Goal: Task Accomplishment & Management: Use online tool/utility

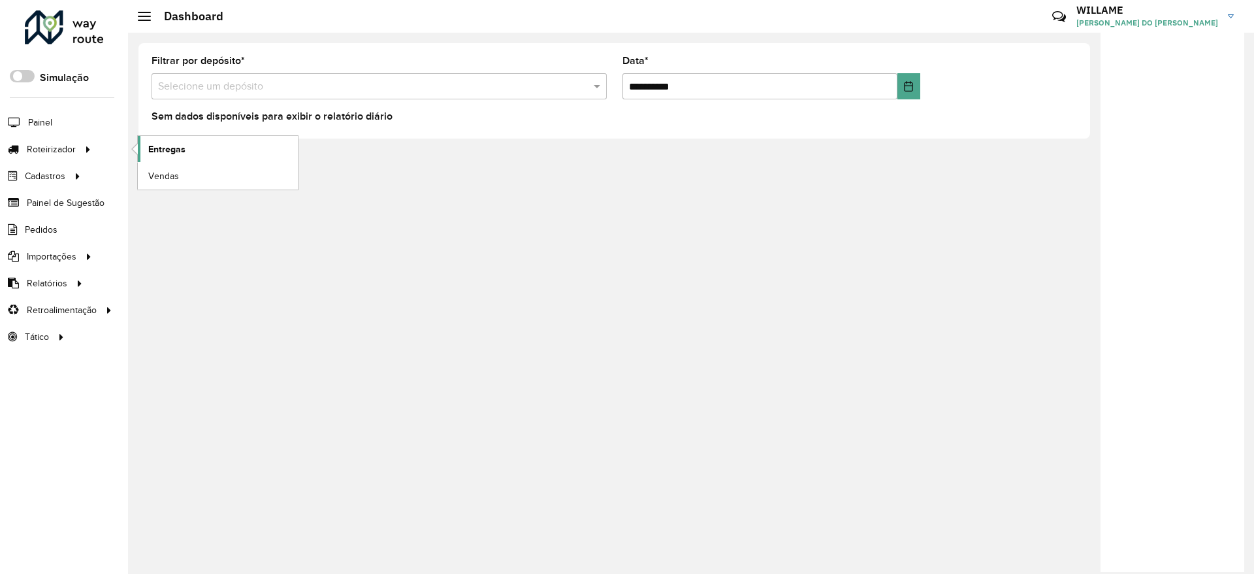
click at [147, 158] on link "Entregas" at bounding box center [218, 149] width 160 height 26
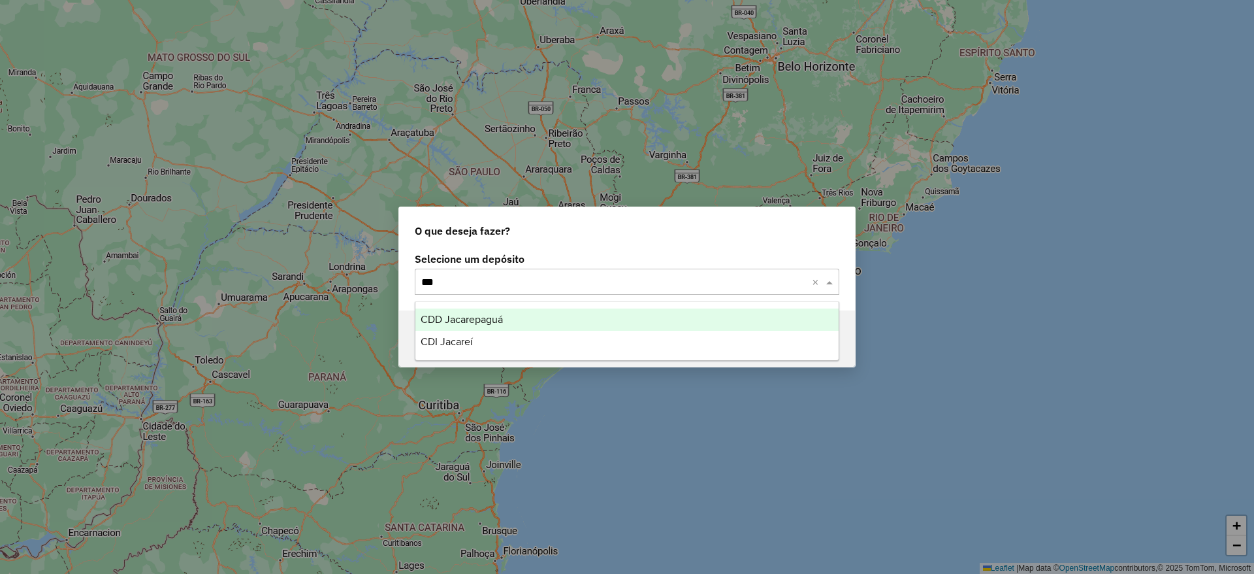
type input "****"
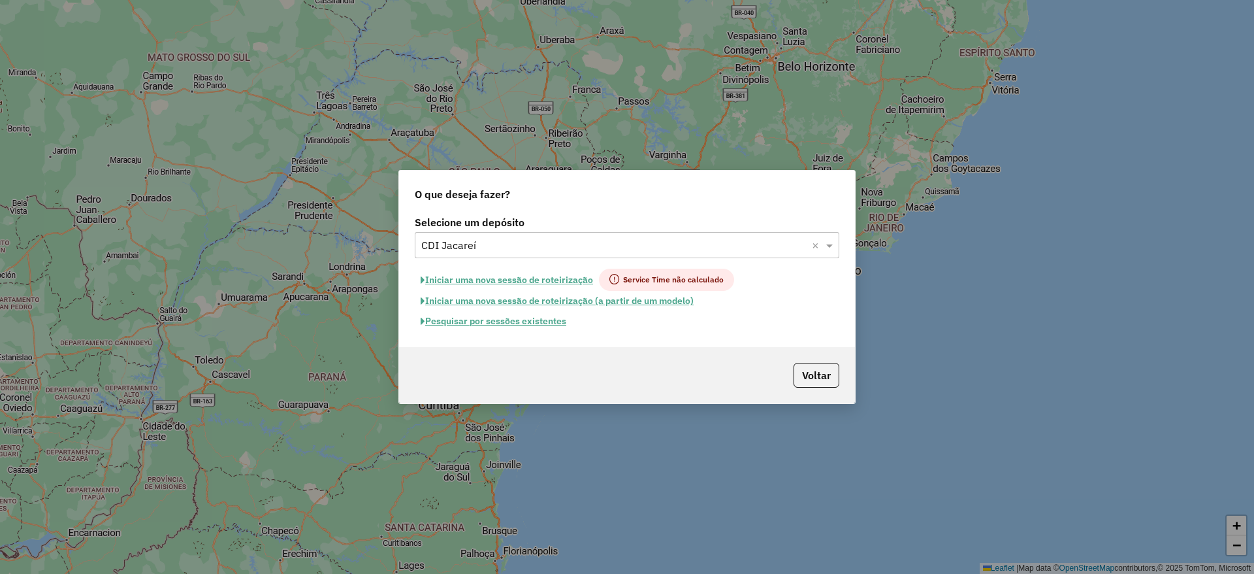
click at [525, 276] on button "Iniciar uma nova sessão de roteirização" at bounding box center [507, 279] width 184 height 22
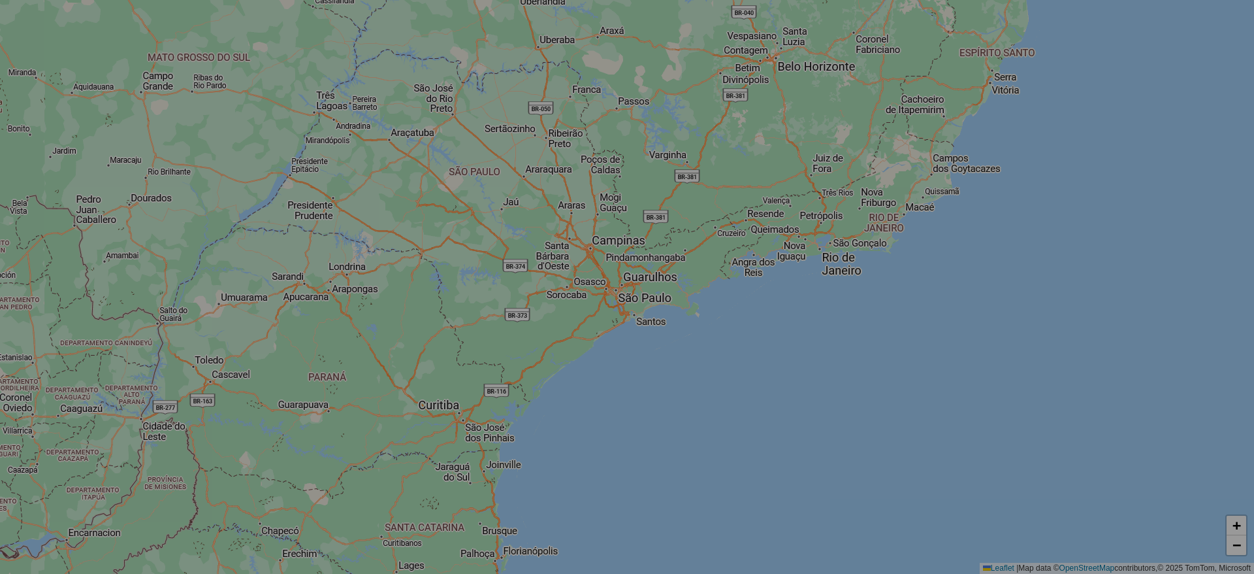
select select "*"
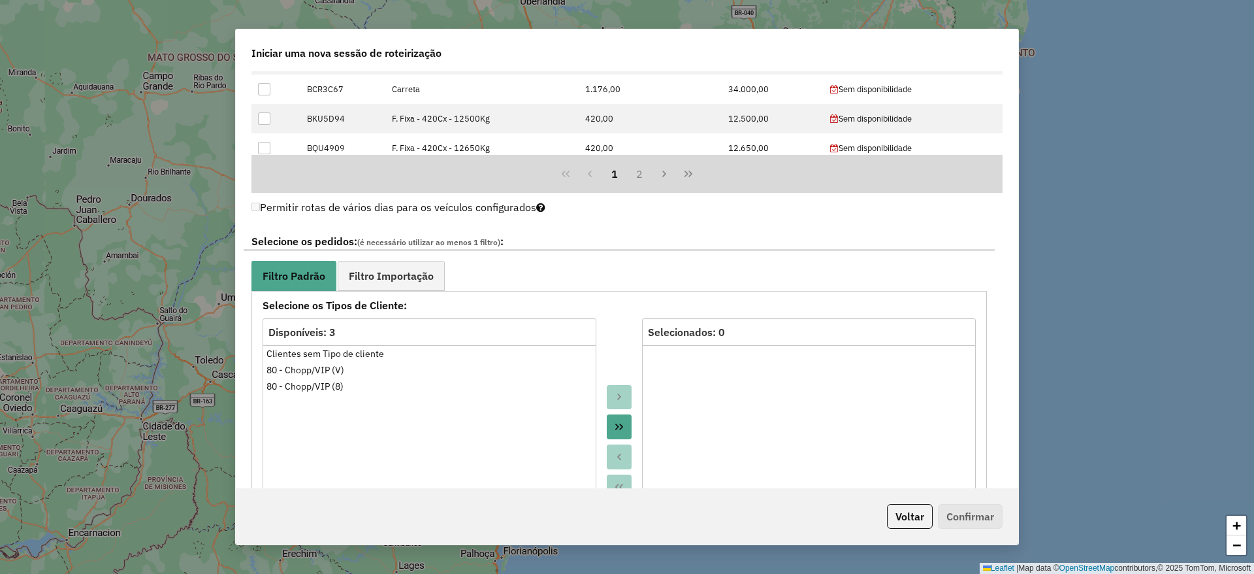
scroll to position [1176, 0]
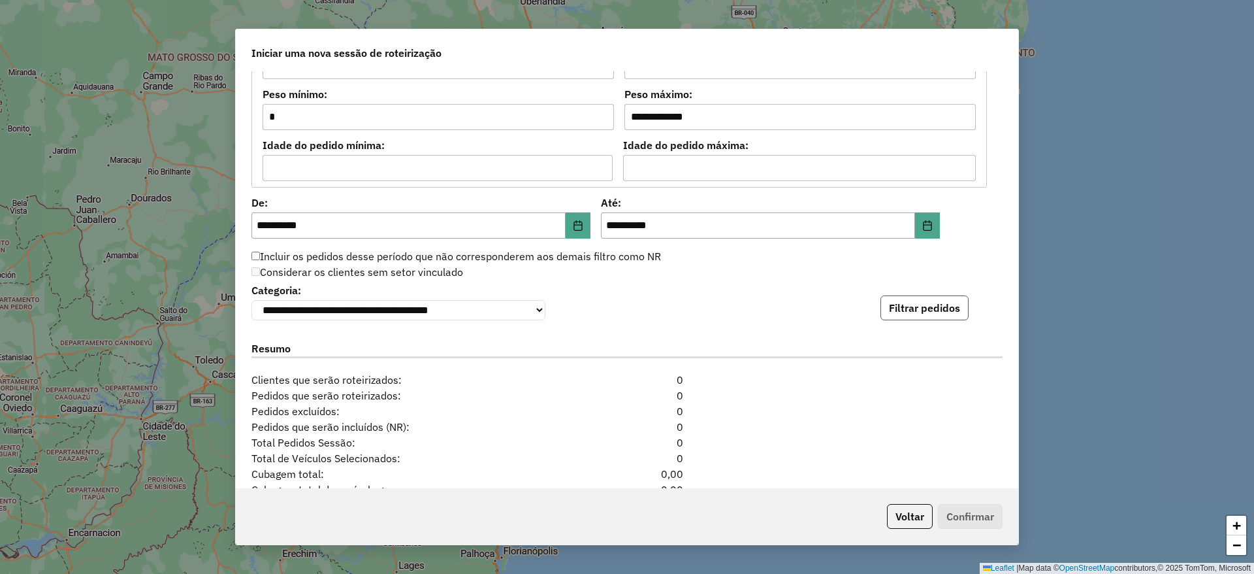
click at [937, 304] on button "Filtrar pedidos" at bounding box center [925, 307] width 88 height 25
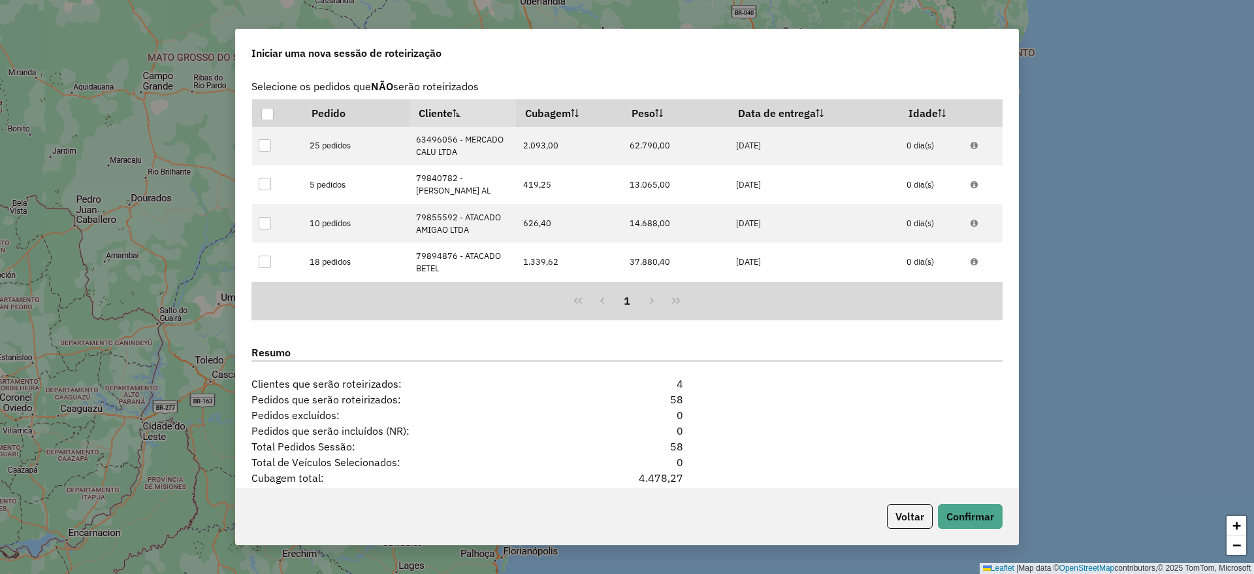
scroll to position [1579, 0]
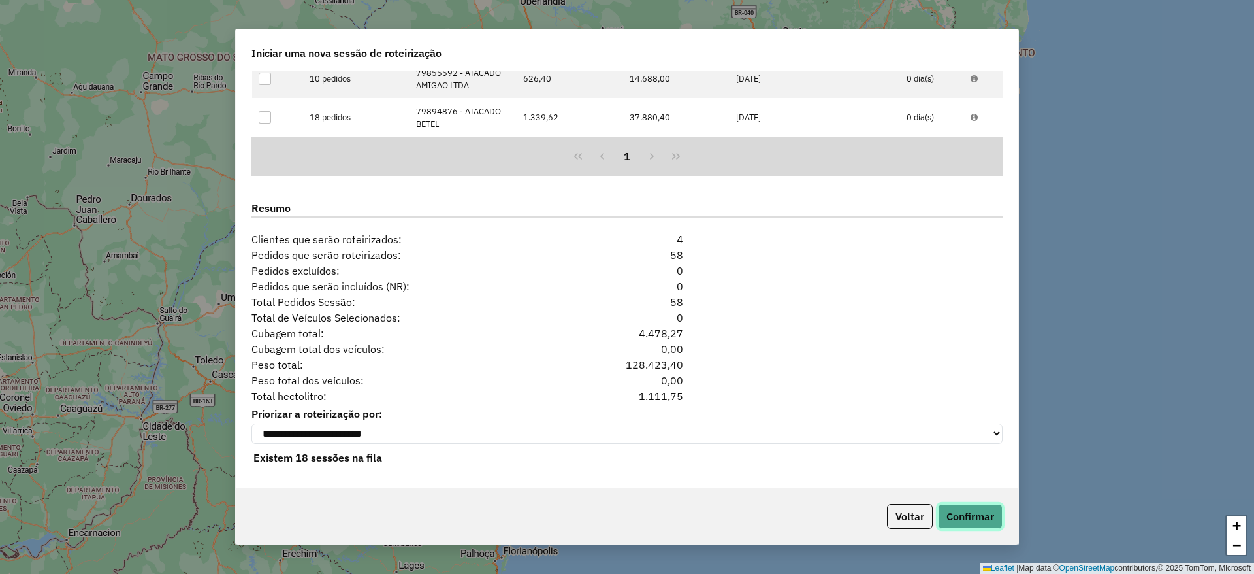
click at [959, 512] on button "Confirmar" at bounding box center [970, 516] width 65 height 25
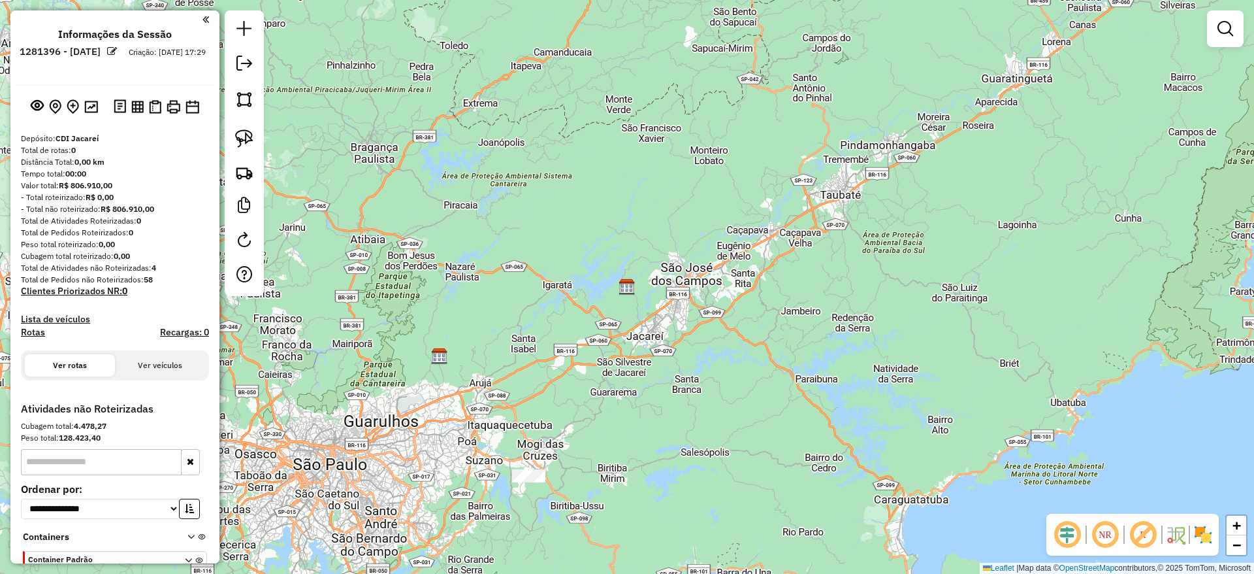
drag, startPoint x: 542, startPoint y: 151, endPoint x: 964, endPoint y: 149, distance: 422.0
click at [964, 149] on div "Janela de atendimento Grade de atendimento Capacidade Transportadoras Veículos …" at bounding box center [627, 287] width 1254 height 574
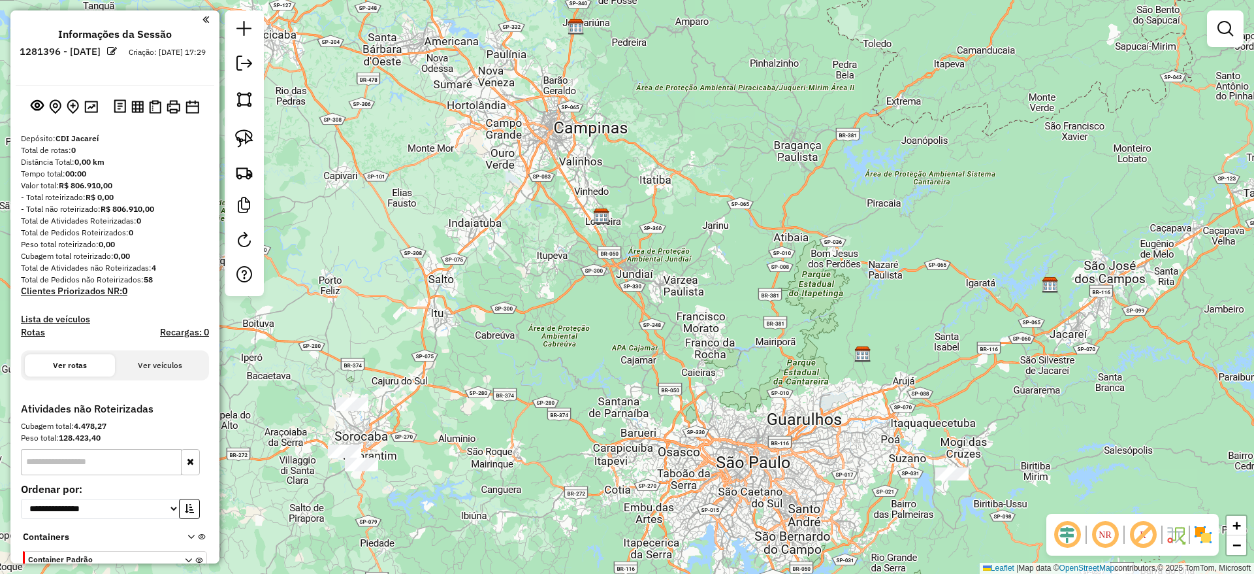
drag, startPoint x: 643, startPoint y: 259, endPoint x: 779, endPoint y: 158, distance: 168.9
click at [781, 158] on div "Janela de atendimento Grade de atendimento Capacidade Transportadoras Veículos …" at bounding box center [627, 287] width 1254 height 574
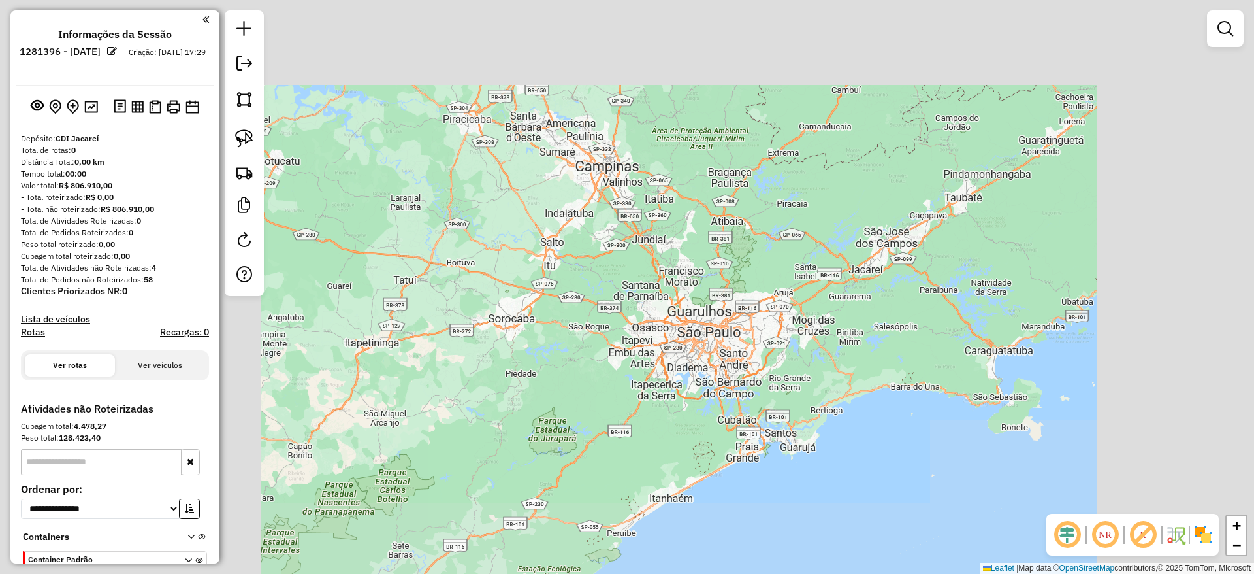
click at [489, 316] on div "Janela de atendimento Grade de atendimento Capacidade Transportadoras Veículos …" at bounding box center [627, 287] width 1254 height 574
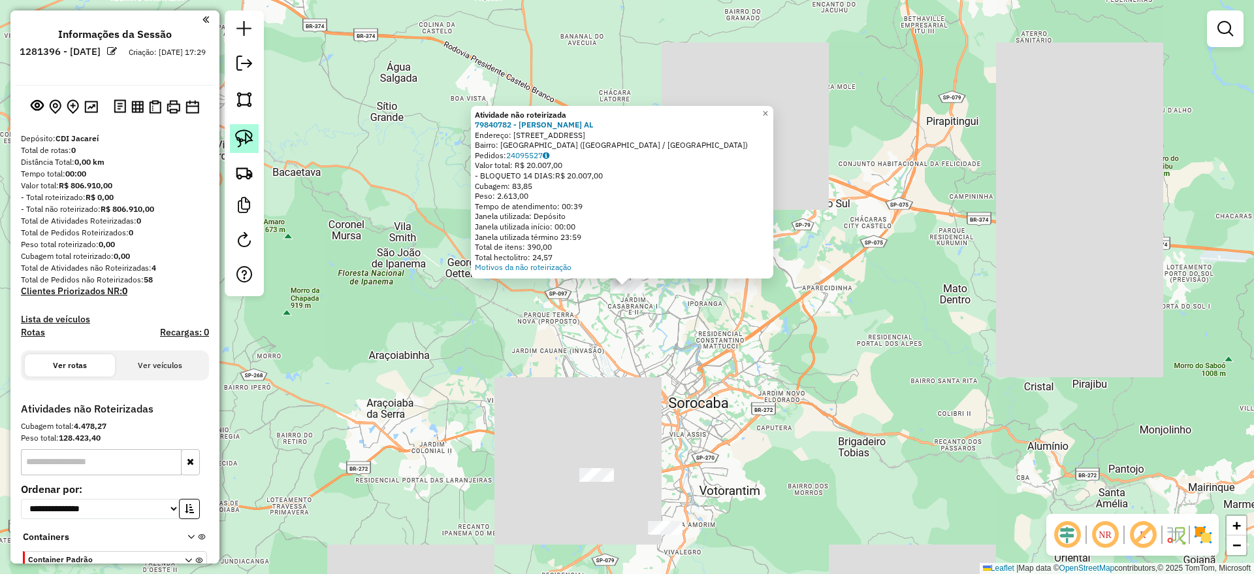
click at [238, 135] on img at bounding box center [244, 138] width 18 height 18
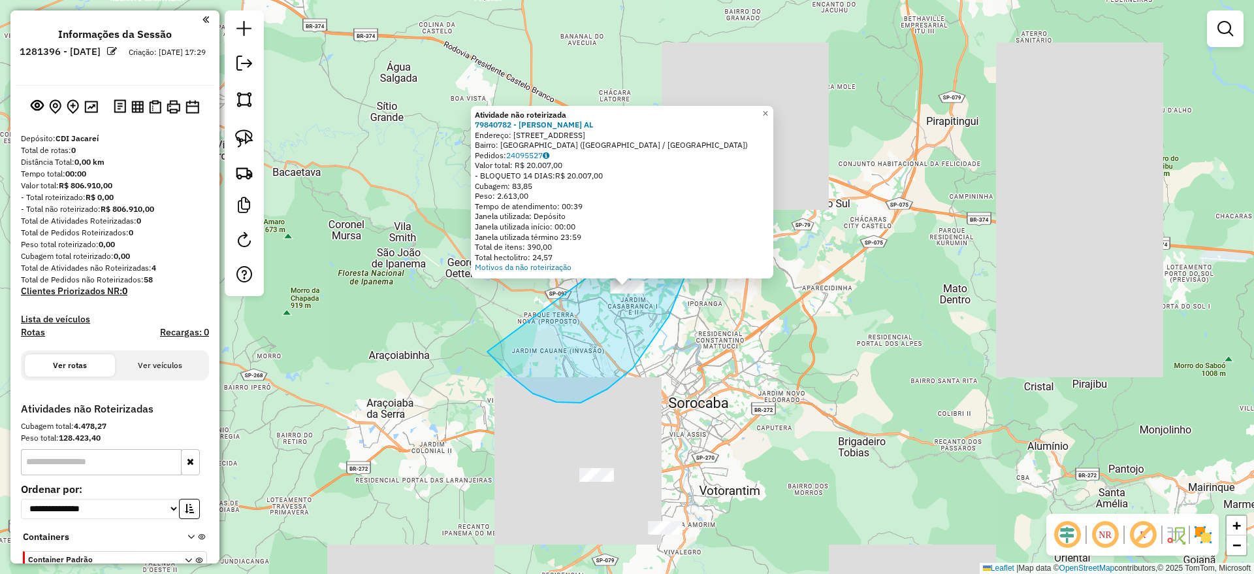
drag, startPoint x: 633, startPoint y: 368, endPoint x: 705, endPoint y: 142, distance: 236.5
click at [705, 142] on div "Atividade não roteirizada 79840782 - [PERSON_NAME] AL Endereço: [STREET_ADDRESS…" at bounding box center [627, 287] width 1254 height 574
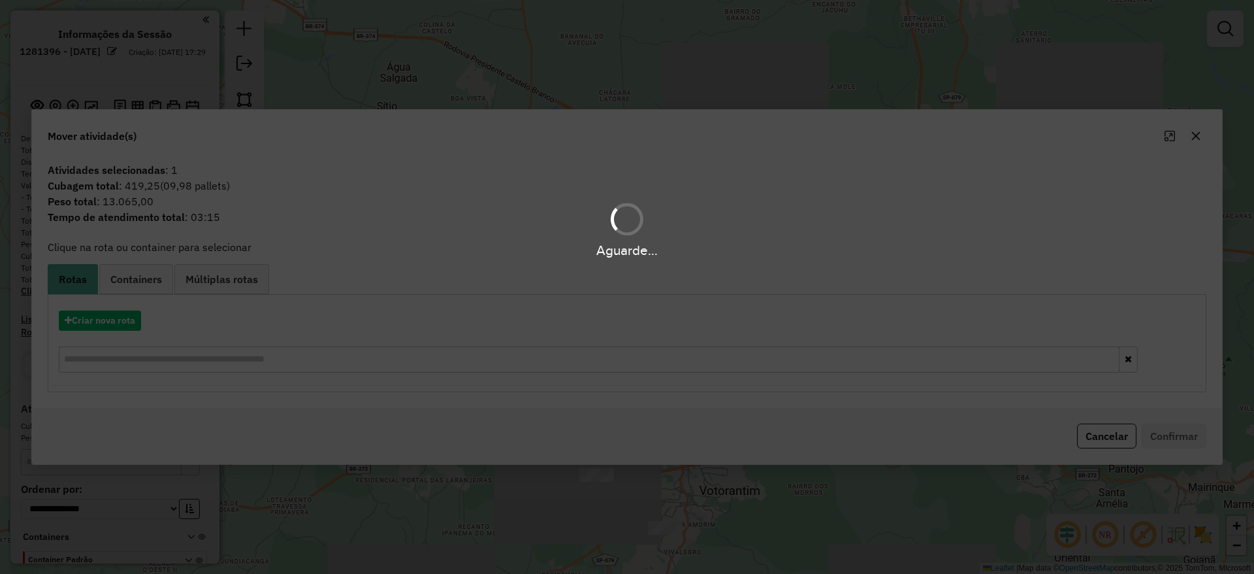
click at [122, 319] on div "Aguarde..." at bounding box center [627, 287] width 1254 height 574
click at [122, 317] on div "Aguarde..." at bounding box center [627, 287] width 1254 height 574
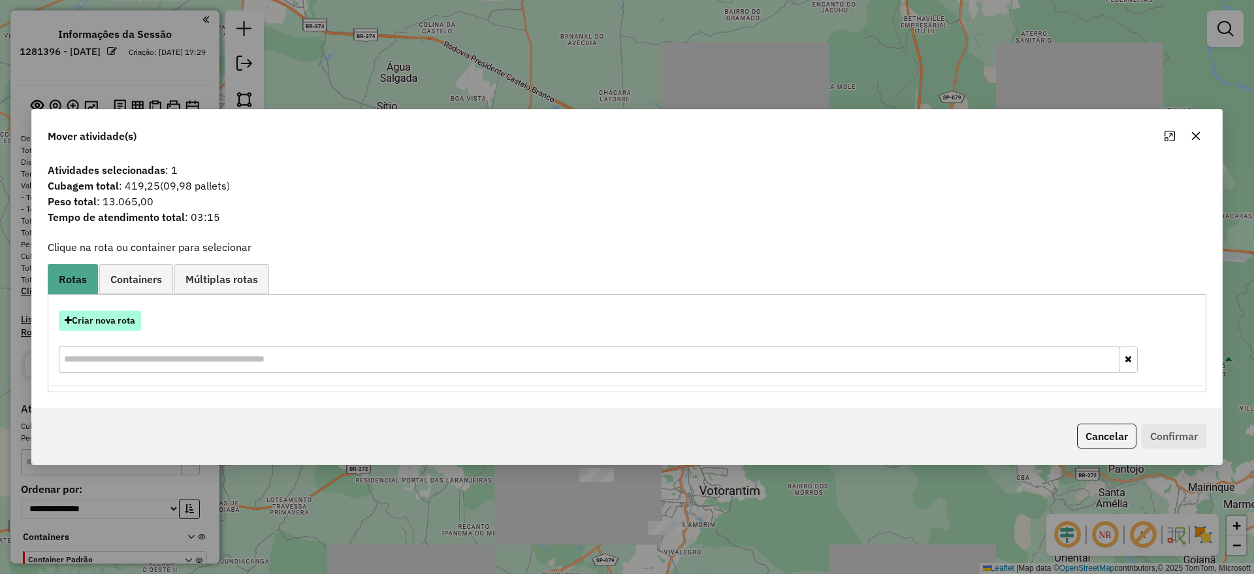
click at [85, 316] on button "Criar nova rota" at bounding box center [100, 320] width 82 height 20
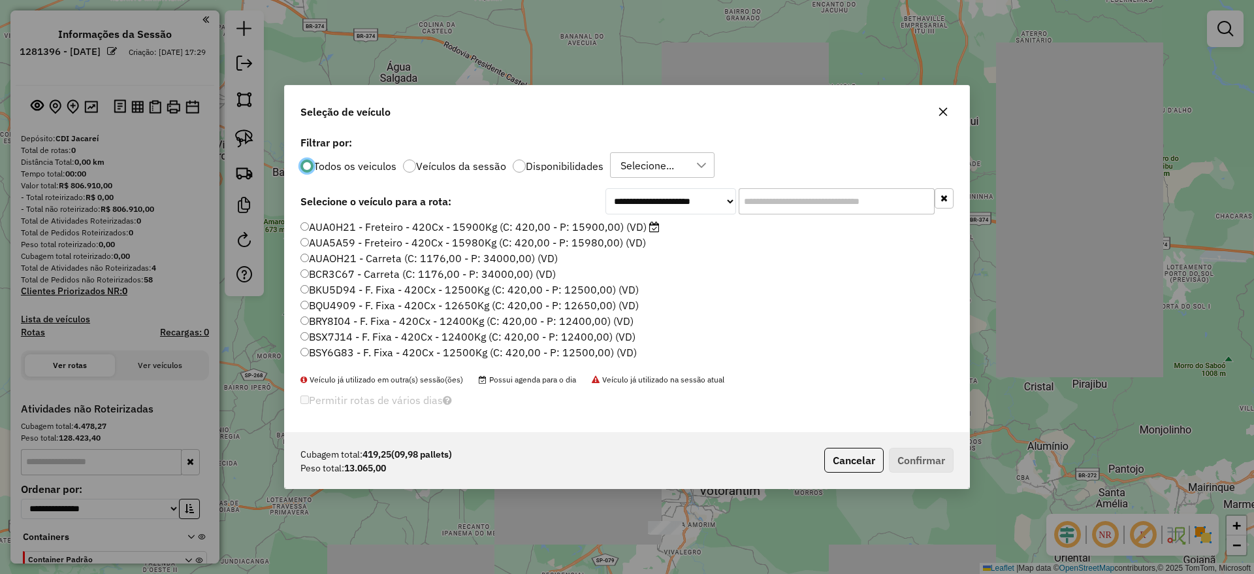
scroll to position [7, 4]
drag, startPoint x: 753, startPoint y: 208, endPoint x: 598, endPoint y: 240, distance: 158.9
click at [753, 208] on input "text" at bounding box center [837, 201] width 196 height 26
paste input "*******"
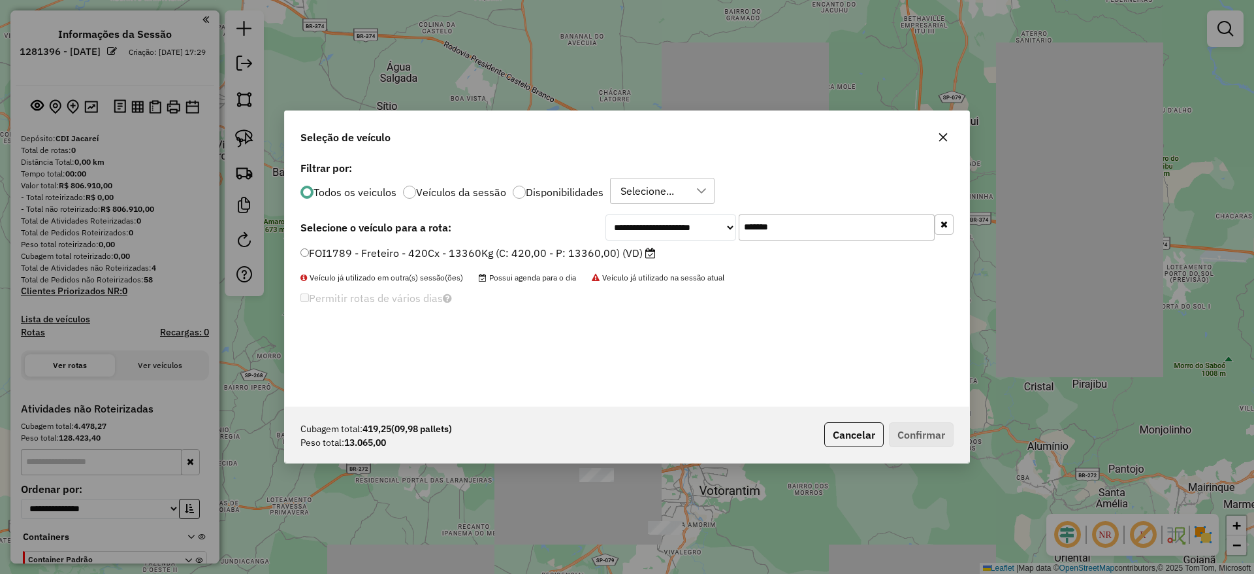
type input "*******"
click at [519, 253] on label "FOI1789 - Freteiro - 420Cx - 13360Kg (C: 420,00 - P: 13360,00) (VD)" at bounding box center [477, 253] width 355 height 16
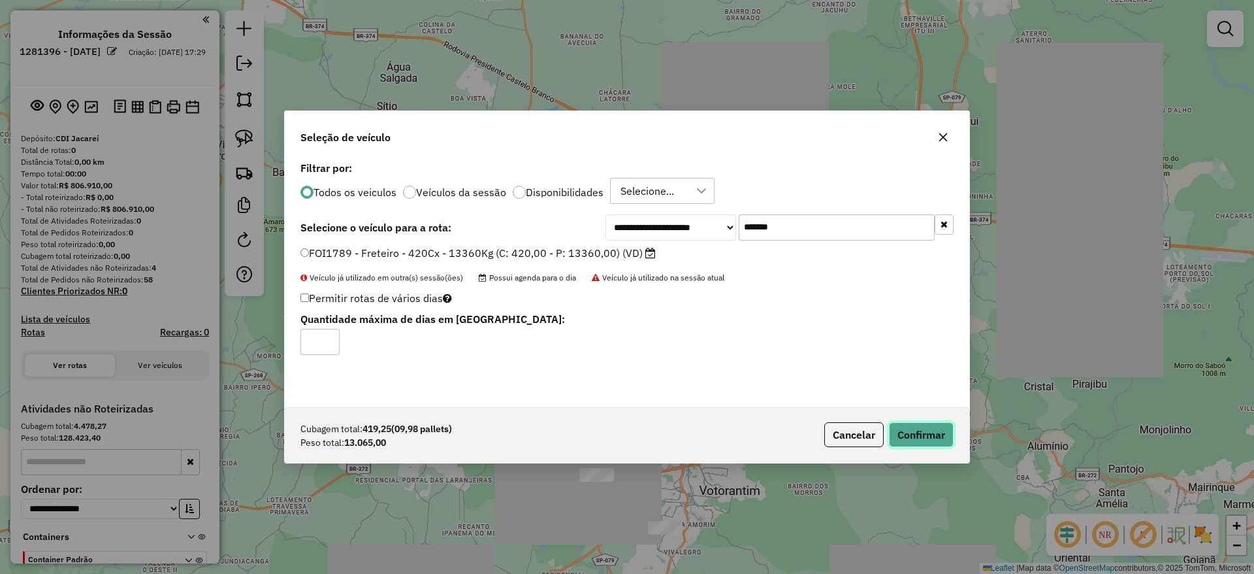
click at [918, 430] on button "Confirmar" at bounding box center [921, 434] width 65 height 25
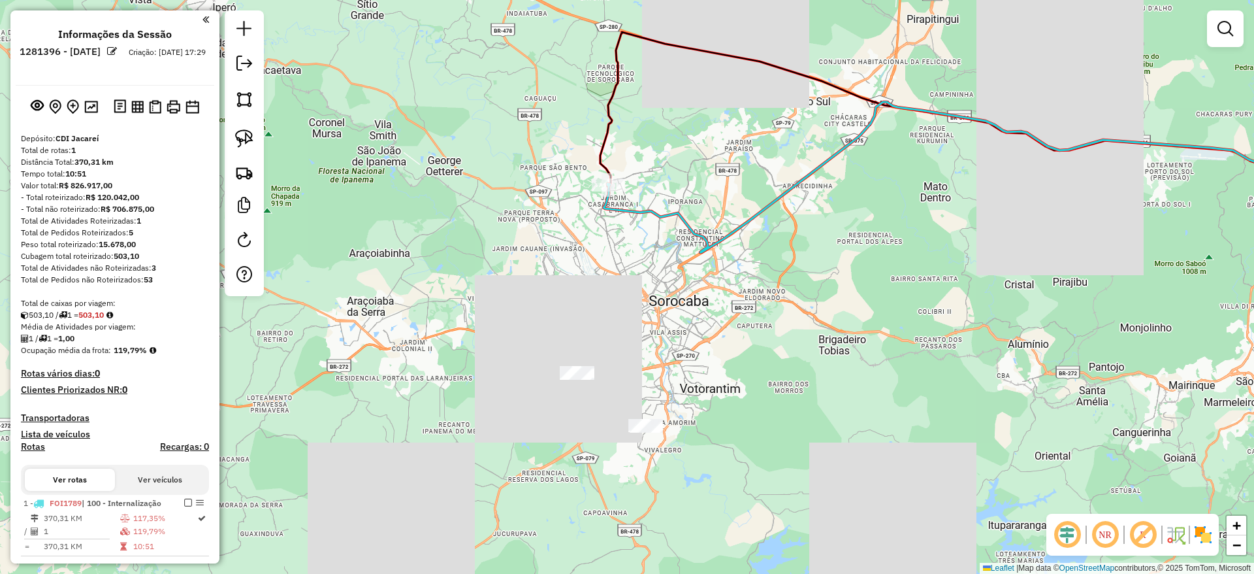
drag, startPoint x: 628, startPoint y: 331, endPoint x: 611, endPoint y: 237, distance: 95.1
click at [611, 237] on div "Janela de atendimento Grade de atendimento Capacidade Transportadoras Veículos …" at bounding box center [627, 287] width 1254 height 574
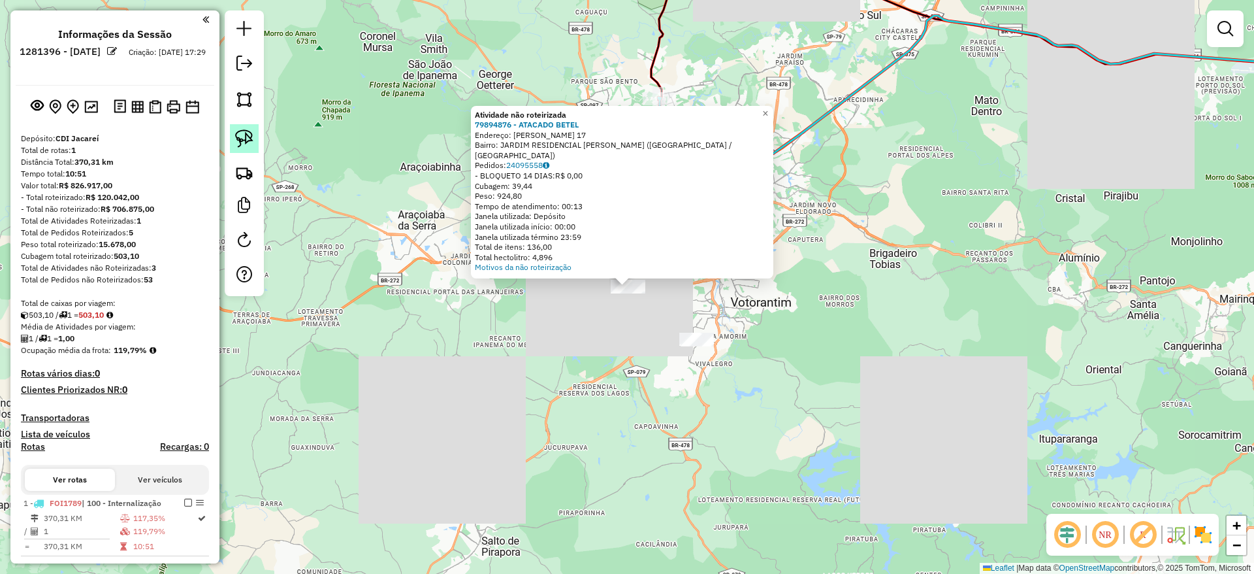
click at [239, 141] on img at bounding box center [244, 138] width 18 height 18
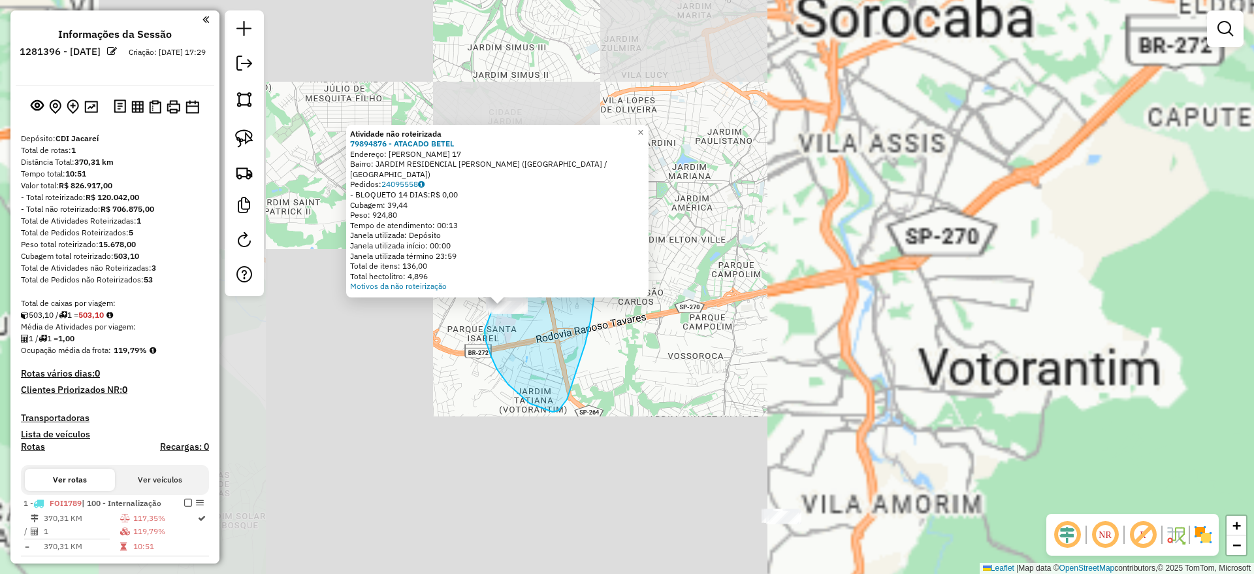
drag, startPoint x: 553, startPoint y: 412, endPoint x: 527, endPoint y: 218, distance: 195.0
click at [527, 218] on div "Atividade não roteirizada 79894876 - ATACADO [PERSON_NAME]: [PERSON_NAME] 17 Ba…" at bounding box center [627, 287] width 1254 height 574
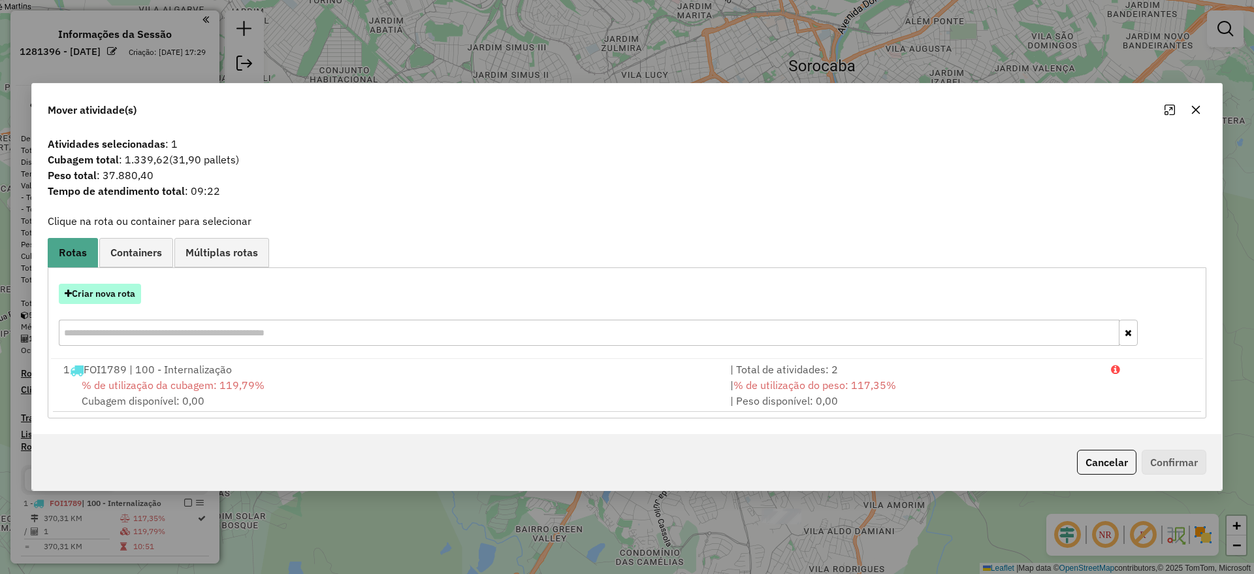
click at [97, 291] on button "Criar nova rota" at bounding box center [100, 294] width 82 height 20
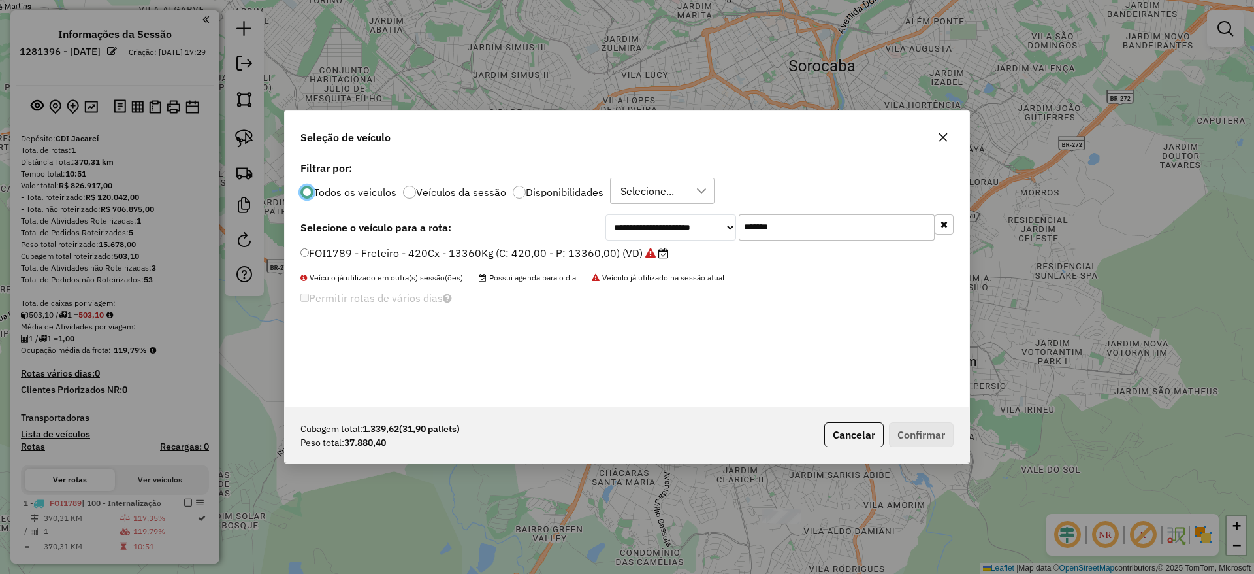
drag, startPoint x: 813, startPoint y: 221, endPoint x: 568, endPoint y: 248, distance: 247.1
click at [568, 248] on div "**********" at bounding box center [627, 282] width 685 height 248
paste input "text"
type input "*******"
click at [545, 256] on label "CYN8H64 - Freteiro - 420Cx - 13700Kg (C: 420,00 - P: 13700,00) (VD)" at bounding box center [479, 253] width 359 height 16
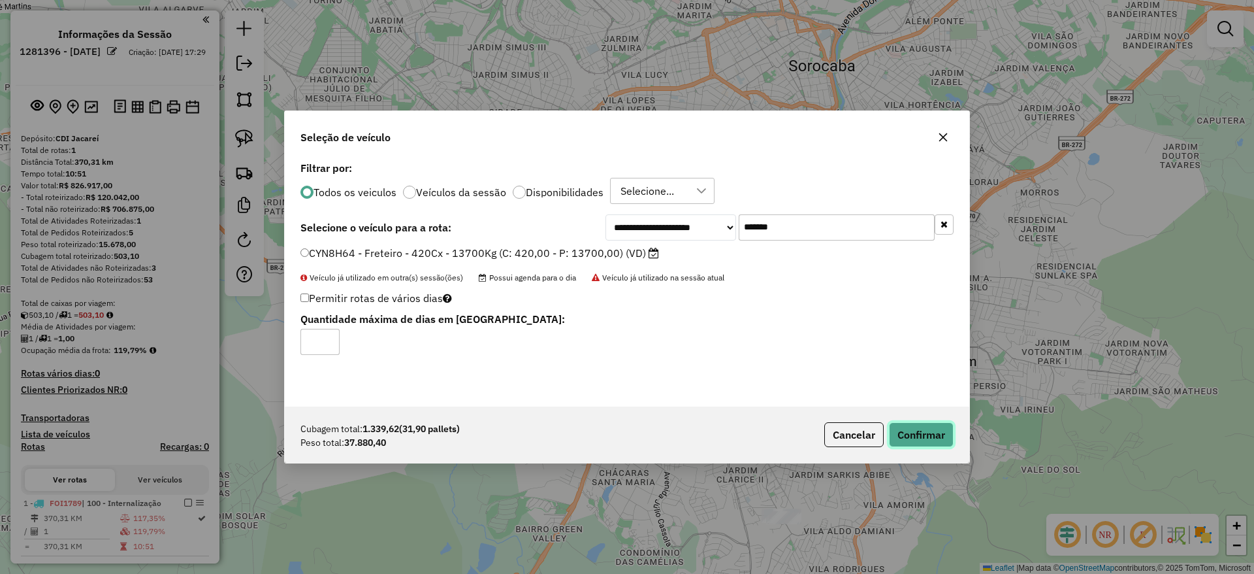
click at [921, 429] on button "Confirmar" at bounding box center [921, 434] width 65 height 25
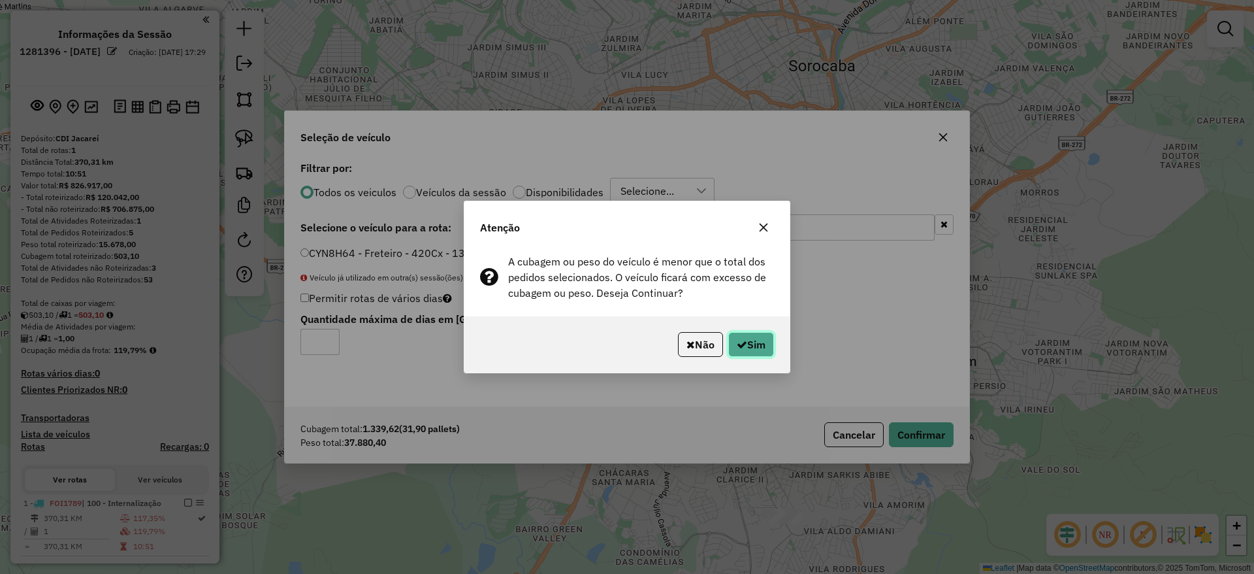
click at [760, 351] on button "Sim" at bounding box center [751, 344] width 46 height 25
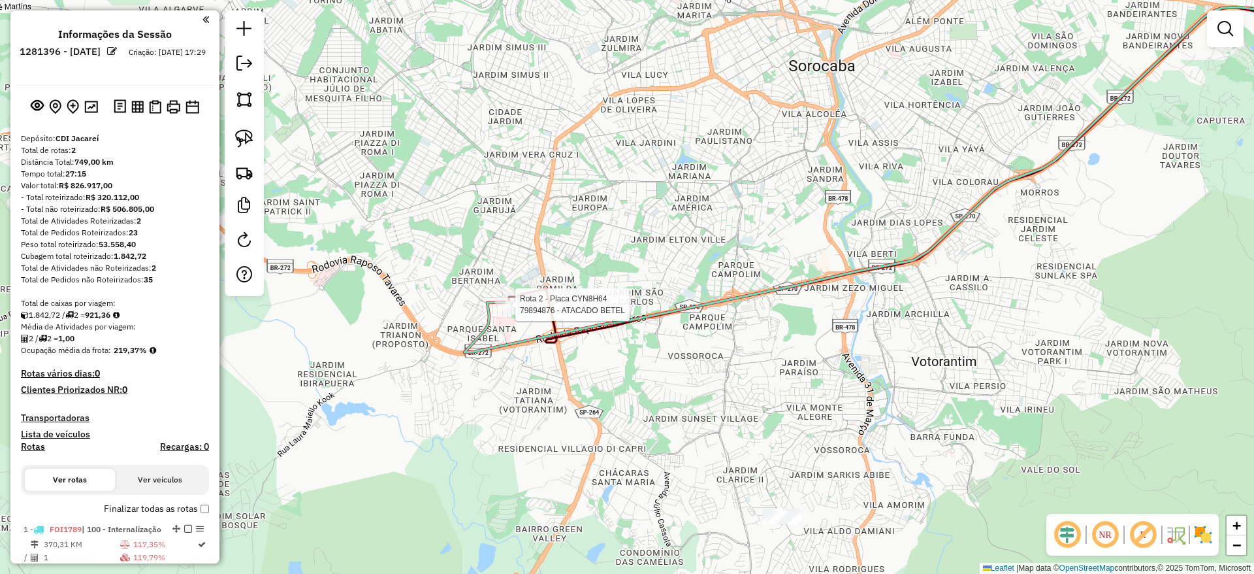
select select "**********"
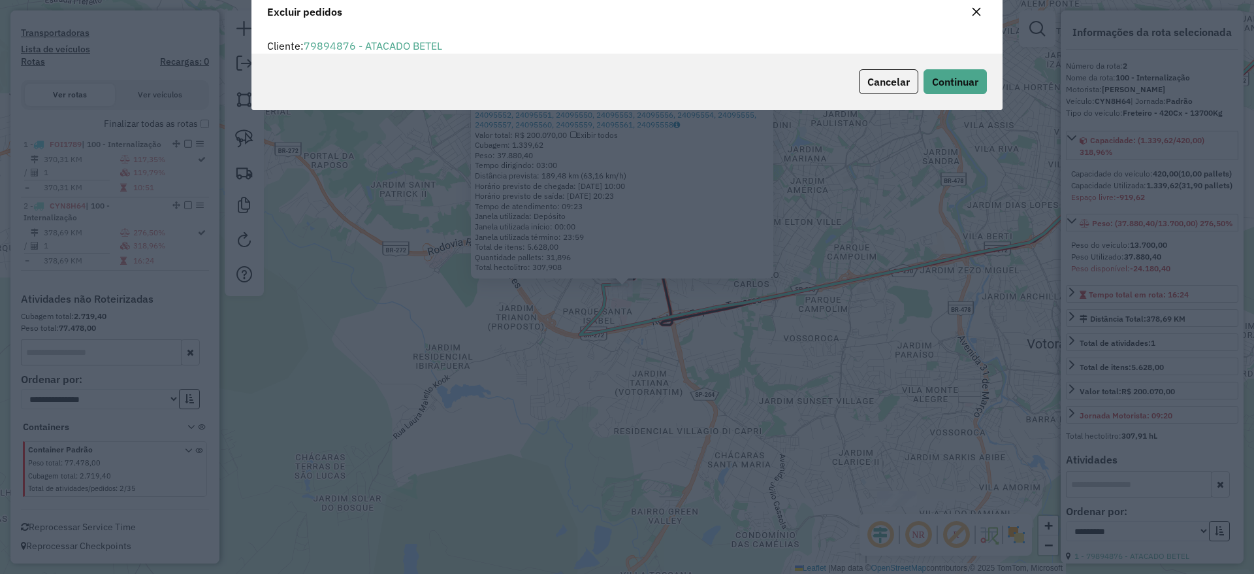
scroll to position [45, 0]
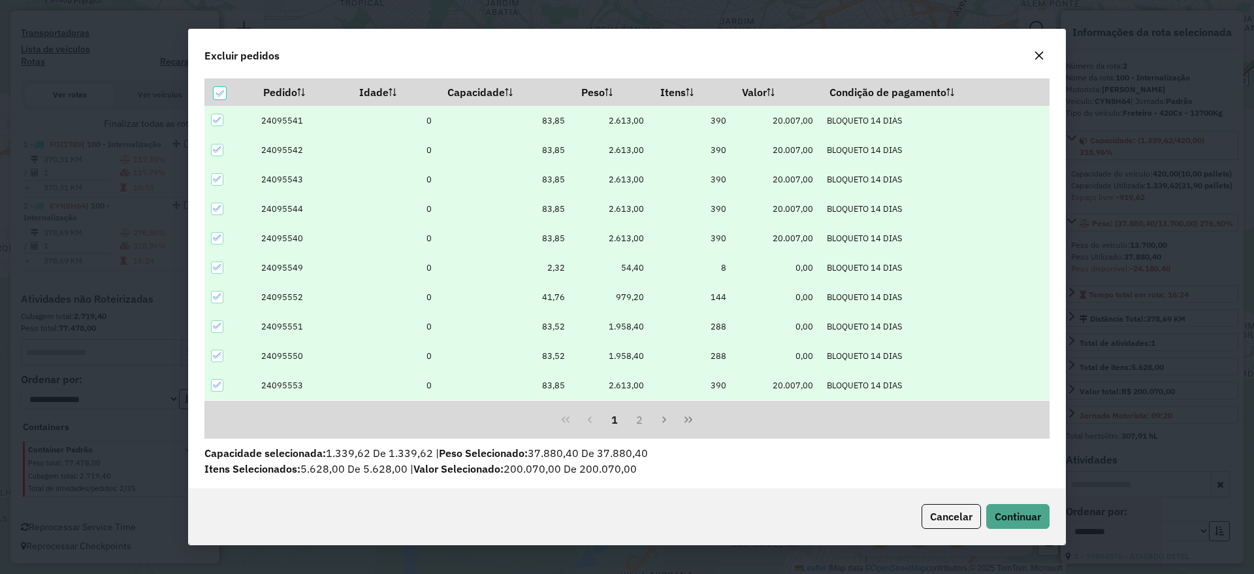
drag, startPoint x: 216, startPoint y: 327, endPoint x: 223, endPoint y: 349, distance: 24.0
click at [216, 326] on icon at bounding box center [217, 325] width 9 height 9
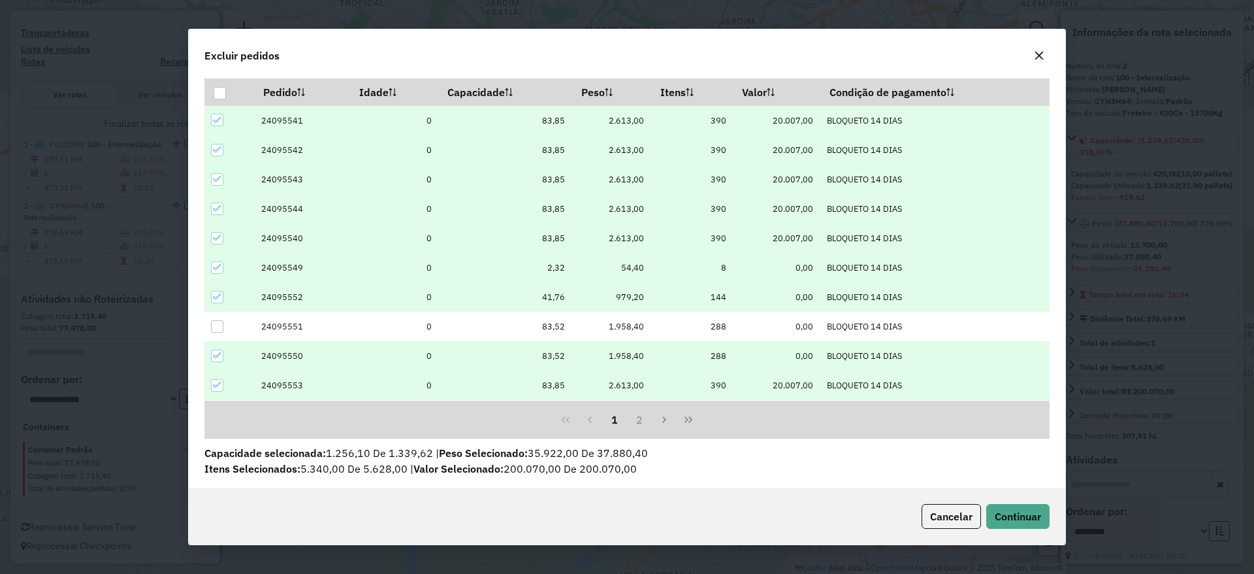
click at [216, 351] on icon at bounding box center [217, 355] width 9 height 9
click at [631, 416] on button "2" at bounding box center [639, 419] width 25 height 25
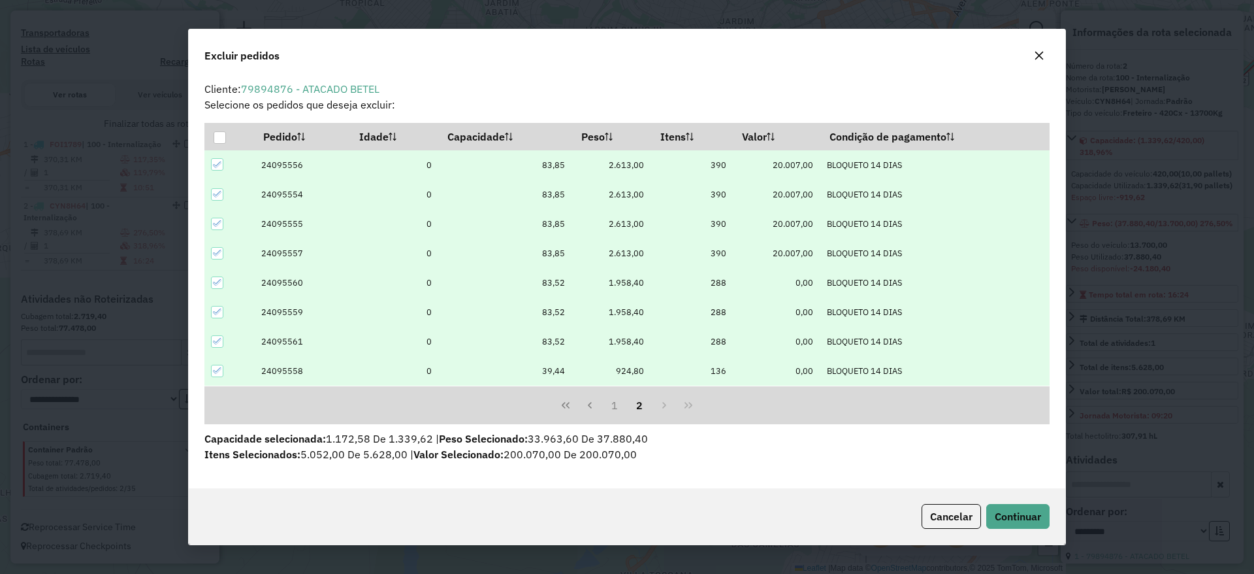
click at [215, 287] on div at bounding box center [217, 282] width 12 height 12
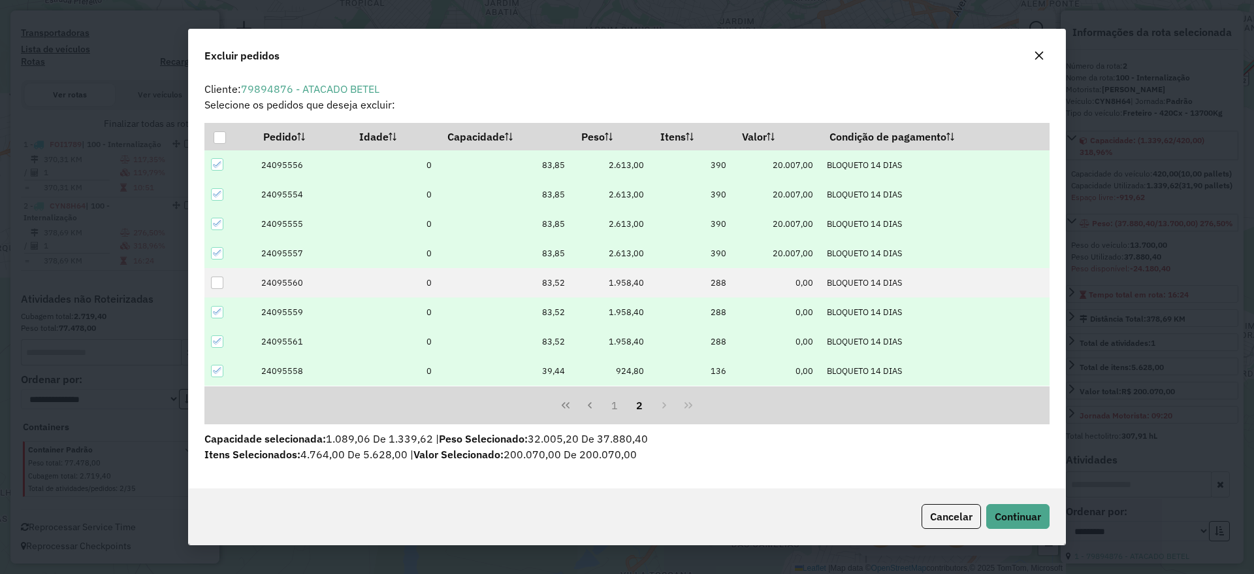
drag, startPoint x: 219, startPoint y: 312, endPoint x: 212, endPoint y: 337, distance: 26.5
click at [219, 312] on icon at bounding box center [217, 311] width 9 height 9
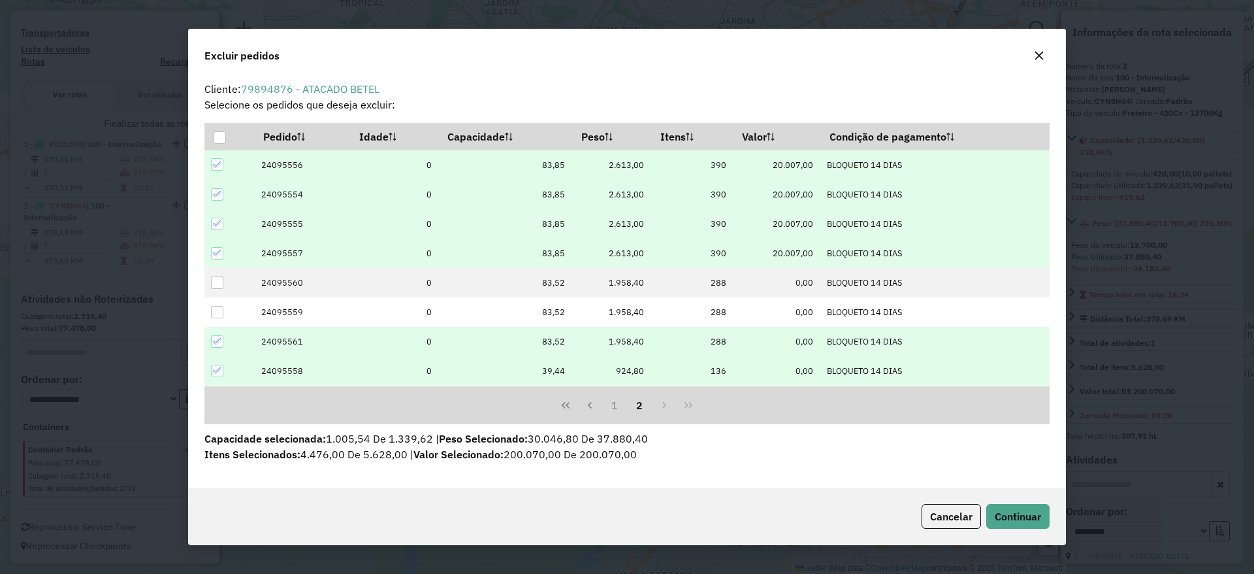
click at [218, 341] on icon at bounding box center [217, 340] width 9 height 9
click at [609, 404] on button "1" at bounding box center [614, 405] width 25 height 25
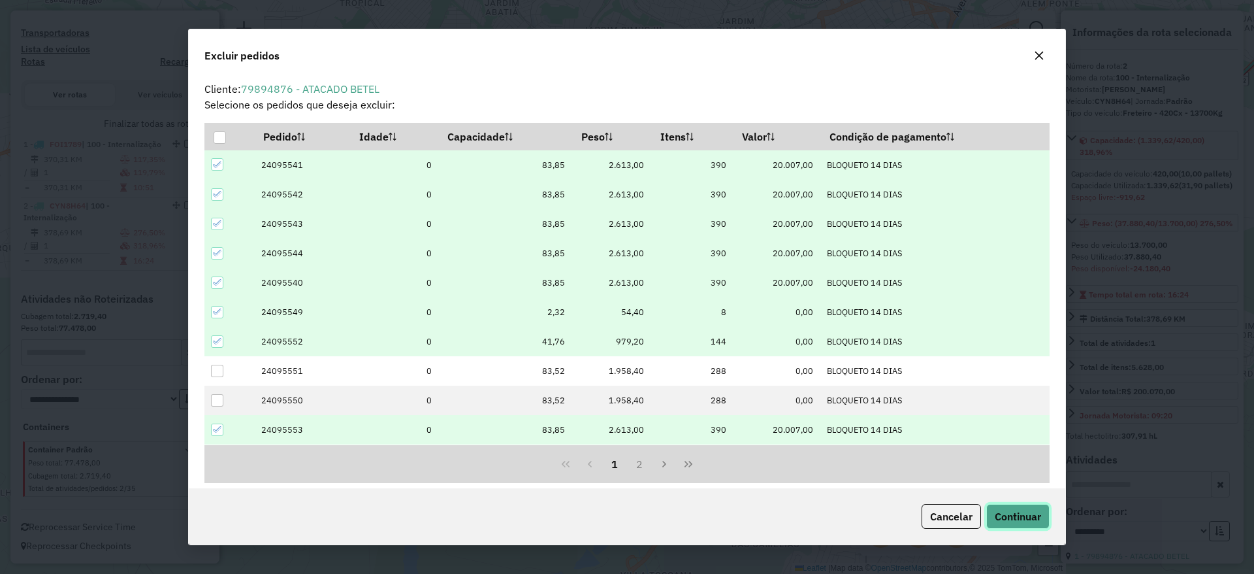
click at [1004, 508] on button "Continuar" at bounding box center [1017, 516] width 63 height 25
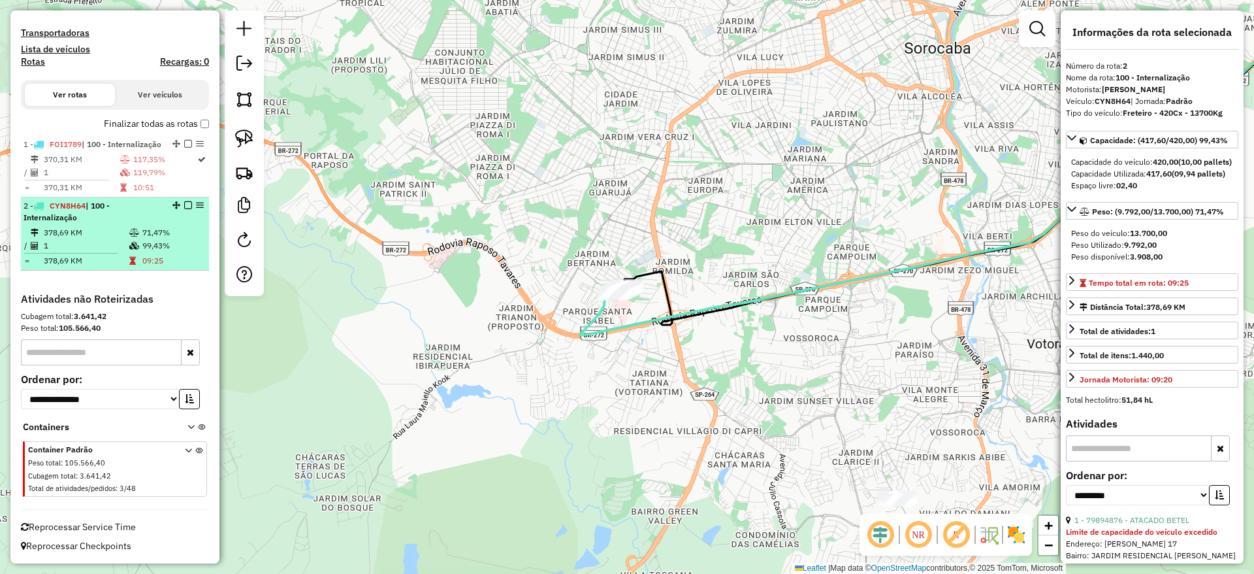
click at [185, 208] on em at bounding box center [188, 205] width 8 height 8
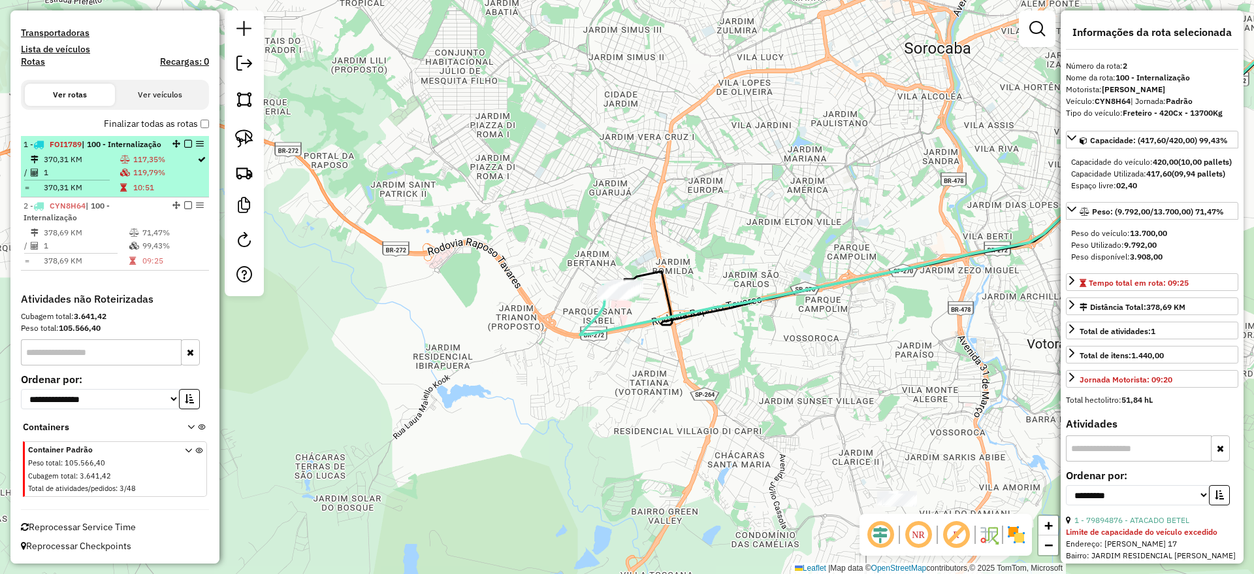
scroll to position [341, 0]
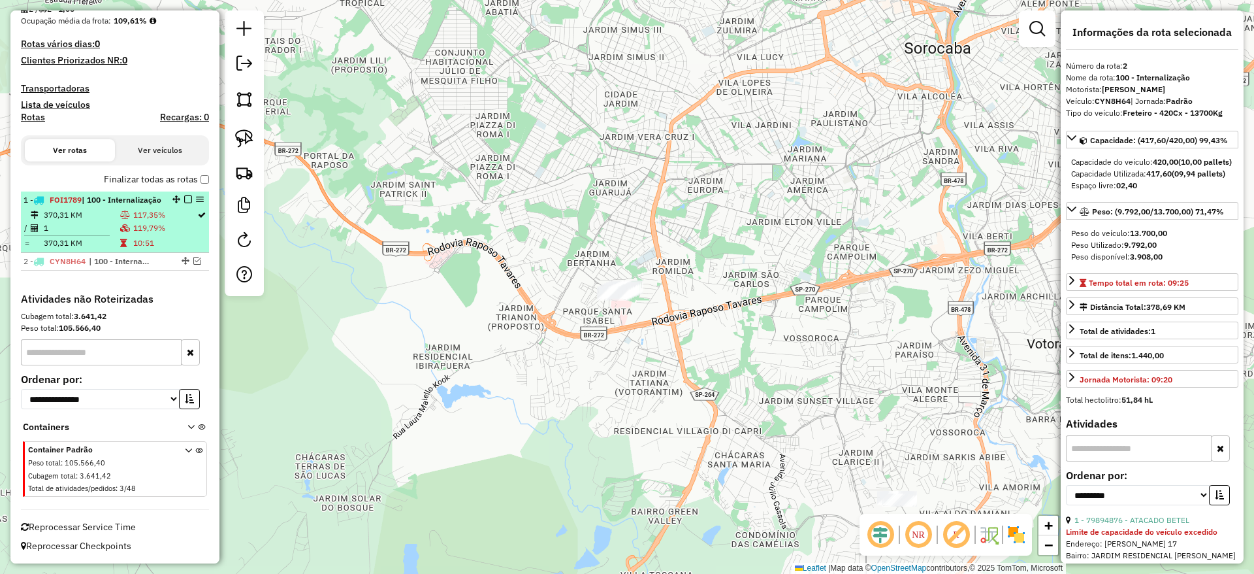
click at [145, 206] on li "1 - FOI1789 | 100 - Internalização 370,31 KM 117,35% / 1 119,79% = 370,31 KM 10…" at bounding box center [115, 221] width 188 height 61
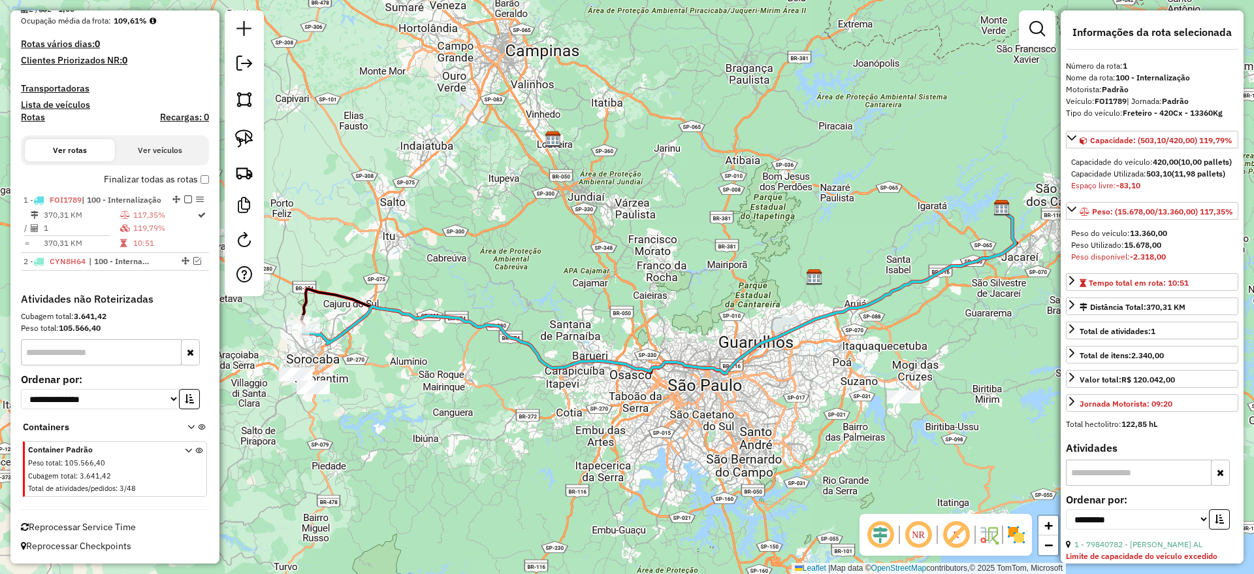
drag, startPoint x: 469, startPoint y: 340, endPoint x: 387, endPoint y: 348, distance: 82.0
click at [470, 340] on div "Janela de atendimento Grade de atendimento Capacidade Transportadoras Veículos …" at bounding box center [627, 287] width 1254 height 574
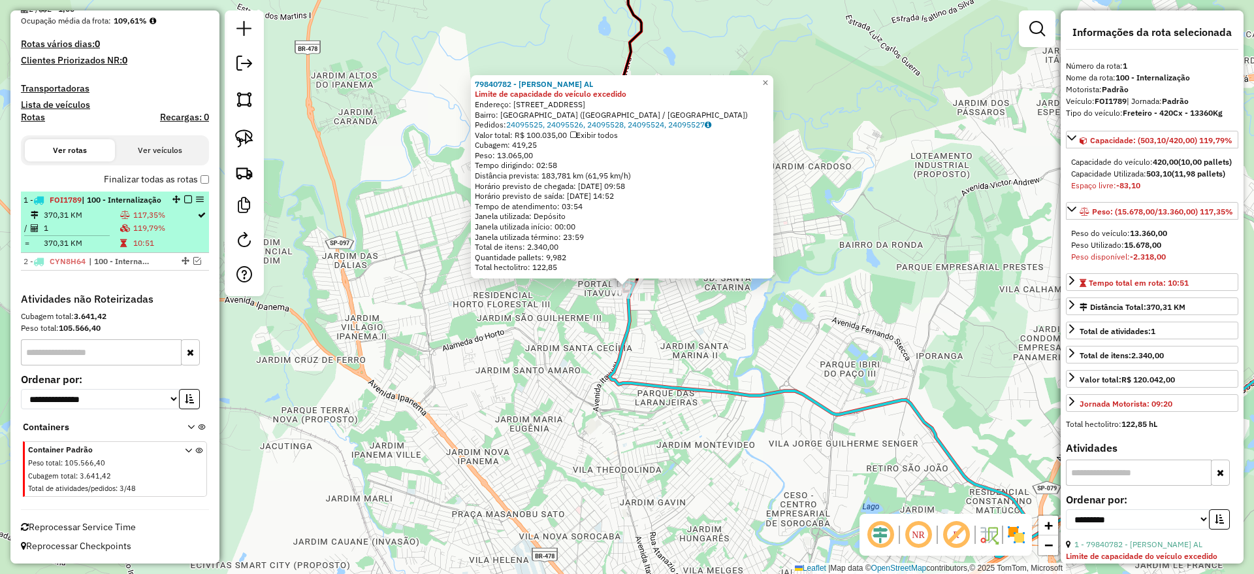
click at [184, 195] on em at bounding box center [188, 199] width 8 height 8
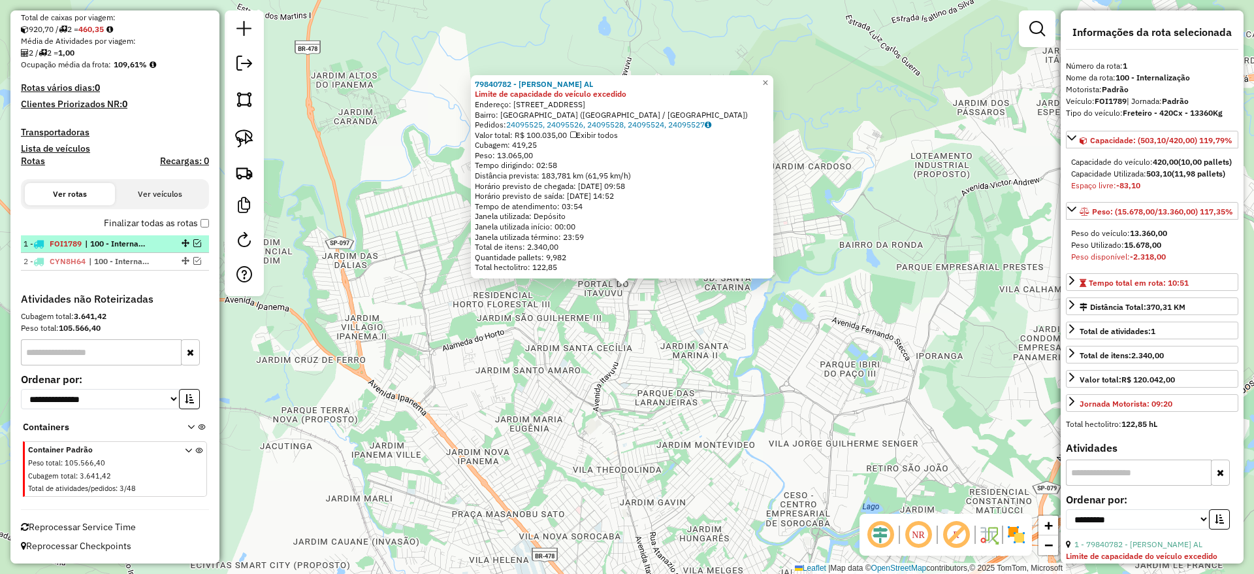
scroll to position [285, 0]
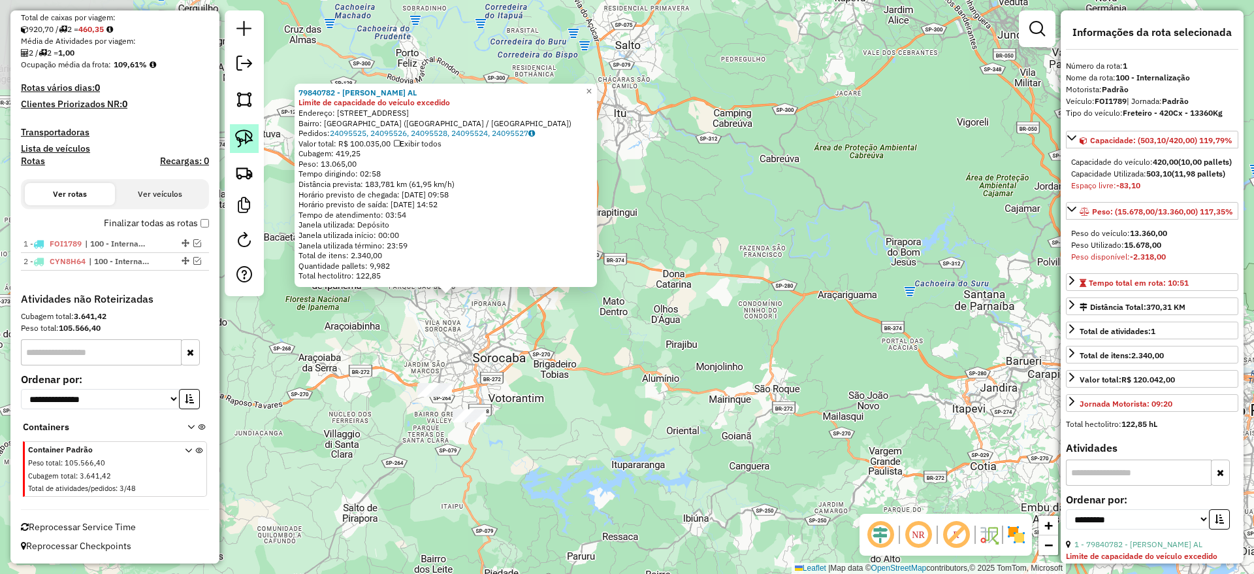
click at [255, 142] on link at bounding box center [244, 138] width 29 height 29
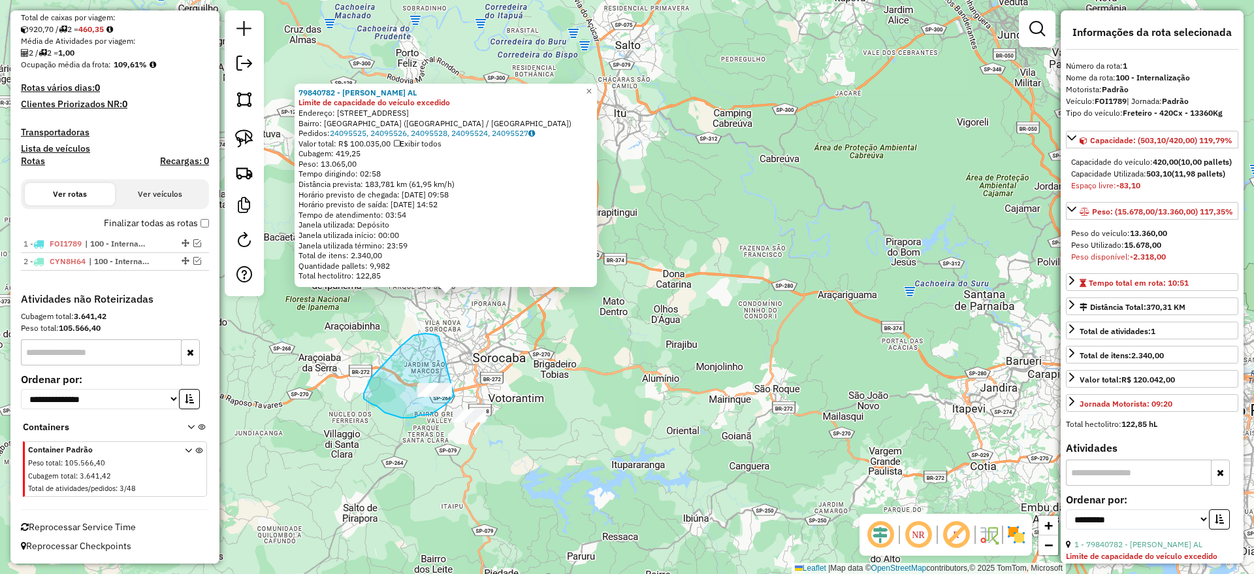
drag, startPoint x: 437, startPoint y: 335, endPoint x: 454, endPoint y: 388, distance: 55.6
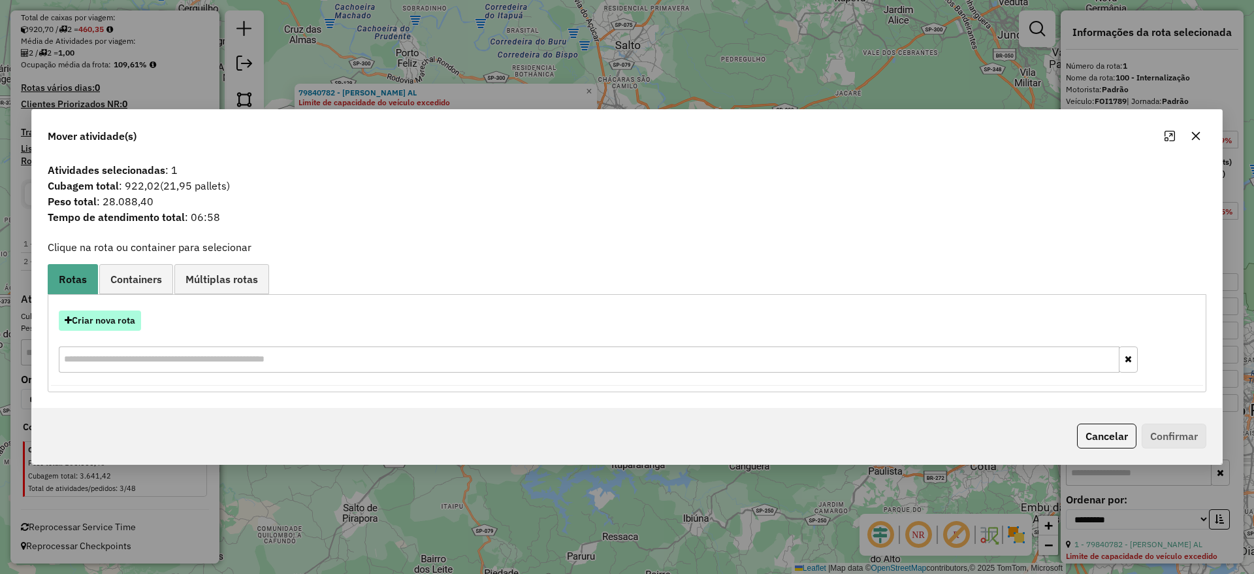
click at [114, 323] on button "Criar nova rota" at bounding box center [100, 320] width 82 height 20
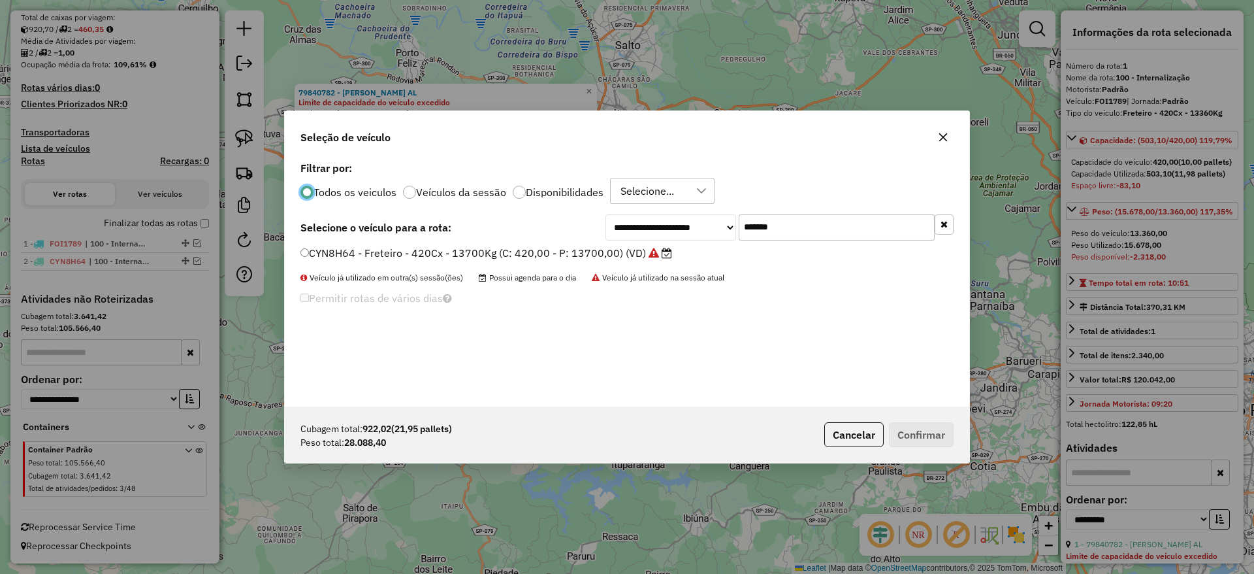
scroll to position [7, 4]
drag, startPoint x: 599, startPoint y: 250, endPoint x: 574, endPoint y: 255, distance: 26.0
click at [576, 253] on div "**********" at bounding box center [627, 282] width 685 height 248
paste input "text"
type input "*******"
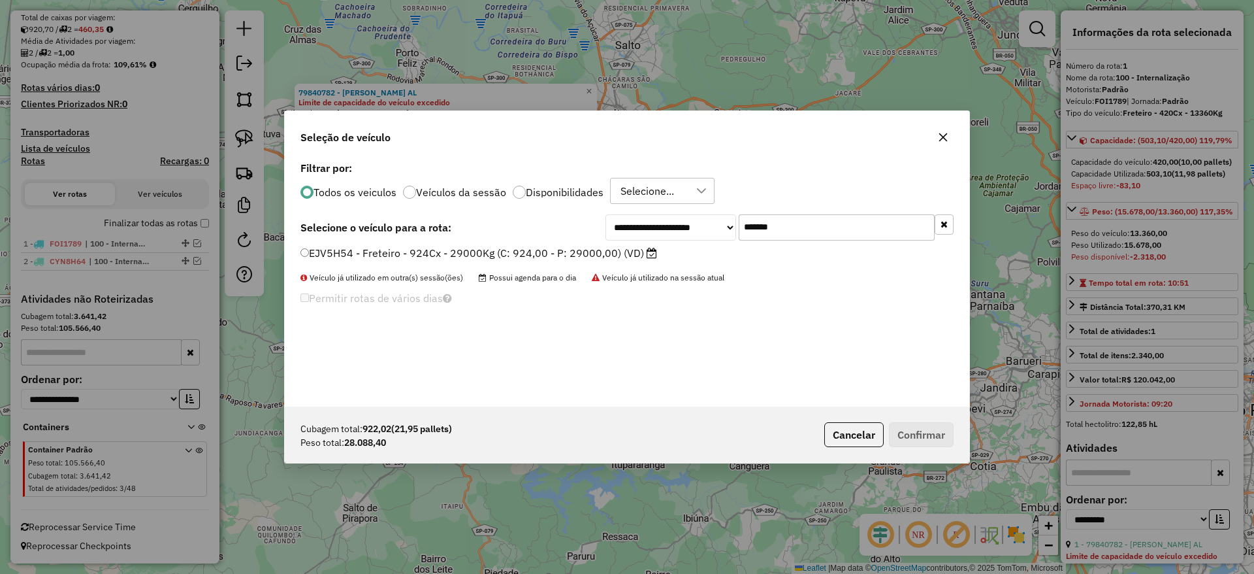
click at [436, 255] on label "EJV5H54 - Freteiro - 924Cx - 29000Kg (C: 924,00 - P: 29000,00) (VD)" at bounding box center [478, 253] width 357 height 16
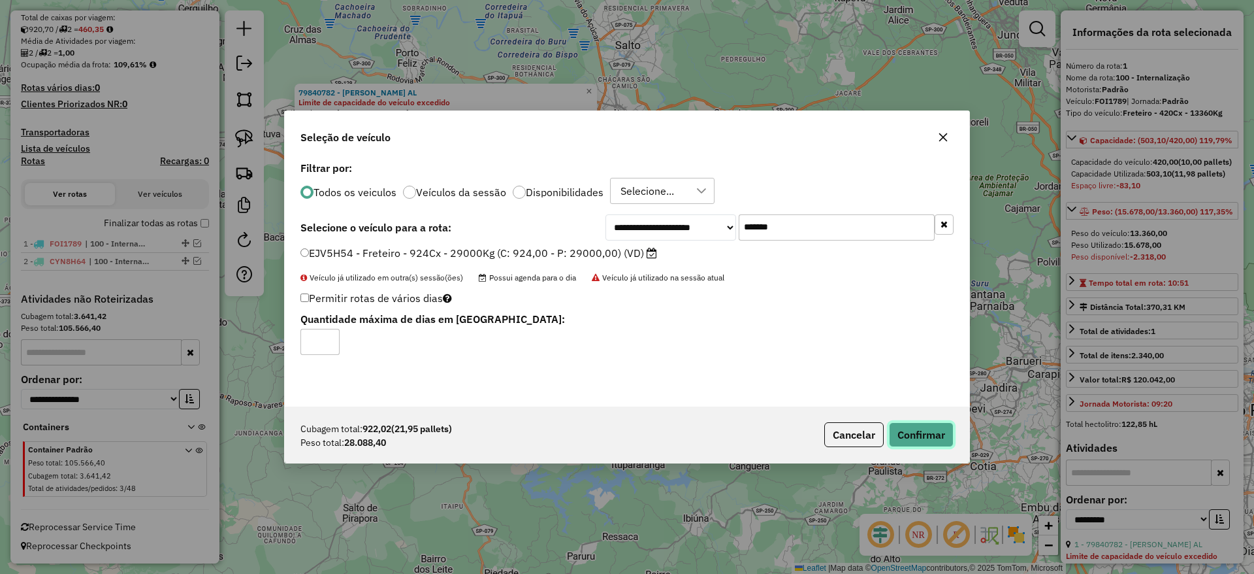
click at [918, 434] on button "Confirmar" at bounding box center [921, 434] width 65 height 25
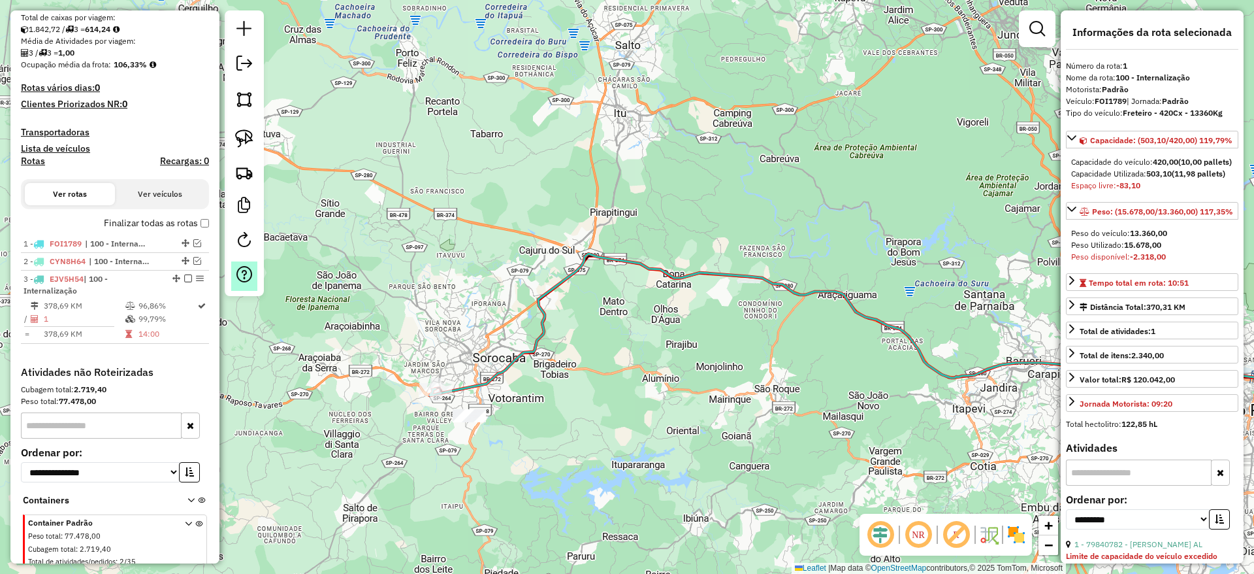
scroll to position [359, 0]
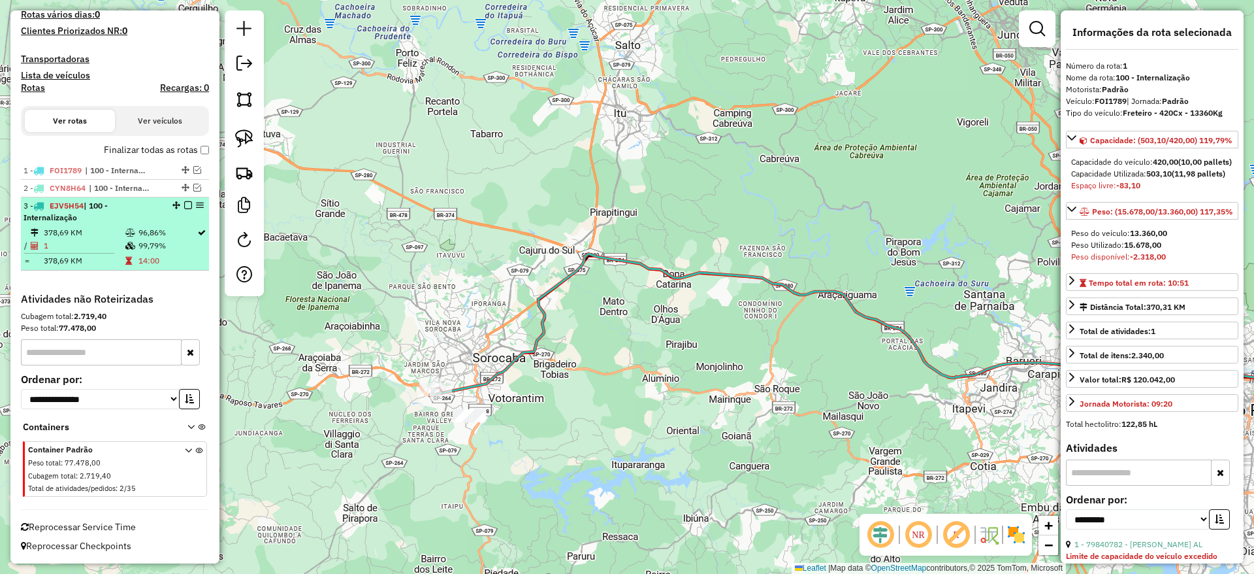
click at [186, 201] on em at bounding box center [188, 205] width 8 height 8
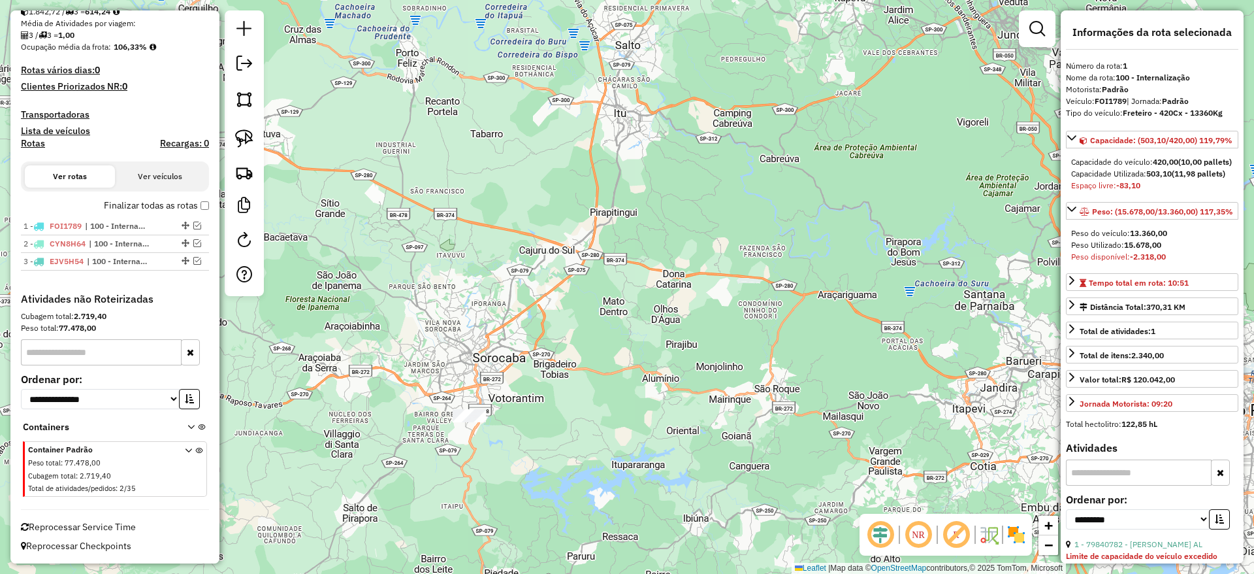
scroll to position [303, 0]
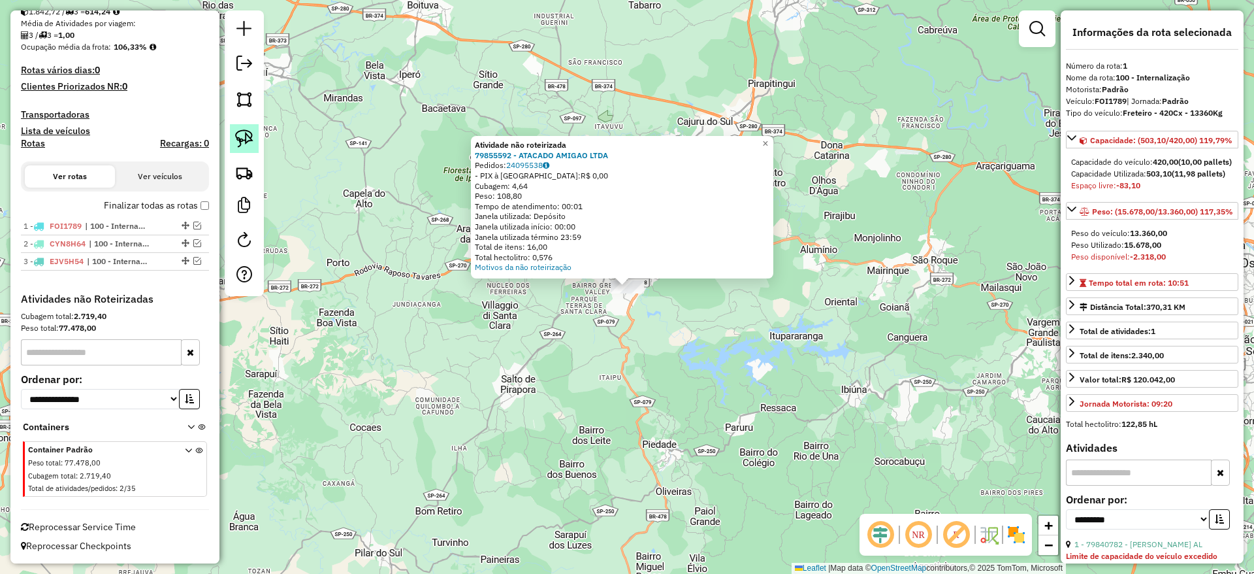
click at [248, 135] on img at bounding box center [244, 138] width 18 height 18
drag, startPoint x: 613, startPoint y: 359, endPoint x: 646, endPoint y: 246, distance: 117.6
click at [646, 246] on div "Atividade não roteirizada 79855592 - ATACADO AMIGAO LTDA Pedidos: 24095538 - PI…" at bounding box center [627, 287] width 1254 height 574
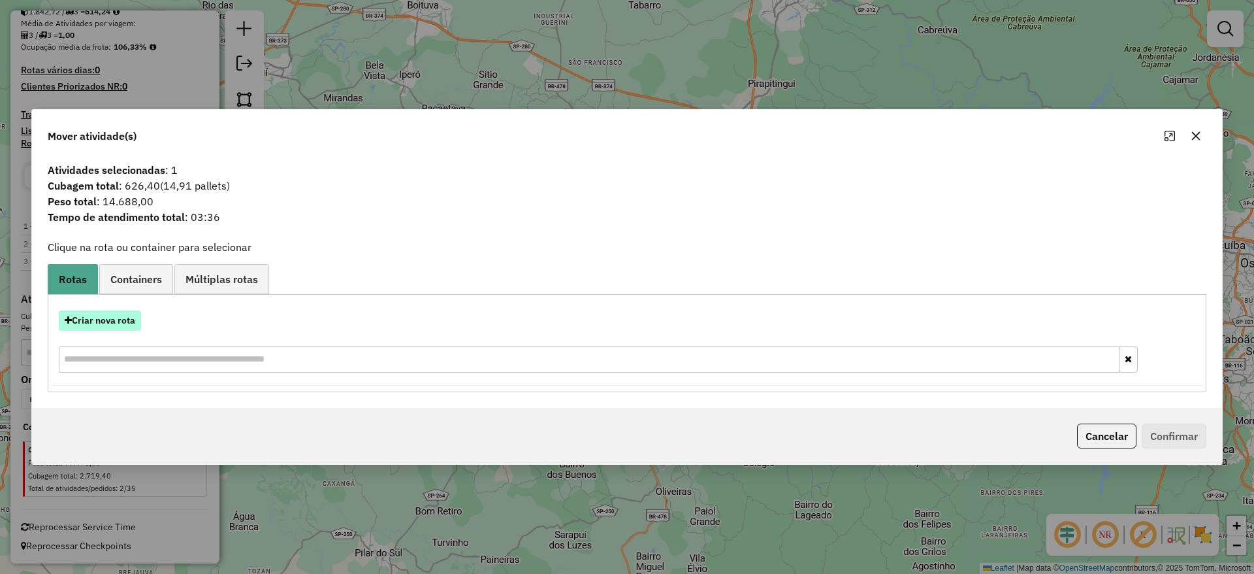
click at [125, 322] on button "Criar nova rota" at bounding box center [100, 320] width 82 height 20
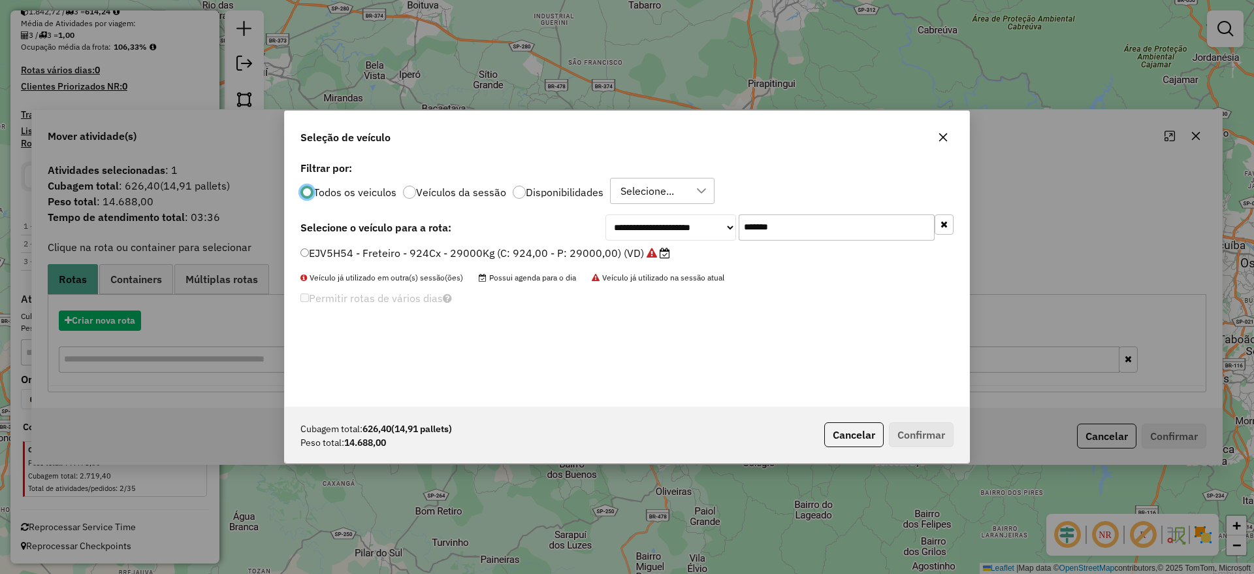
scroll to position [7, 4]
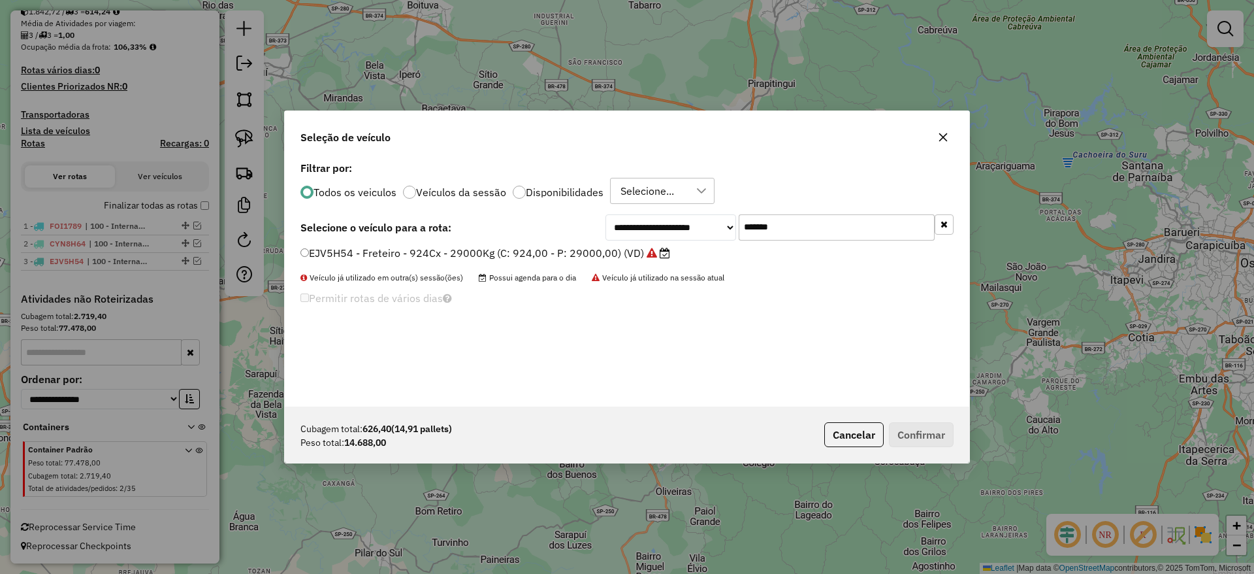
drag, startPoint x: 798, startPoint y: 228, endPoint x: 644, endPoint y: 236, distance: 154.4
click at [654, 232] on div "**********" at bounding box center [780, 227] width 348 height 26
paste input "text"
type input "*******"
click at [538, 253] on label "JSQ4B90 - Freteiro - 840Cx - 26700Kg (C: 840,00 - P: 26700,00) (VD)" at bounding box center [478, 253] width 357 height 16
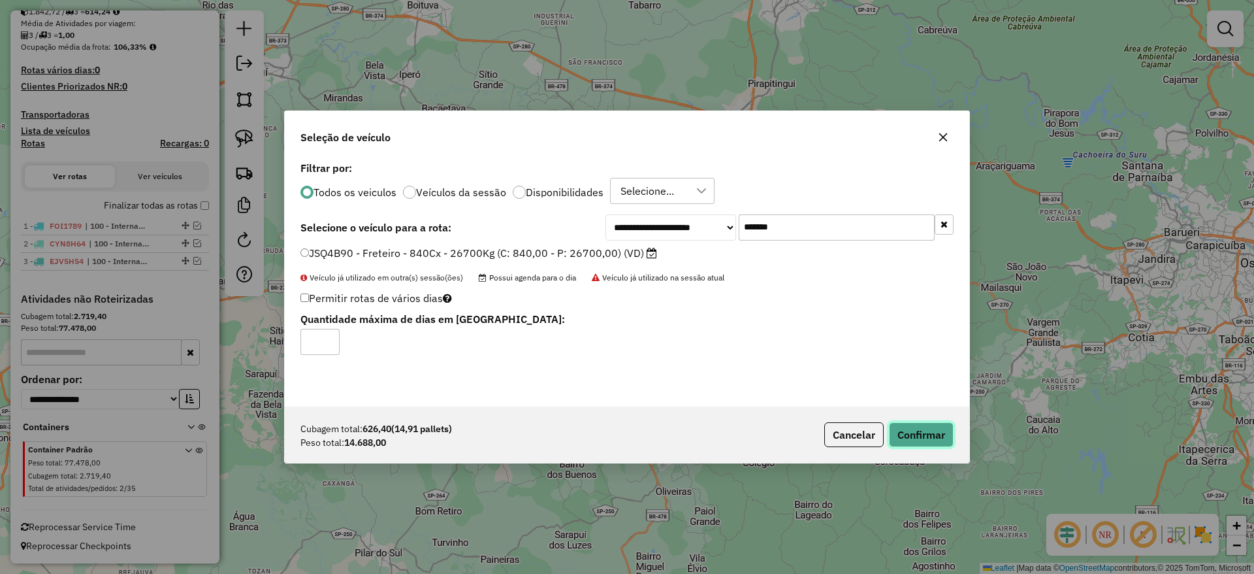
click at [924, 427] on button "Confirmar" at bounding box center [921, 434] width 65 height 25
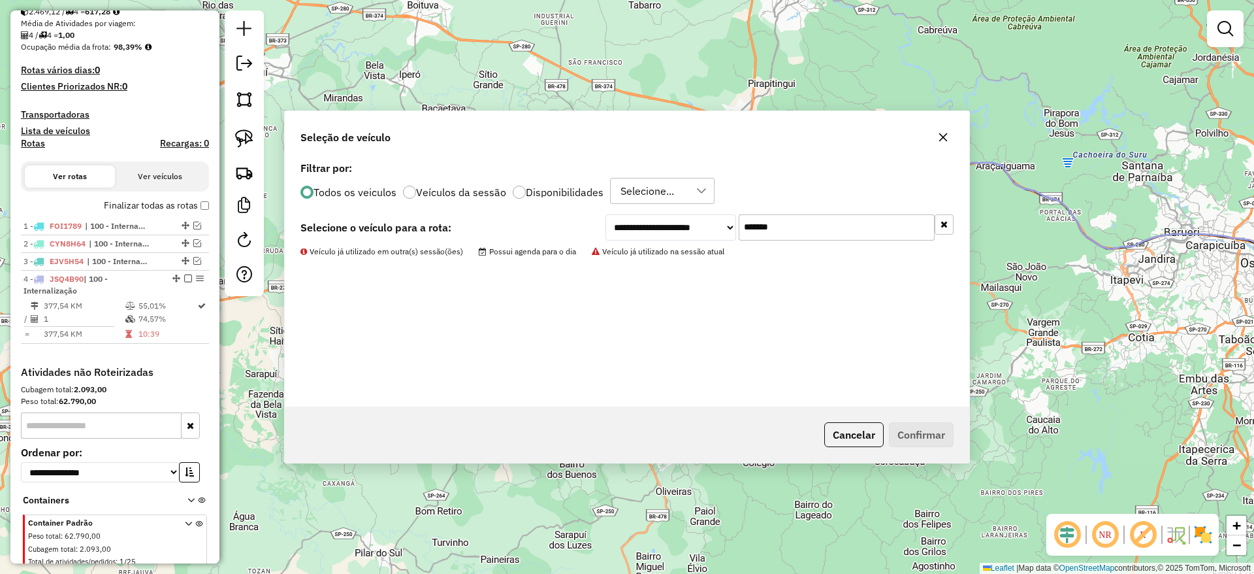
scroll to position [376, 0]
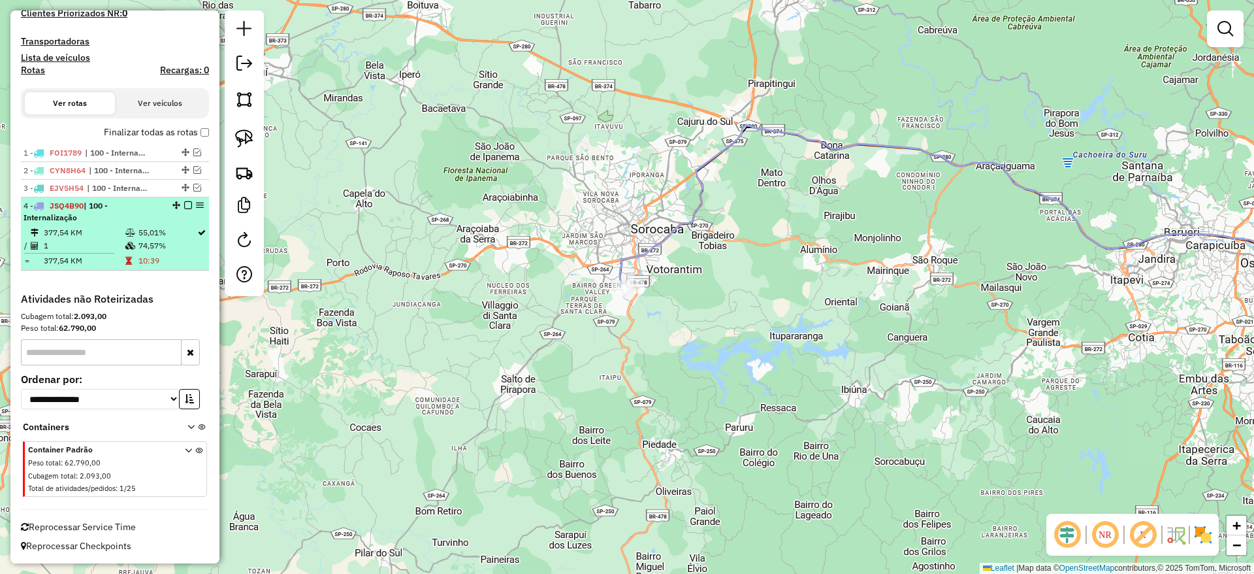
click at [184, 204] on em at bounding box center [188, 205] width 8 height 8
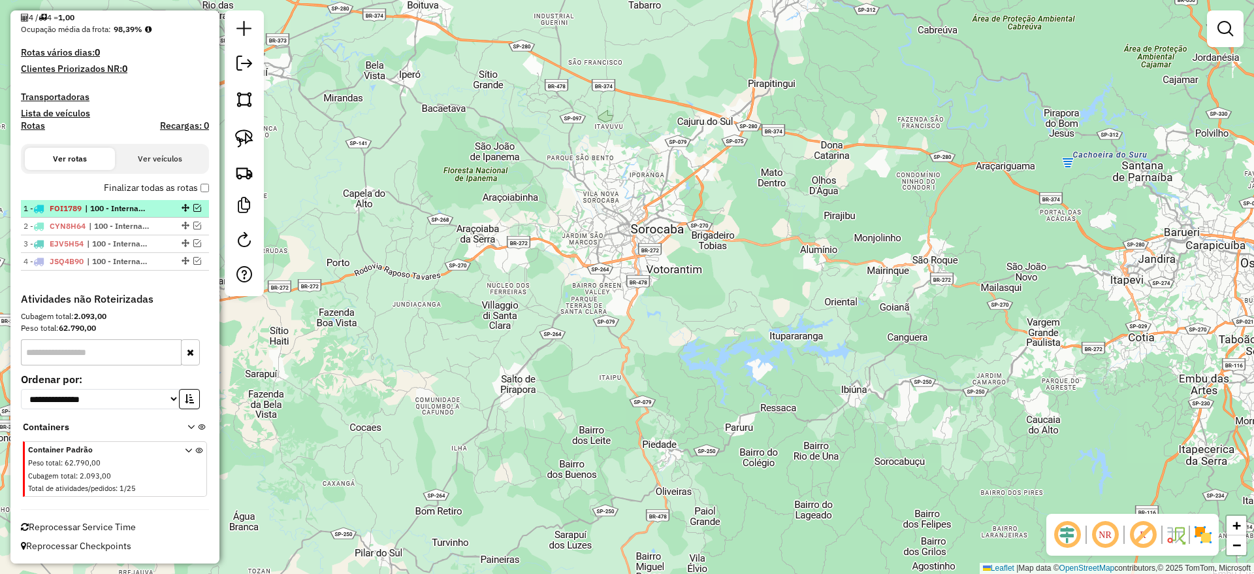
scroll to position [321, 0]
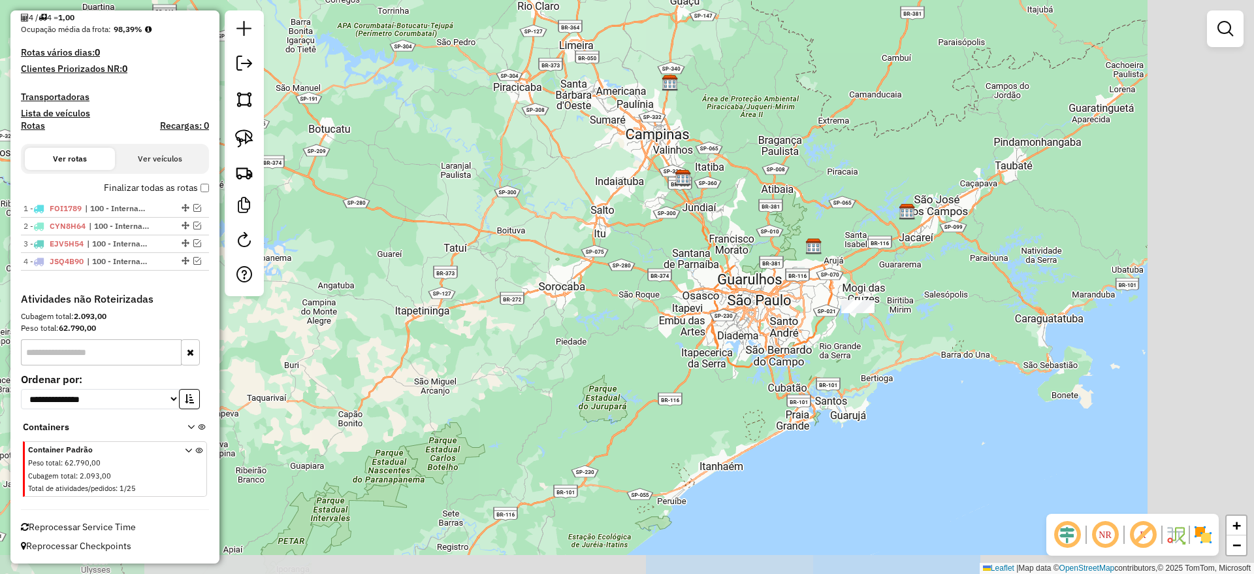
drag, startPoint x: 787, startPoint y: 307, endPoint x: 728, endPoint y: 307, distance: 58.8
click at [728, 307] on div "Janela de atendimento Grade de atendimento Capacidade Transportadoras Veículos …" at bounding box center [627, 287] width 1254 height 574
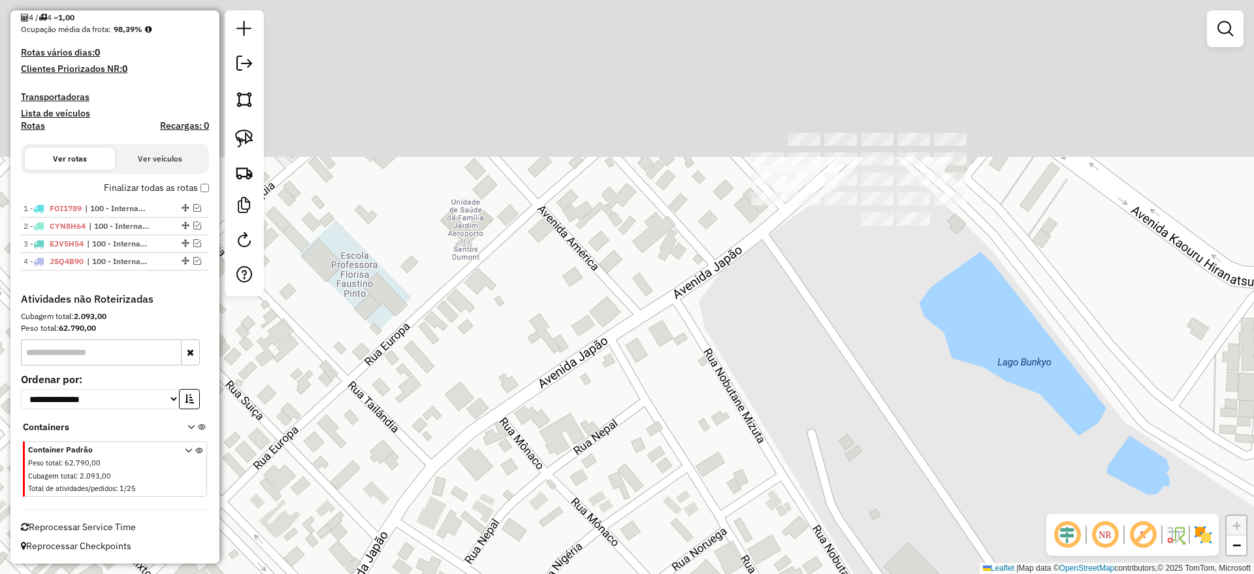
drag, startPoint x: 911, startPoint y: 169, endPoint x: 873, endPoint y: 361, distance: 195.8
click at [873, 359] on div "Janela de atendimento Grade de atendimento Capacidade Transportadoras Veículos …" at bounding box center [627, 287] width 1254 height 574
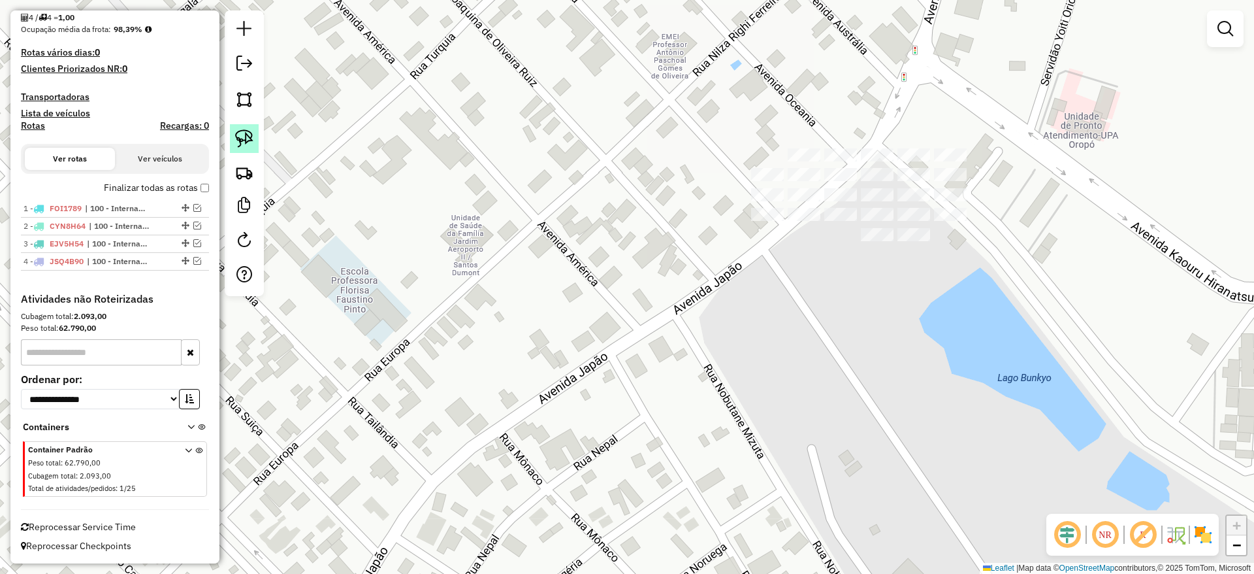
click at [250, 128] on link at bounding box center [244, 138] width 29 height 29
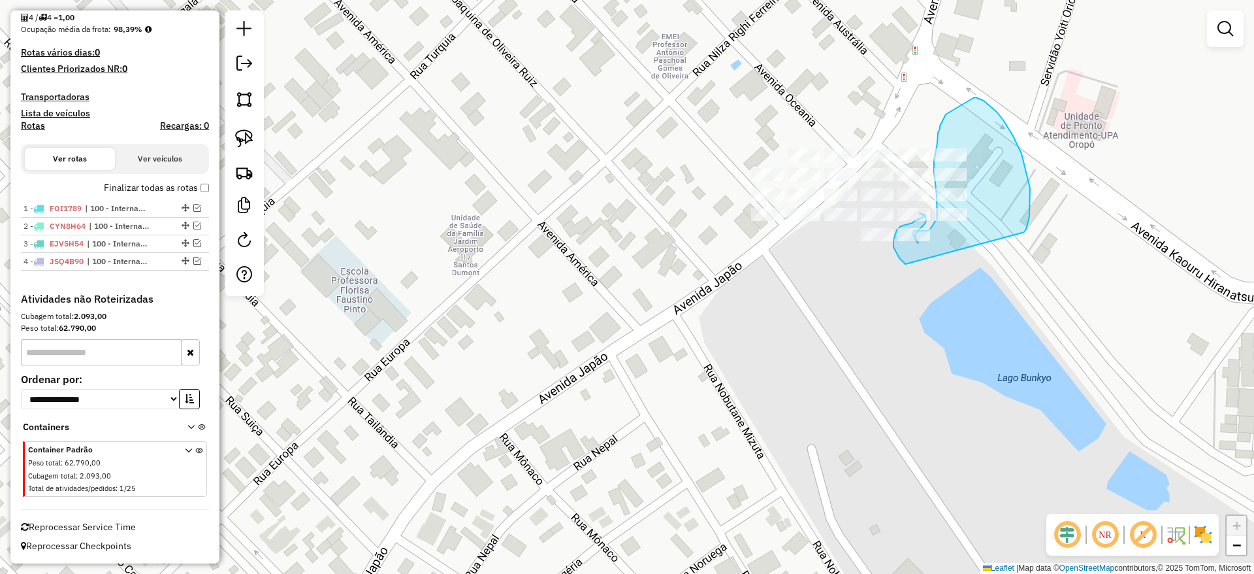
drag, startPoint x: 1029, startPoint y: 216, endPoint x: 930, endPoint y: 275, distance: 116.0
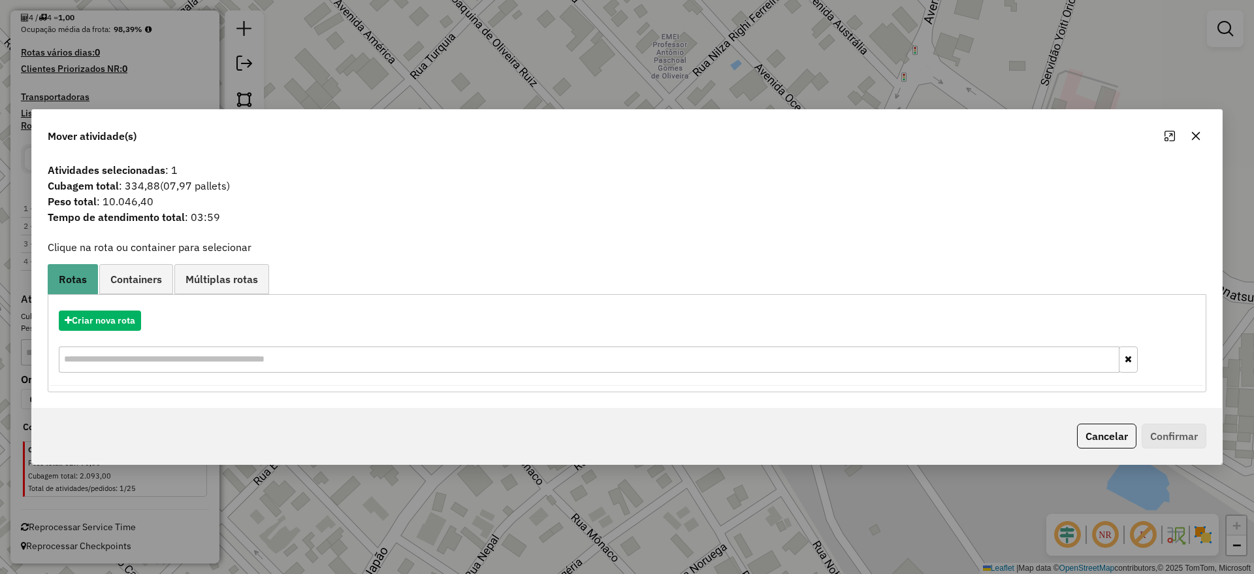
click at [1199, 134] on icon "button" at bounding box center [1196, 136] width 10 height 10
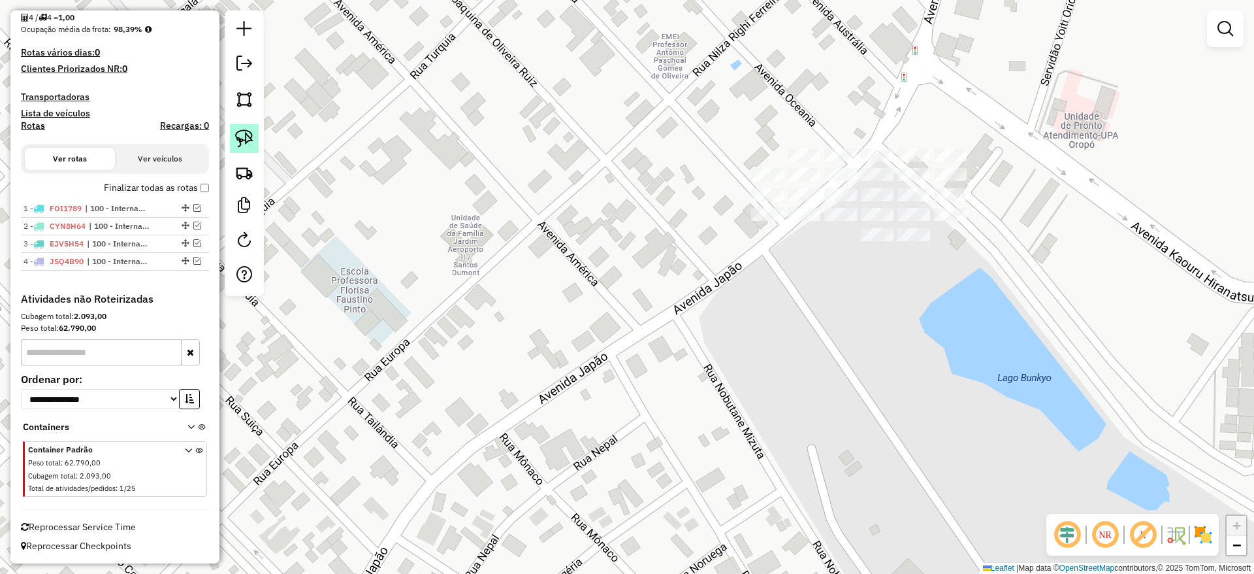
click at [243, 140] on img at bounding box center [244, 138] width 18 height 18
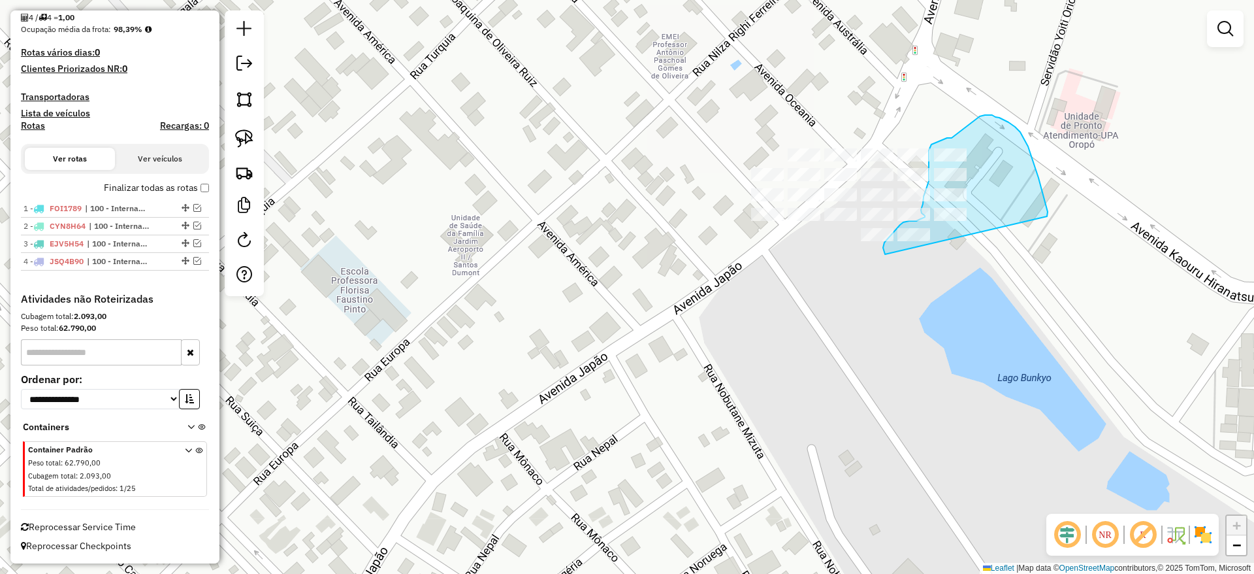
drag, startPoint x: 1028, startPoint y: 146, endPoint x: 922, endPoint y: 285, distance: 175.2
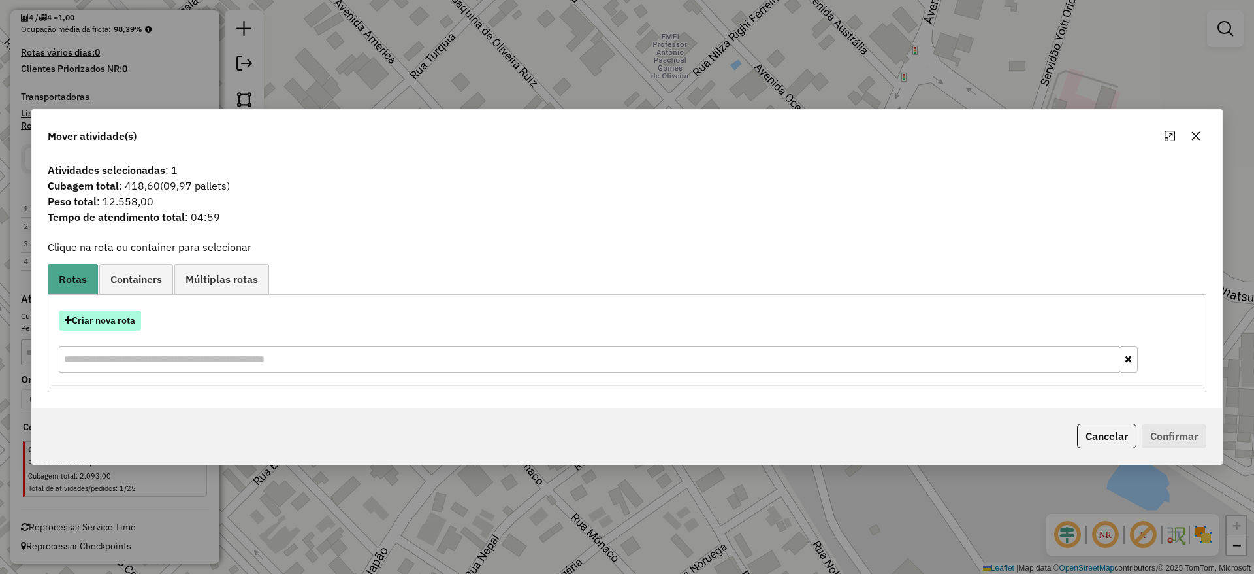
click at [129, 323] on button "Criar nova rota" at bounding box center [100, 320] width 82 height 20
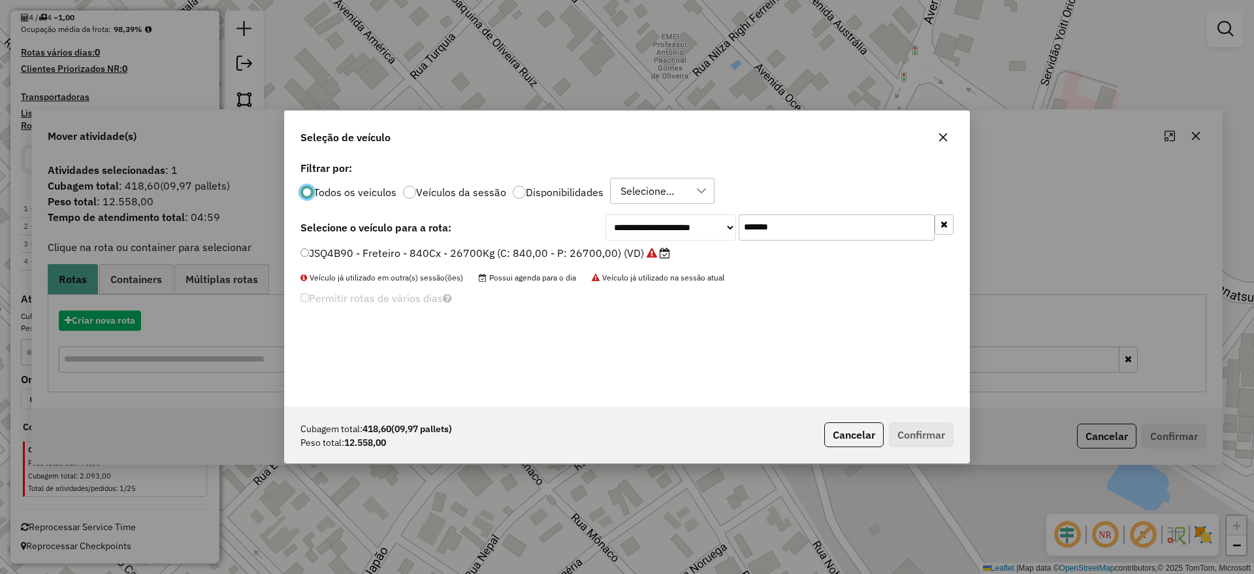
scroll to position [7, 4]
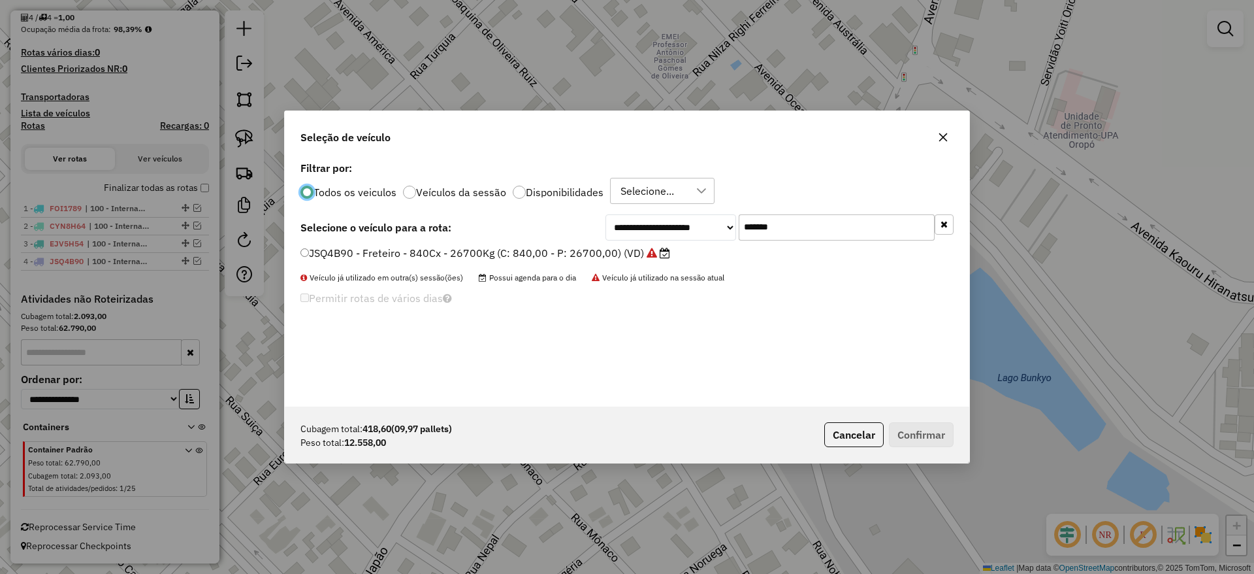
drag, startPoint x: 647, startPoint y: 252, endPoint x: 596, endPoint y: 264, distance: 52.3
click at [599, 264] on div "**********" at bounding box center [627, 282] width 685 height 248
paste input "text"
type input "*******"
click at [527, 250] on label "DMA5I06 - Freteiro - 420Cx - 13500Kg (C: 420,00 - P: 13500,00) (VD)" at bounding box center [479, 253] width 358 height 16
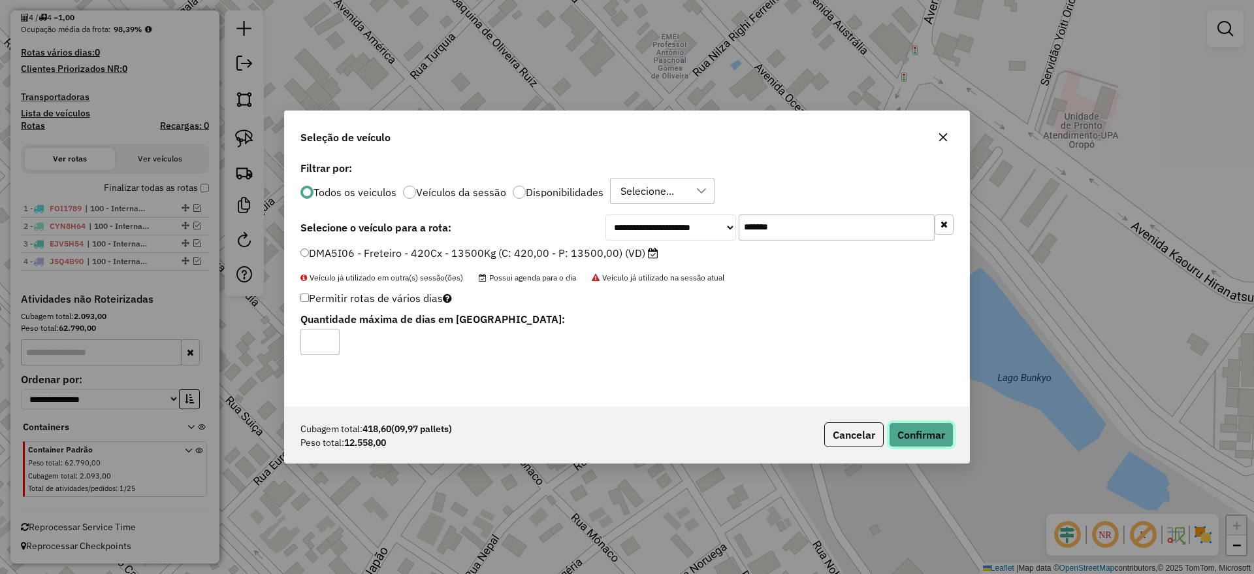
click at [922, 425] on button "Confirmar" at bounding box center [921, 434] width 65 height 25
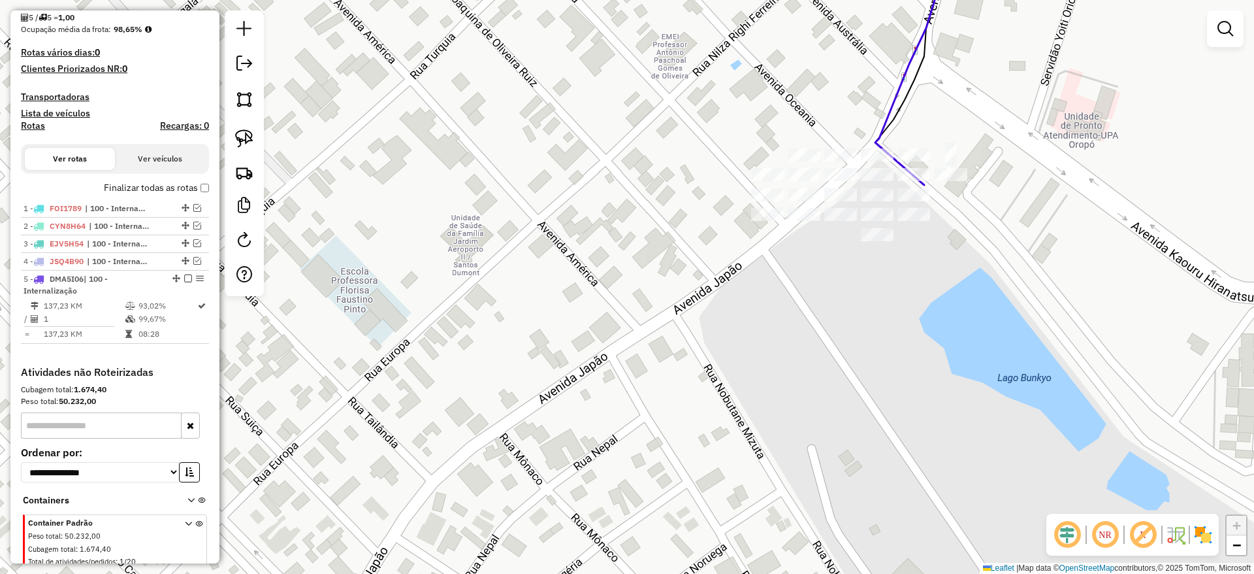
scroll to position [394, 0]
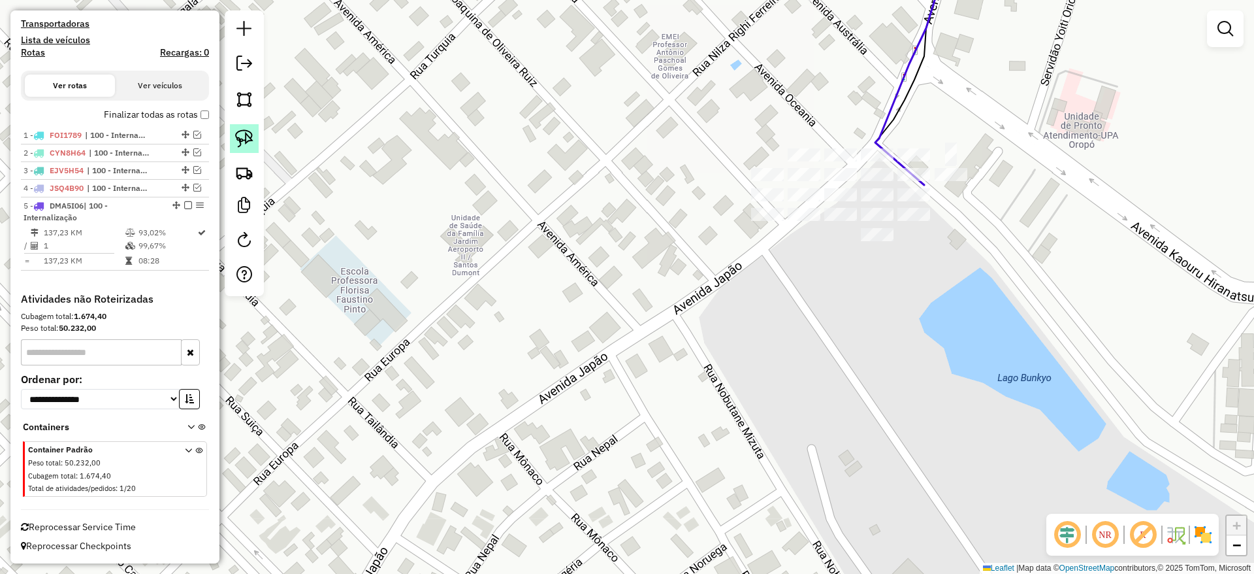
drag, startPoint x: 240, startPoint y: 138, endPoint x: 263, endPoint y: 147, distance: 24.0
click at [240, 138] on img at bounding box center [244, 138] width 18 height 18
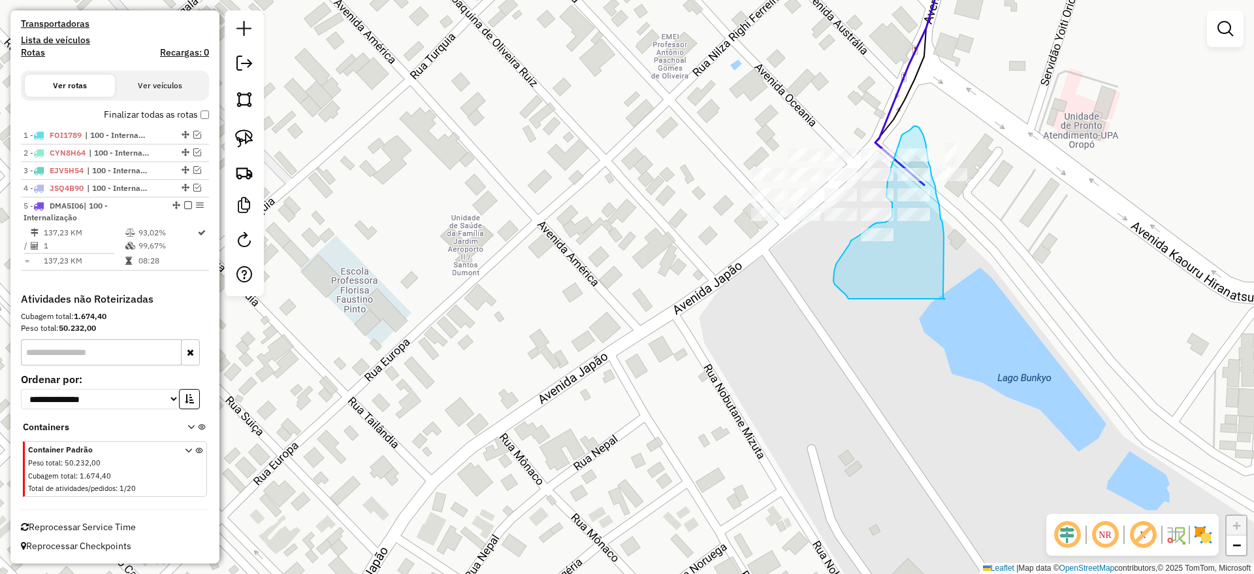
drag, startPoint x: 945, startPoint y: 299, endPoint x: 838, endPoint y: 297, distance: 107.1
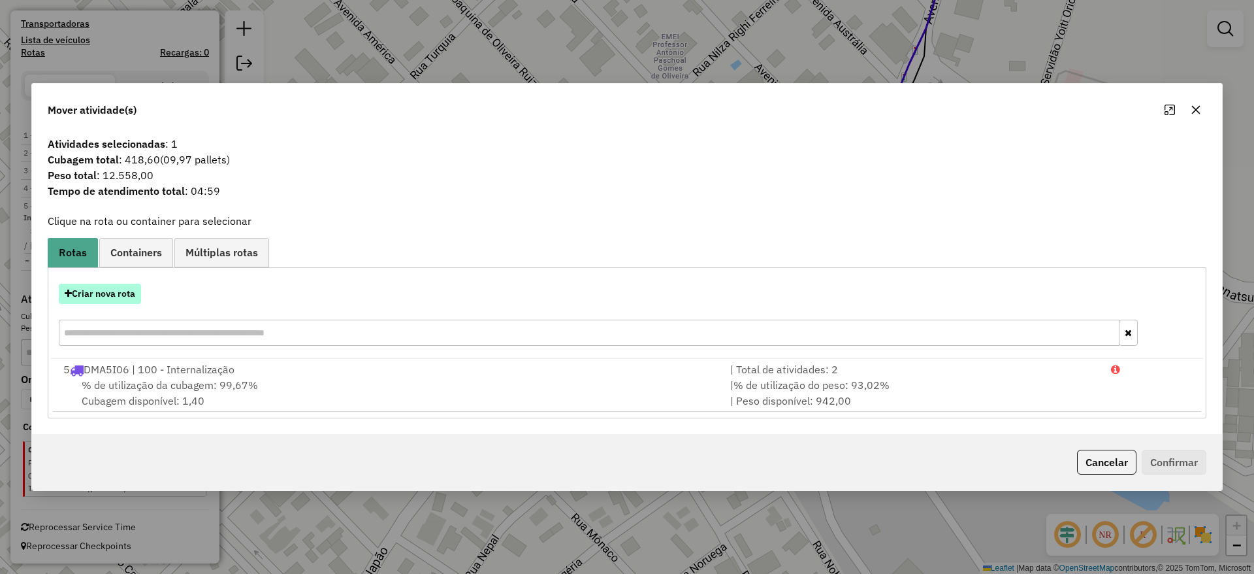
click at [105, 289] on button "Criar nova rota" at bounding box center [100, 294] width 82 height 20
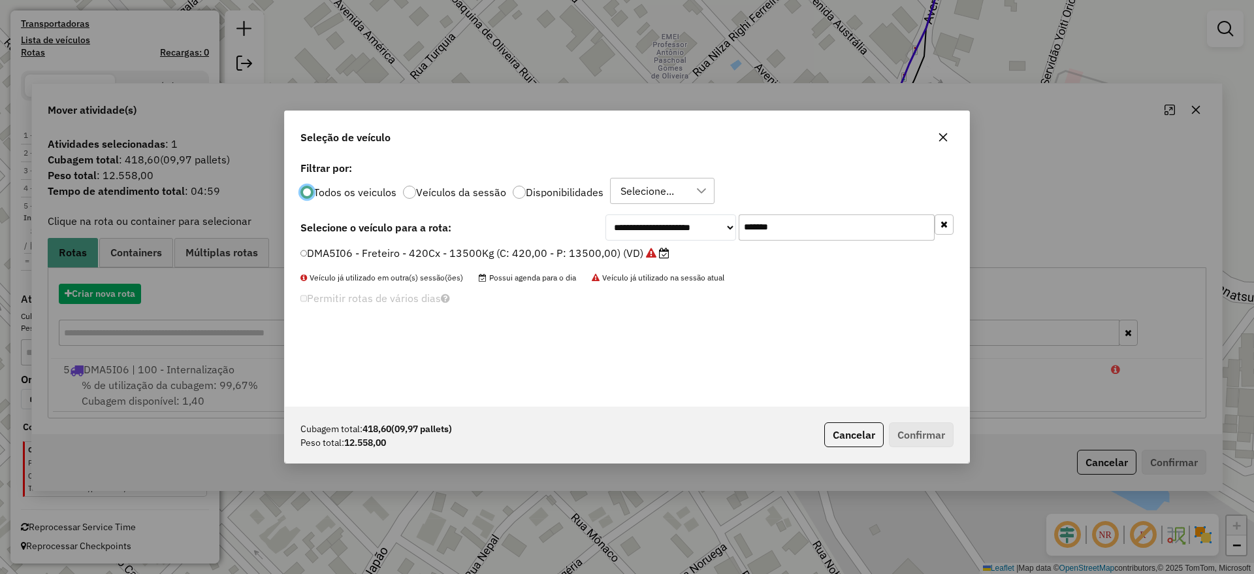
scroll to position [7, 4]
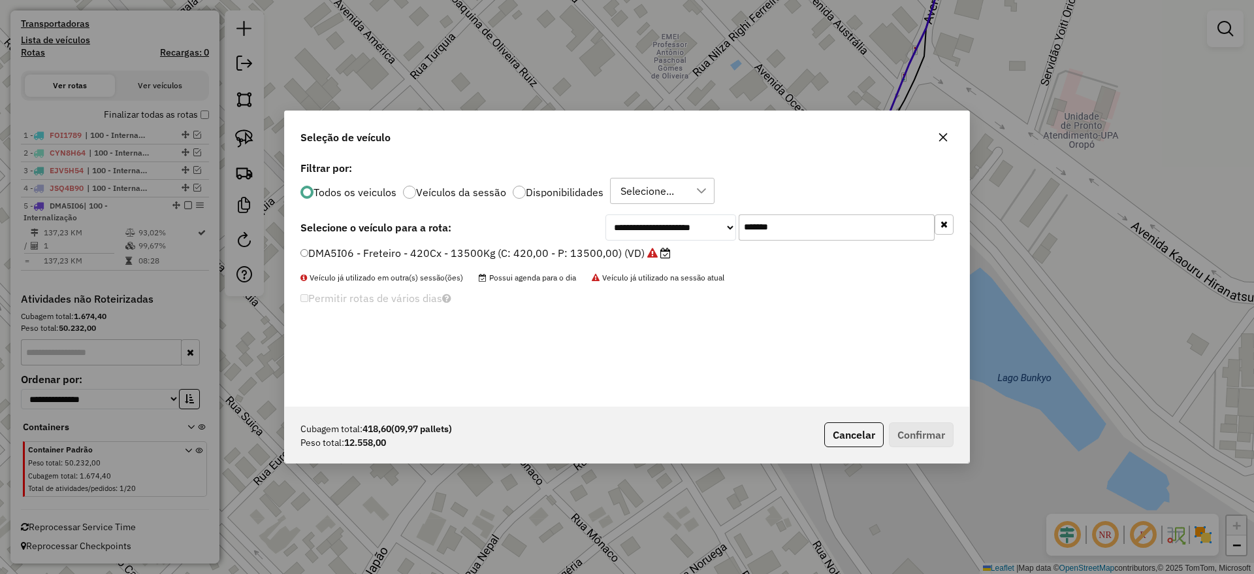
drag, startPoint x: 744, startPoint y: 238, endPoint x: 587, endPoint y: 255, distance: 158.4
click at [628, 258] on div "**********" at bounding box center [627, 282] width 685 height 248
paste input "text"
type input "*******"
click at [535, 246] on label "DBC9B45 - Freteiro - 420Cx - 24000Kg (C: 420,00 - P: 24000,00) (VD)" at bounding box center [479, 253] width 359 height 16
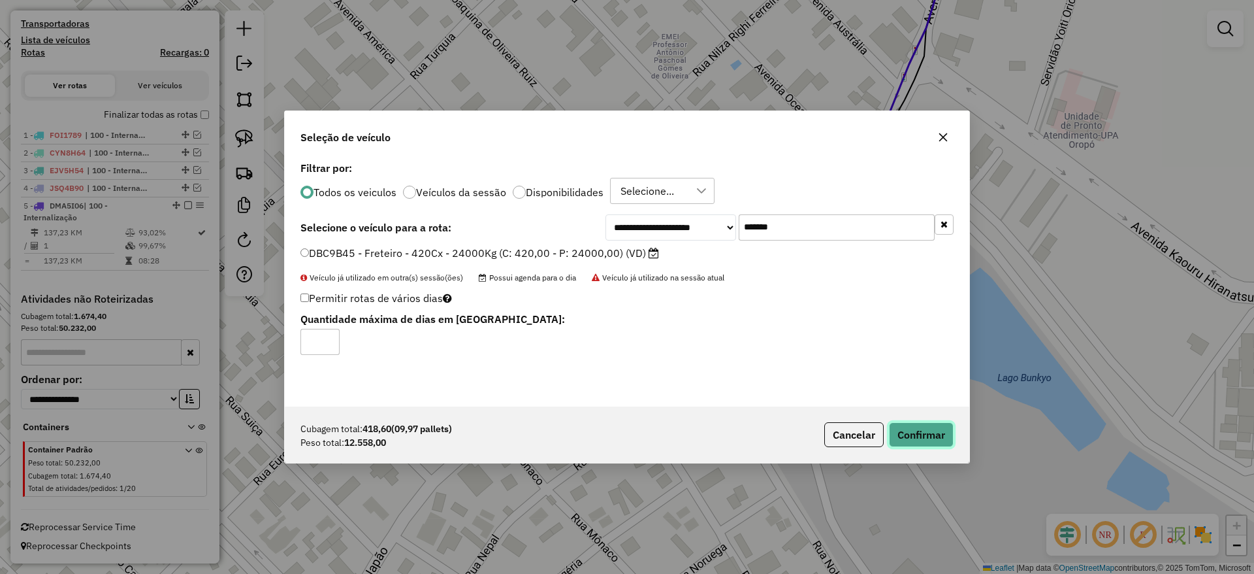
click at [901, 426] on button "Confirmar" at bounding box center [921, 434] width 65 height 25
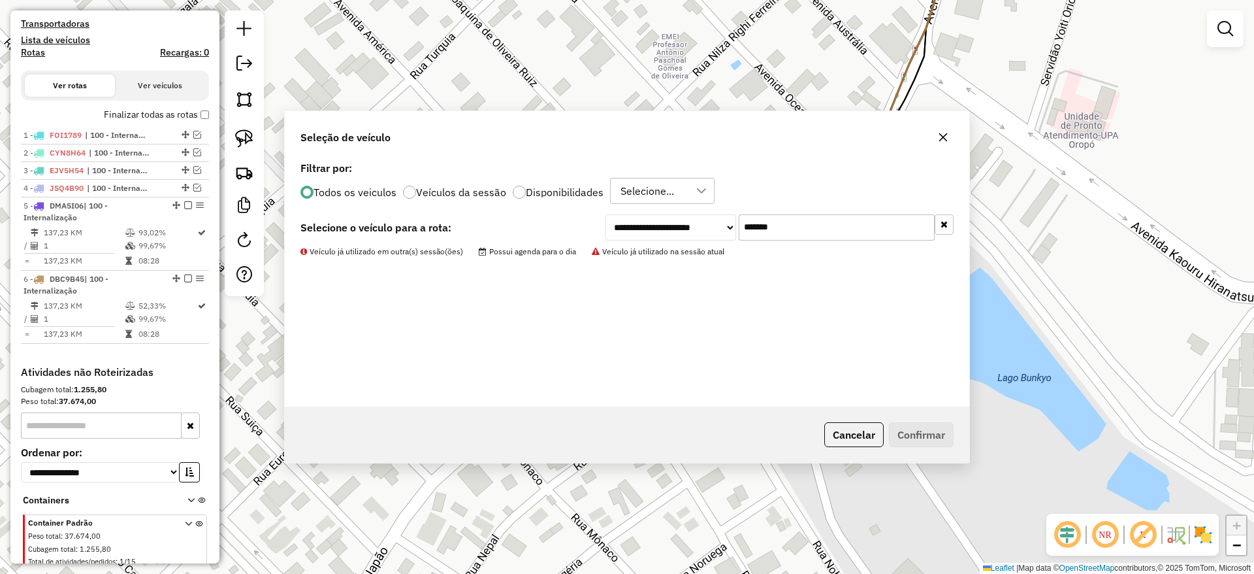
scroll to position [397, 0]
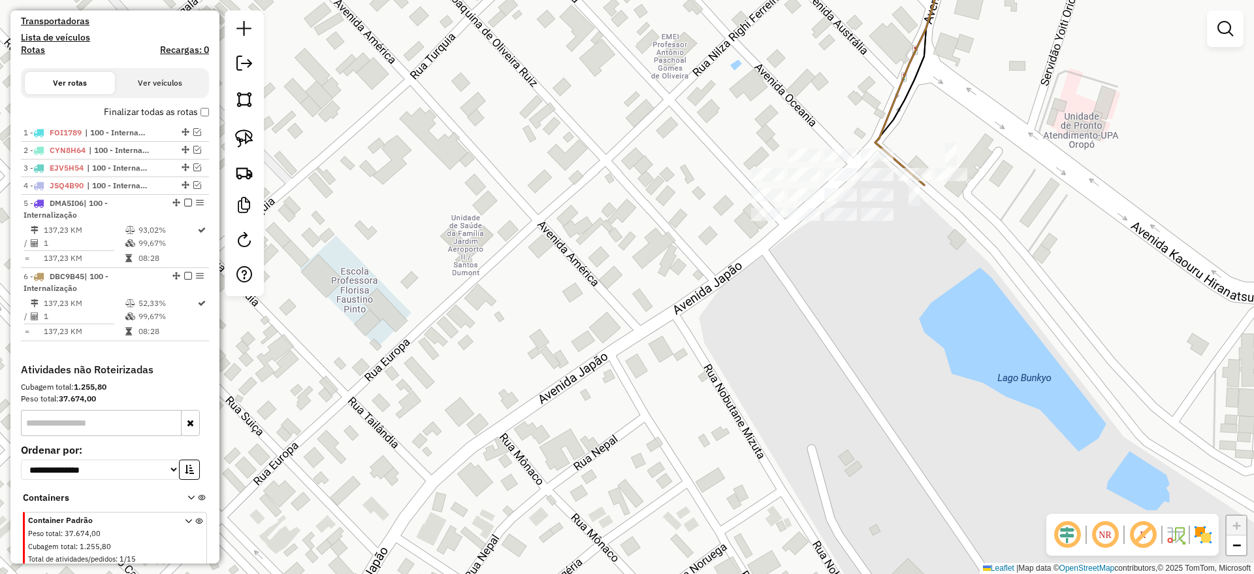
drag, startPoint x: 255, startPoint y: 129, endPoint x: 476, endPoint y: 144, distance: 221.3
click at [255, 129] on link at bounding box center [244, 138] width 29 height 29
drag, startPoint x: 910, startPoint y: 282, endPoint x: 834, endPoint y: 268, distance: 77.8
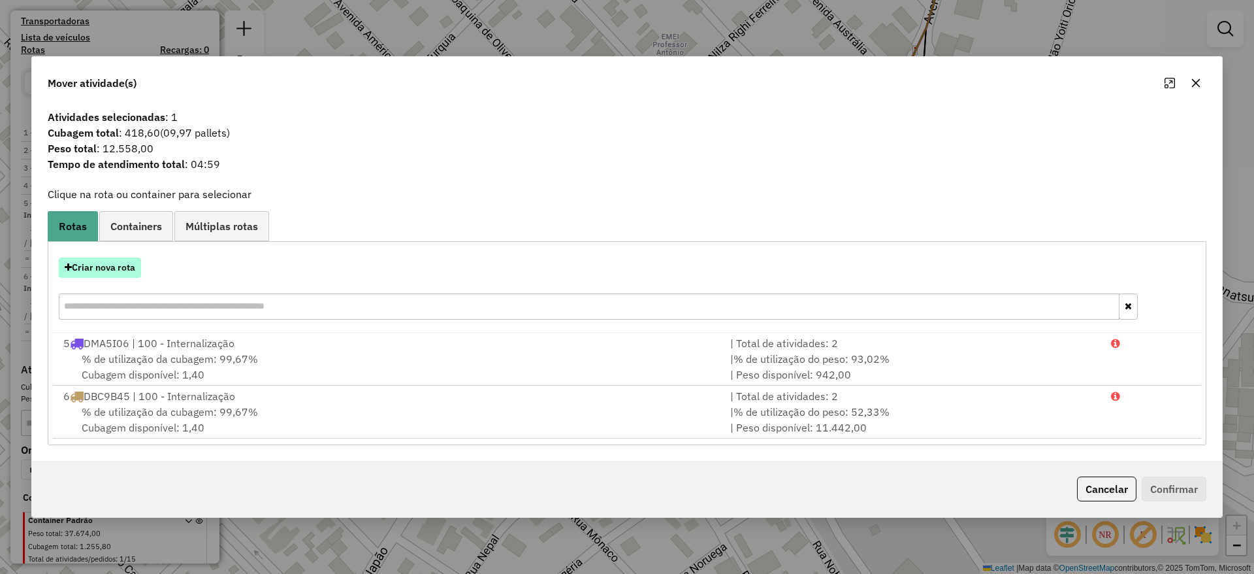
click at [90, 265] on button "Criar nova rota" at bounding box center [100, 267] width 82 height 20
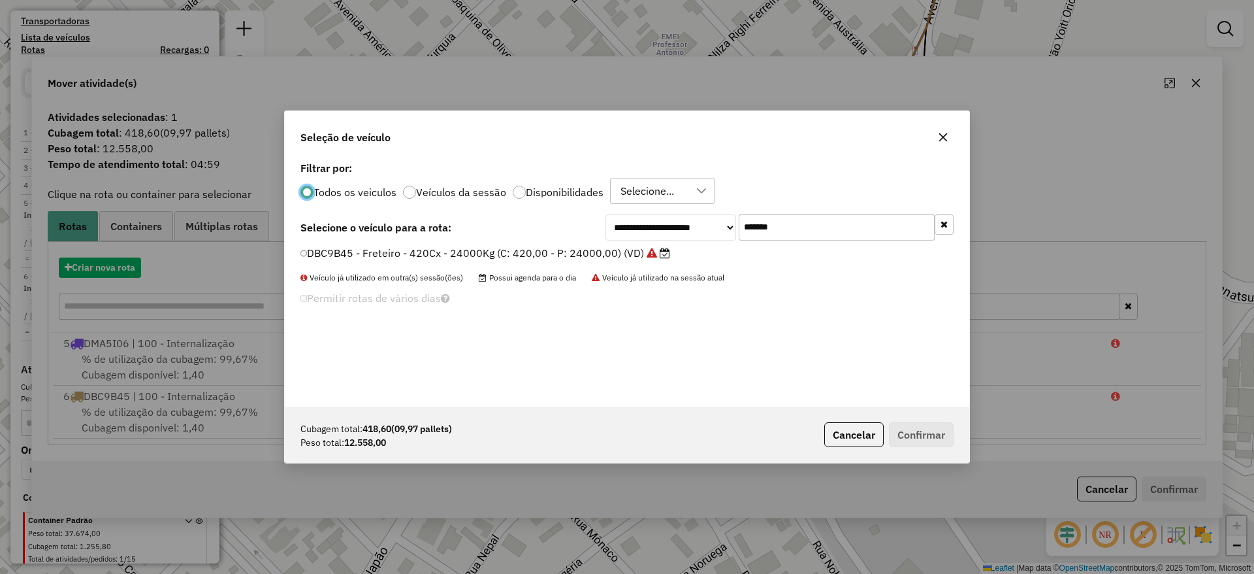
scroll to position [7, 4]
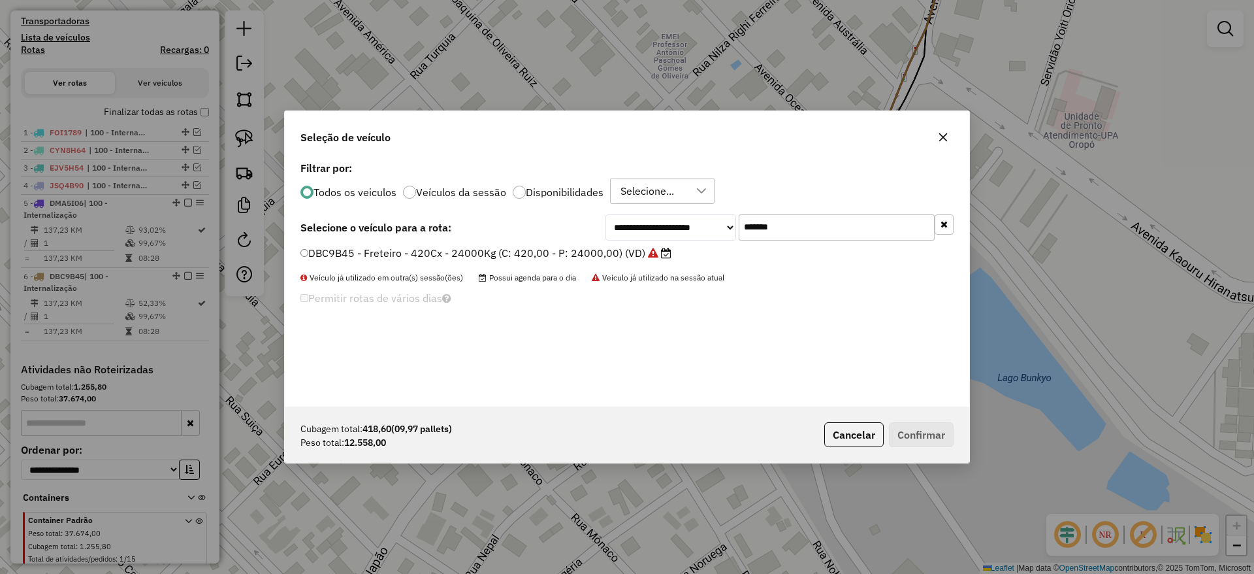
drag, startPoint x: 798, startPoint y: 231, endPoint x: 625, endPoint y: 246, distance: 173.2
click at [626, 246] on div "**********" at bounding box center [627, 282] width 685 height 248
paste input "text"
type input "*******"
click at [606, 251] on label "EWU5F57 - Freteiro - 420Cx - 13500Kg (C: 420,00 - P: 13500,00) (VD)" at bounding box center [480, 253] width 360 height 16
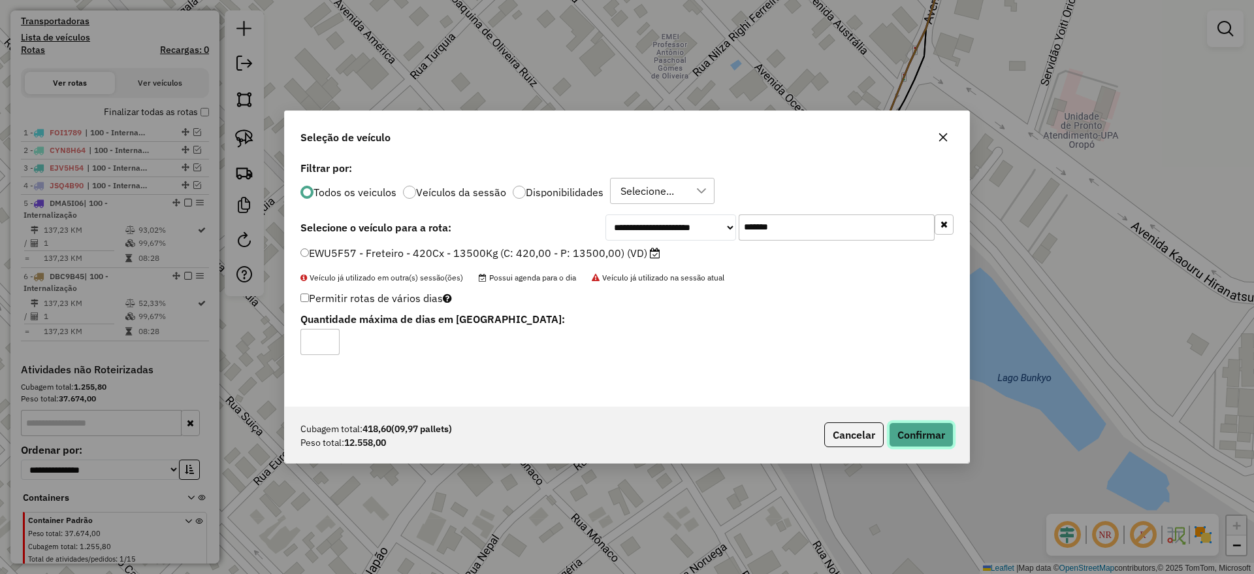
click at [933, 424] on button "Confirmar" at bounding box center [921, 434] width 65 height 25
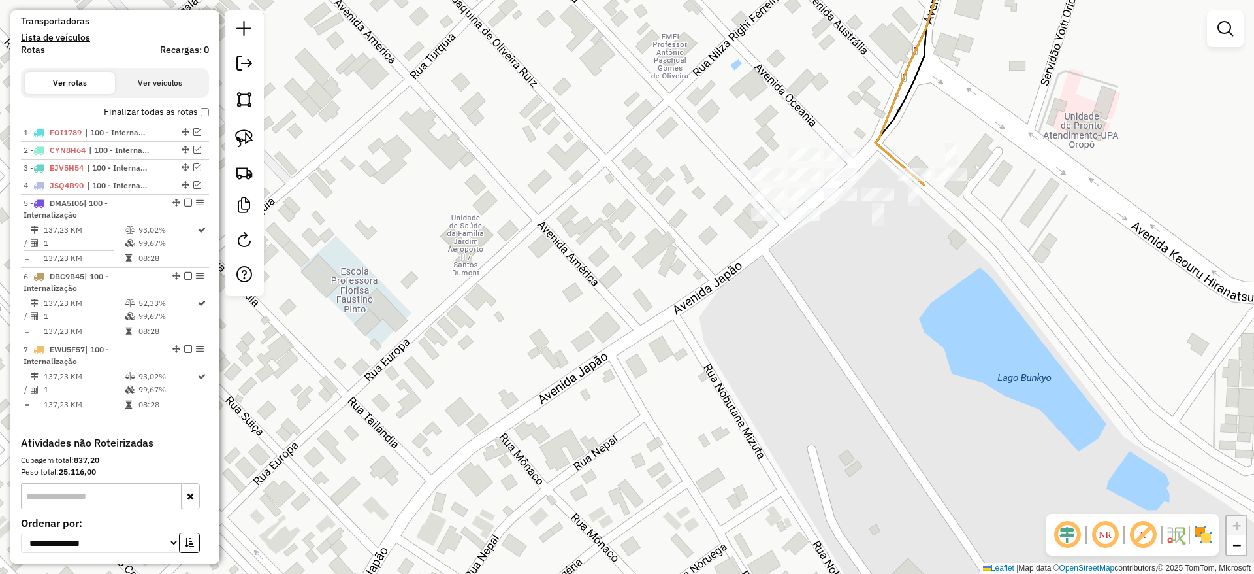
drag, startPoint x: 242, startPoint y: 128, endPoint x: 351, endPoint y: 157, distance: 112.8
click at [241, 127] on link at bounding box center [244, 138] width 29 height 29
click at [817, 188] on div "Janela de atendimento Grade de atendimento Capacidade Transportadoras Veículos …" at bounding box center [627, 287] width 1254 height 574
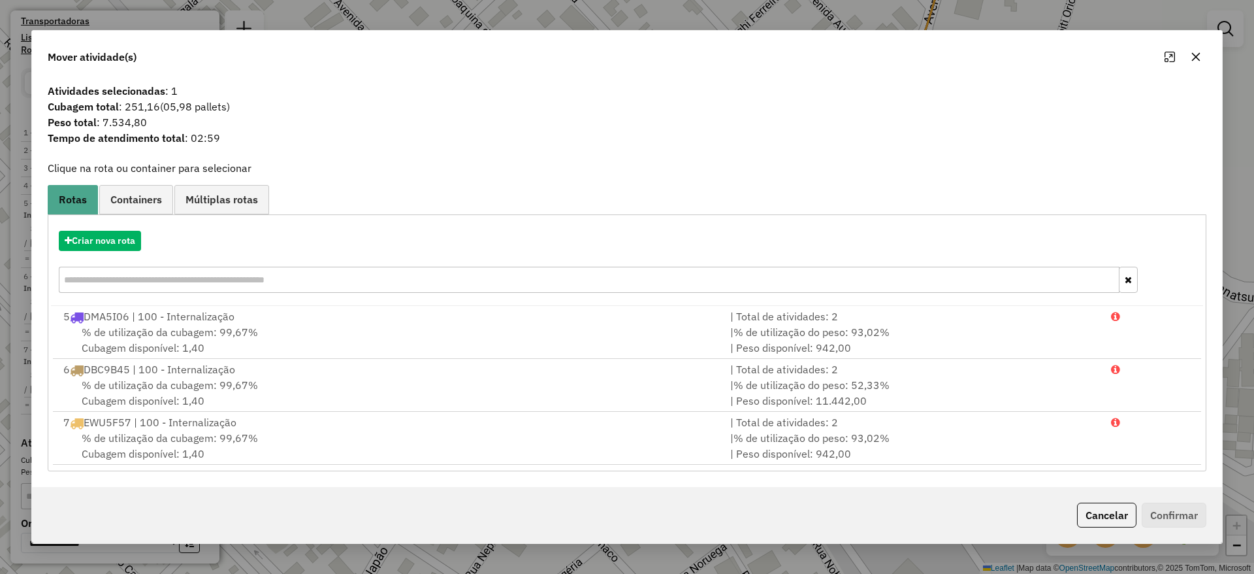
click at [1195, 57] on icon "button" at bounding box center [1196, 56] width 8 height 8
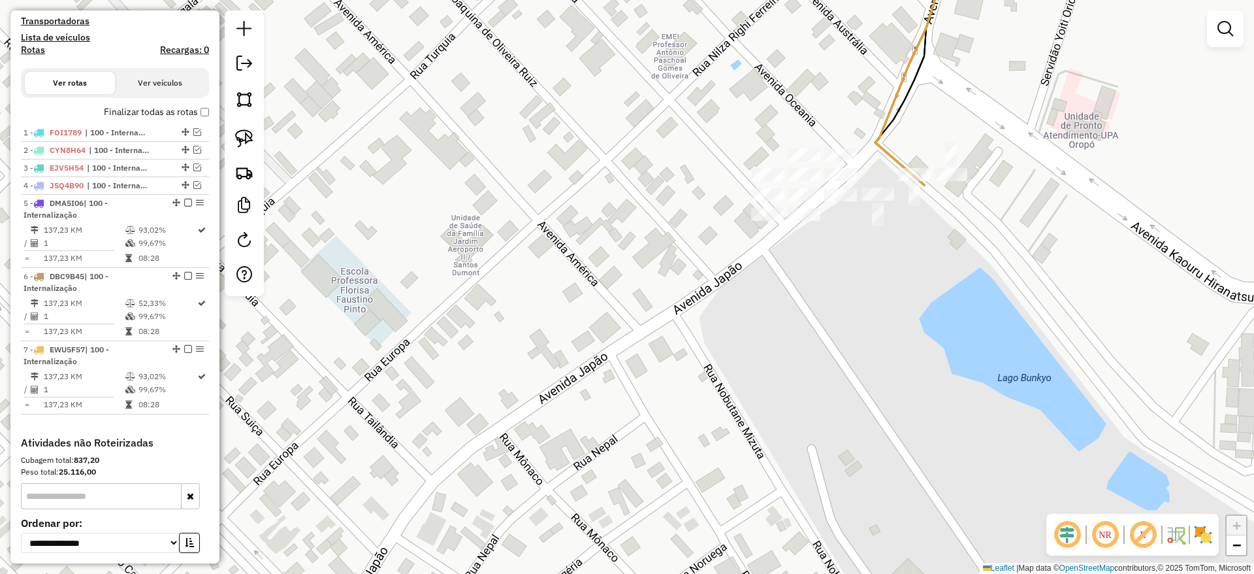
drag, startPoint x: 255, startPoint y: 142, endPoint x: 815, endPoint y: 236, distance: 567.7
click at [255, 142] on link at bounding box center [244, 138] width 29 height 29
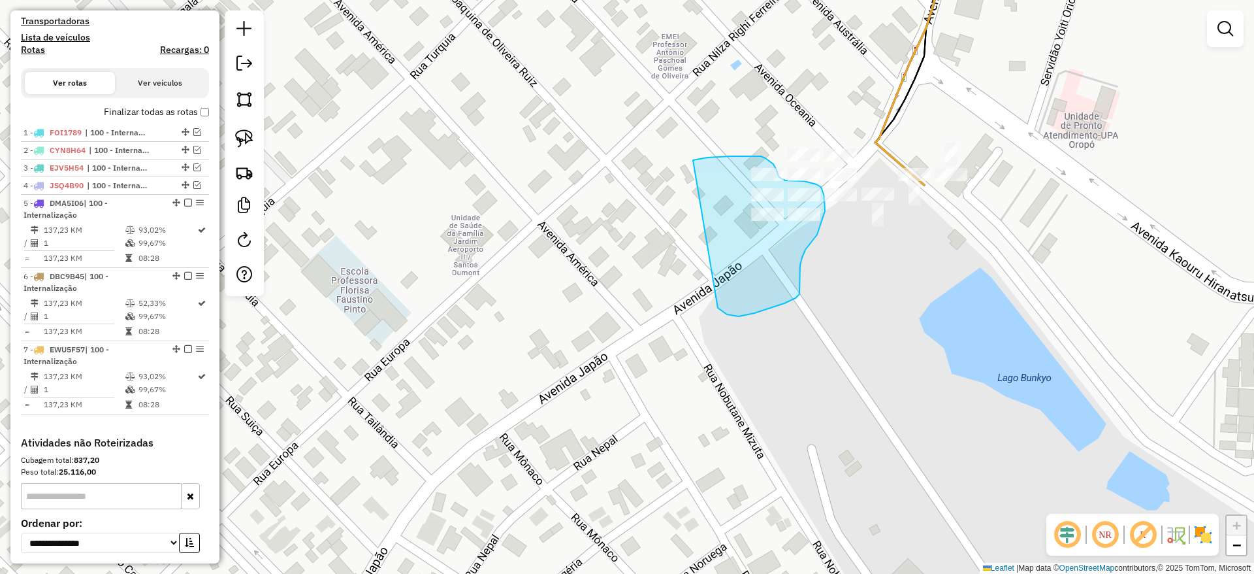
drag, startPoint x: 800, startPoint y: 294, endPoint x: 680, endPoint y: 171, distance: 171.4
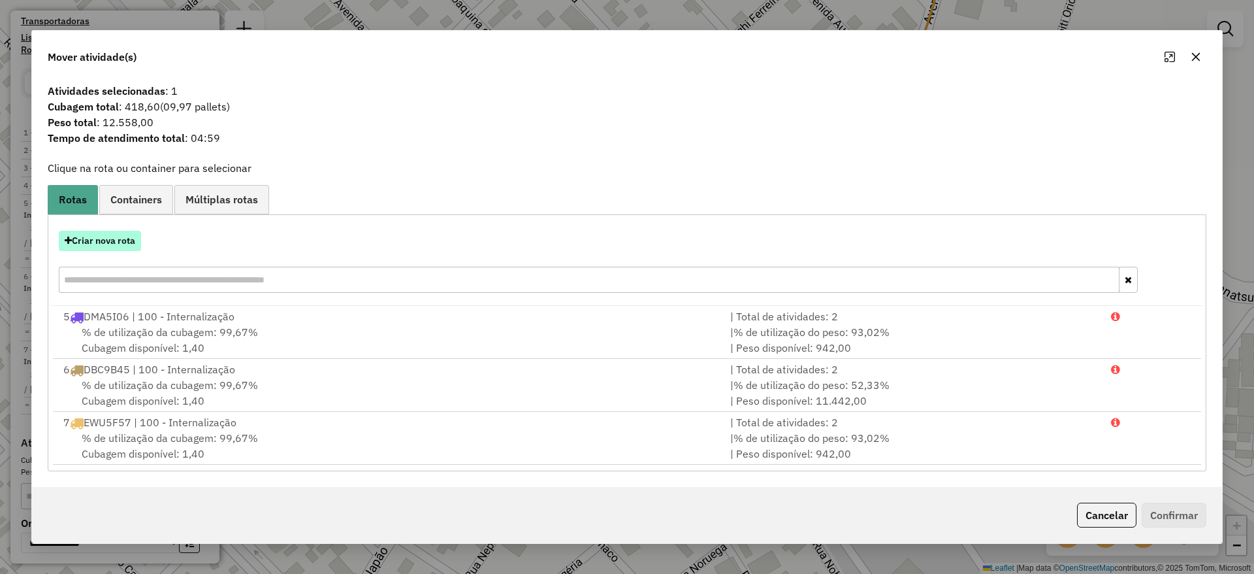
click at [103, 248] on button "Criar nova rota" at bounding box center [100, 241] width 82 height 20
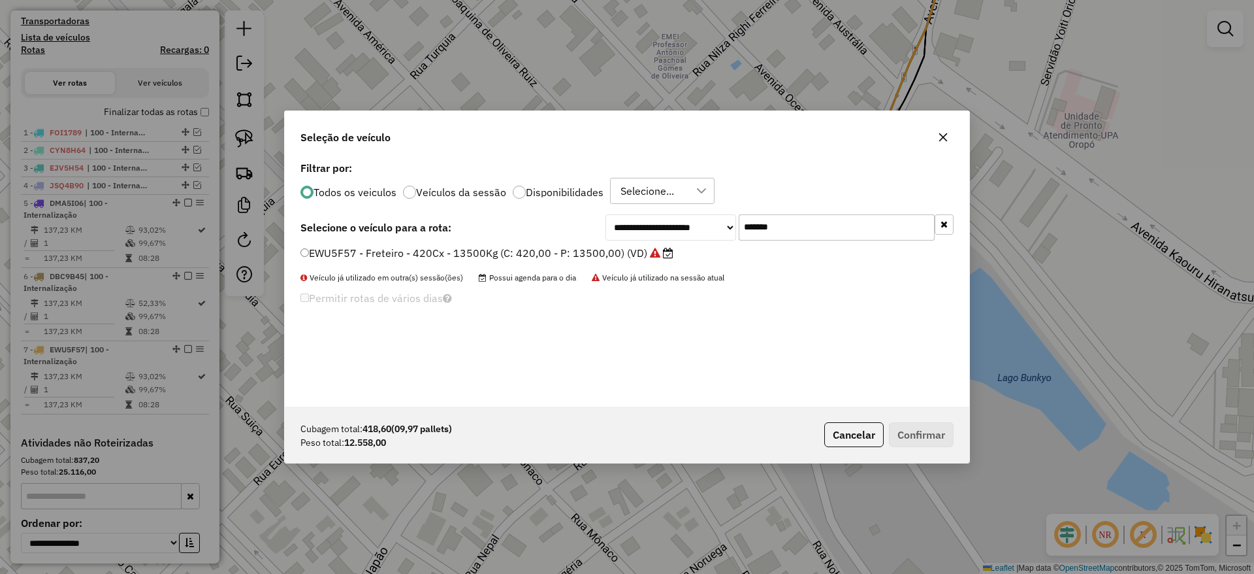
drag, startPoint x: 790, startPoint y: 230, endPoint x: 545, endPoint y: 238, distance: 244.4
click at [551, 233] on div "**********" at bounding box center [626, 227] width 653 height 26
paste input "text"
type input "*******"
click at [530, 253] on label "AUA0H21 - Freteiro - 420Cx - 15900Kg (C: 420,00 - P: 15900,00) (VD)" at bounding box center [479, 253] width 359 height 16
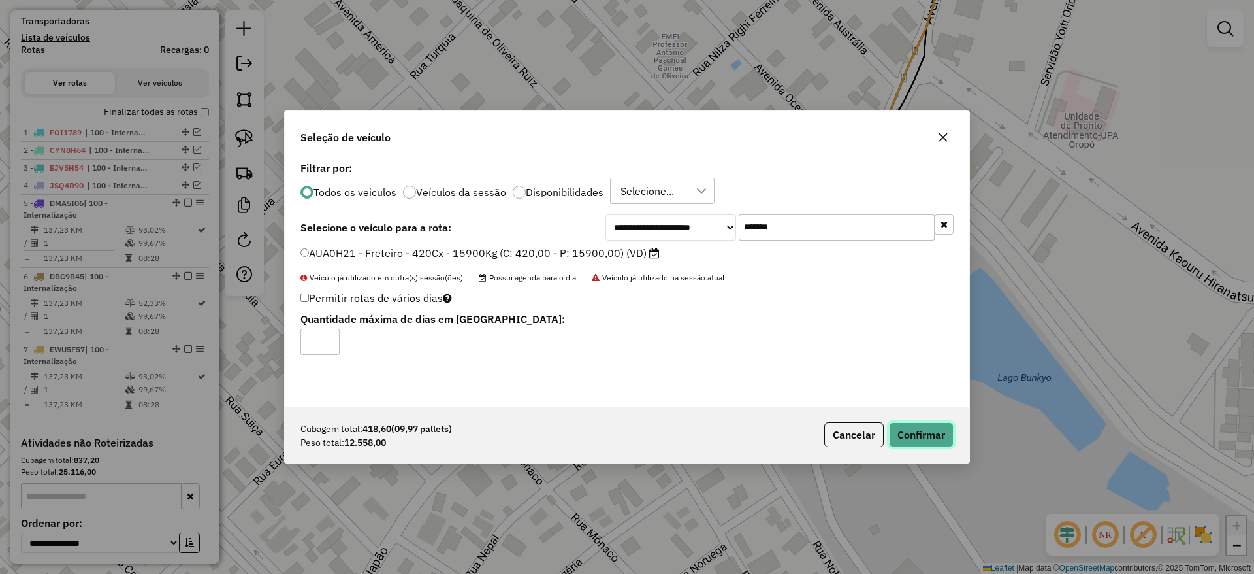
click at [905, 423] on button "Confirmar" at bounding box center [921, 434] width 65 height 25
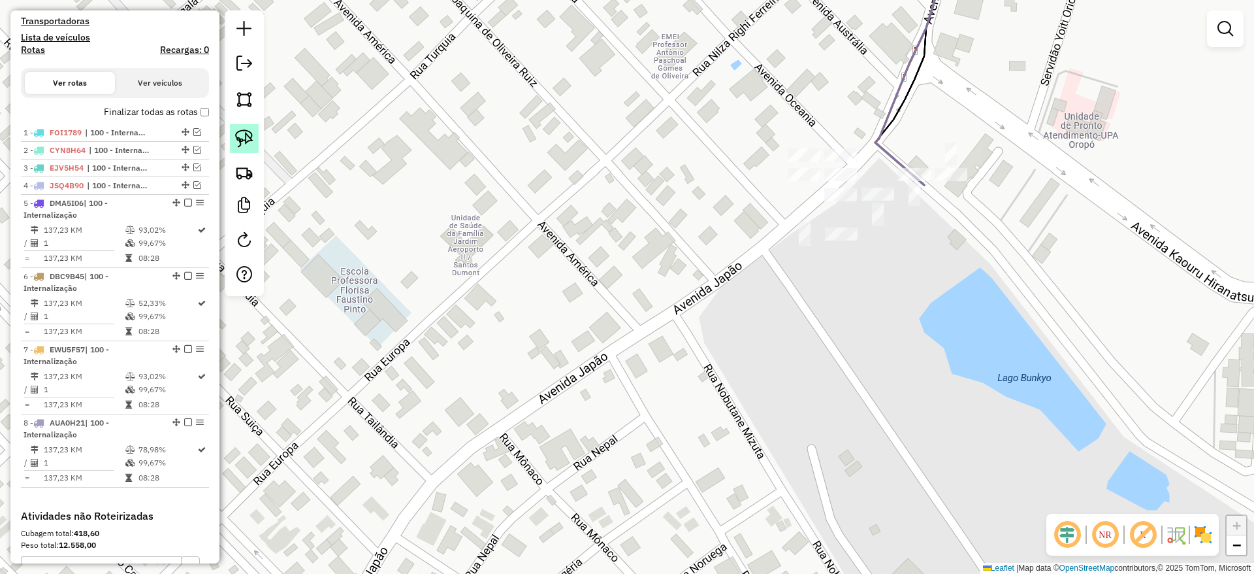
click at [244, 137] on img at bounding box center [244, 138] width 18 height 18
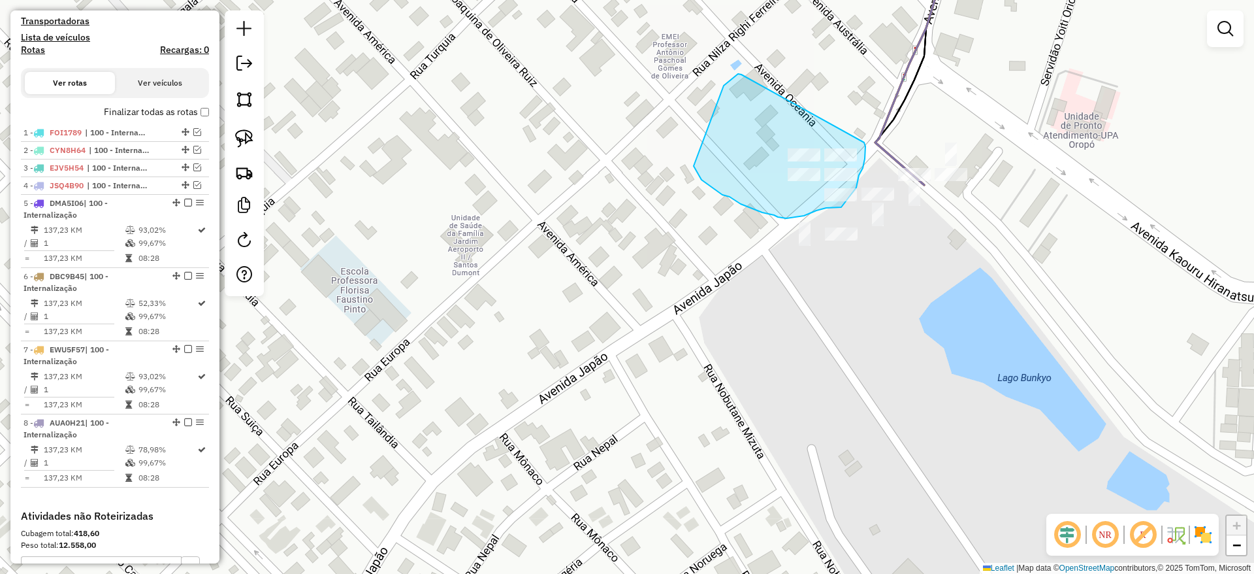
drag, startPoint x: 741, startPoint y: 74, endPoint x: 864, endPoint y: 142, distance: 139.5
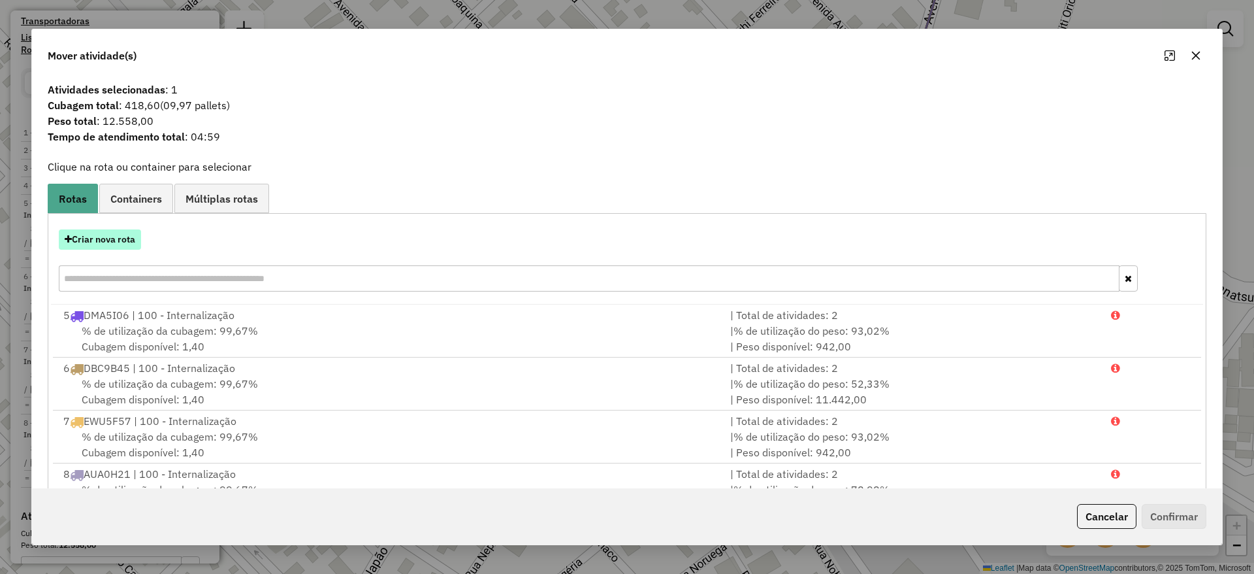
click at [91, 243] on button "Criar nova rota" at bounding box center [100, 239] width 82 height 20
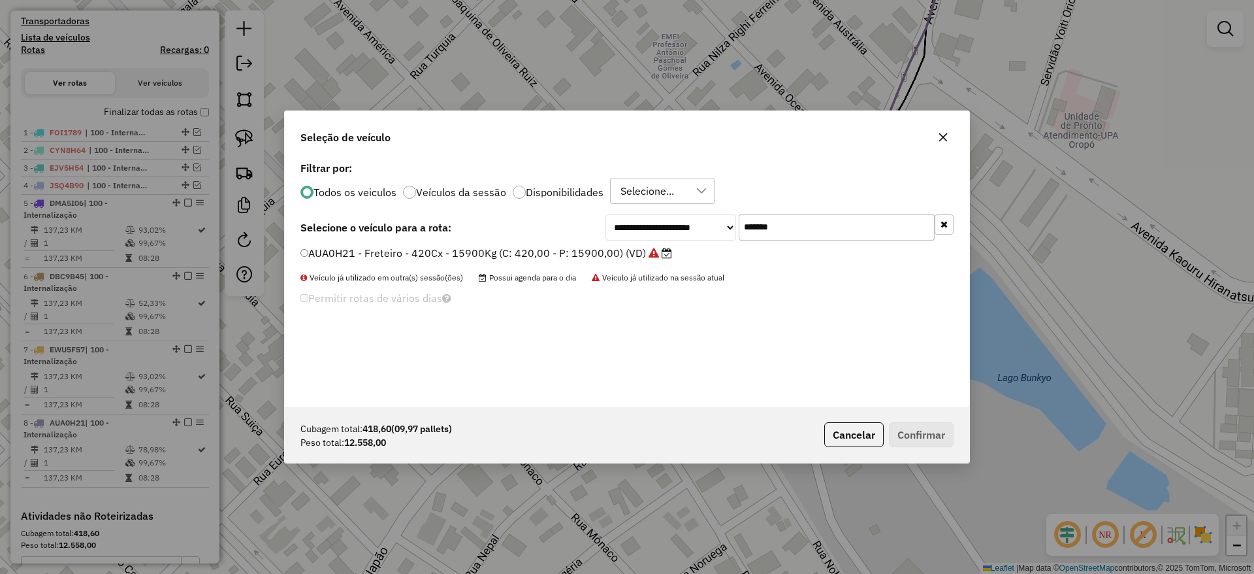
drag, startPoint x: 798, startPoint y: 218, endPoint x: 532, endPoint y: 262, distance: 269.4
click at [572, 249] on div "**********" at bounding box center [627, 282] width 685 height 248
paste input "text"
type input "*******"
click at [520, 259] on label "DPF8J05 - Freteiro - 420Cx - 17220Kg (C: 420,00 - P: 17220,00) (VD)" at bounding box center [478, 253] width 357 height 16
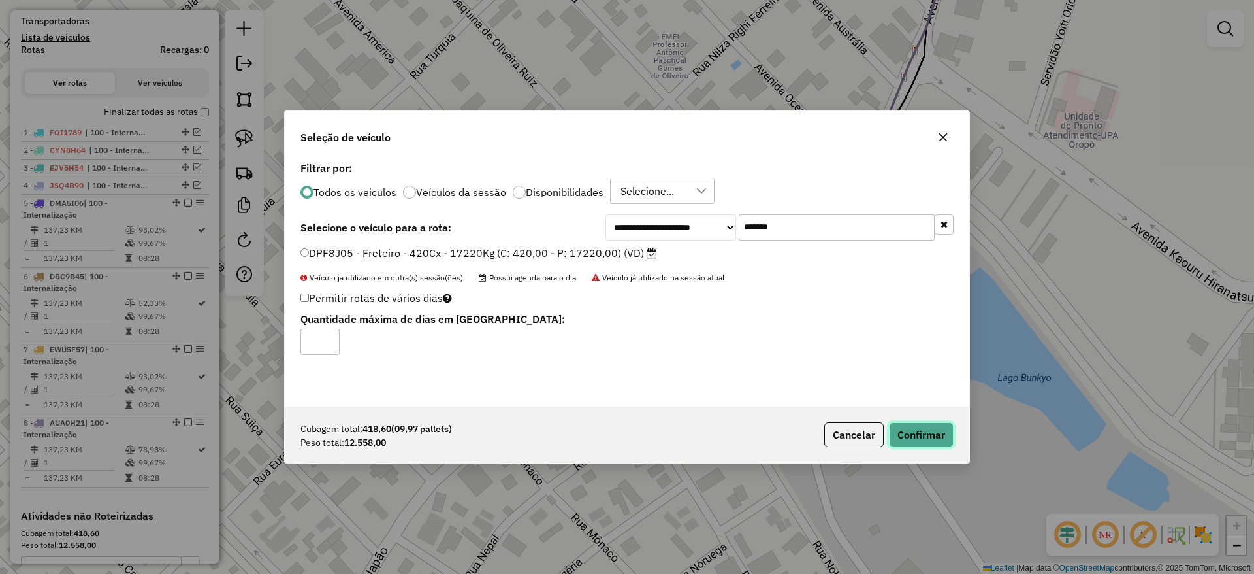
click at [922, 425] on button "Confirmar" at bounding box center [921, 434] width 65 height 25
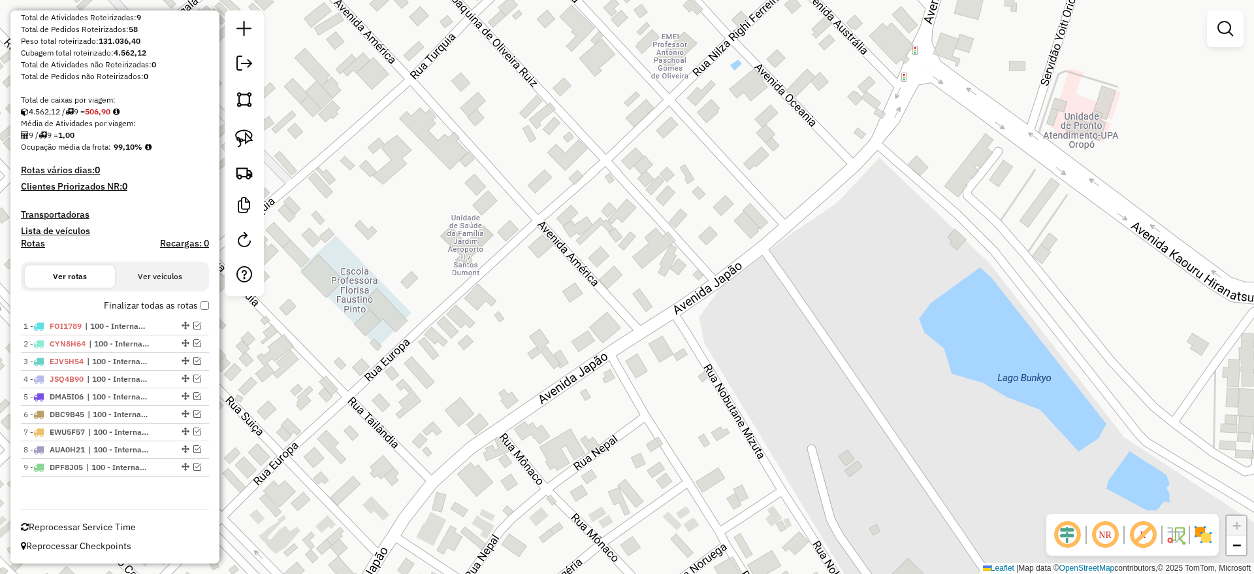
scroll to position [203, 0]
click at [191, 330] on div "1 - FOI1789 | 100 - Internalização" at bounding box center [115, 326] width 183 height 12
select select "**********"
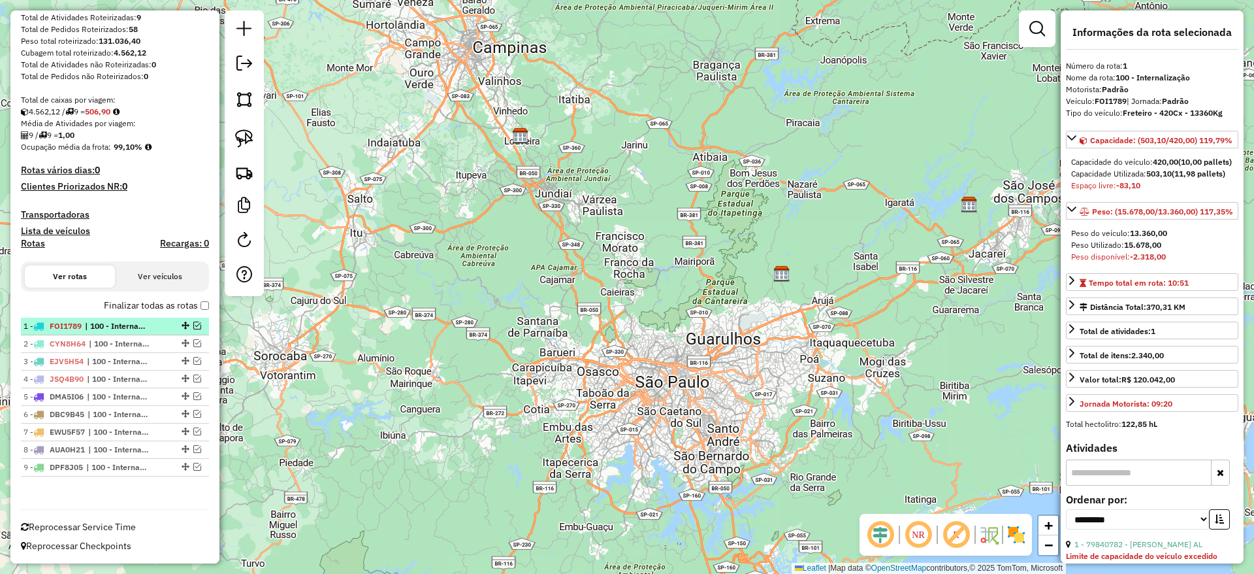
click at [191, 330] on div "1 - FOI1789 | 100 - Internalização" at bounding box center [115, 326] width 183 height 12
click at [195, 326] on em at bounding box center [197, 325] width 8 height 8
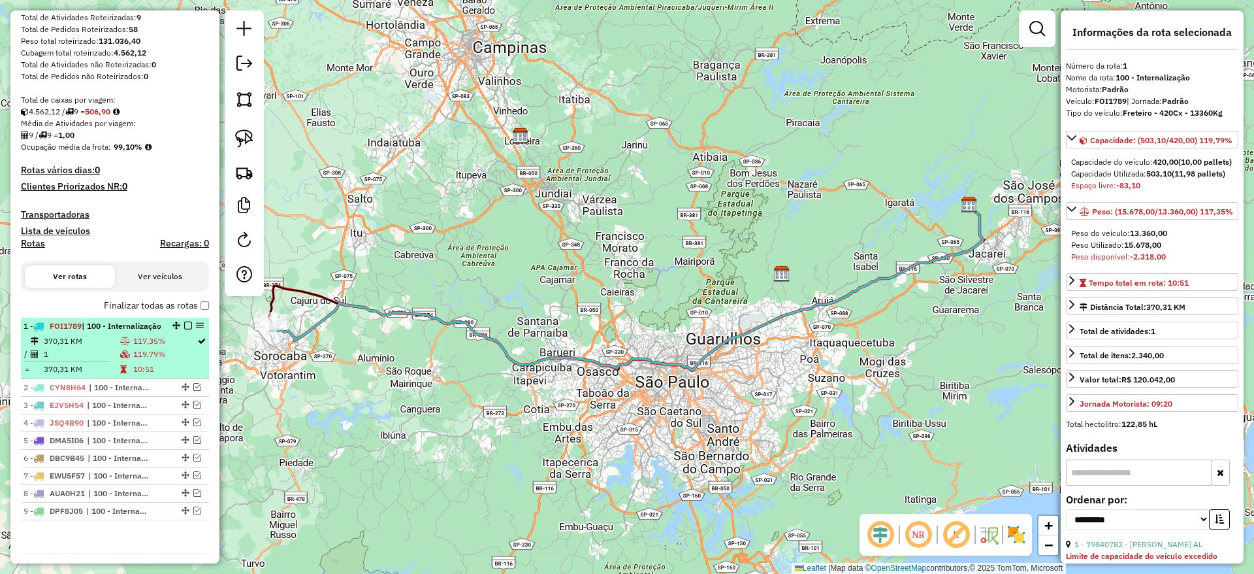
click at [174, 345] on li "1 - FOI1789 | 100 - Internalização 370,31 KM 117,35% / 1 119,79% = 370,31 KM 10…" at bounding box center [115, 347] width 188 height 61
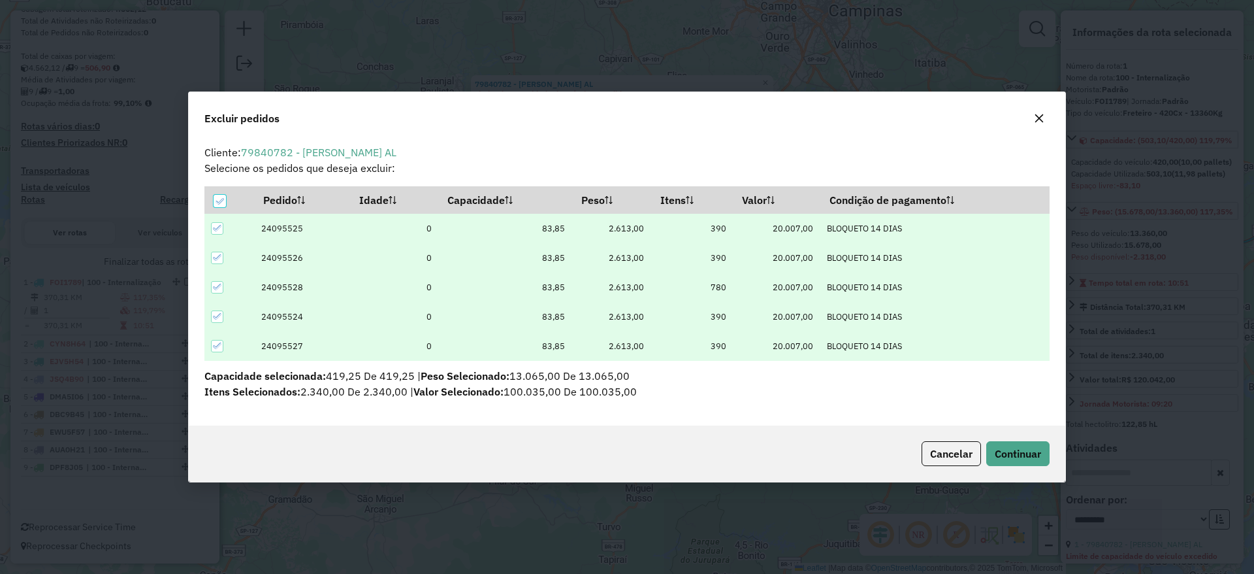
scroll to position [0, 0]
click at [1043, 116] on icon "button" at bounding box center [1039, 118] width 10 height 10
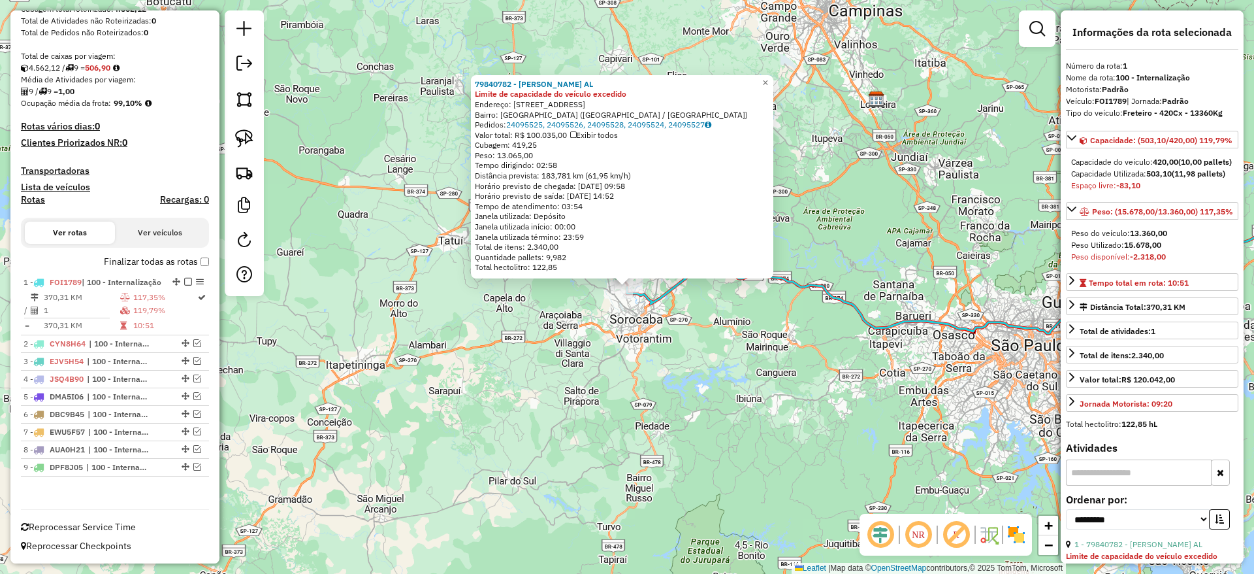
click at [198, 255] on label "Finalizar todas as rotas" at bounding box center [156, 262] width 105 height 14
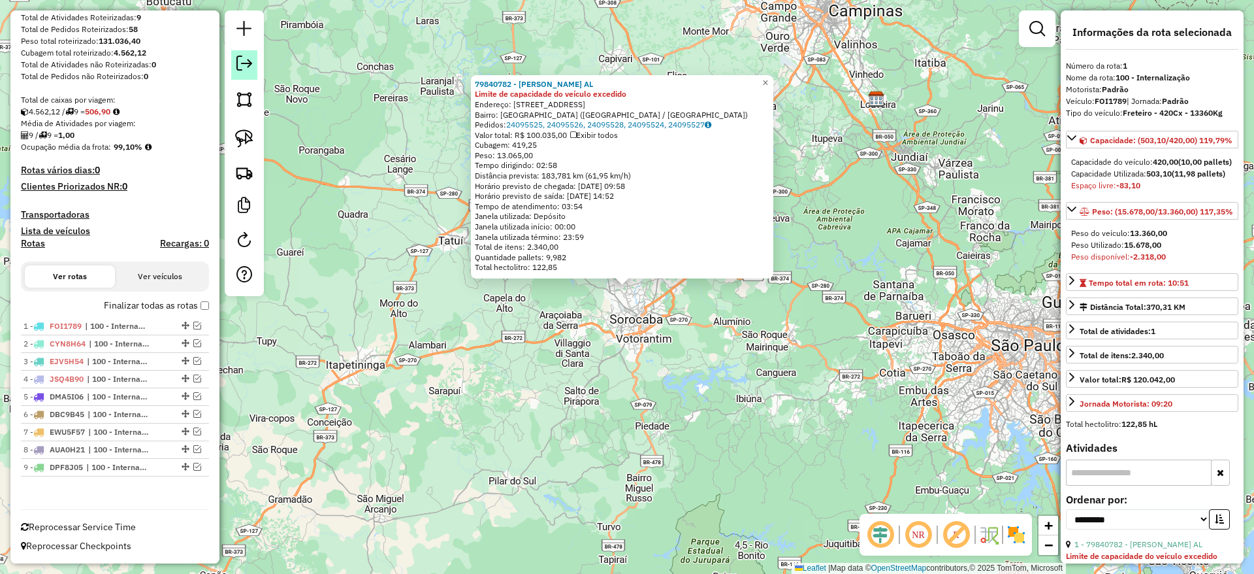
click at [252, 66] on link at bounding box center [244, 64] width 26 height 29
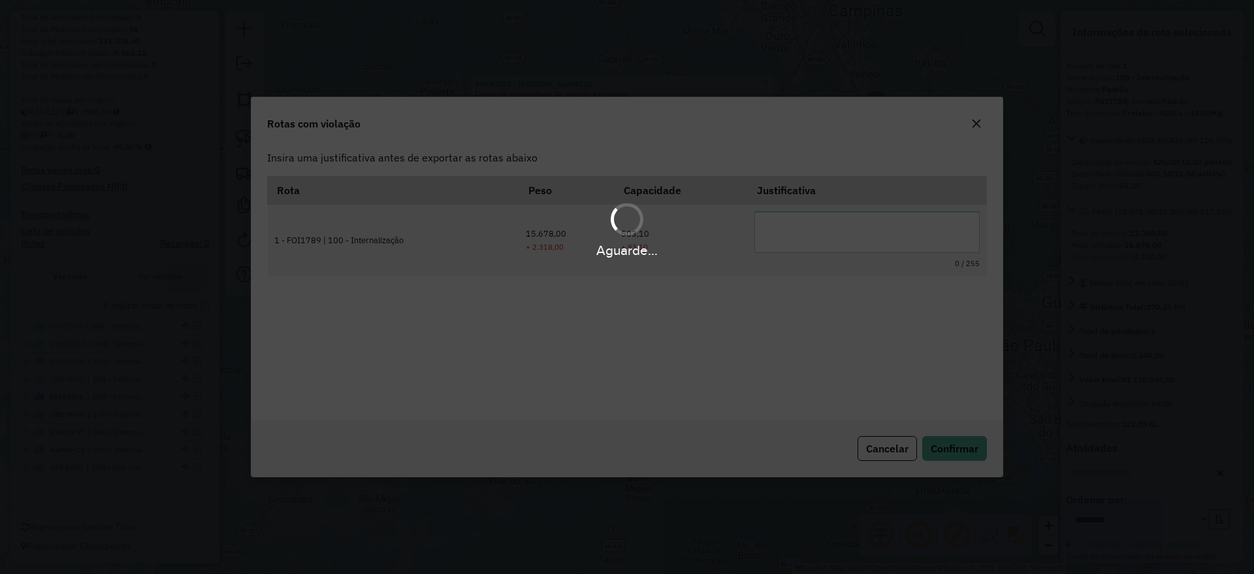
scroll to position [0, 0]
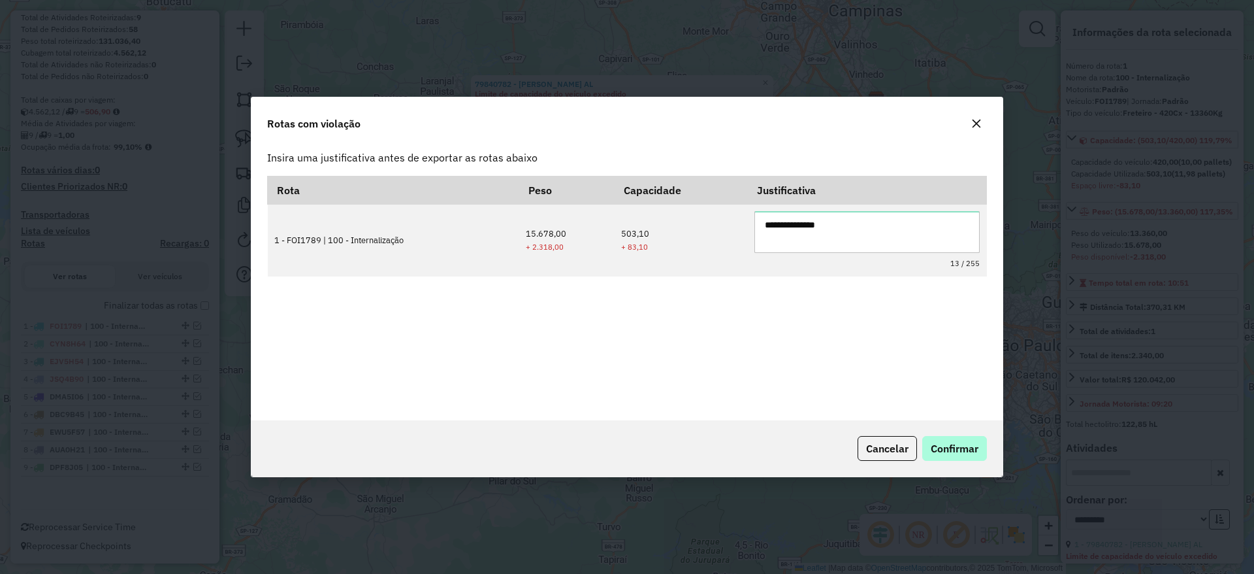
type textarea "**********"
click at [969, 459] on button "Confirmar" at bounding box center [954, 448] width 65 height 25
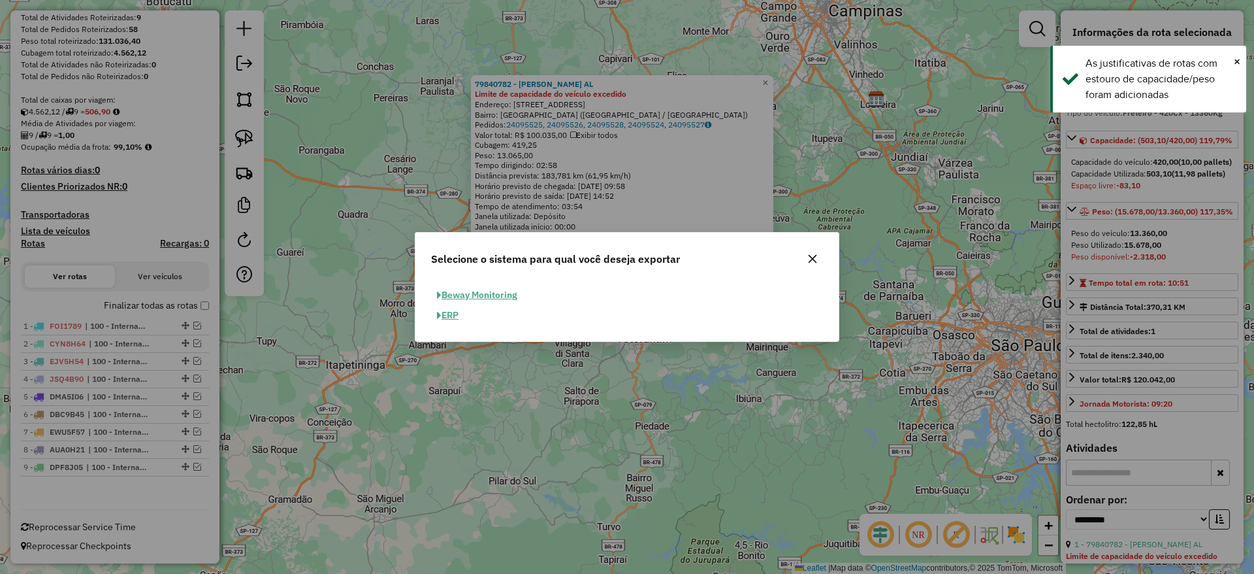
click at [449, 312] on button "ERP" at bounding box center [447, 315] width 33 height 20
select select "**"
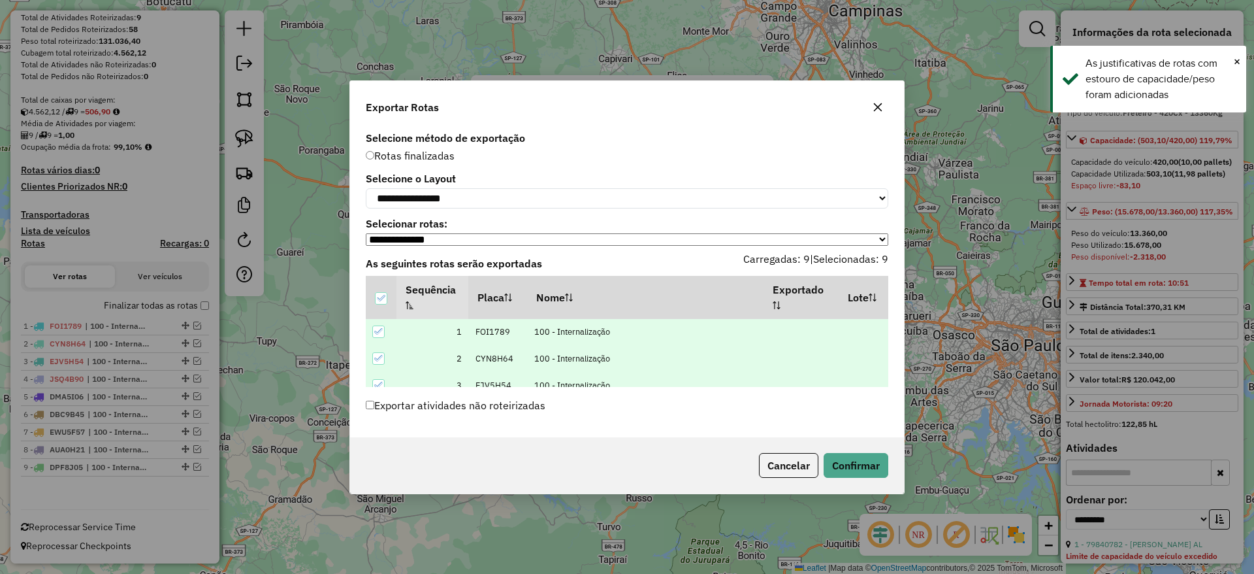
click at [845, 448] on div "Cancelar Confirmar" at bounding box center [627, 465] width 554 height 56
click at [854, 455] on button "Confirmar" at bounding box center [856, 465] width 65 height 25
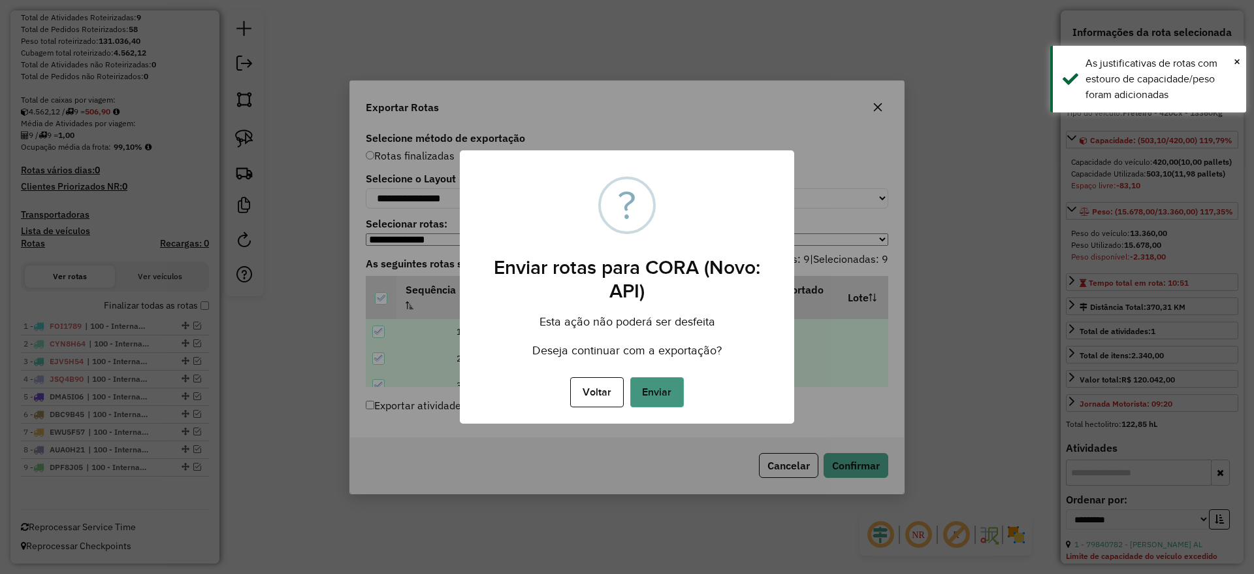
click at [667, 394] on button "Enviar" at bounding box center [657, 392] width 54 height 30
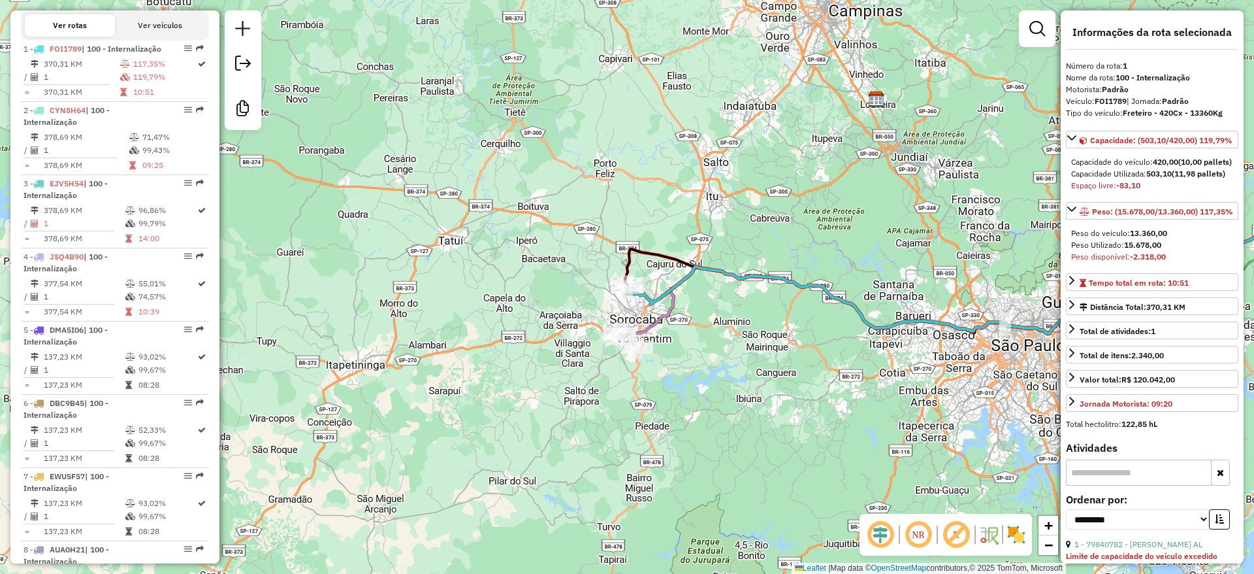
scroll to position [519, 0]
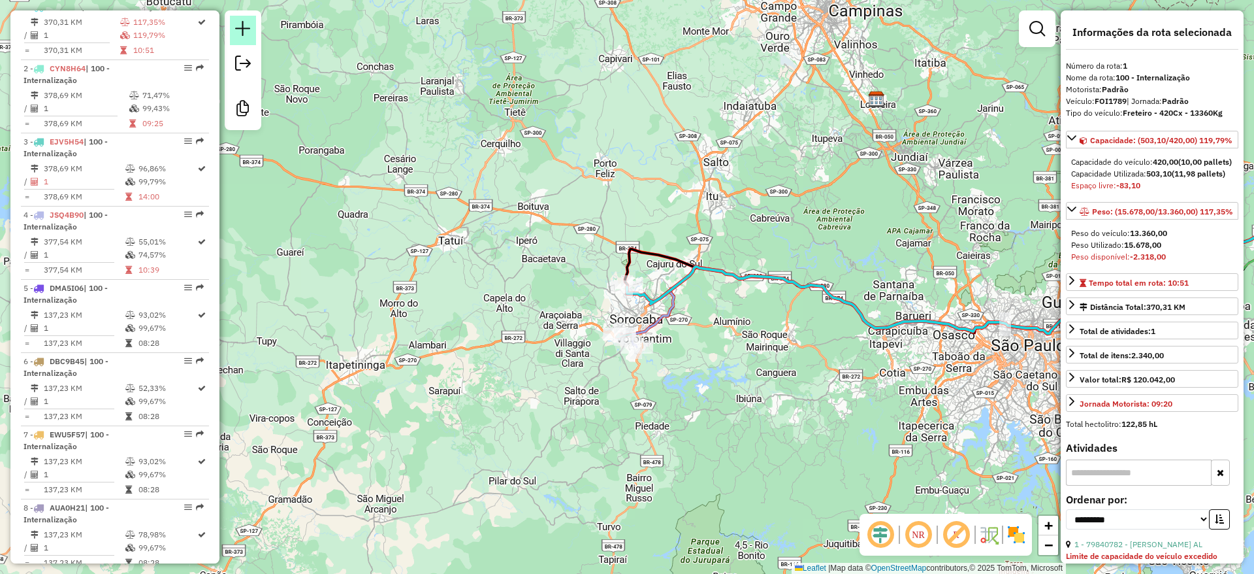
click at [246, 33] on em at bounding box center [243, 29] width 16 height 16
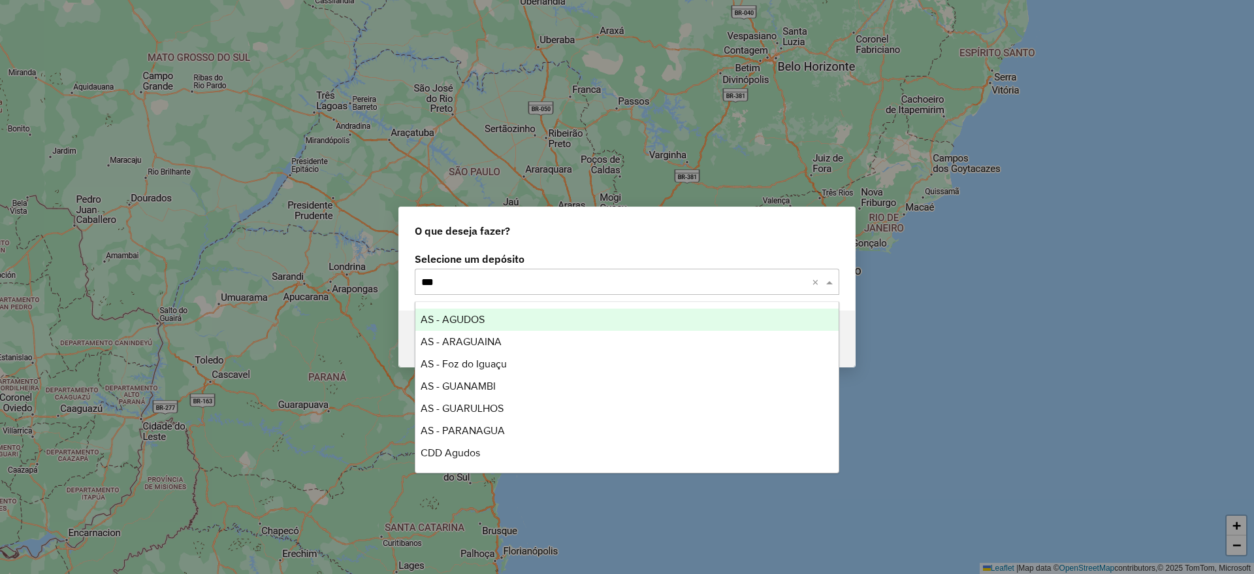
type input "****"
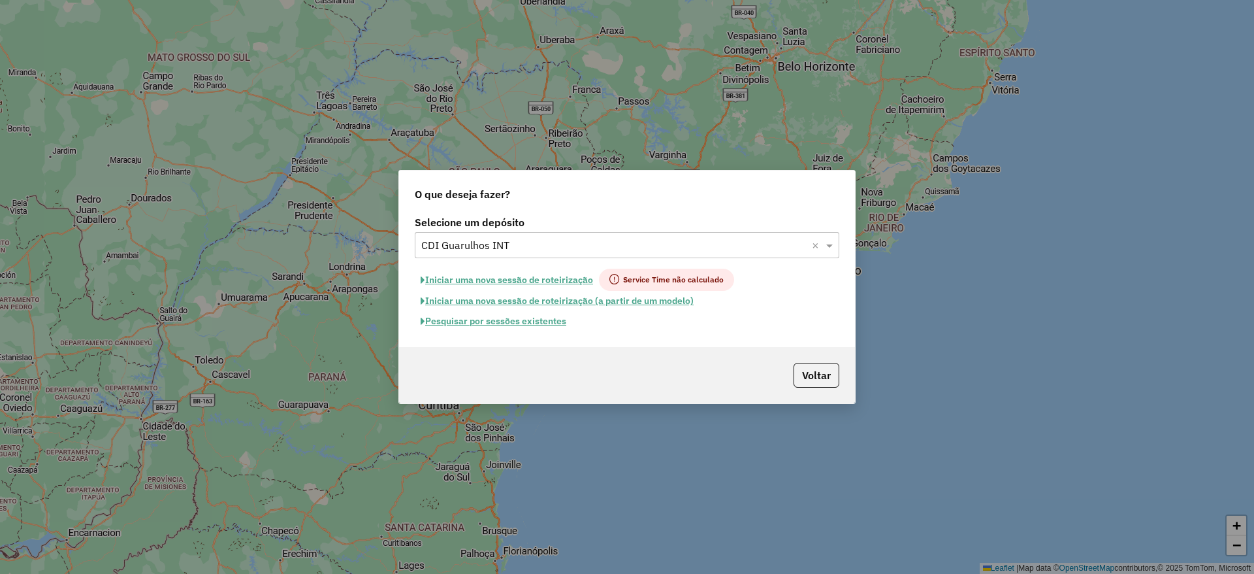
click at [559, 284] on button "Iniciar uma nova sessão de roteirização" at bounding box center [507, 279] width 184 height 22
select select "*"
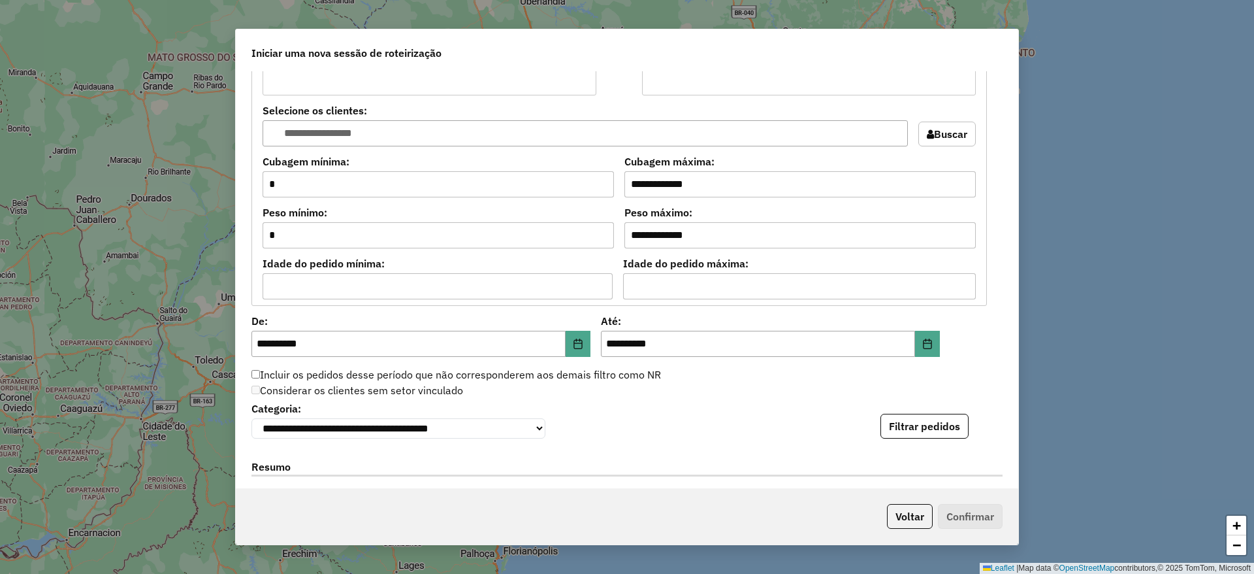
scroll to position [1307, 0]
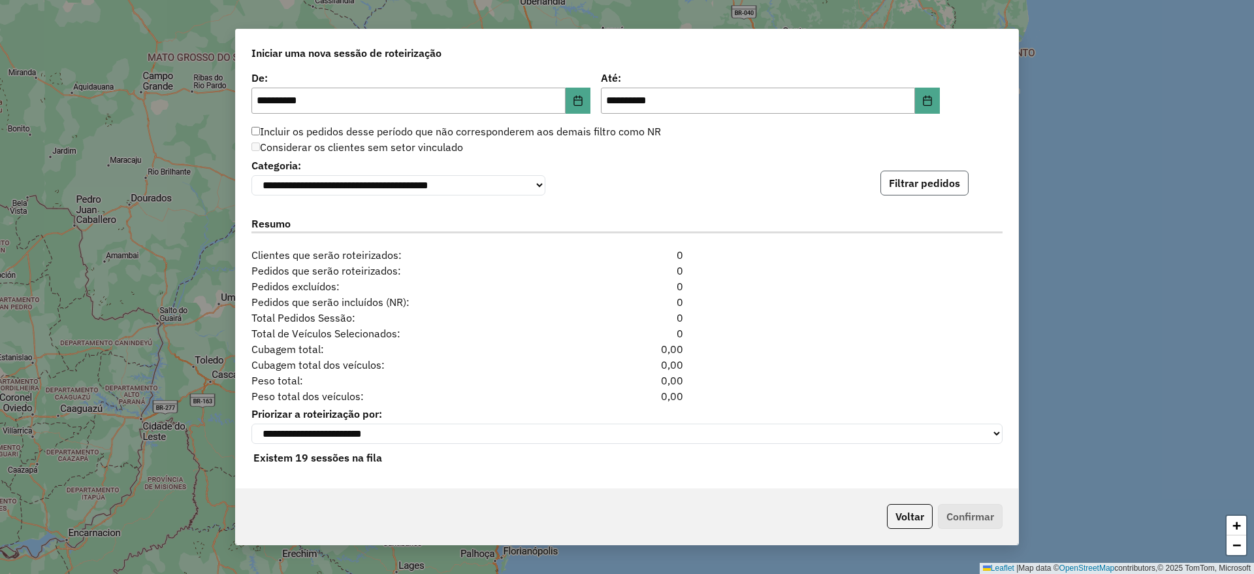
click at [932, 180] on button "Filtrar pedidos" at bounding box center [925, 182] width 88 height 25
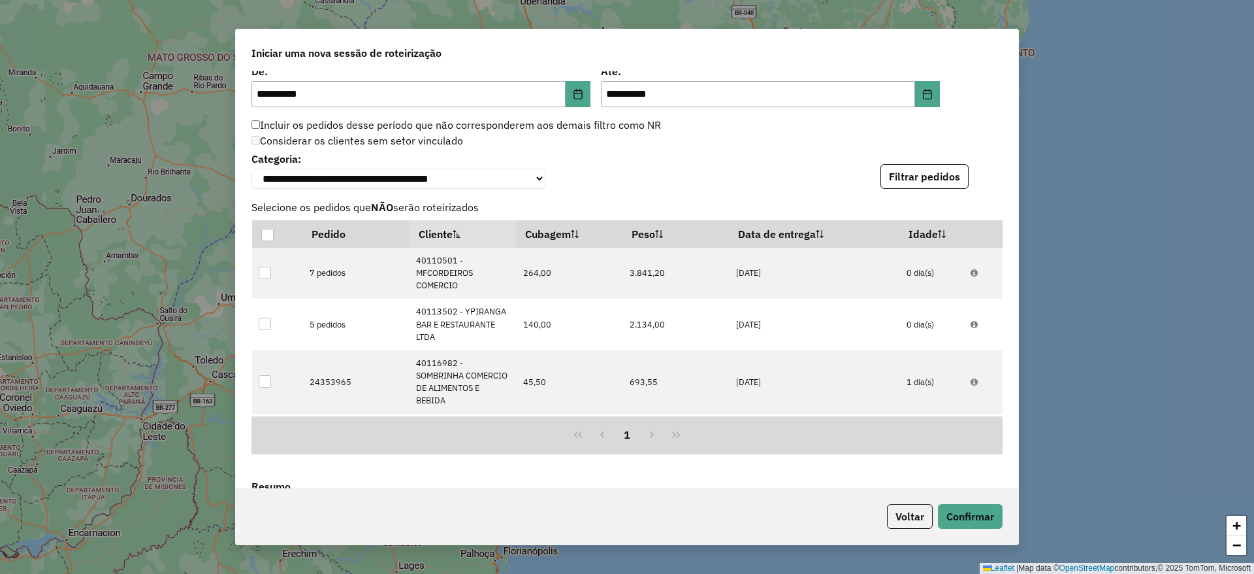
scroll to position [1592, 0]
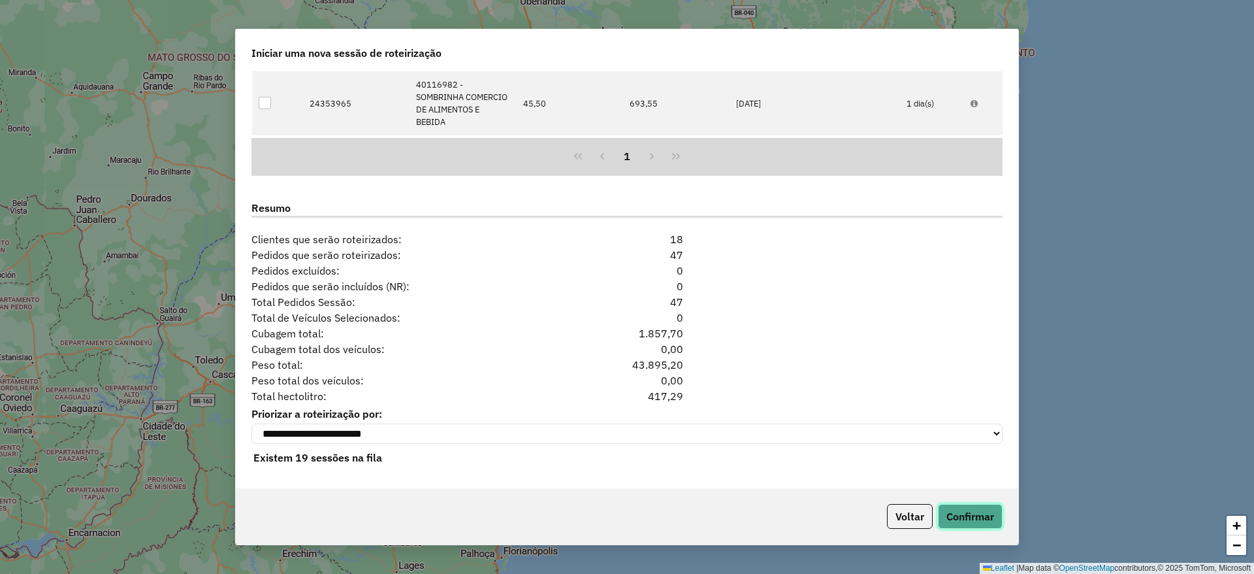
click at [971, 512] on button "Confirmar" at bounding box center [970, 516] width 65 height 25
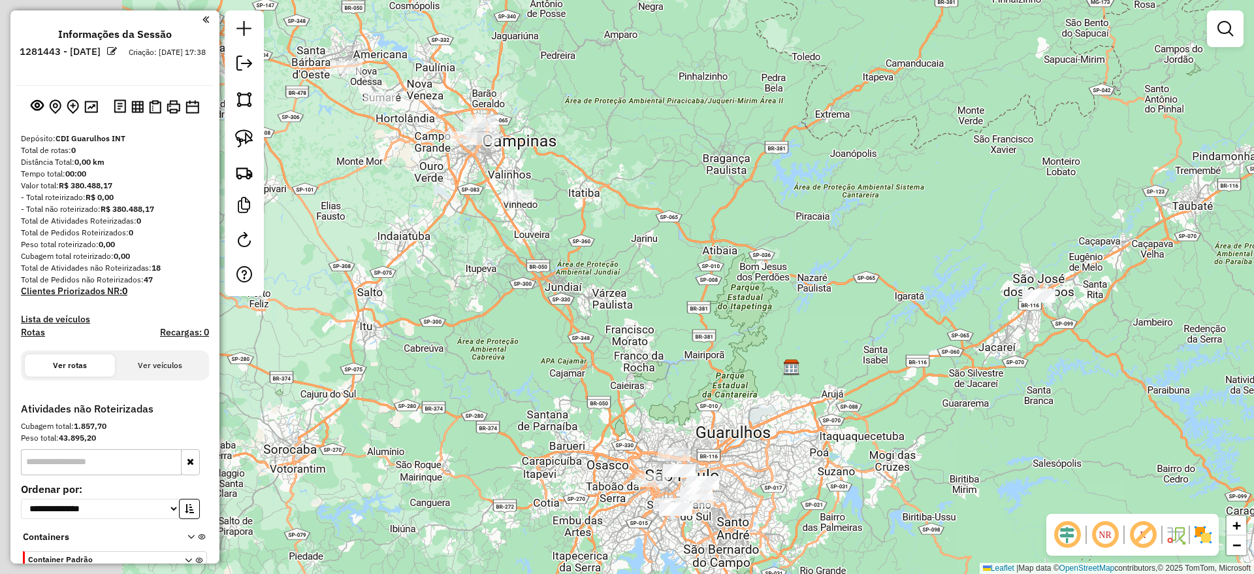
drag, startPoint x: 589, startPoint y: 331, endPoint x: 738, endPoint y: 405, distance: 166.8
click at [756, 413] on div "Janela de atendimento Grade de atendimento Capacidade Transportadoras Veículos …" at bounding box center [627, 287] width 1254 height 574
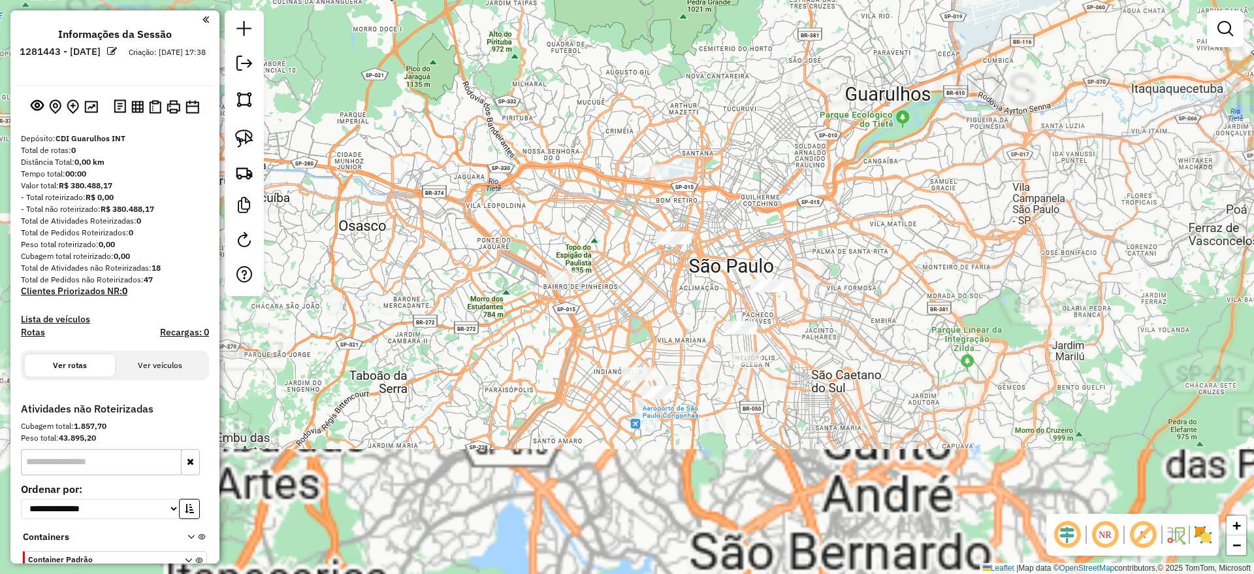
drag, startPoint x: 795, startPoint y: 421, endPoint x: 685, endPoint y: 190, distance: 255.4
click at [685, 190] on div "Janela de atendimento Grade de atendimento Capacidade Transportadoras Veículos …" at bounding box center [627, 287] width 1254 height 574
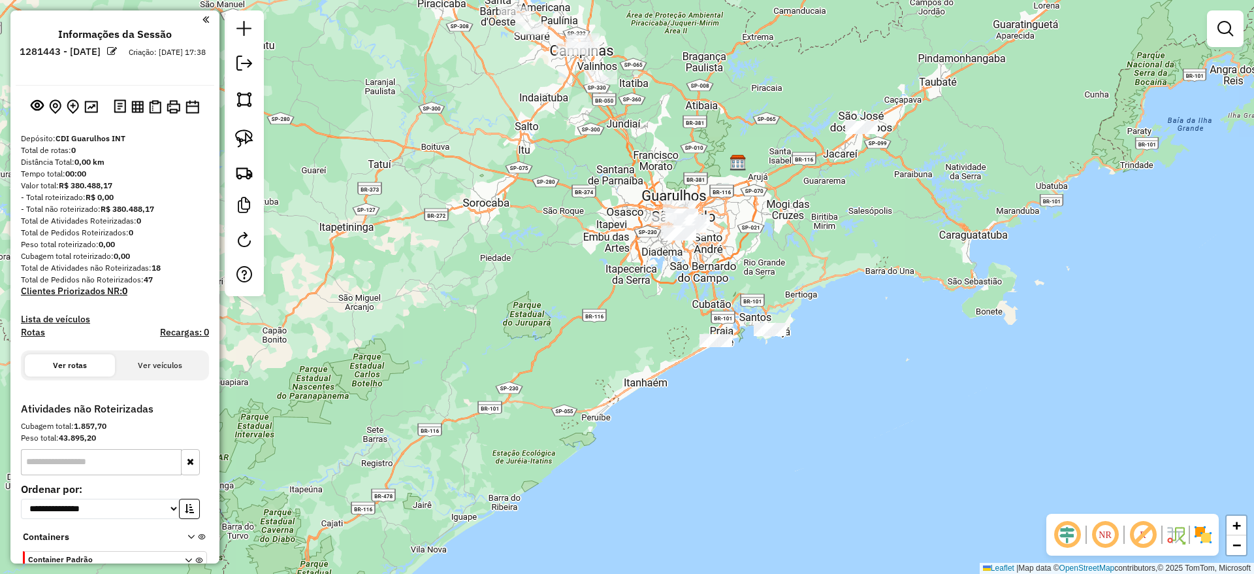
click at [228, 180] on div at bounding box center [244, 152] width 39 height 285
click at [256, 144] on link at bounding box center [244, 138] width 29 height 29
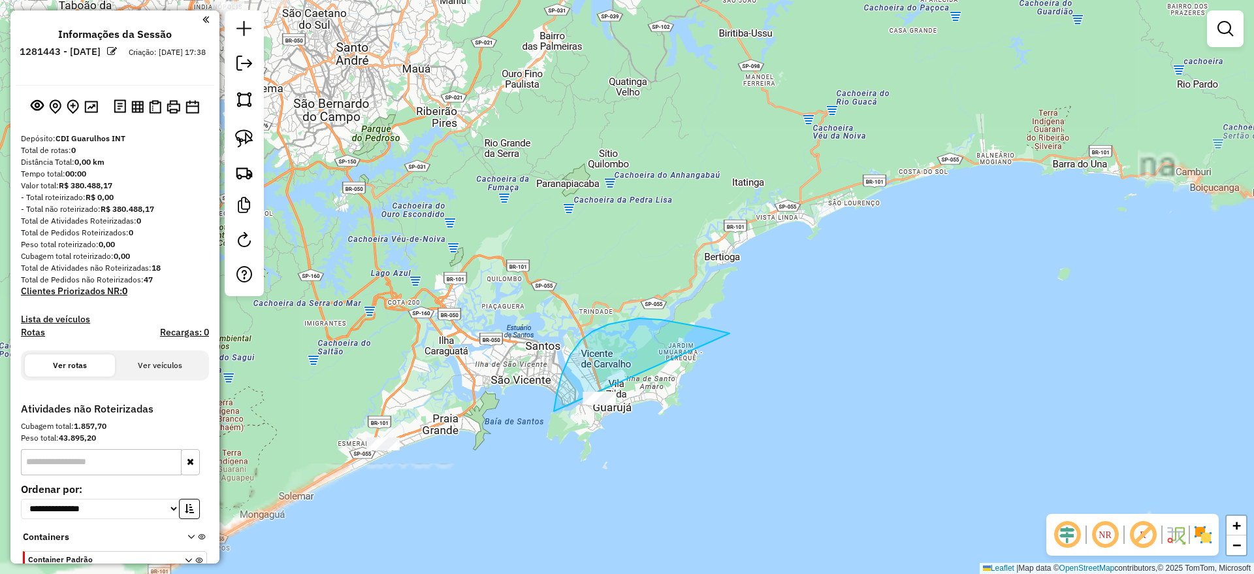
drag, startPoint x: 592, startPoint y: 331, endPoint x: 586, endPoint y: 454, distance: 123.0
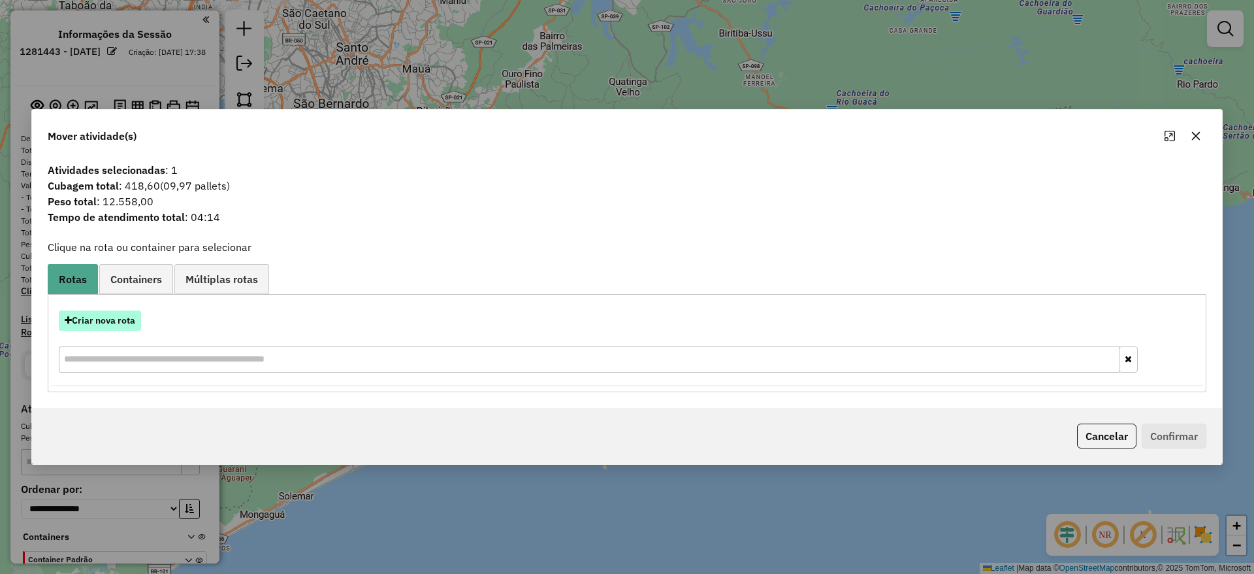
click at [107, 320] on button "Criar nova rota" at bounding box center [100, 320] width 82 height 20
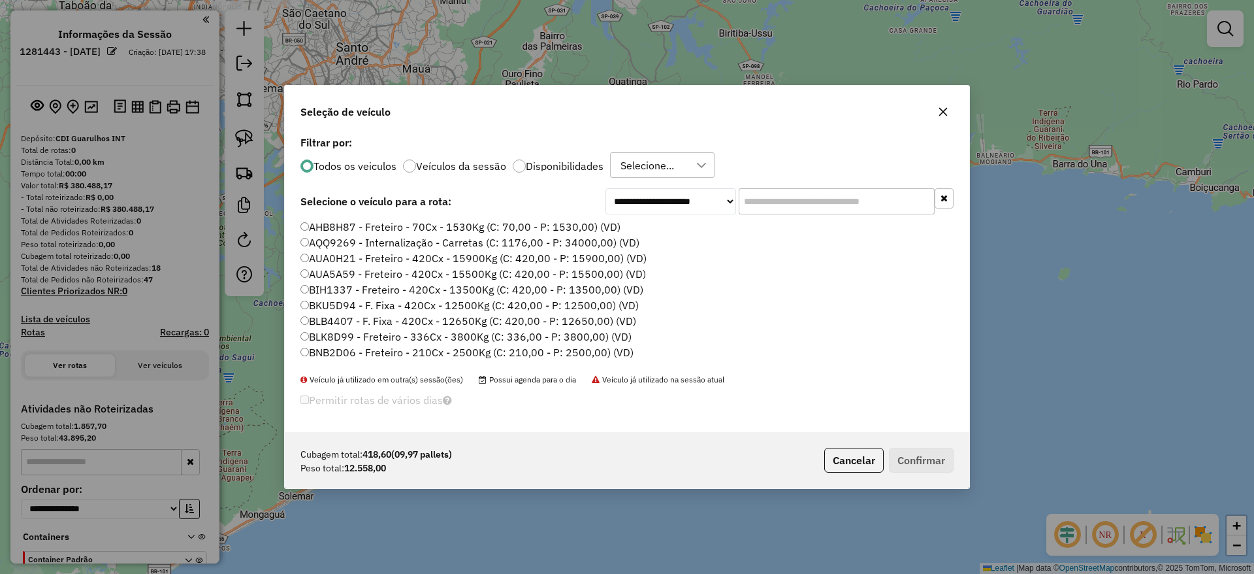
drag, startPoint x: 813, startPoint y: 201, endPoint x: 528, endPoint y: 256, distance: 290.0
click at [809, 200] on input "text" at bounding box center [837, 201] width 196 height 26
paste input "*******"
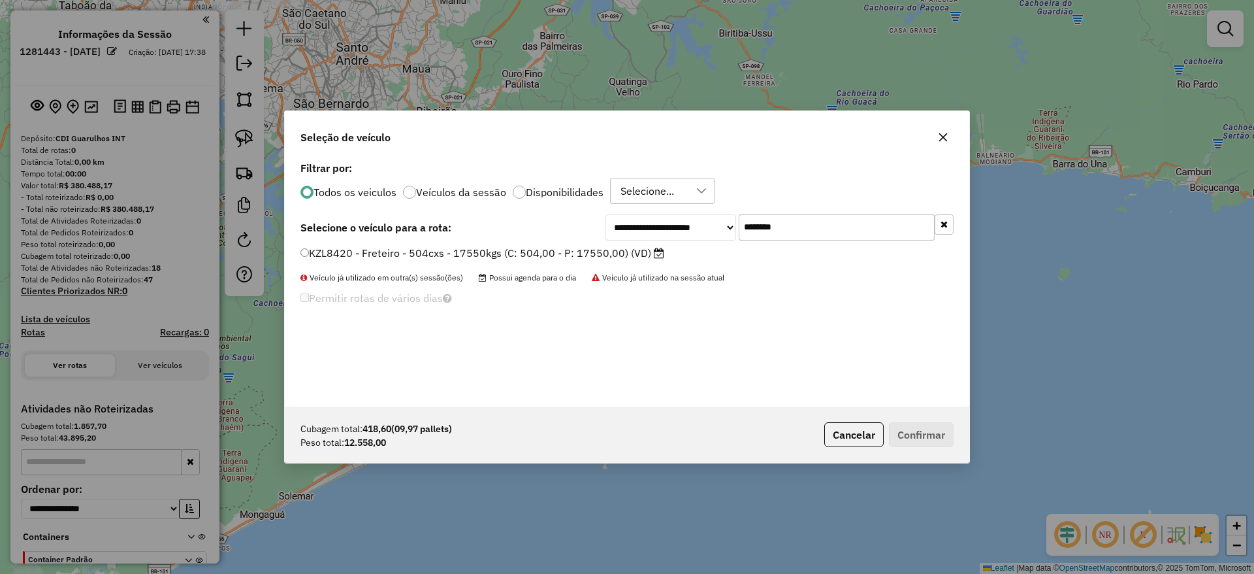
type input "*******"
drag, startPoint x: 510, startPoint y: 257, endPoint x: 560, endPoint y: 270, distance: 51.8
click at [510, 256] on label "KZL8420 - Freteiro - 504cxs - 17550kgs (C: 504,00 - P: 17550,00) (VD)" at bounding box center [482, 253] width 364 height 16
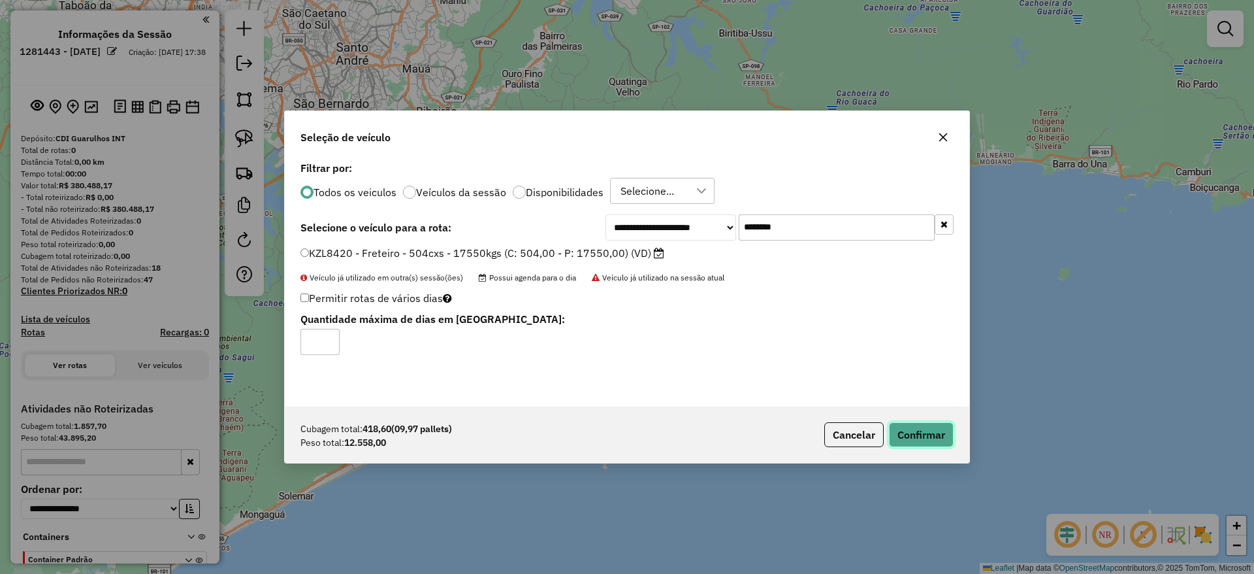
click at [913, 423] on button "Confirmar" at bounding box center [921, 434] width 65 height 25
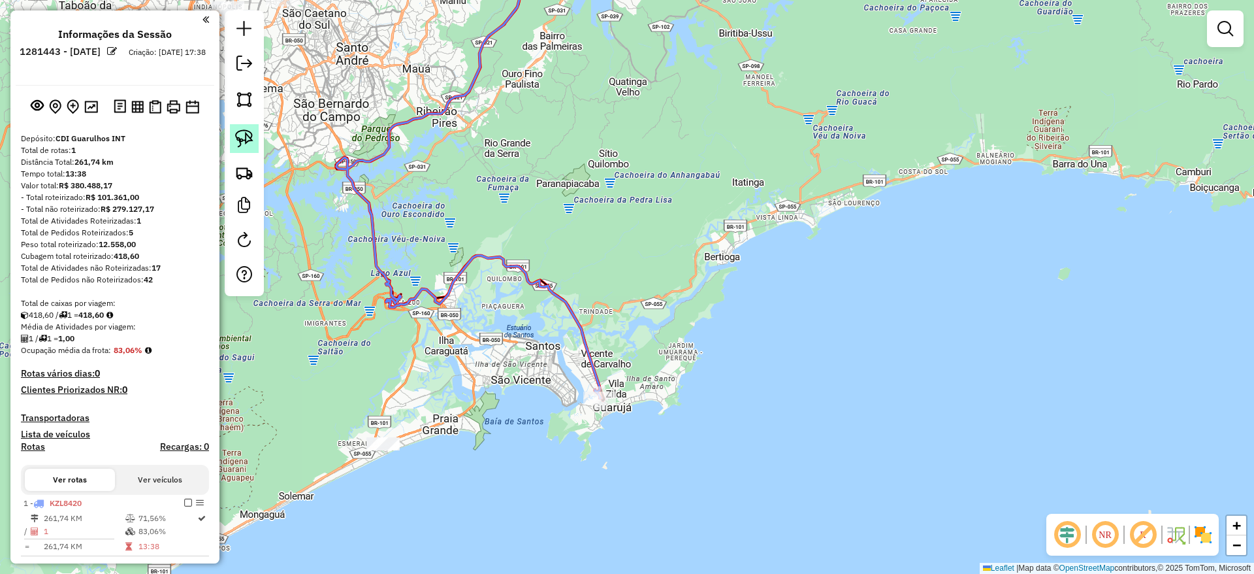
click at [239, 129] on img at bounding box center [244, 138] width 18 height 18
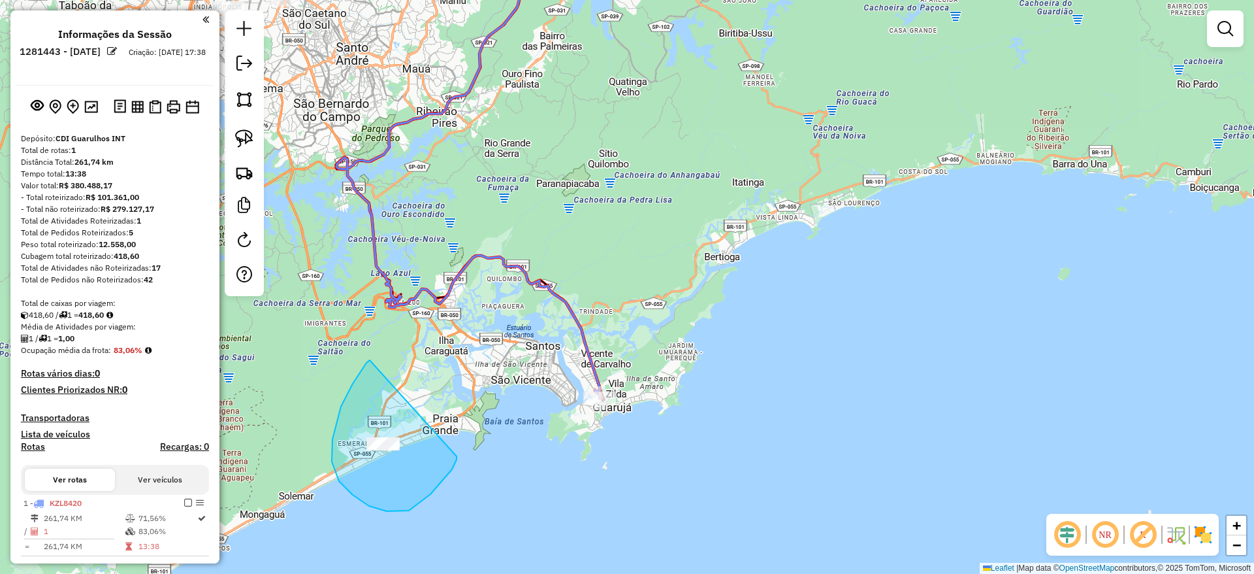
drag, startPoint x: 370, startPoint y: 360, endPoint x: 455, endPoint y: 455, distance: 127.6
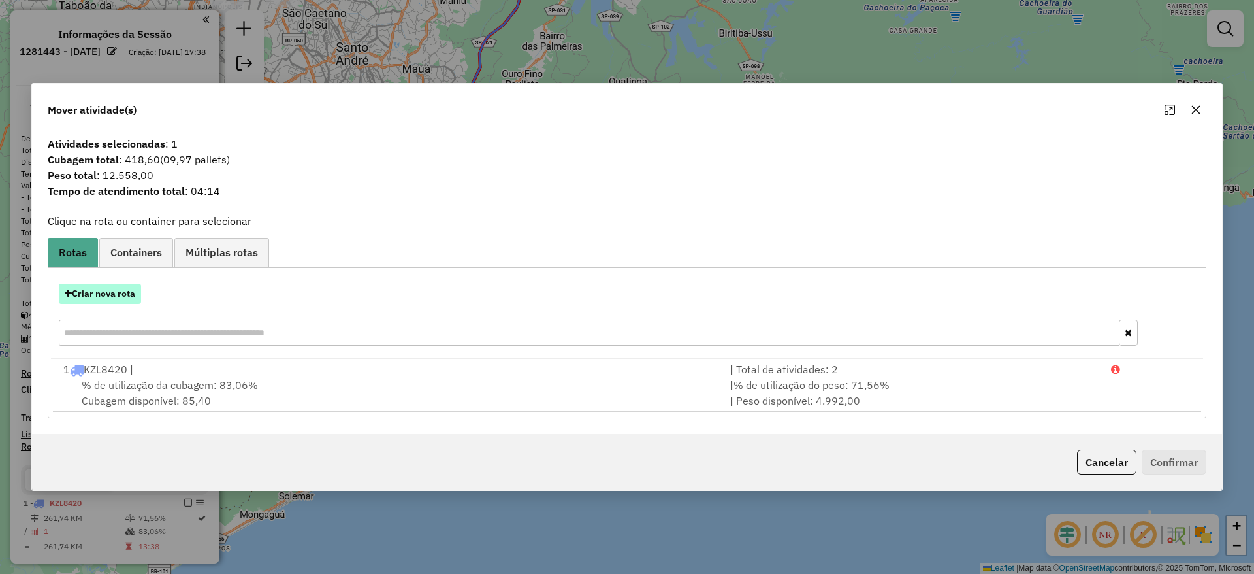
click at [120, 294] on button "Criar nova rota" at bounding box center [100, 294] width 82 height 20
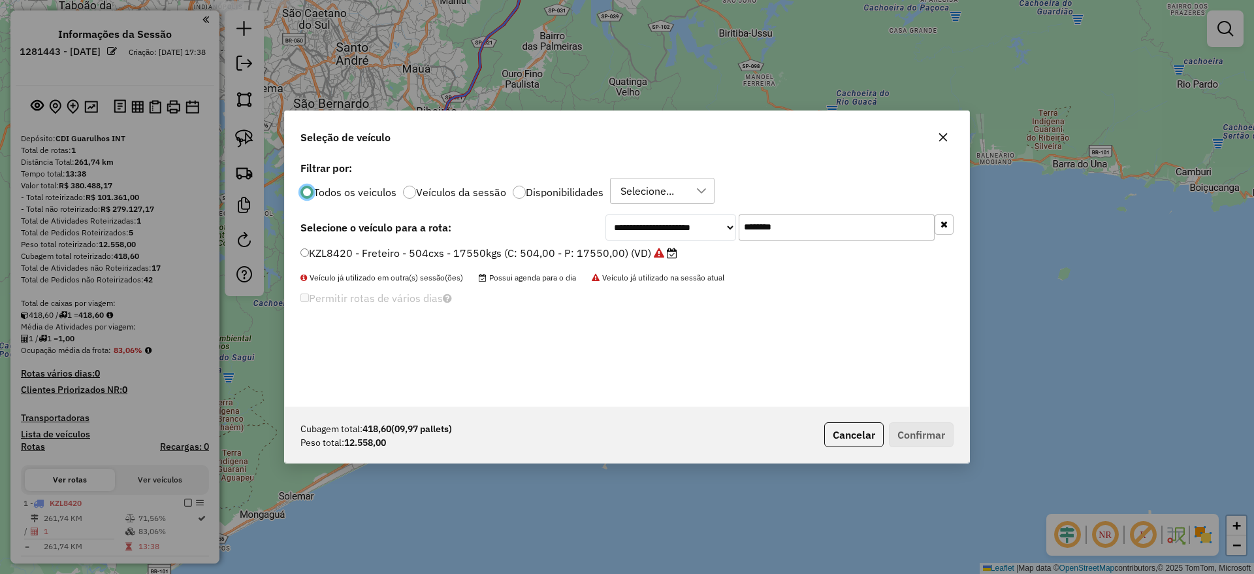
drag, startPoint x: 604, startPoint y: 257, endPoint x: 577, endPoint y: 268, distance: 28.4
click at [583, 264] on div "**********" at bounding box center [627, 282] width 685 height 248
paste input "text"
type input "*******"
click at [519, 255] on label "KZK7H44 - Freteiro - 504cxs - 17550kgs (C: 504,00 - P: 17550,00) (VD)" at bounding box center [483, 253] width 366 height 16
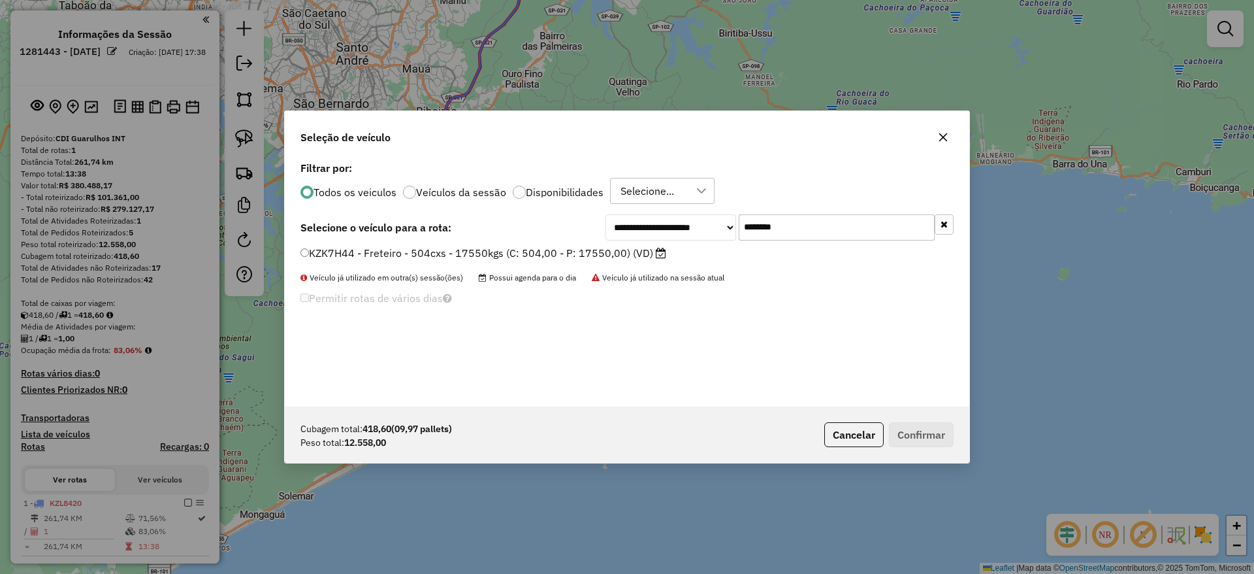
click at [557, 257] on label "KZK7H44 - Freteiro - 504cxs - 17550kgs (C: 504,00 - P: 17550,00) (VD)" at bounding box center [483, 253] width 366 height 16
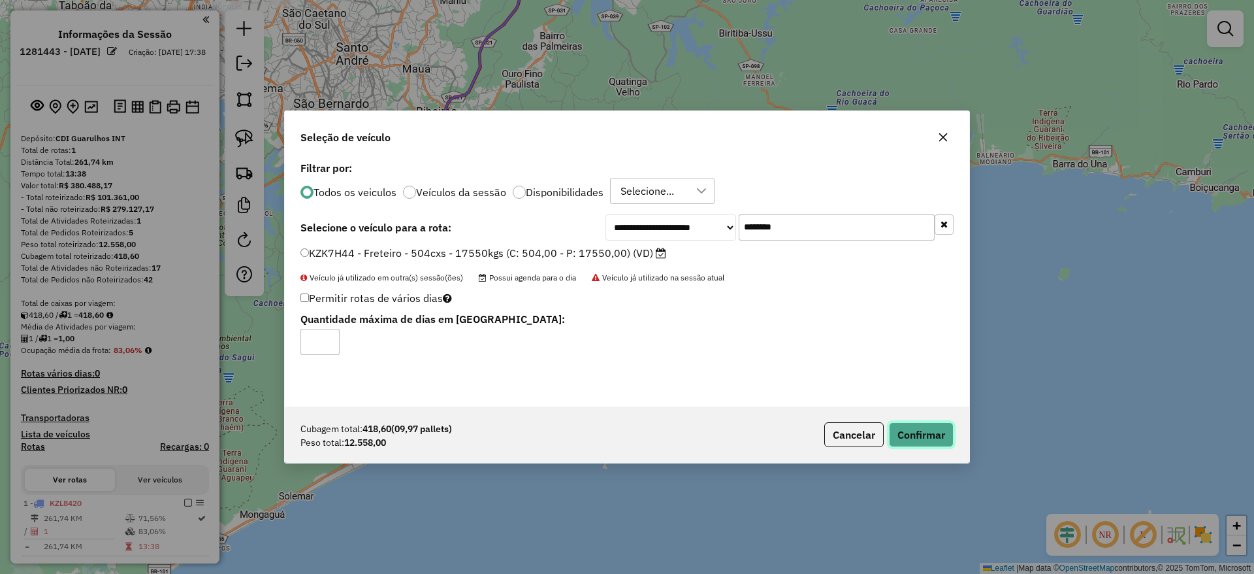
click at [920, 425] on button "Confirmar" at bounding box center [921, 434] width 65 height 25
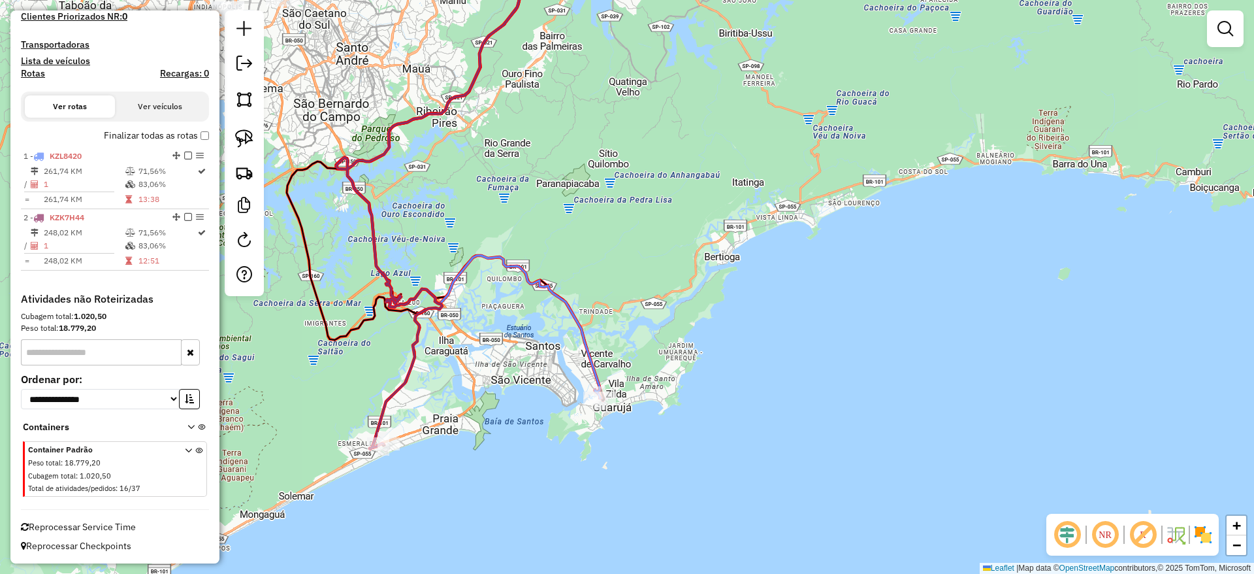
scroll to position [285, 0]
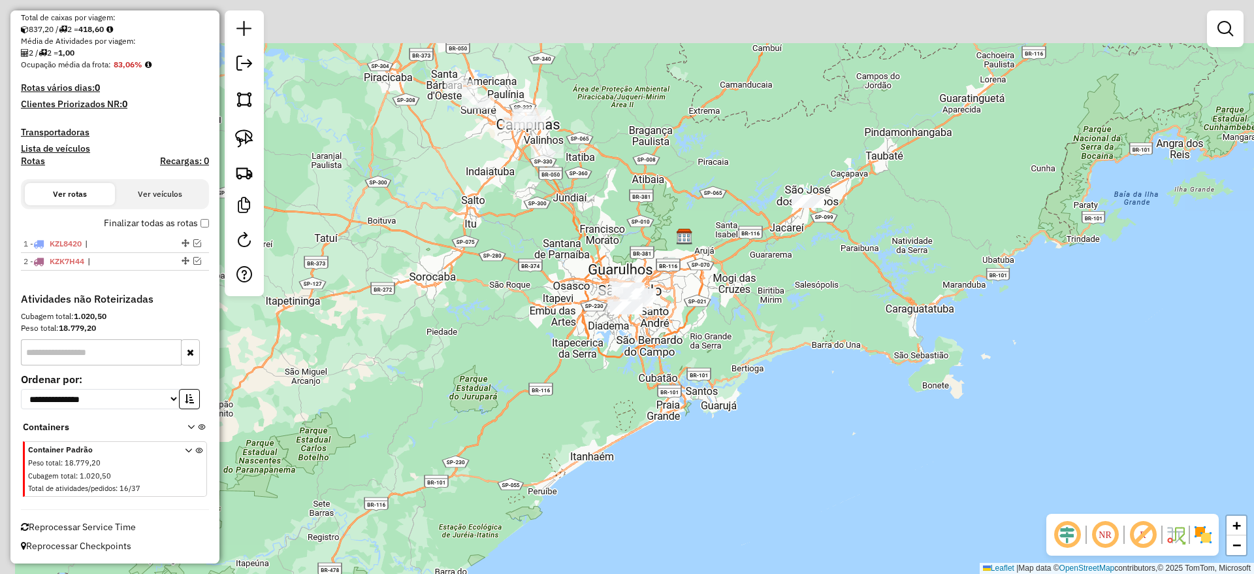
drag, startPoint x: 642, startPoint y: 274, endPoint x: 709, endPoint y: 355, distance: 105.3
click at [725, 365] on div "Janela de atendimento Grade de atendimento Capacidade Transportadoras Veículos …" at bounding box center [627, 287] width 1254 height 574
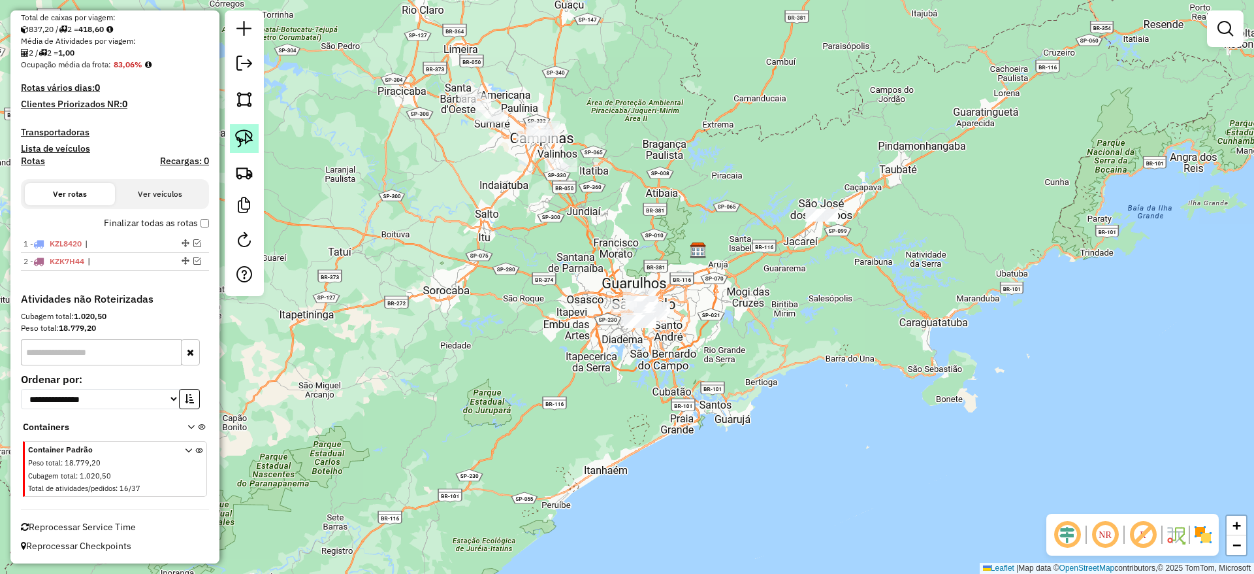
drag, startPoint x: 245, startPoint y: 133, endPoint x: 258, endPoint y: 137, distance: 13.6
click at [245, 133] on img at bounding box center [244, 138] width 18 height 18
drag, startPoint x: 837, startPoint y: 99, endPoint x: 859, endPoint y: 224, distance: 126.7
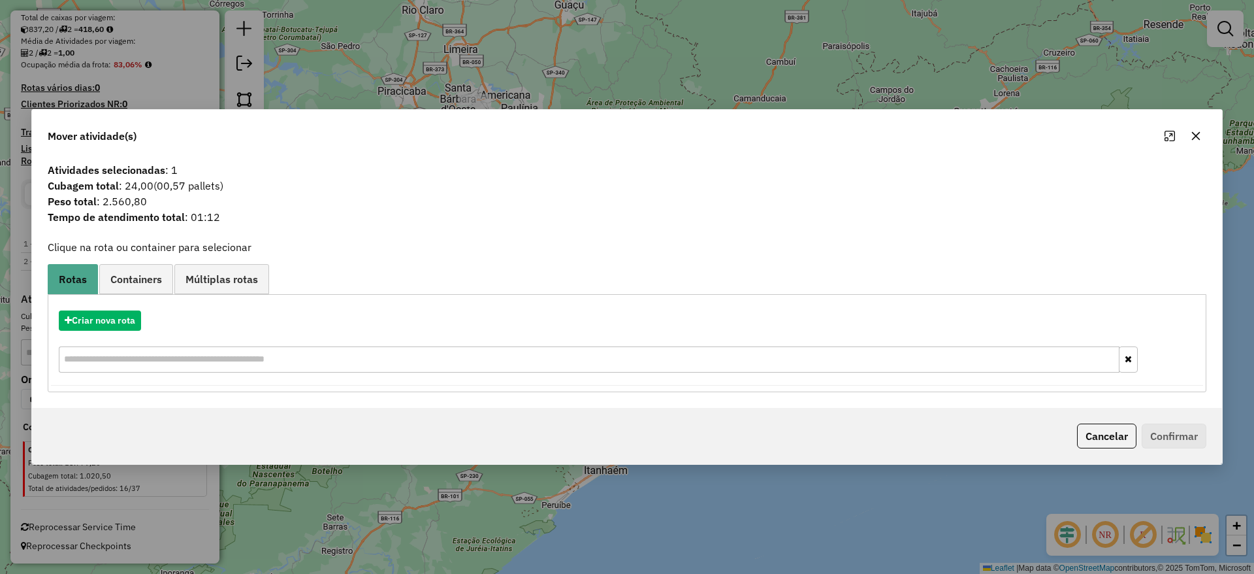
click at [114, 309] on div "Criar nova rota" at bounding box center [627, 342] width 1152 height 85
click at [113, 311] on button "Criar nova rota" at bounding box center [100, 320] width 82 height 20
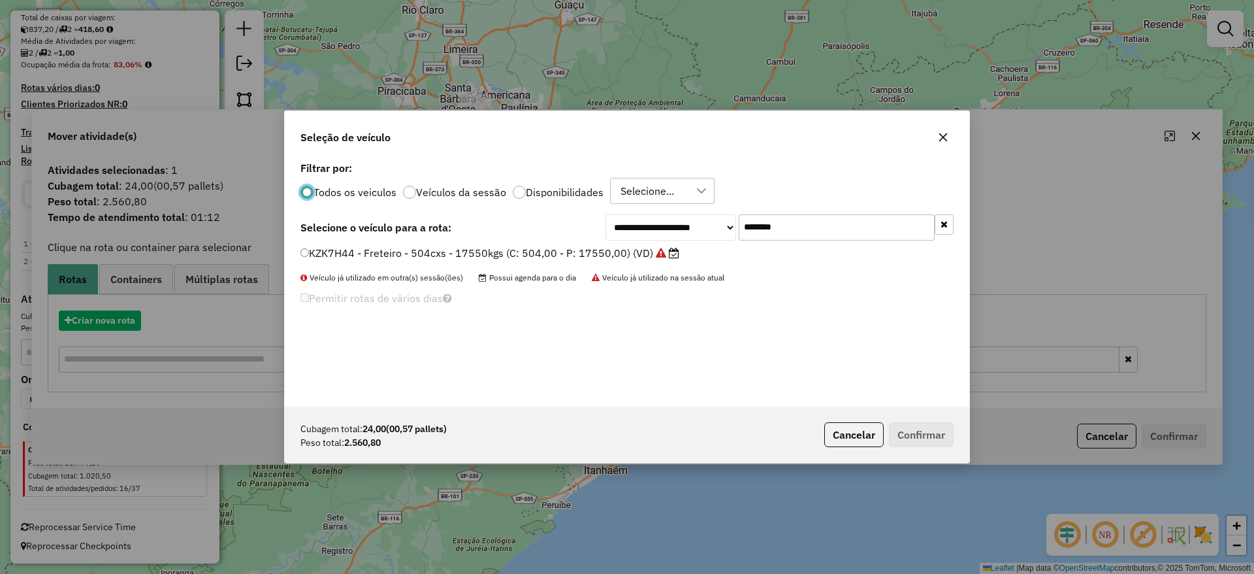
scroll to position [7, 4]
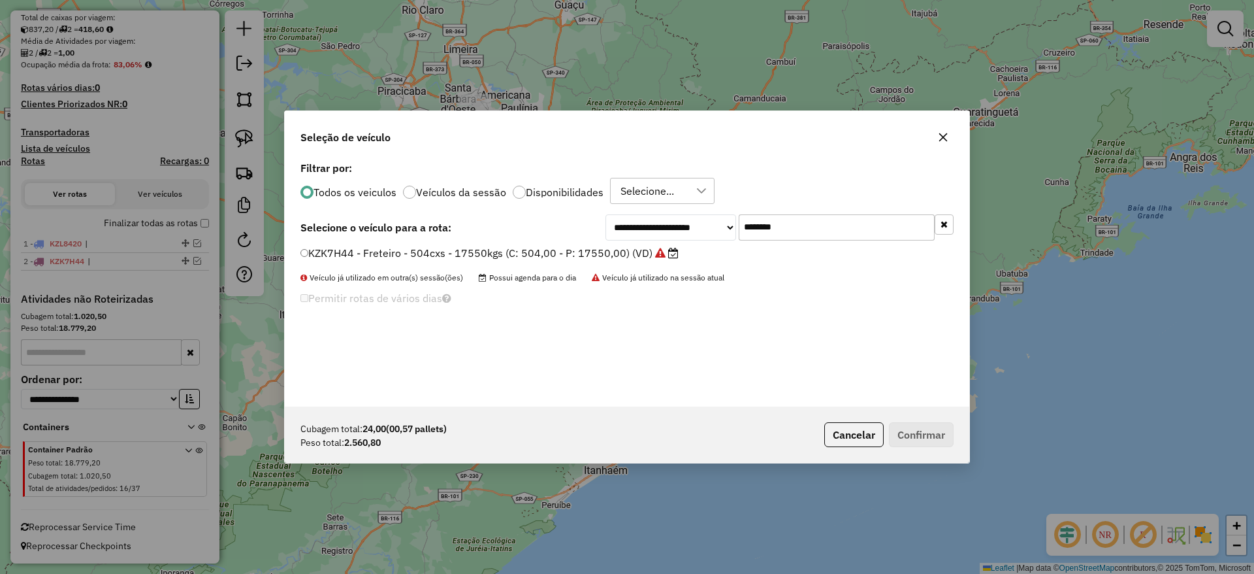
drag, startPoint x: 788, startPoint y: 236, endPoint x: 523, endPoint y: 264, distance: 266.0
click at [634, 244] on div "**********" at bounding box center [627, 282] width 685 height 248
paste input "text"
type input "*******"
click at [465, 250] on label "DTE7A09 - VUC Internalizacao (C: 210,00 - P: 3000,00) (VD)" at bounding box center [455, 253] width 310 height 16
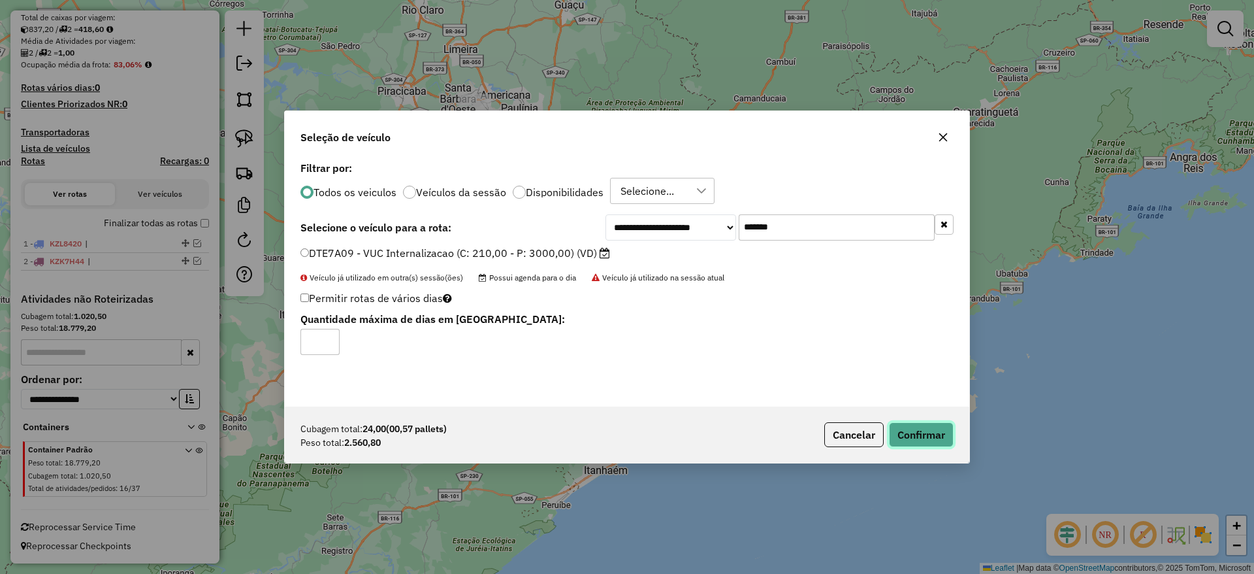
click at [915, 430] on button "Confirmar" at bounding box center [921, 434] width 65 height 25
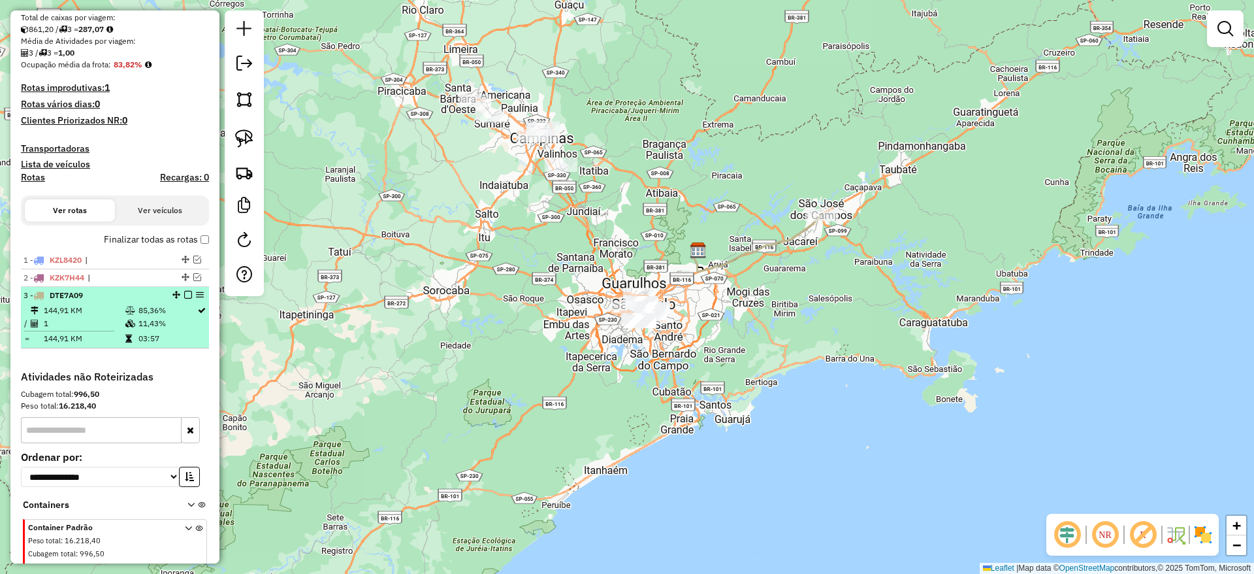
click at [184, 293] on em at bounding box center [188, 295] width 8 height 8
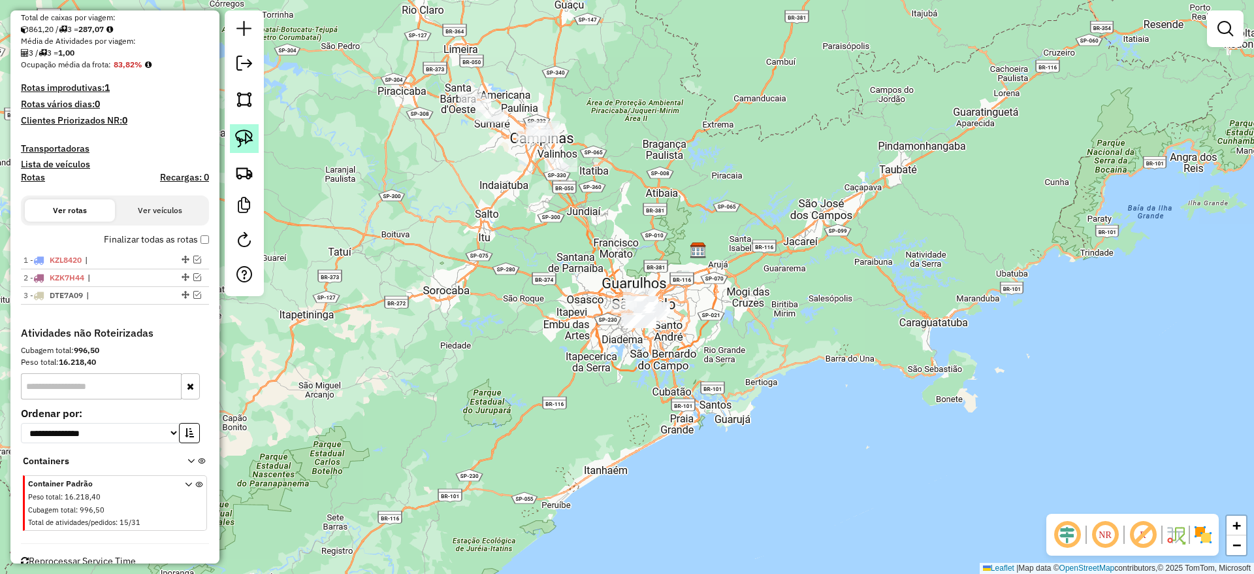
click at [242, 144] on img at bounding box center [244, 138] width 18 height 18
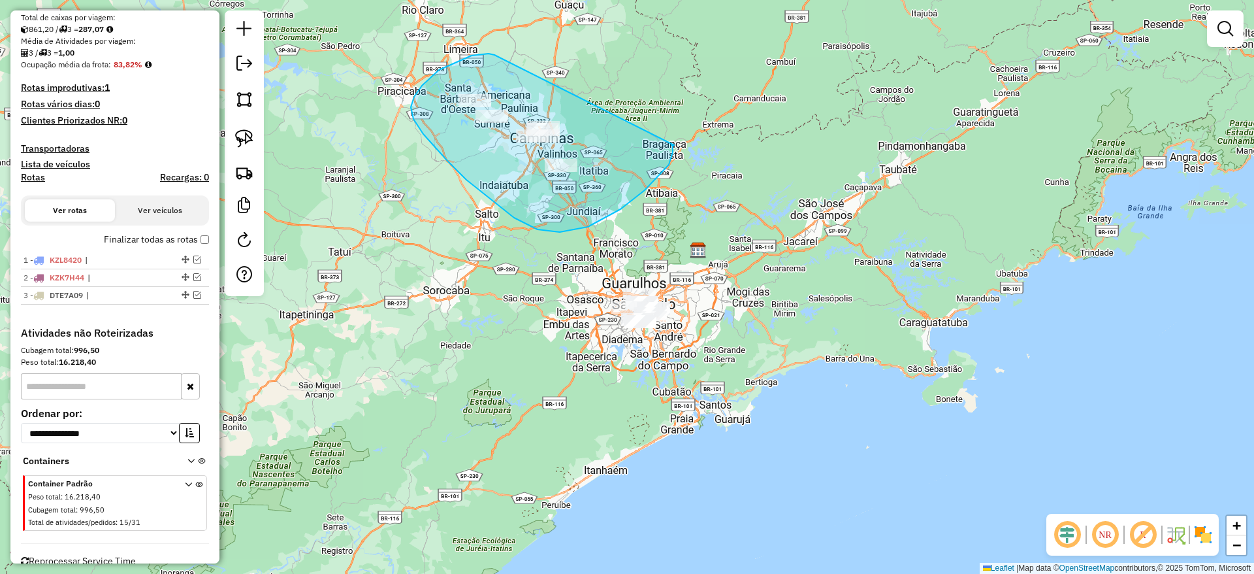
drag, startPoint x: 472, startPoint y: 56, endPoint x: 674, endPoint y: 144, distance: 221.1
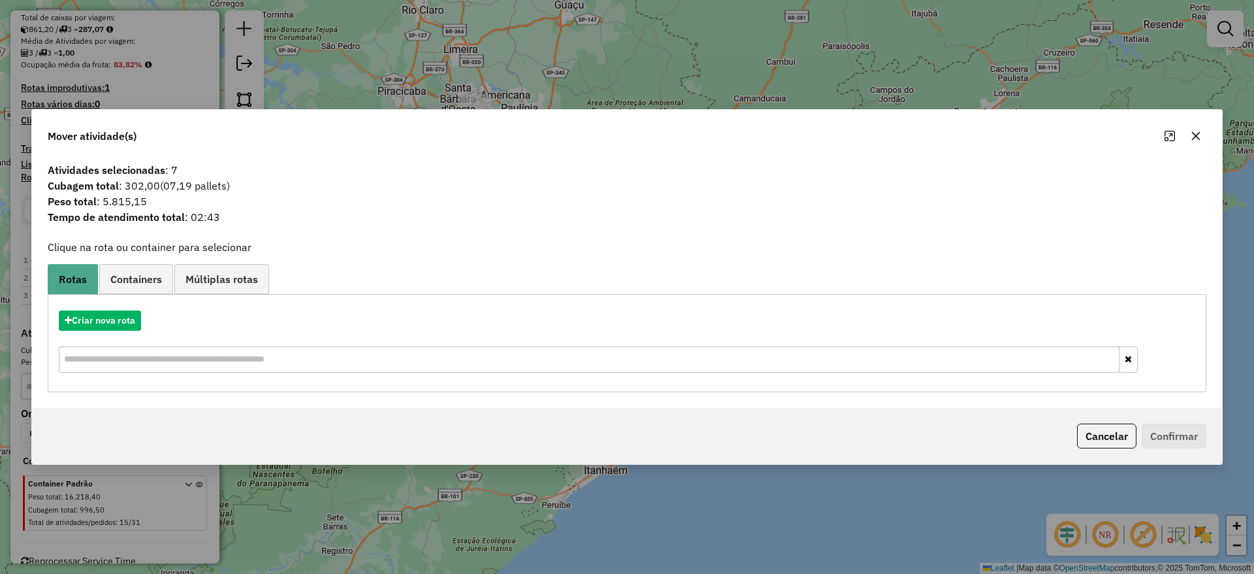
click at [1193, 136] on icon "button" at bounding box center [1196, 136] width 10 height 10
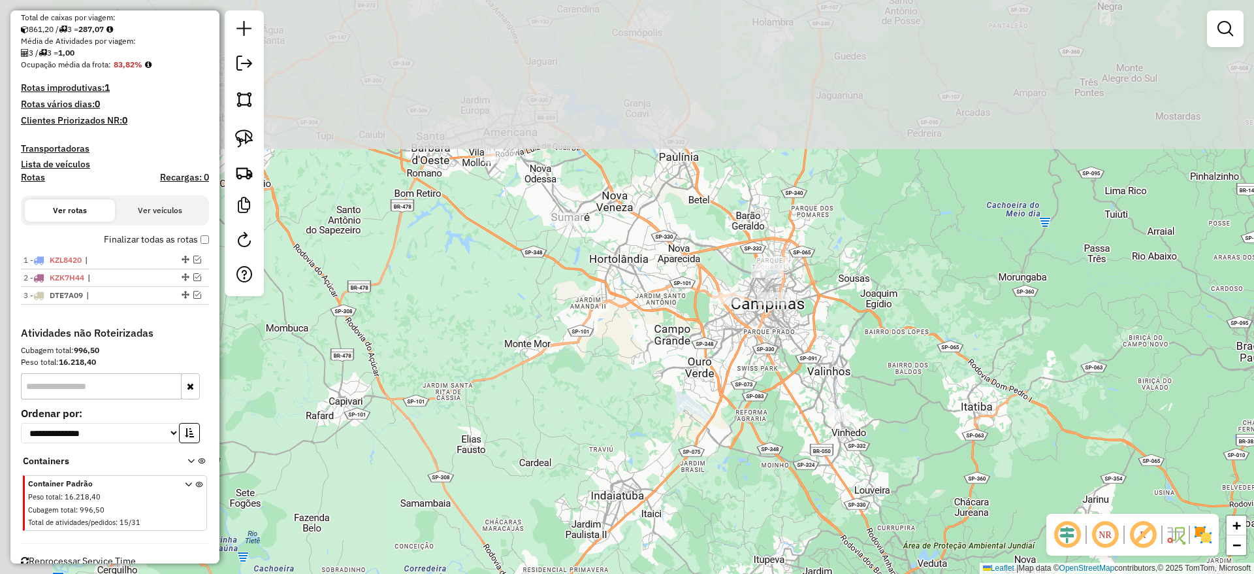
drag, startPoint x: 677, startPoint y: 227, endPoint x: 780, endPoint y: 355, distance: 164.0
click at [780, 355] on div "Janela de atendimento Grade de atendimento Capacidade Transportadoras Veículos …" at bounding box center [627, 287] width 1254 height 574
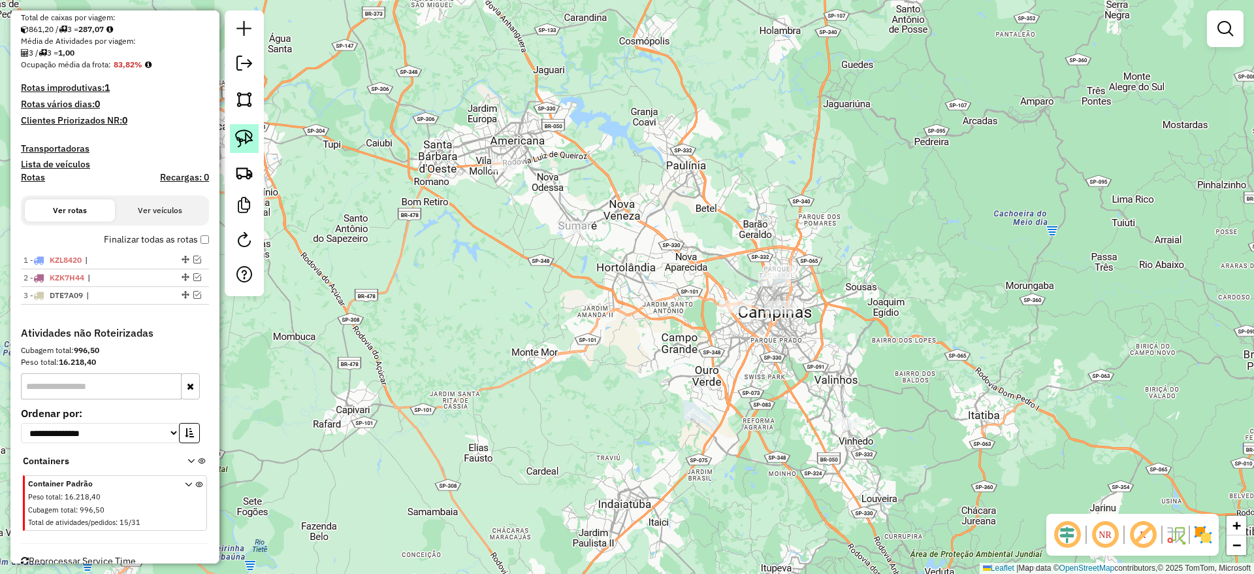
click at [245, 129] on img at bounding box center [244, 138] width 18 height 18
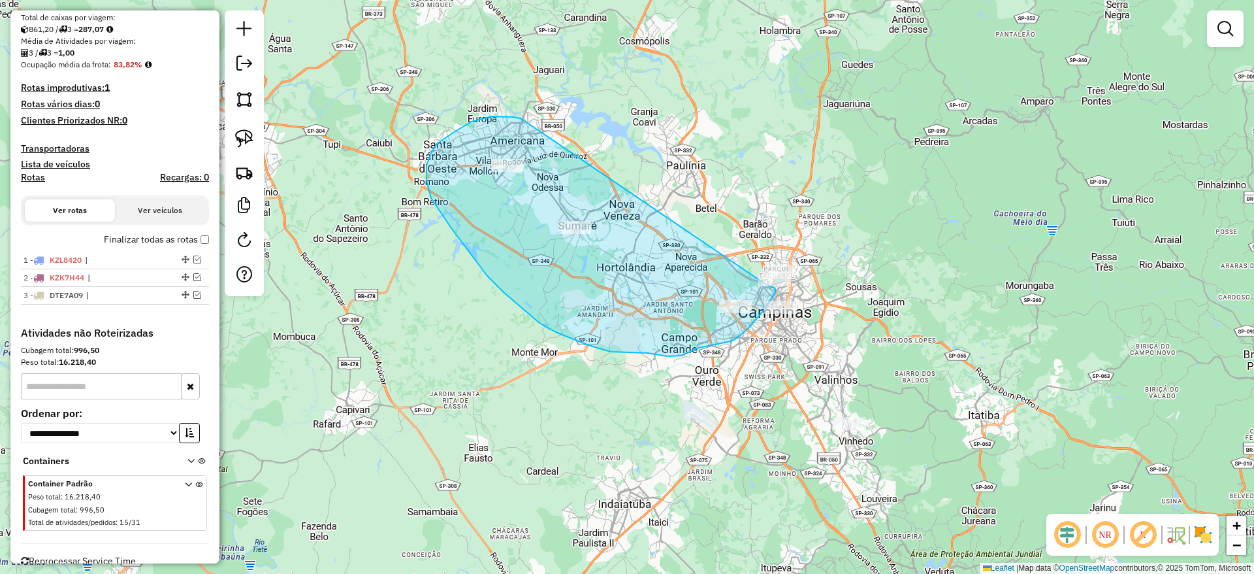
click at [768, 284] on div "Janela de atendimento Grade de atendimento Capacidade Transportadoras Veículos …" at bounding box center [627, 287] width 1254 height 574
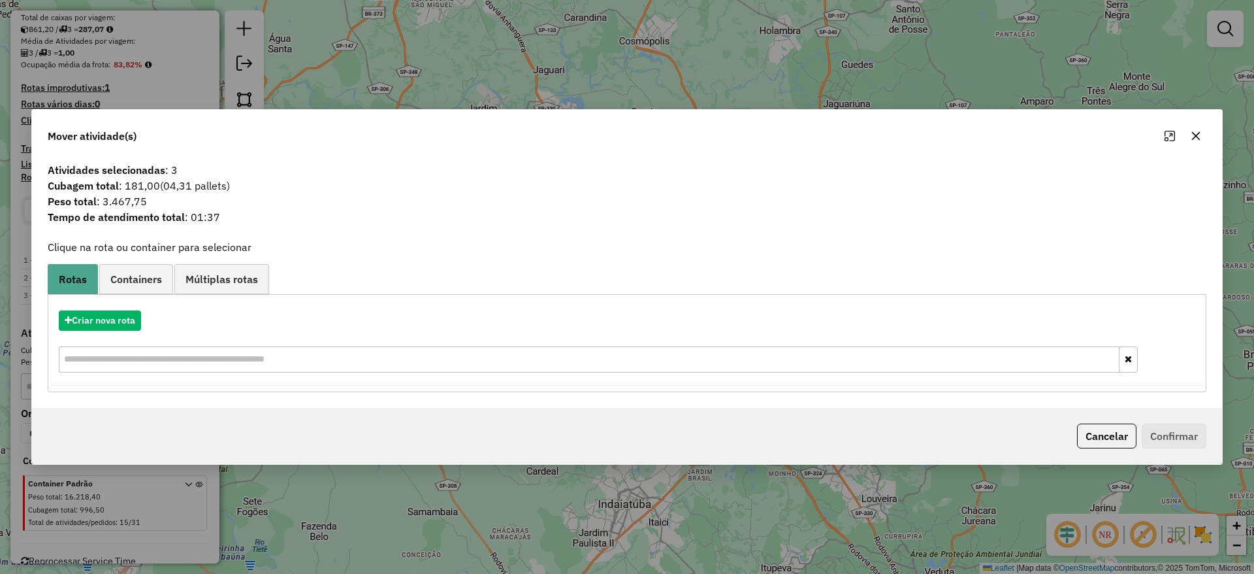
click at [1193, 137] on icon "button" at bounding box center [1196, 136] width 10 height 10
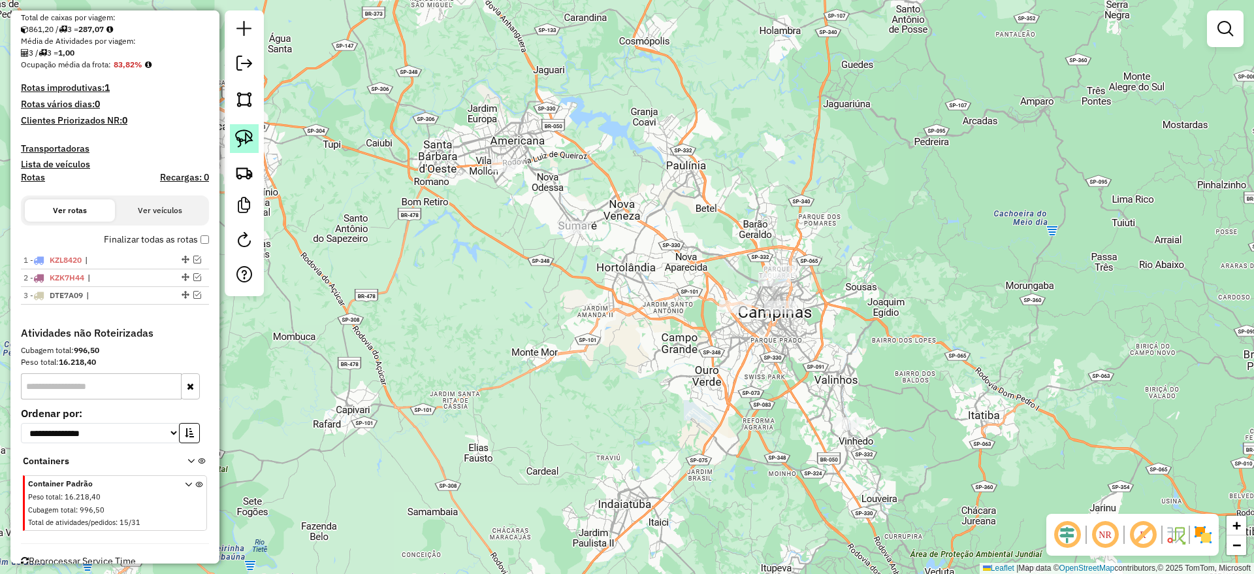
click at [238, 133] on img at bounding box center [244, 138] width 18 height 18
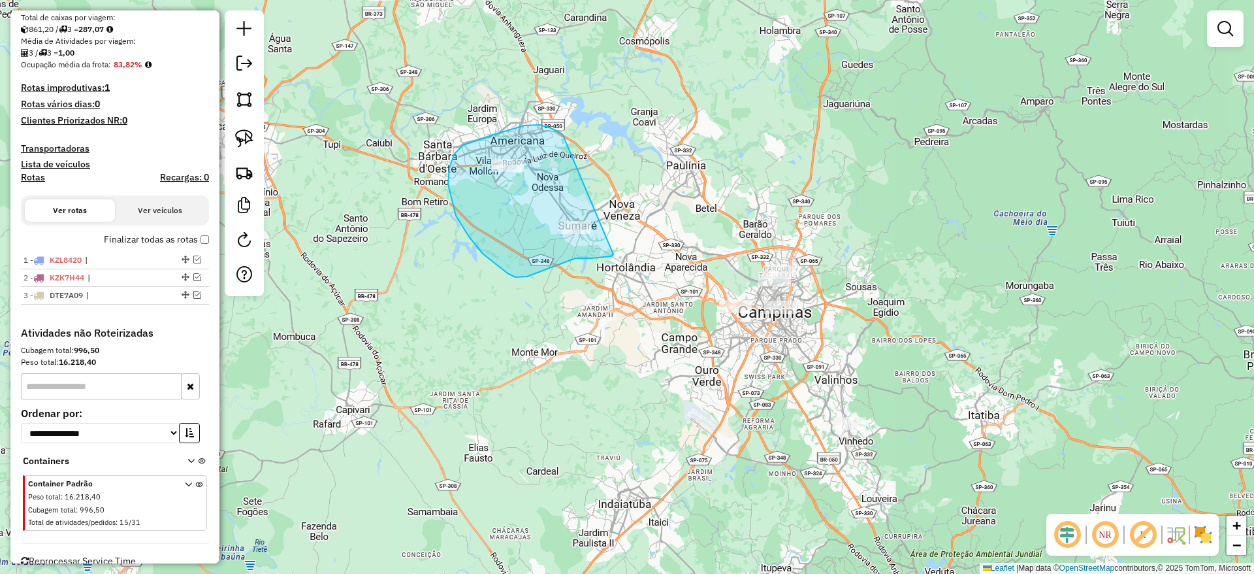
drag, startPoint x: 559, startPoint y: 132, endPoint x: 613, endPoint y: 253, distance: 132.5
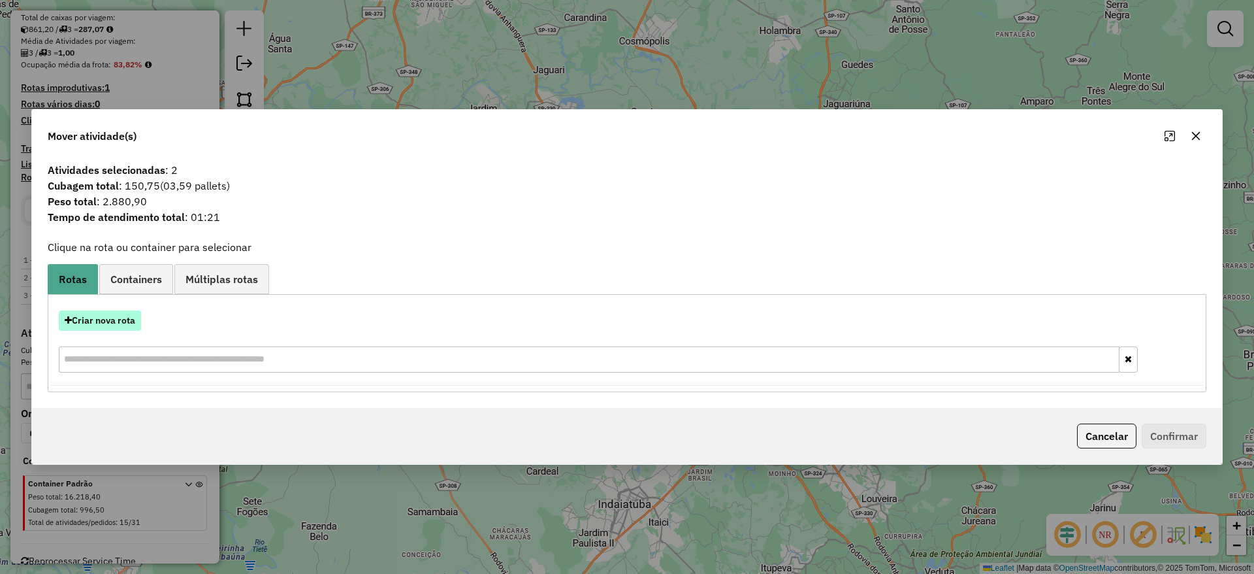
click at [123, 319] on button "Criar nova rota" at bounding box center [100, 320] width 82 height 20
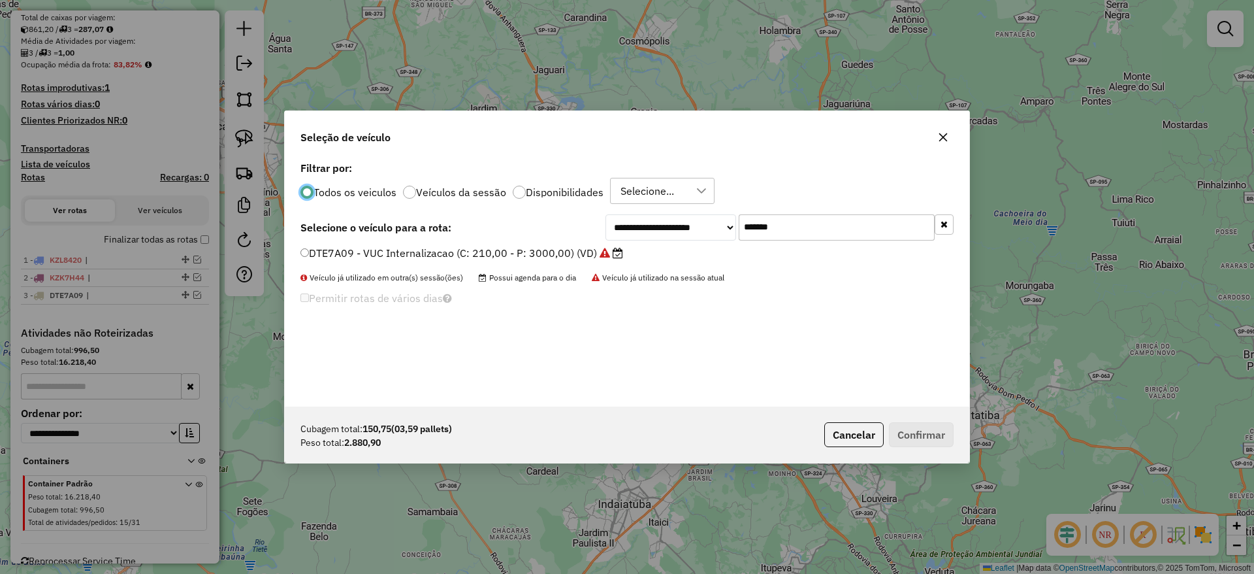
drag, startPoint x: 791, startPoint y: 225, endPoint x: 630, endPoint y: 238, distance: 161.2
click at [634, 238] on div "**********" at bounding box center [780, 227] width 348 height 26
paste input "text"
type input "*******"
click at [540, 253] on label "DFS5A15 - Freteiro - 210cxs 3200kgs (C: 210,00 - P: 3200,00) (VD)" at bounding box center [473, 253] width 346 height 16
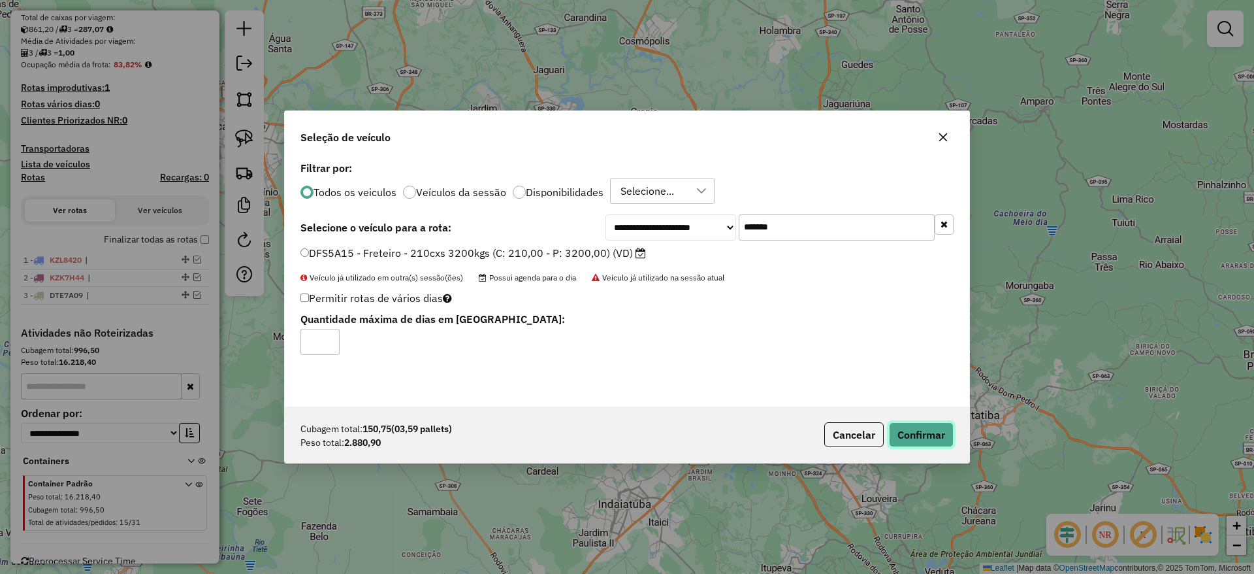
click at [926, 432] on button "Confirmar" at bounding box center [921, 434] width 65 height 25
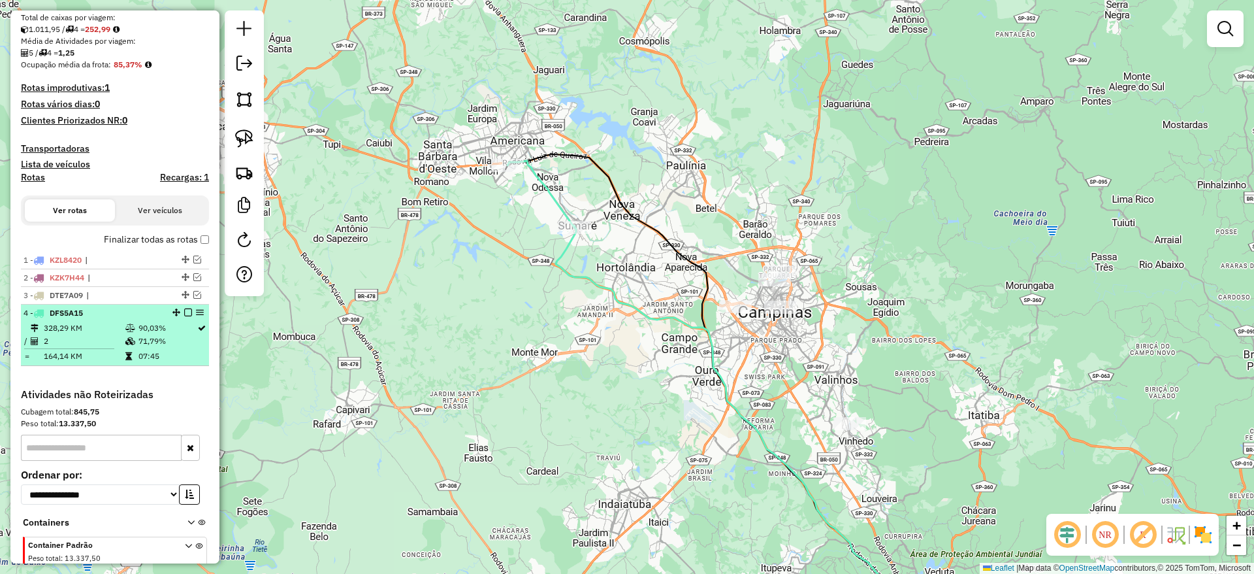
click at [184, 312] on em at bounding box center [188, 312] width 8 height 8
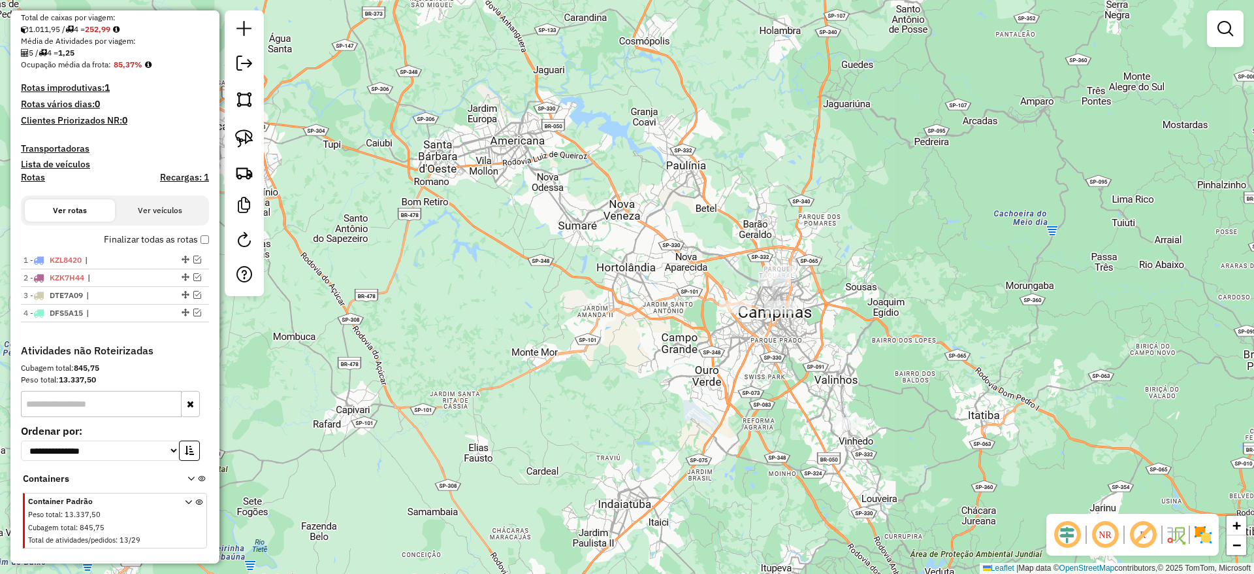
drag, startPoint x: 242, startPoint y: 146, endPoint x: 338, endPoint y: 144, distance: 96.7
click at [242, 146] on img at bounding box center [244, 138] width 18 height 18
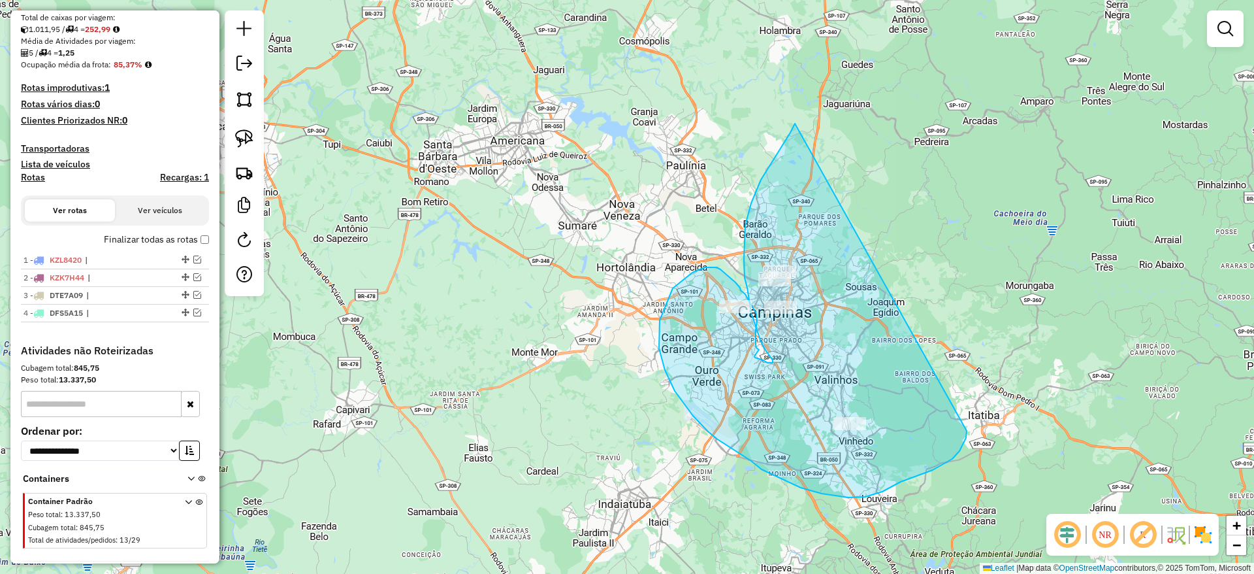
drag, startPoint x: 795, startPoint y: 123, endPoint x: 967, endPoint y: 430, distance: 351.8
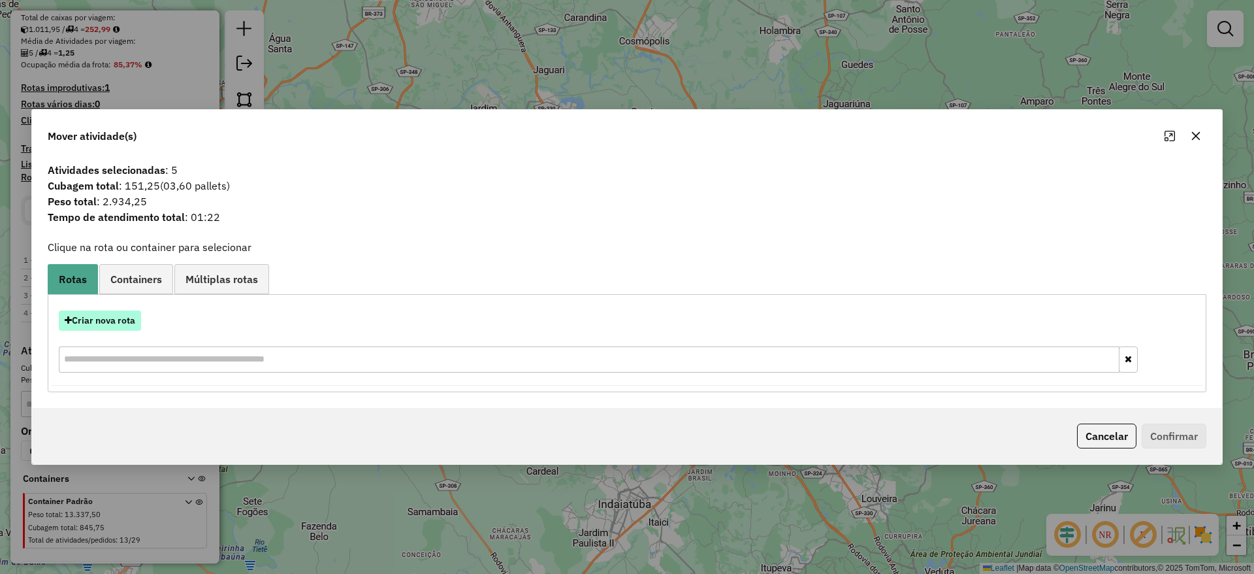
click at [122, 320] on button "Criar nova rota" at bounding box center [100, 320] width 82 height 20
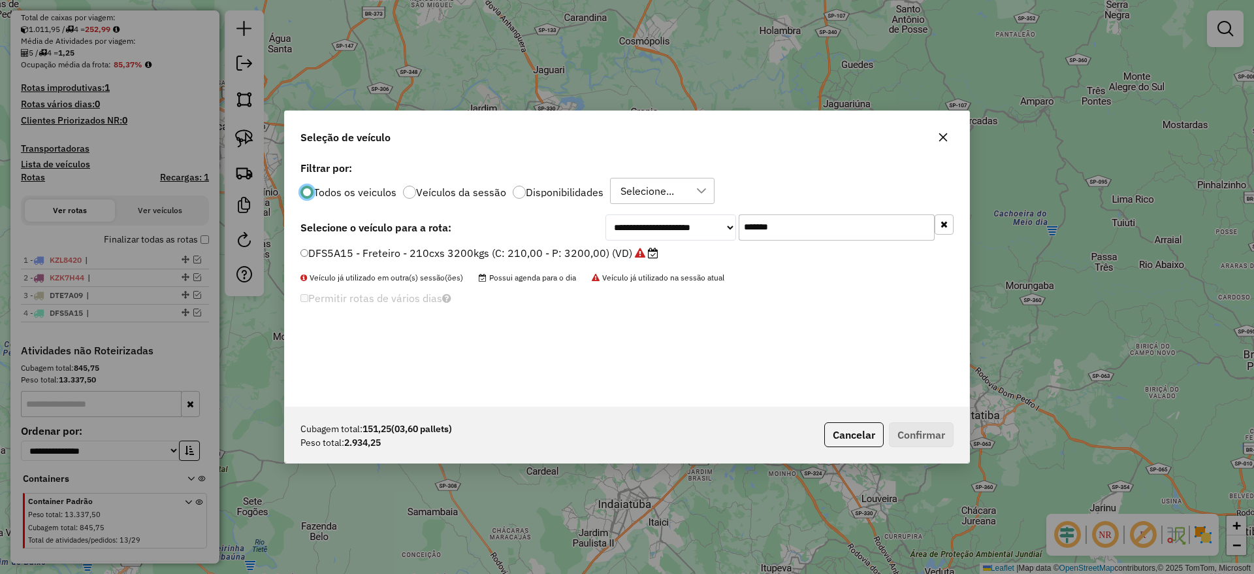
drag, startPoint x: 794, startPoint y: 223, endPoint x: 619, endPoint y: 233, distance: 174.7
click at [619, 233] on div "**********" at bounding box center [780, 227] width 348 height 26
paste input "text"
type input "*******"
click at [519, 253] on label "EOE1G82 - Freteiro - 210Cx - 3300Kg (C: 210,00 - P: 3300,00) (VD)" at bounding box center [472, 253] width 345 height 16
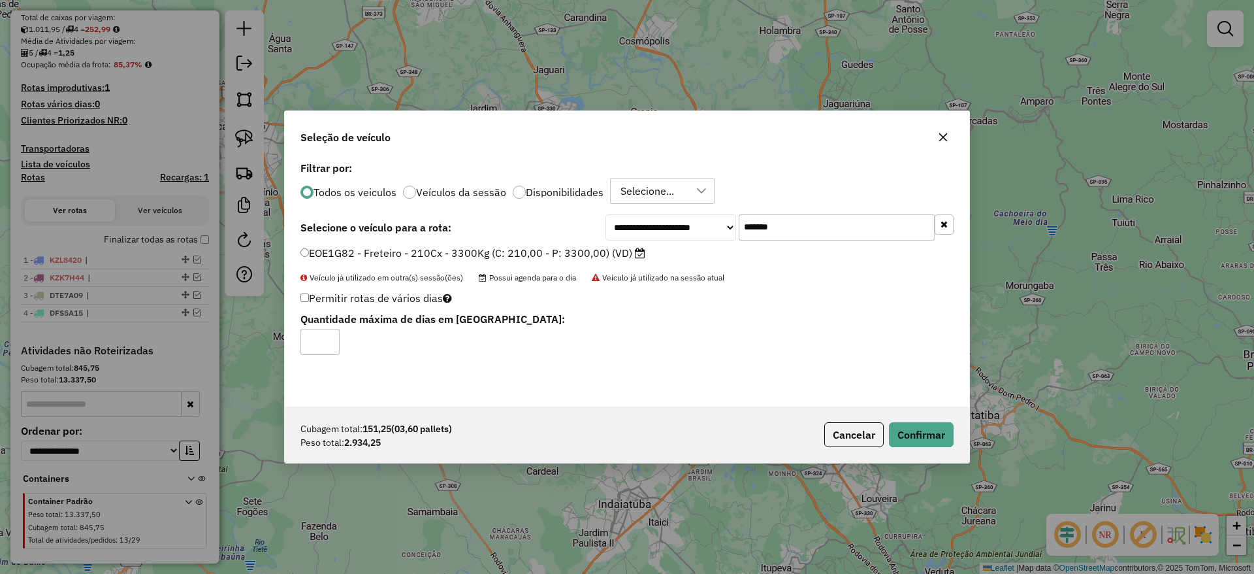
click at [905, 419] on div "Cubagem total: 151,25 (03,60 pallets) Peso total: 2.934,25 Cancelar Confirmar" at bounding box center [627, 434] width 685 height 56
click at [906, 425] on button "Confirmar" at bounding box center [921, 434] width 65 height 25
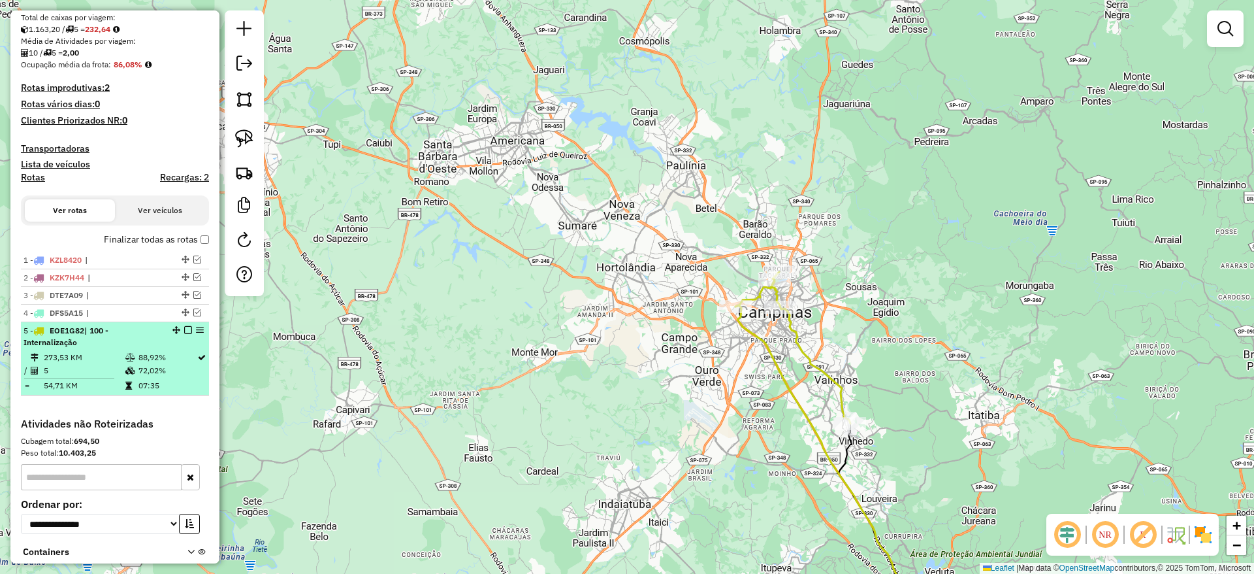
click at [184, 332] on em at bounding box center [188, 330] width 8 height 8
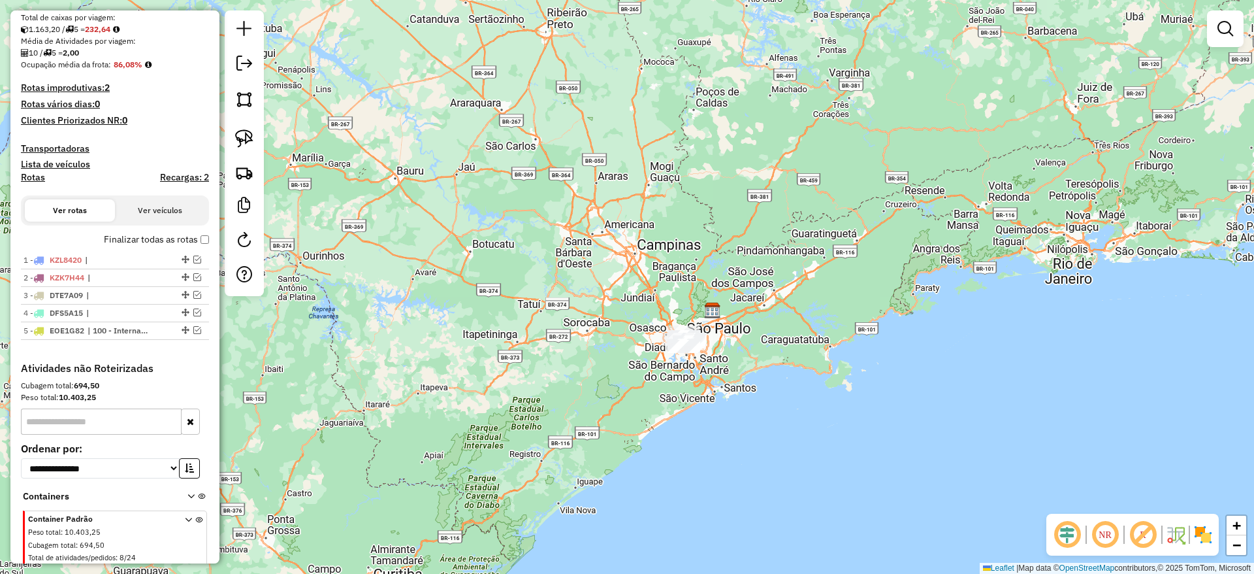
drag, startPoint x: 715, startPoint y: 348, endPoint x: 710, endPoint y: 339, distance: 10.2
click at [710, 339] on div "Janela de atendimento Grade de atendimento Capacidade Transportadoras Veículos …" at bounding box center [627, 287] width 1254 height 574
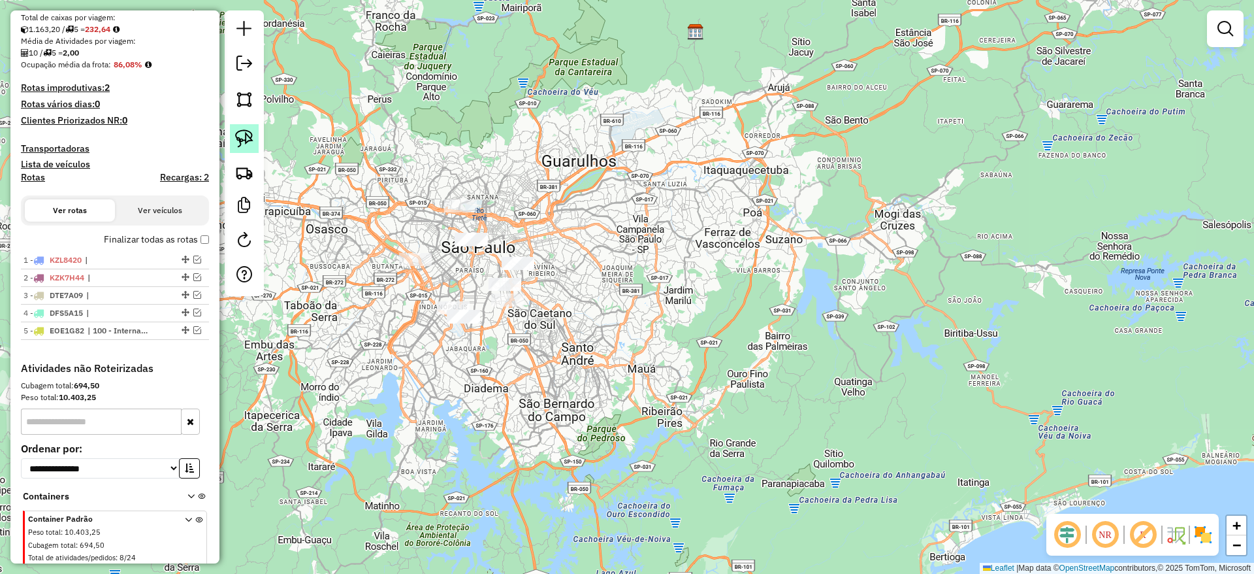
click at [244, 125] on link at bounding box center [244, 138] width 29 height 29
click at [249, 133] on img at bounding box center [244, 138] width 18 height 18
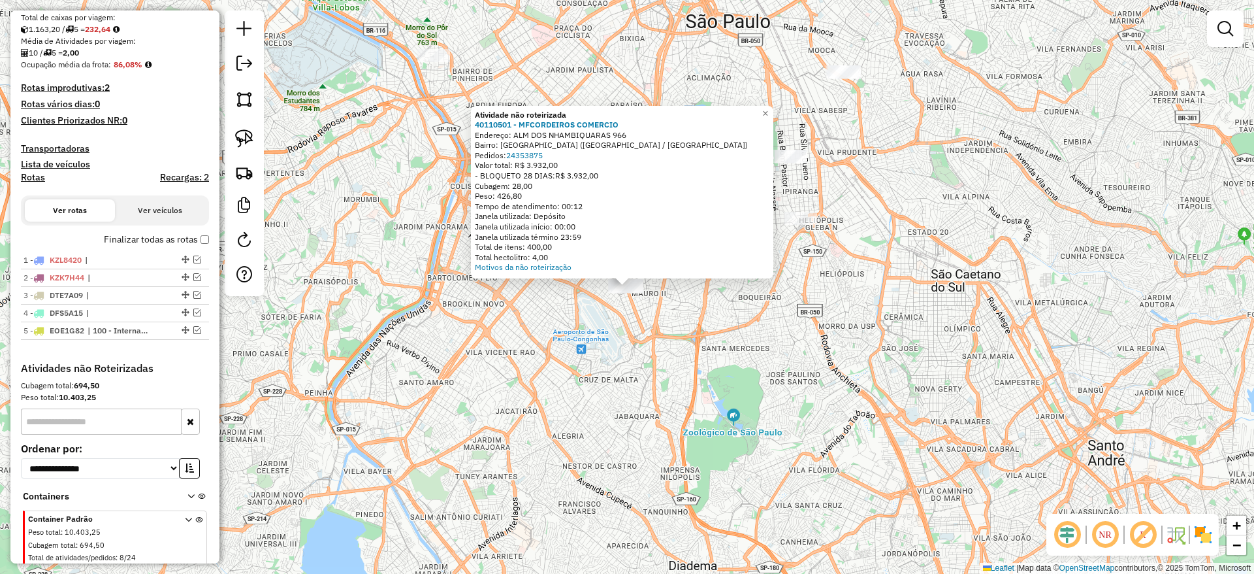
click at [596, 349] on div "Atividade não roteirizada 40110501 - MFCORDEIROS COMERCIO Endereço: [GEOGRAPHIC…" at bounding box center [627, 287] width 1254 height 574
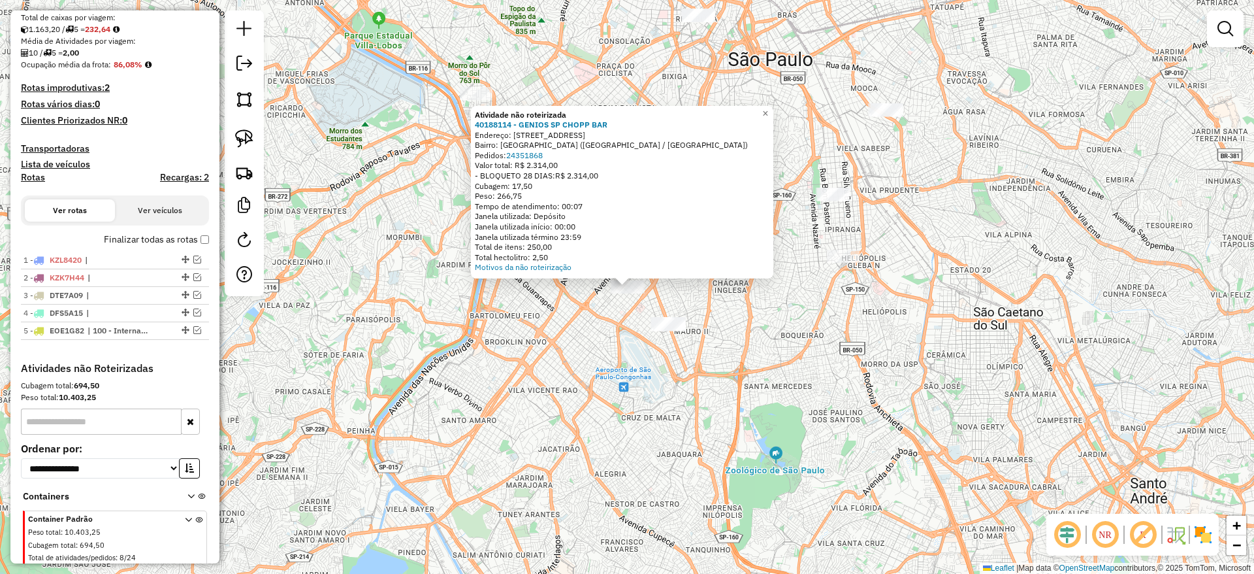
click at [402, 149] on div "Atividade não roteirizada 40188114 - GENIOS SP CHOPP BAR Endereço: [STREET_ADDR…" at bounding box center [627, 287] width 1254 height 574
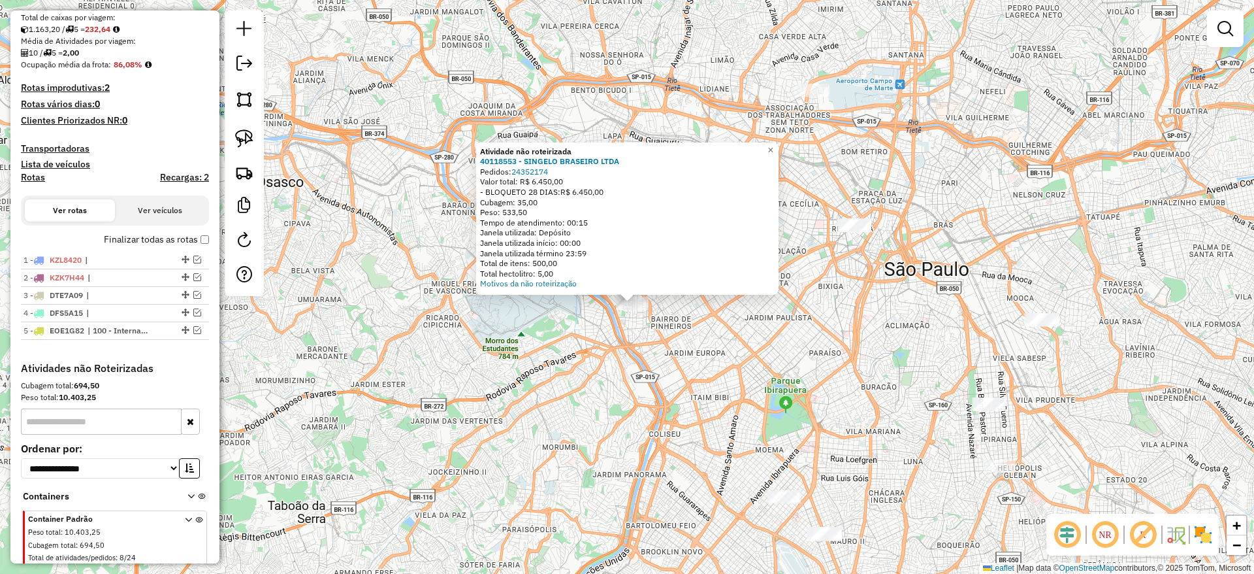
drag, startPoint x: 483, startPoint y: 353, endPoint x: 510, endPoint y: 506, distance: 155.3
click at [510, 508] on div "Atividade não roteirizada 40118553 - SINGELO BRASEIRO LTDA Pedidos: 24352174 Va…" at bounding box center [627, 287] width 1254 height 574
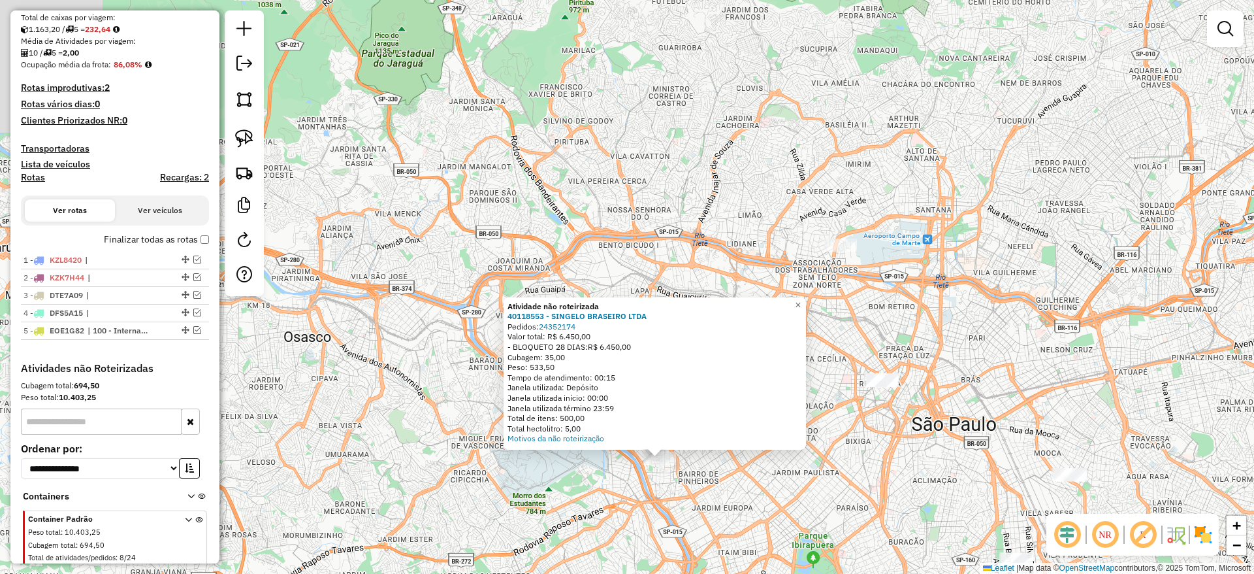
click at [518, 226] on div "Atividade não roteirizada 40118553 - SINGELO BRASEIRO LTDA Pedidos: 24352174 Va…" at bounding box center [627, 287] width 1254 height 574
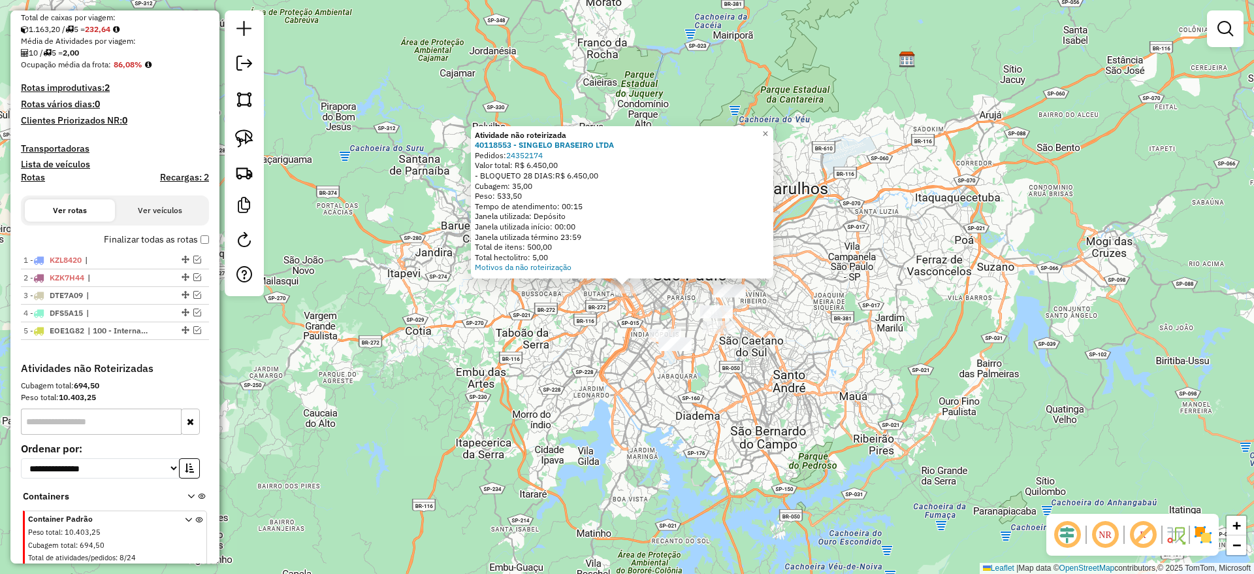
click at [585, 341] on div "Atividade não roteirizada 40118553 - SINGELO BRASEIRO LTDA Pedidos: 24352174 Va…" at bounding box center [627, 287] width 1254 height 574
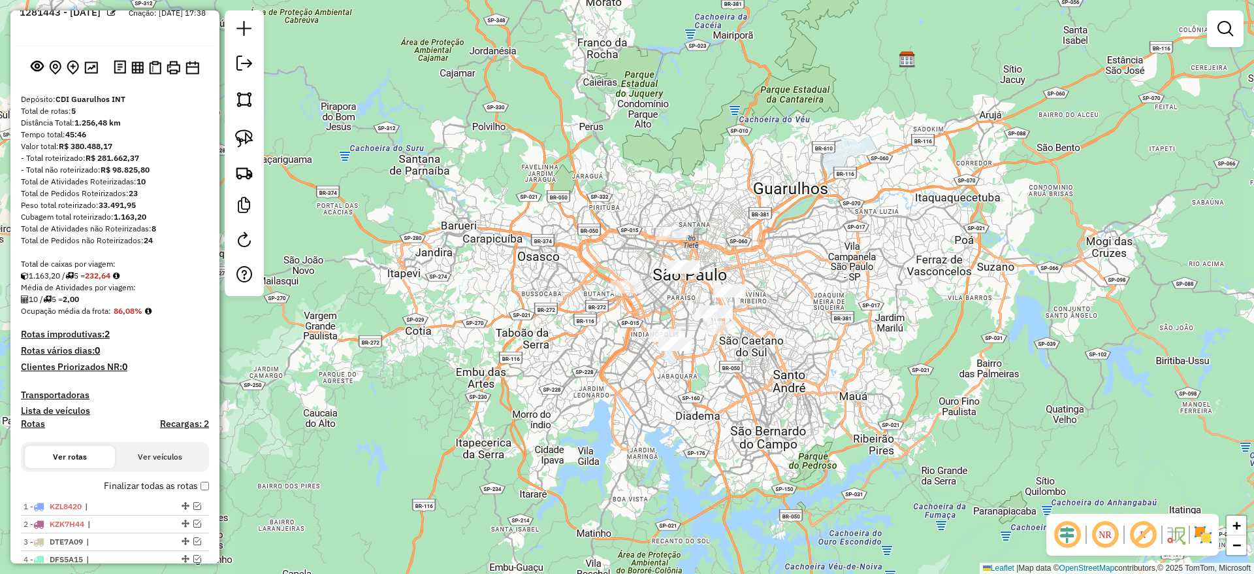
scroll to position [0, 0]
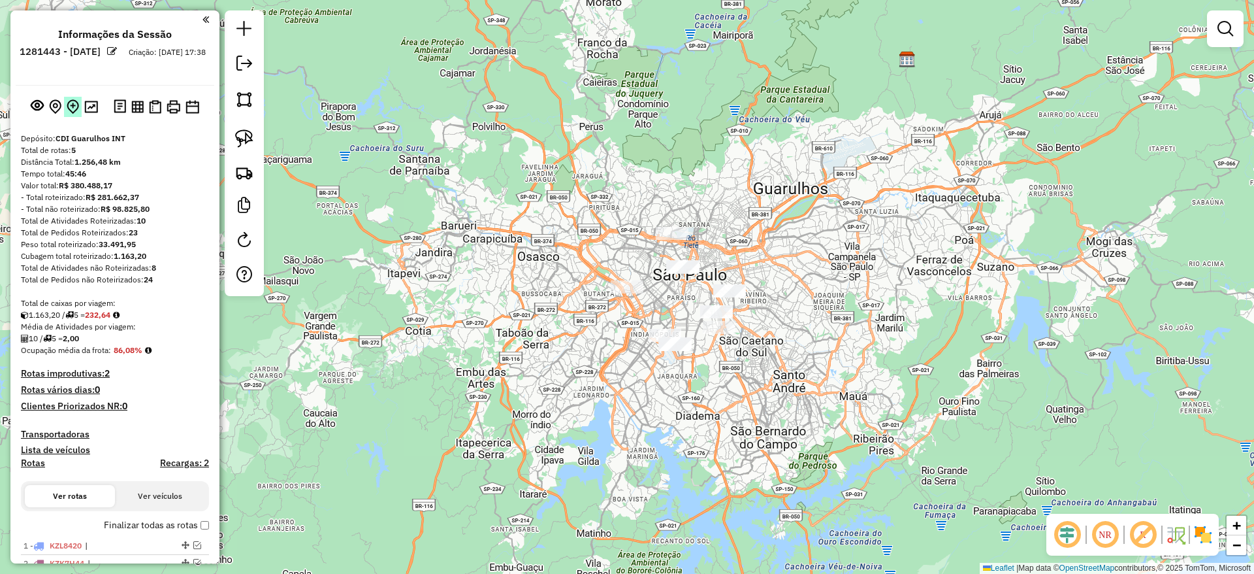
click at [67, 107] on img at bounding box center [73, 106] width 12 height 15
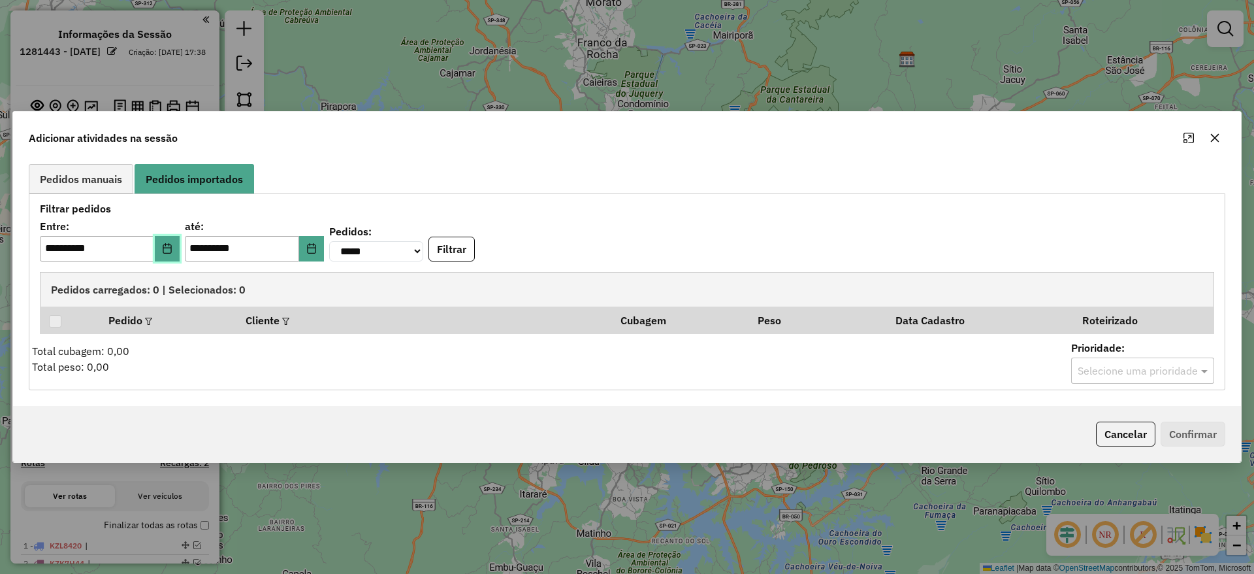
click at [172, 251] on icon "Choose Date" at bounding box center [167, 248] width 10 height 10
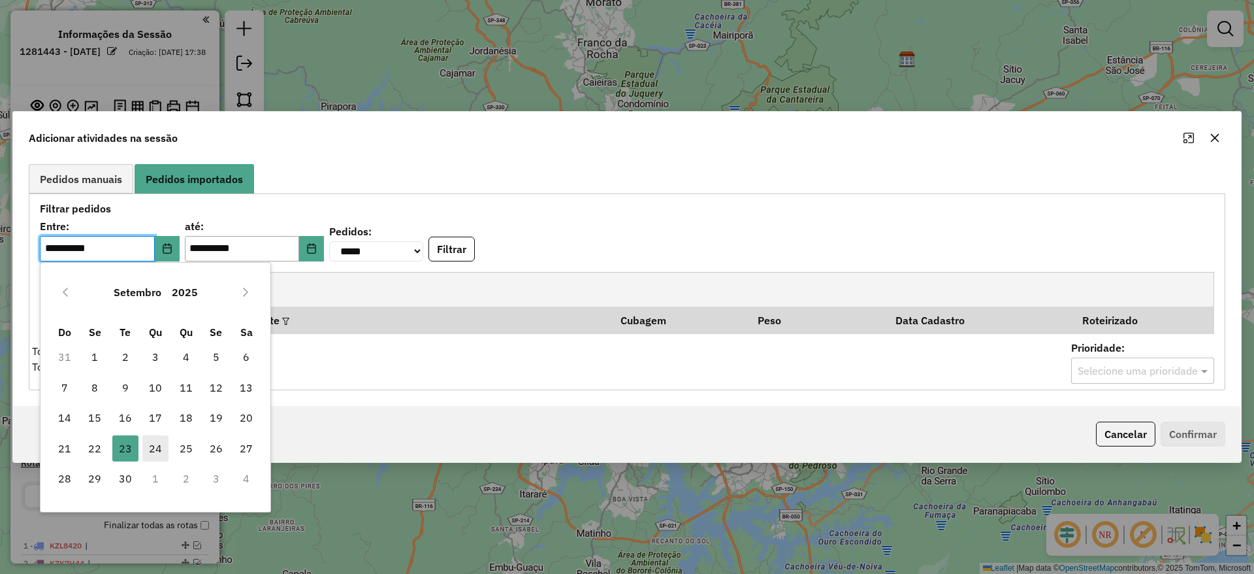
click at [155, 460] on span "24" at bounding box center [155, 448] width 26 height 26
type input "**********"
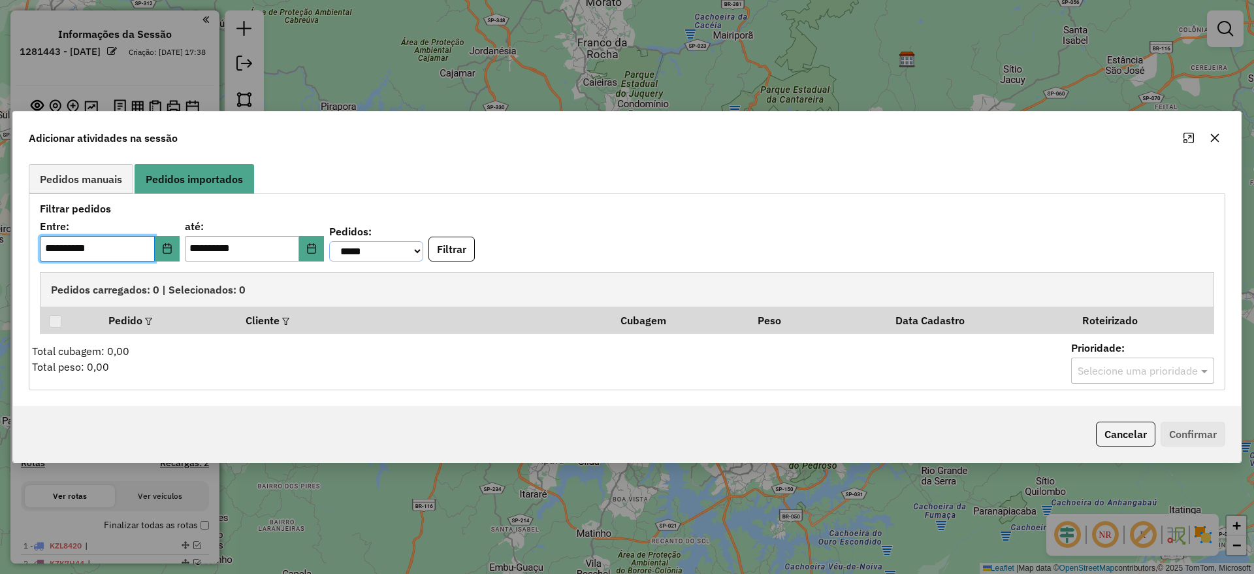
click at [403, 257] on select "**********" at bounding box center [376, 251] width 94 height 20
select select "********"
click at [348, 241] on select "**********" at bounding box center [376, 251] width 94 height 20
drag, startPoint x: 466, startPoint y: 252, endPoint x: 491, endPoint y: 249, distance: 25.7
click at [466, 252] on div "**********" at bounding box center [627, 241] width 1175 height 41
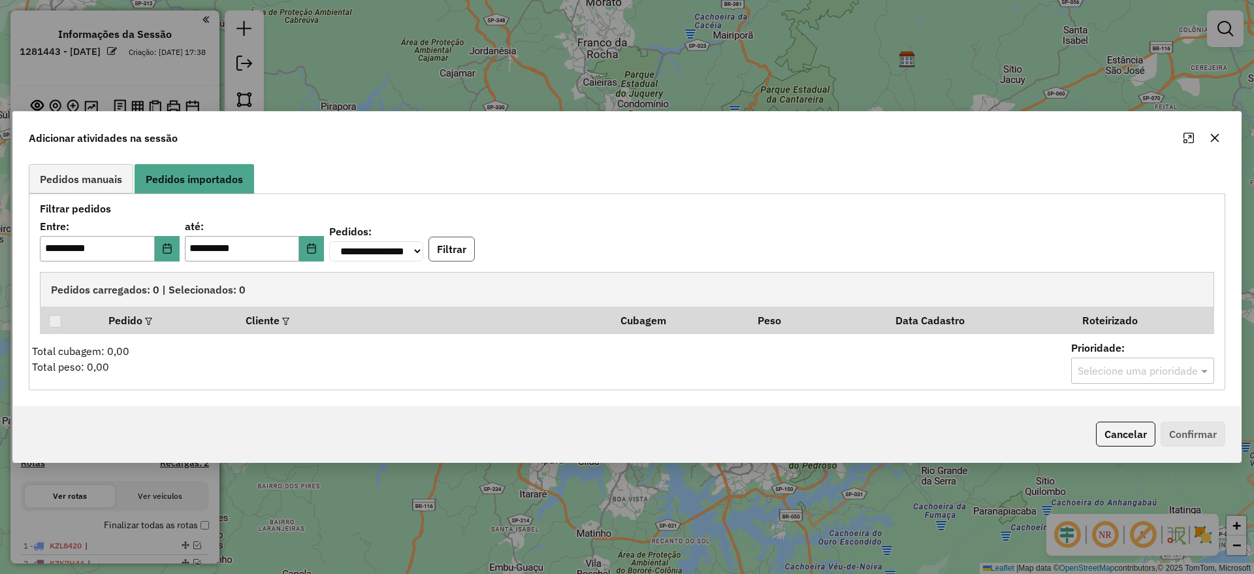
click at [475, 248] on button "Filtrar" at bounding box center [452, 248] width 46 height 25
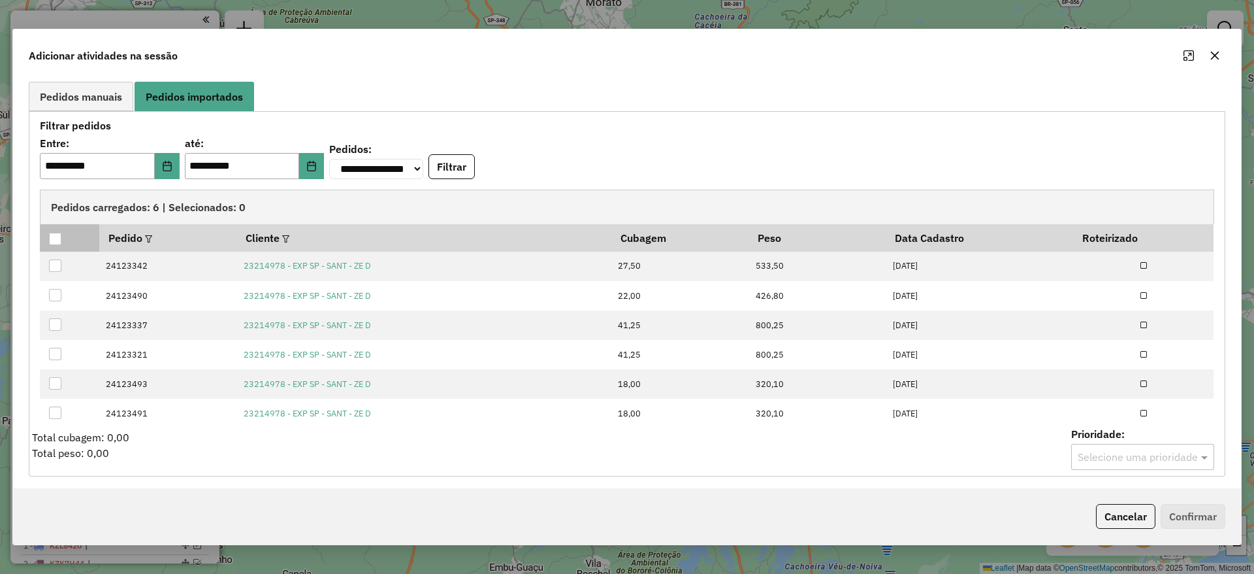
click at [50, 233] on div at bounding box center [55, 239] width 12 height 12
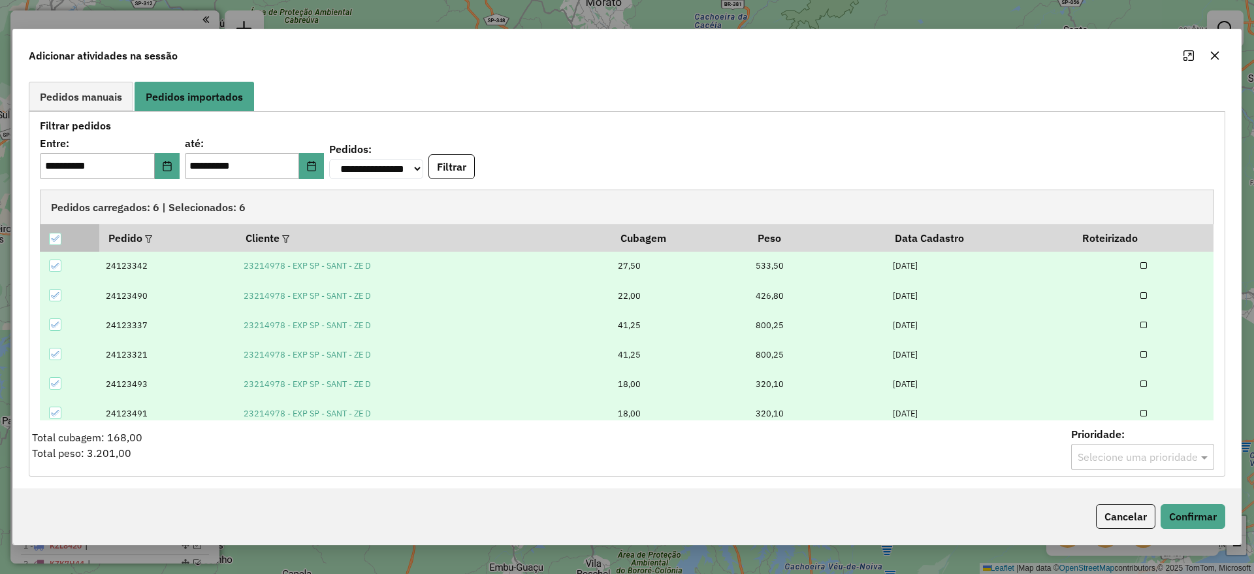
click at [59, 236] on icon at bounding box center [54, 238] width 9 height 9
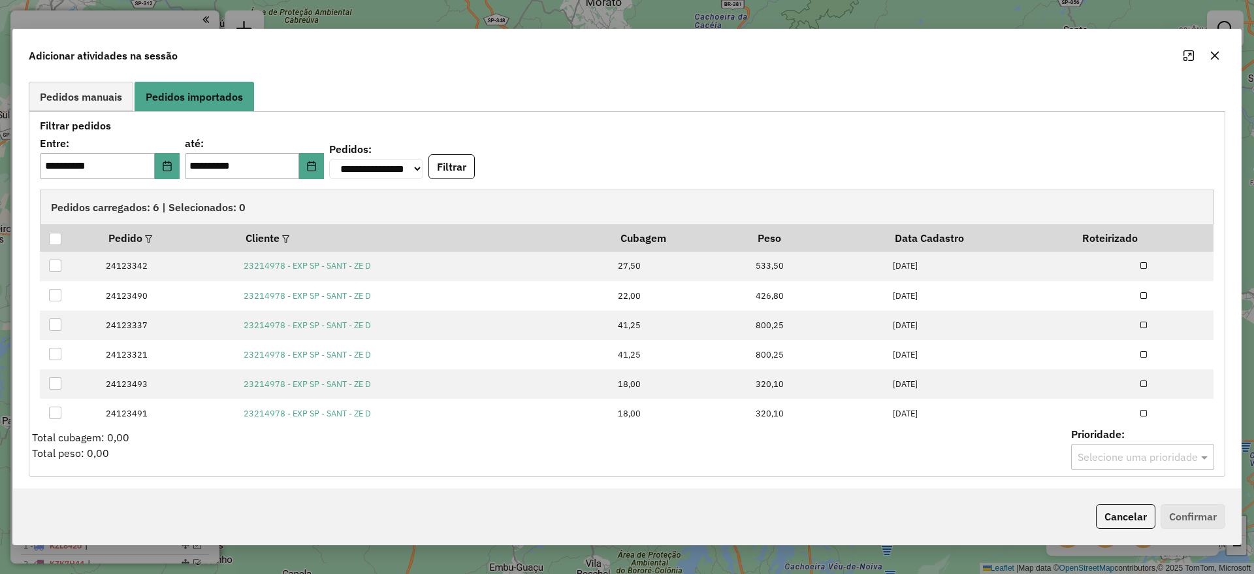
click at [49, 242] on div at bounding box center [55, 239] width 12 height 12
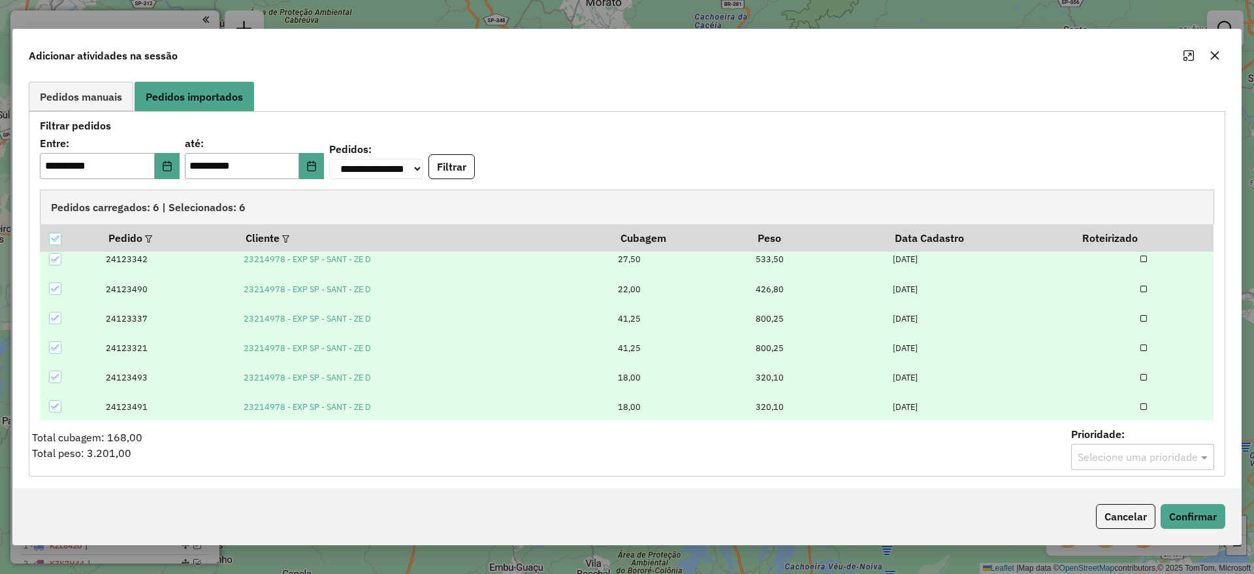
scroll to position [8, 0]
click at [1185, 514] on button "Confirmar" at bounding box center [1193, 516] width 65 height 25
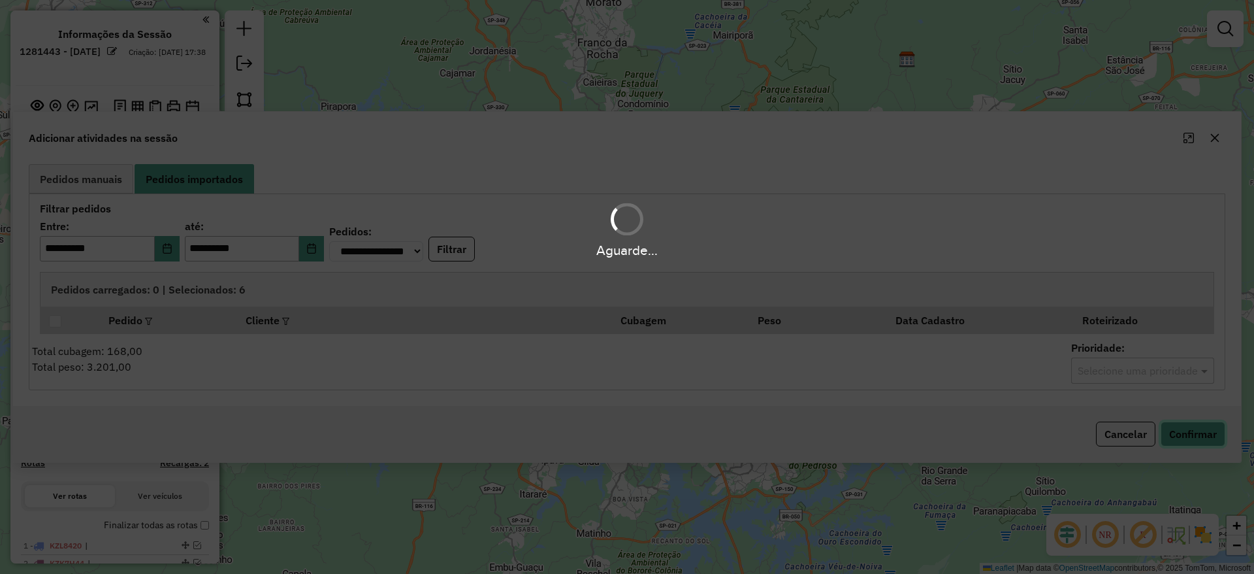
scroll to position [0, 0]
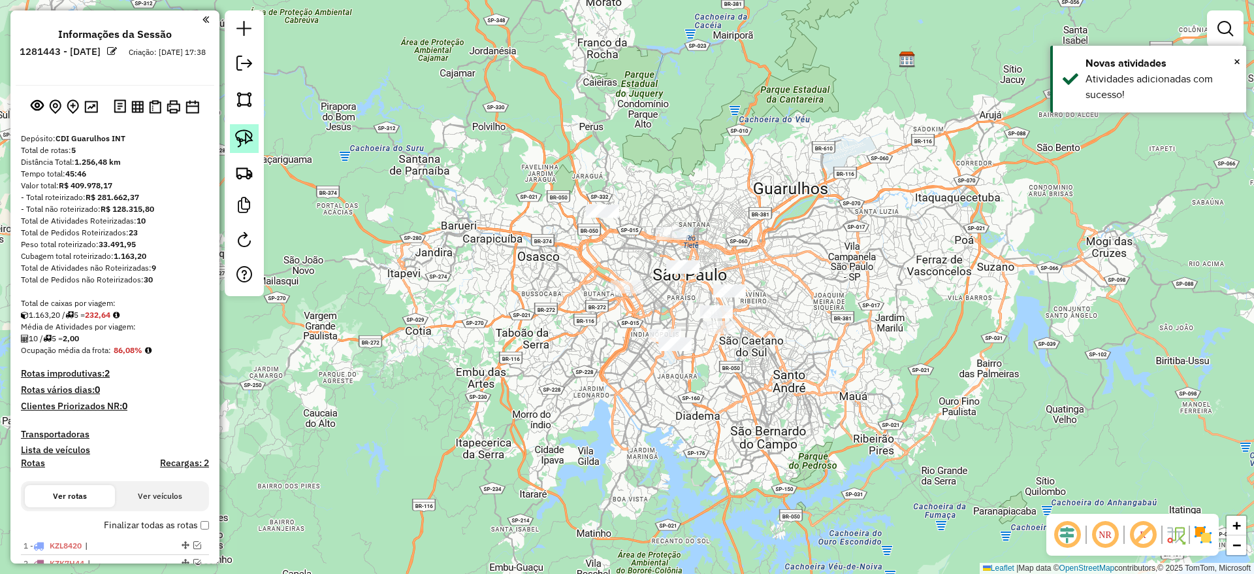
click at [244, 133] on img at bounding box center [244, 138] width 18 height 18
drag, startPoint x: 615, startPoint y: 140, endPoint x: 660, endPoint y: 211, distance: 84.3
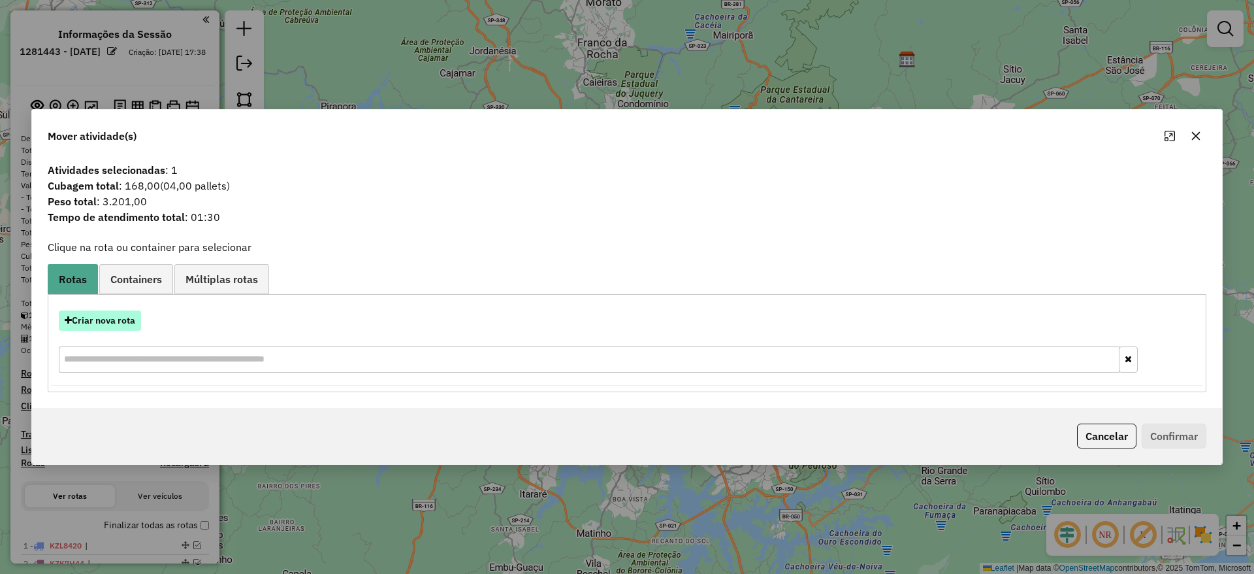
click at [118, 311] on button "Criar nova rota" at bounding box center [100, 320] width 82 height 20
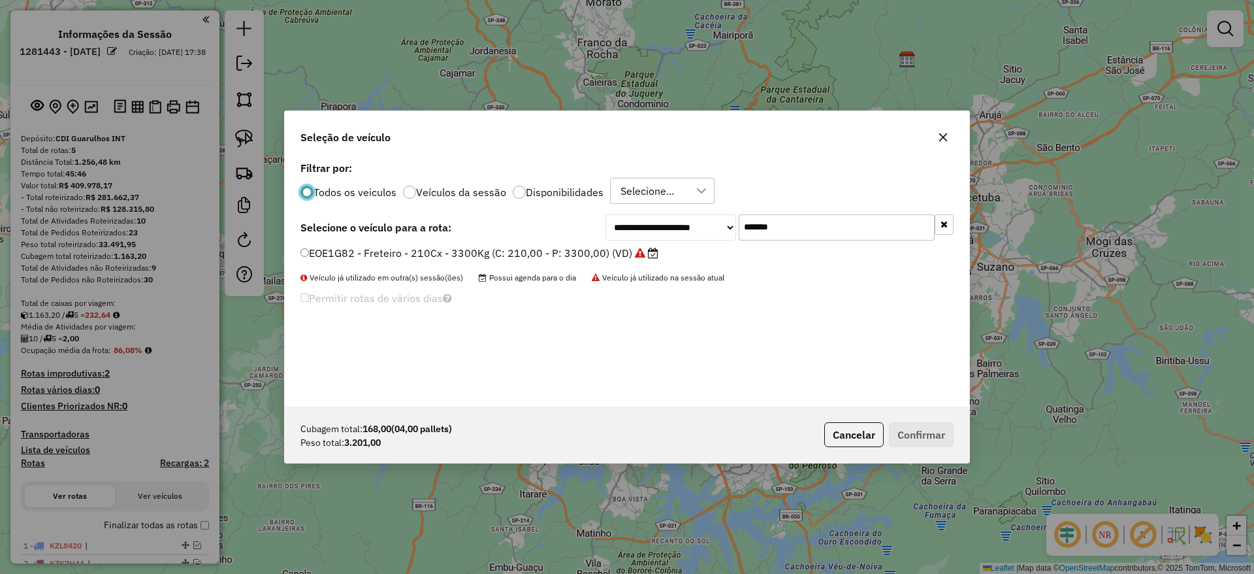
scroll to position [7, 4]
drag, startPoint x: 891, startPoint y: 221, endPoint x: 683, endPoint y: 239, distance: 208.5
click at [683, 239] on div "**********" at bounding box center [780, 227] width 348 height 26
paste input "text"
type input "*******"
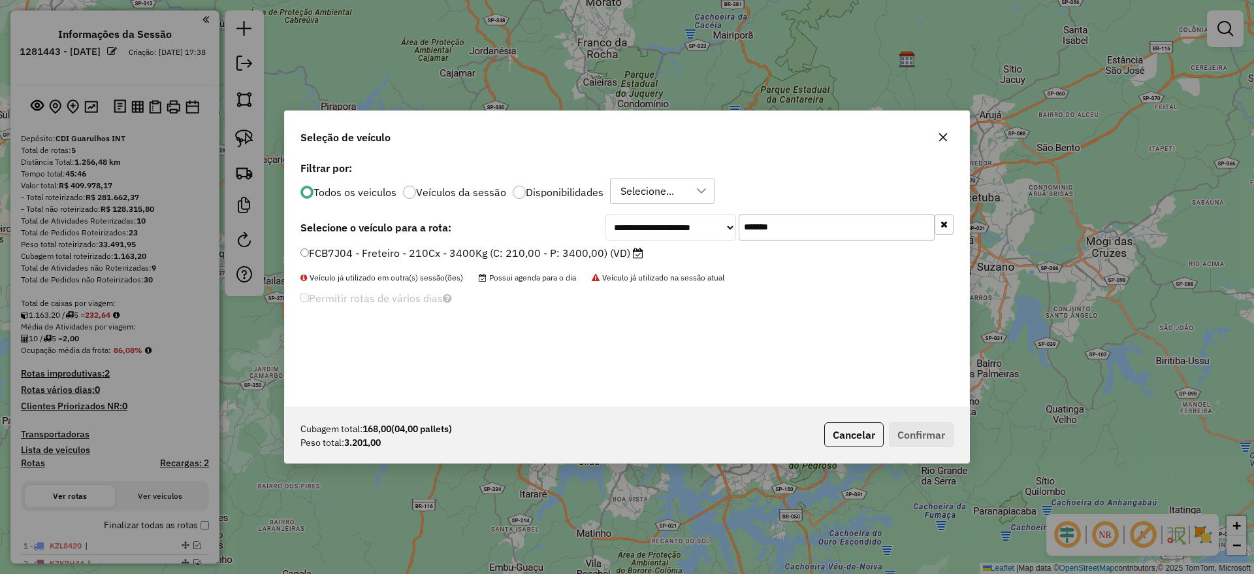
click at [589, 252] on label "FCB7J04 - Freteiro - 210Cx - 3400Kg (C: 210,00 - P: 3400,00) (VD)" at bounding box center [471, 253] width 343 height 16
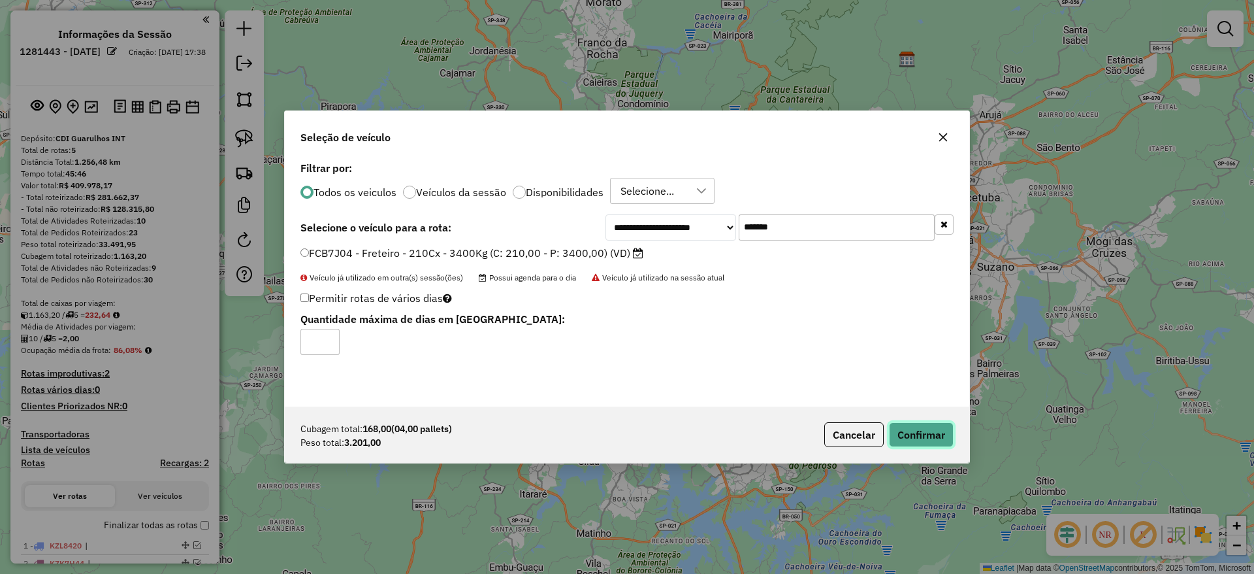
click at [918, 445] on button "Confirmar" at bounding box center [921, 434] width 65 height 25
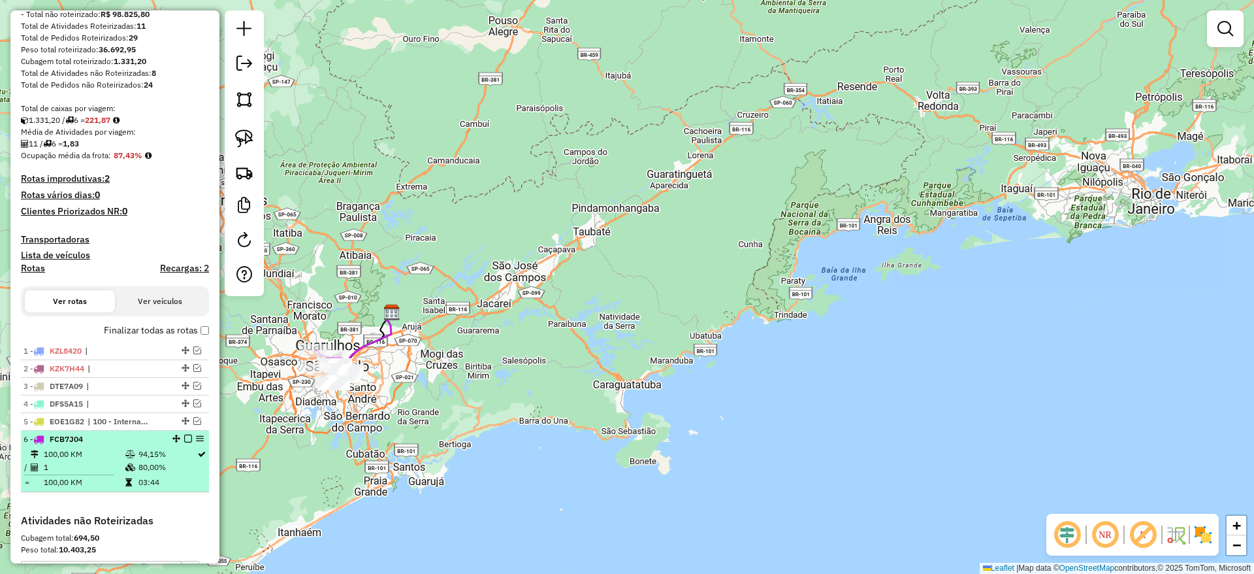
scroll to position [196, 0]
click at [186, 439] on em at bounding box center [188, 437] width 8 height 8
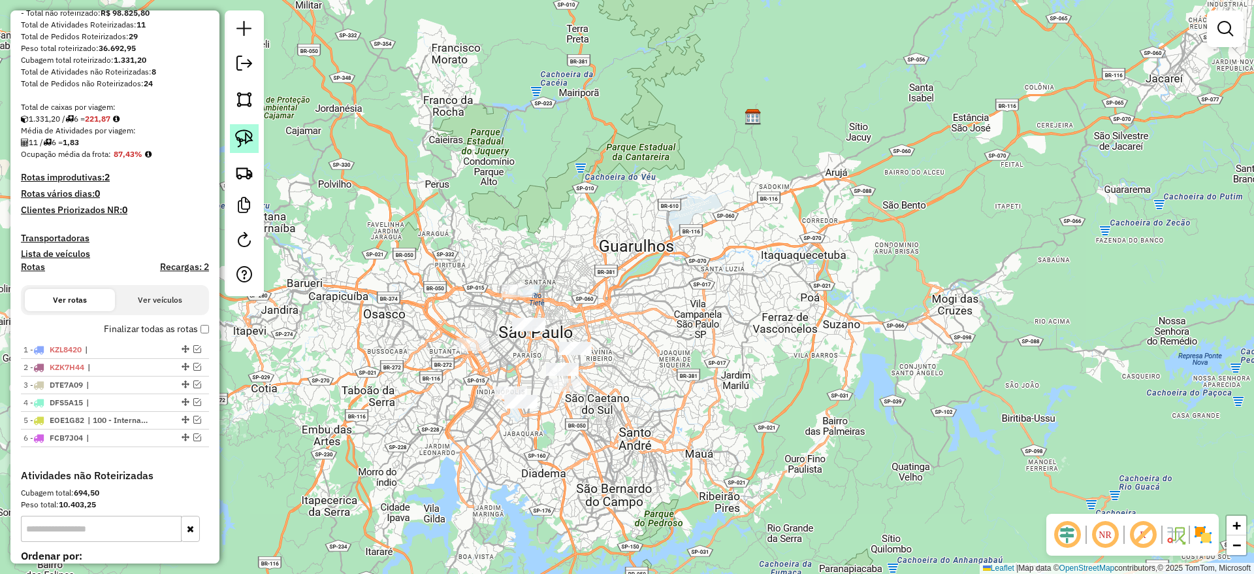
click at [248, 133] on img at bounding box center [244, 138] width 18 height 18
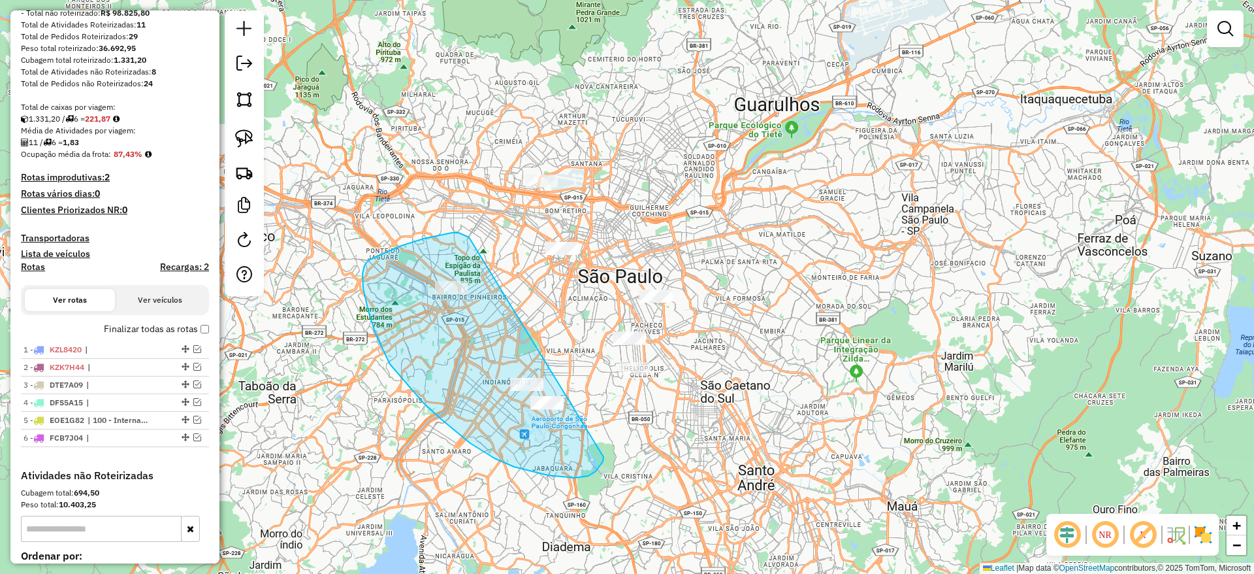
drag, startPoint x: 452, startPoint y: 233, endPoint x: 604, endPoint y: 457, distance: 270.5
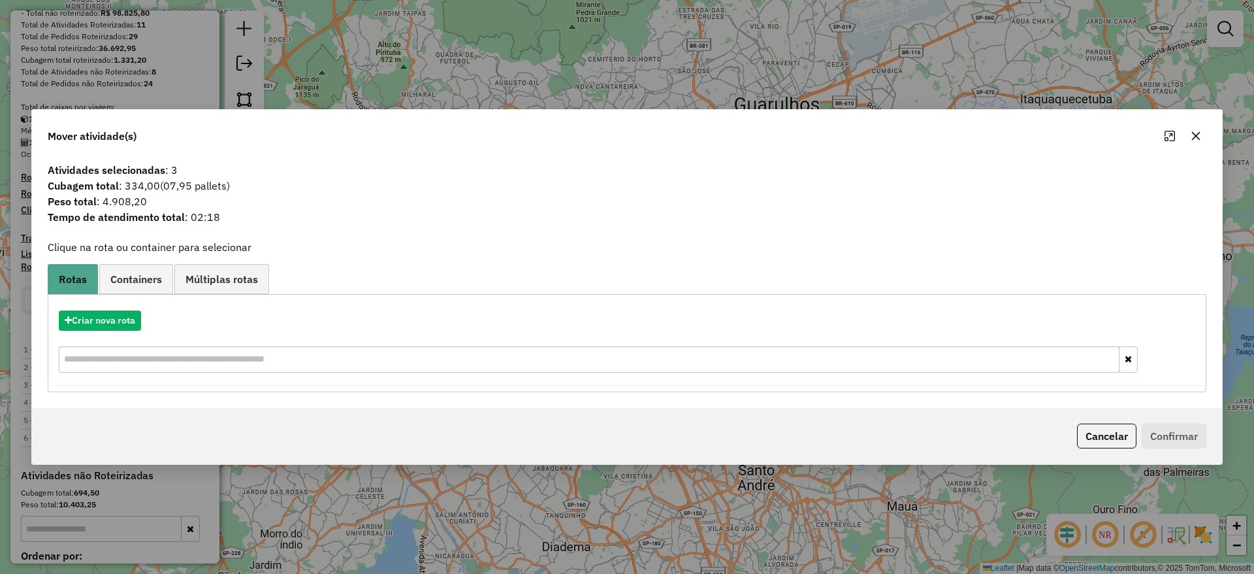
click at [1202, 135] on button "button" at bounding box center [1196, 135] width 21 height 21
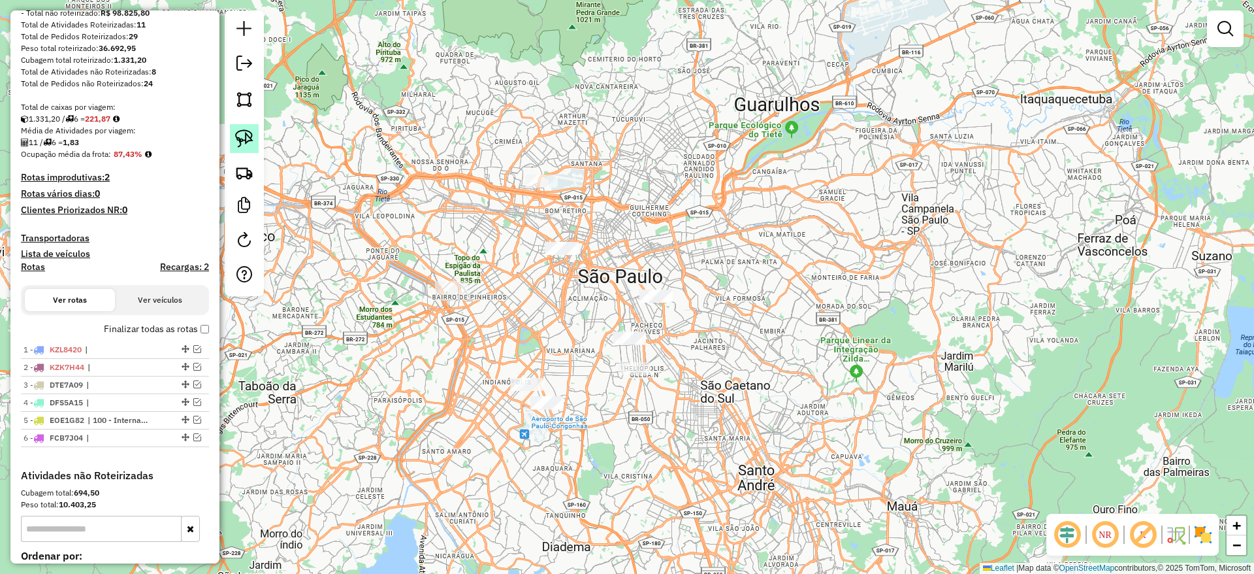
click at [250, 137] on img at bounding box center [244, 138] width 18 height 18
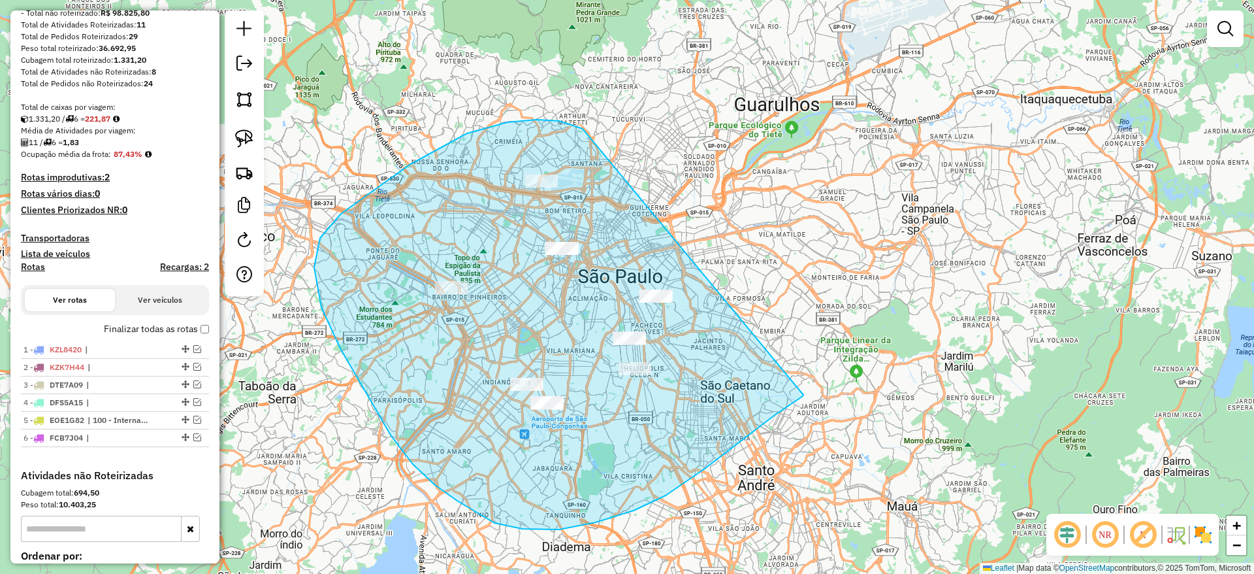
drag, startPoint x: 508, startPoint y: 122, endPoint x: 803, endPoint y: 394, distance: 401.8
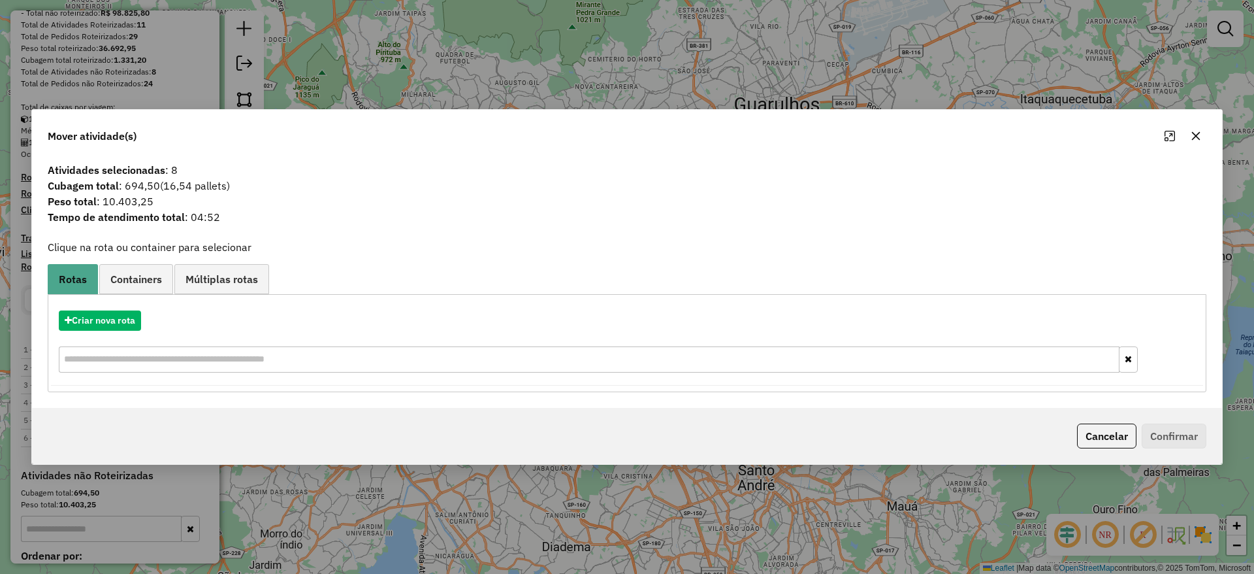
click at [1195, 138] on icon "button" at bounding box center [1196, 136] width 10 height 10
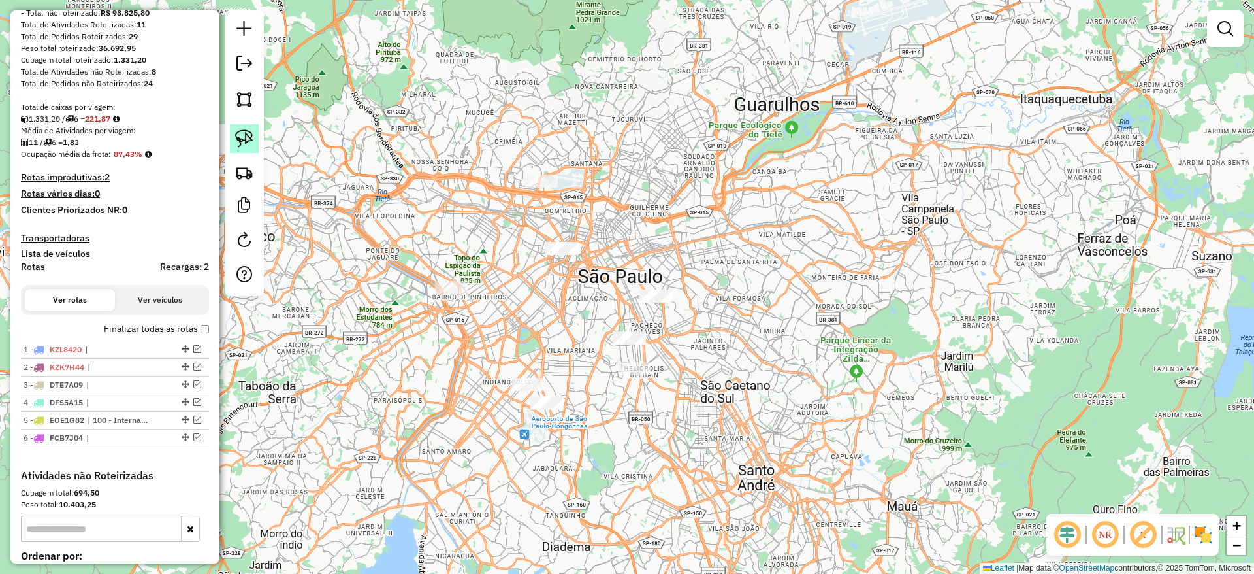
click at [241, 134] on img at bounding box center [244, 138] width 18 height 18
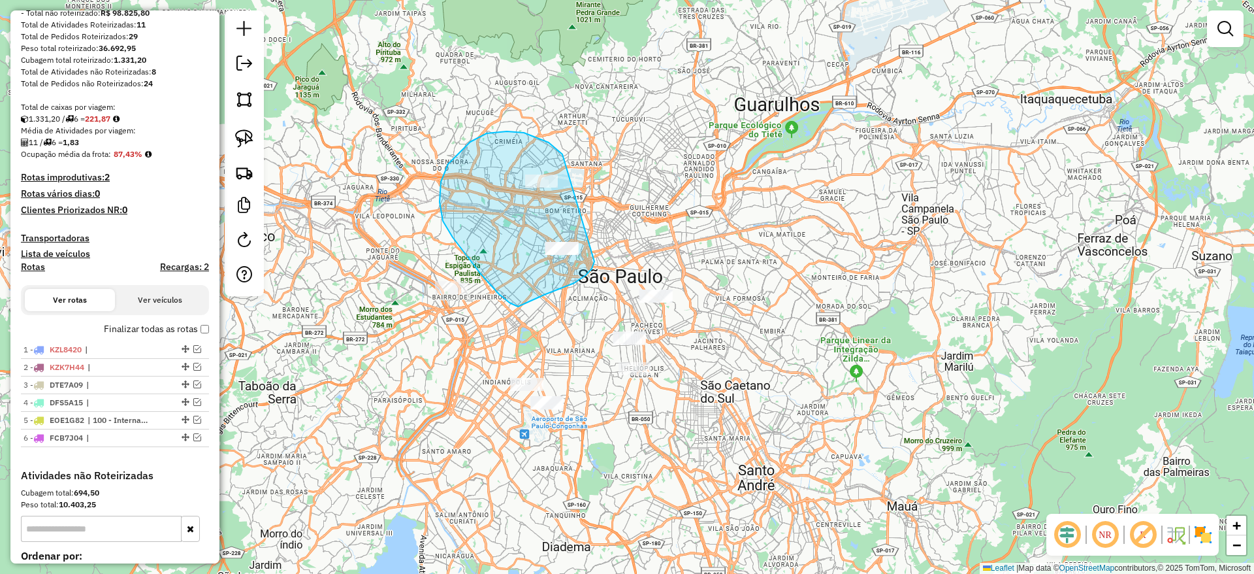
drag, startPoint x: 562, startPoint y: 154, endPoint x: 595, endPoint y: 260, distance: 110.7
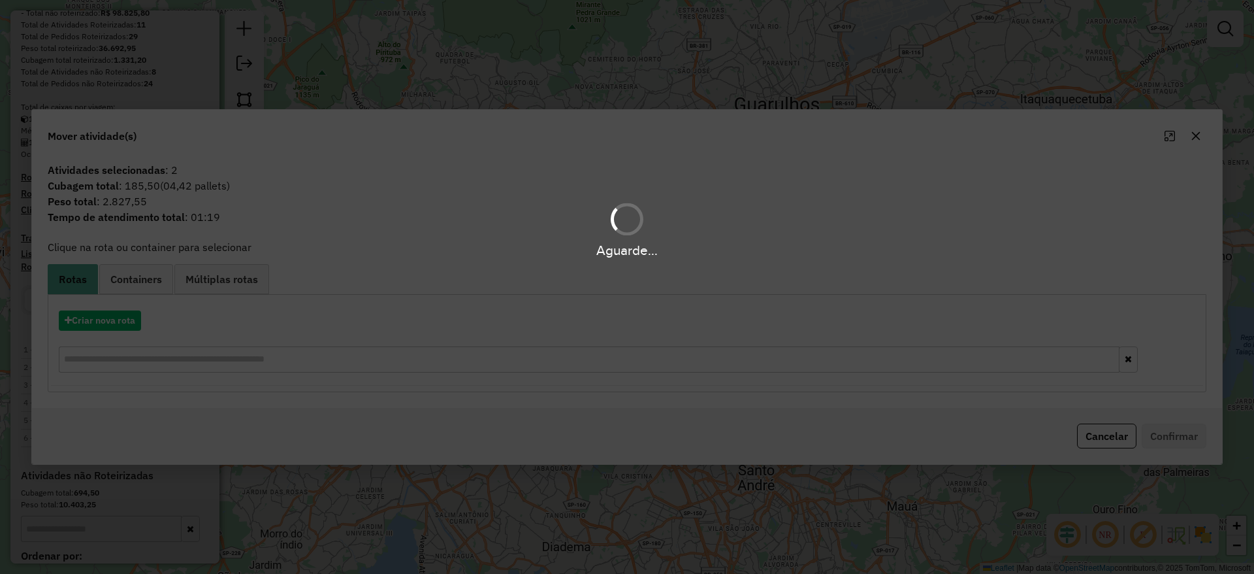
click at [123, 317] on div "Aguarde..." at bounding box center [627, 287] width 1254 height 574
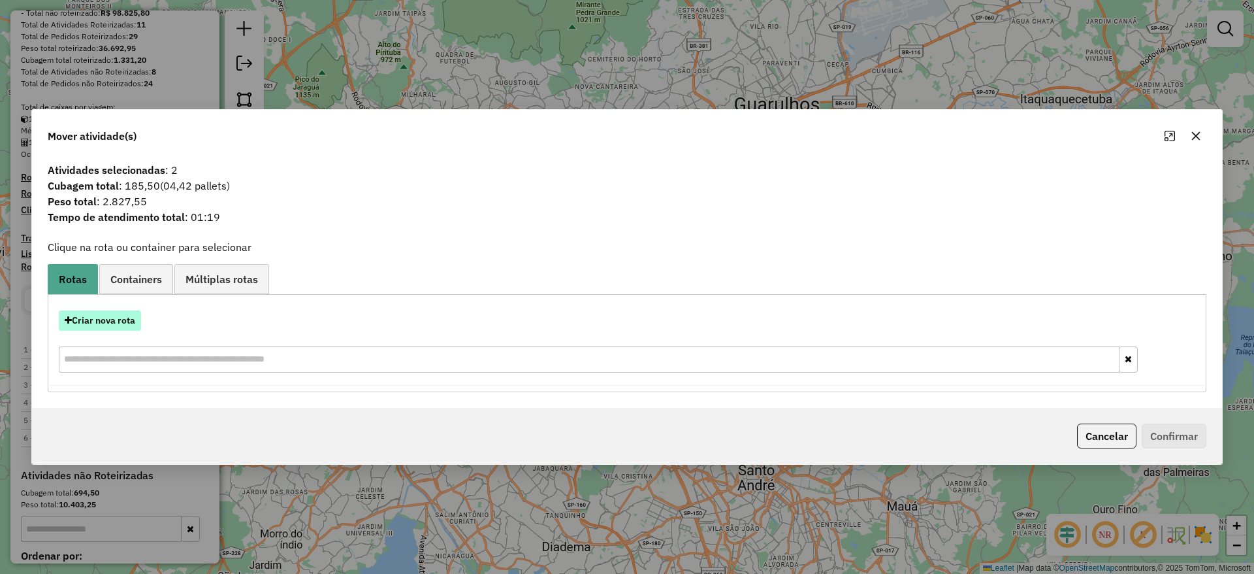
click at [123, 317] on button "Criar nova rota" at bounding box center [100, 320] width 82 height 20
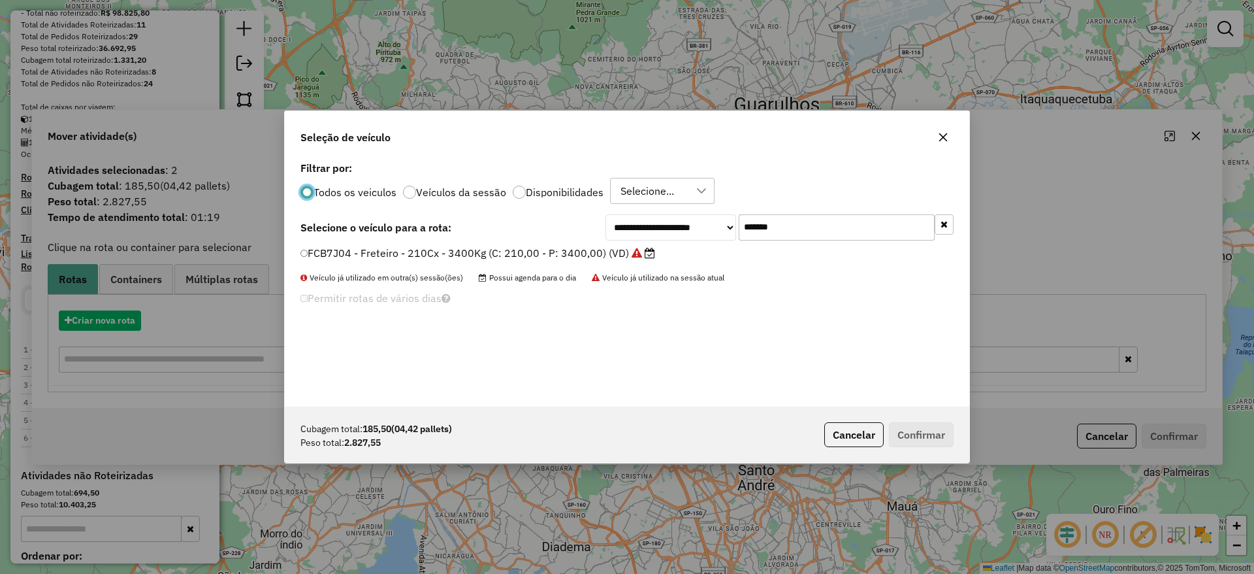
scroll to position [7, 4]
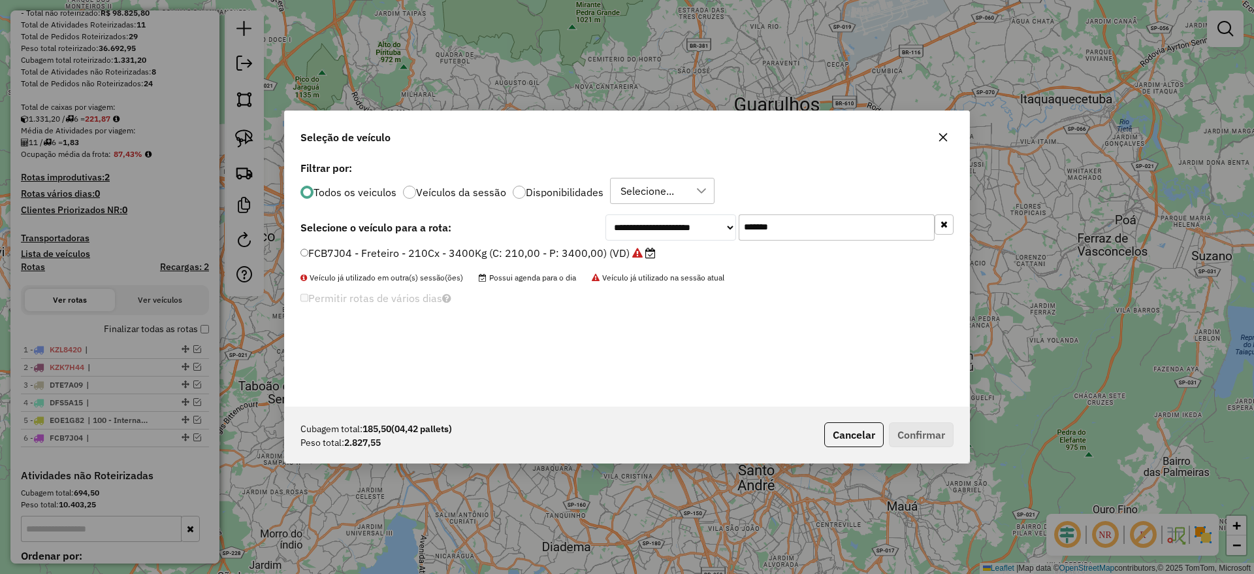
drag, startPoint x: 794, startPoint y: 229, endPoint x: 553, endPoint y: 263, distance: 244.0
click at [575, 257] on div "**********" at bounding box center [627, 282] width 685 height 248
paste input "text"
type input "*******"
drag, startPoint x: 455, startPoint y: 256, endPoint x: 486, endPoint y: 259, distance: 30.8
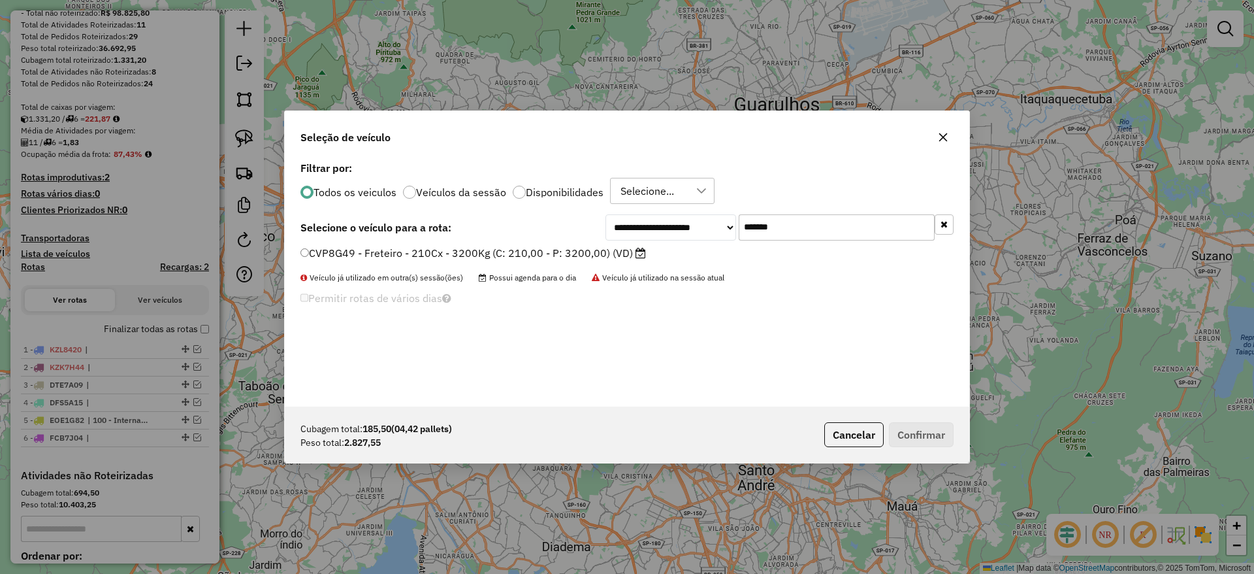
click at [455, 255] on label "CVP8G49 - Freteiro - 210Cx - 3200Kg (C: 210,00 - P: 3200,00) (VD)" at bounding box center [473, 253] width 346 height 16
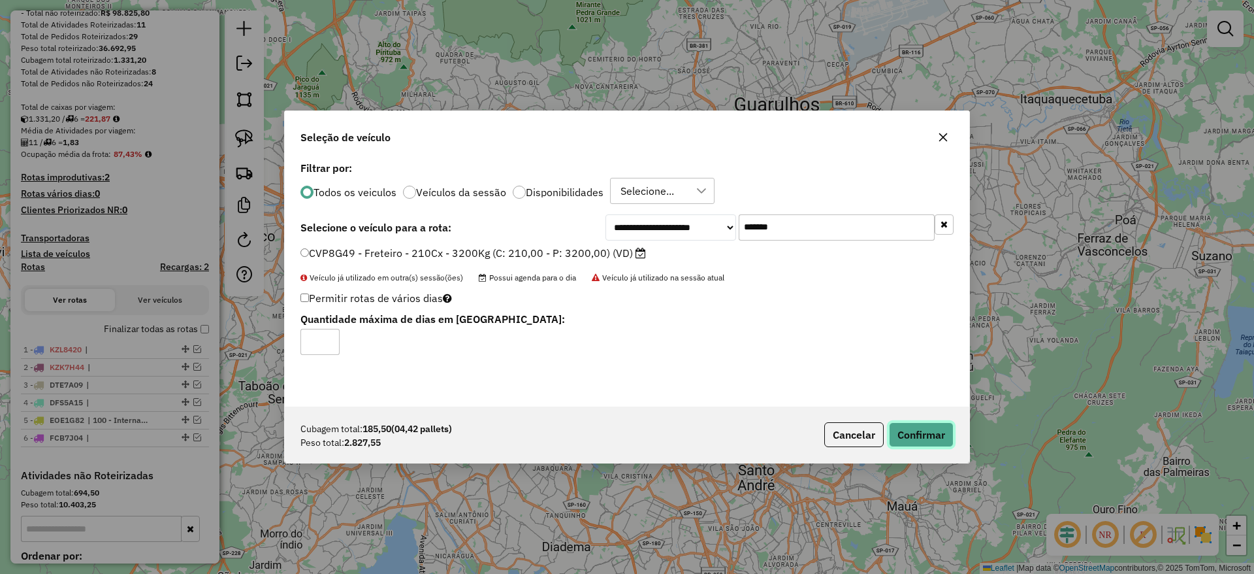
click at [922, 436] on button "Confirmar" at bounding box center [921, 434] width 65 height 25
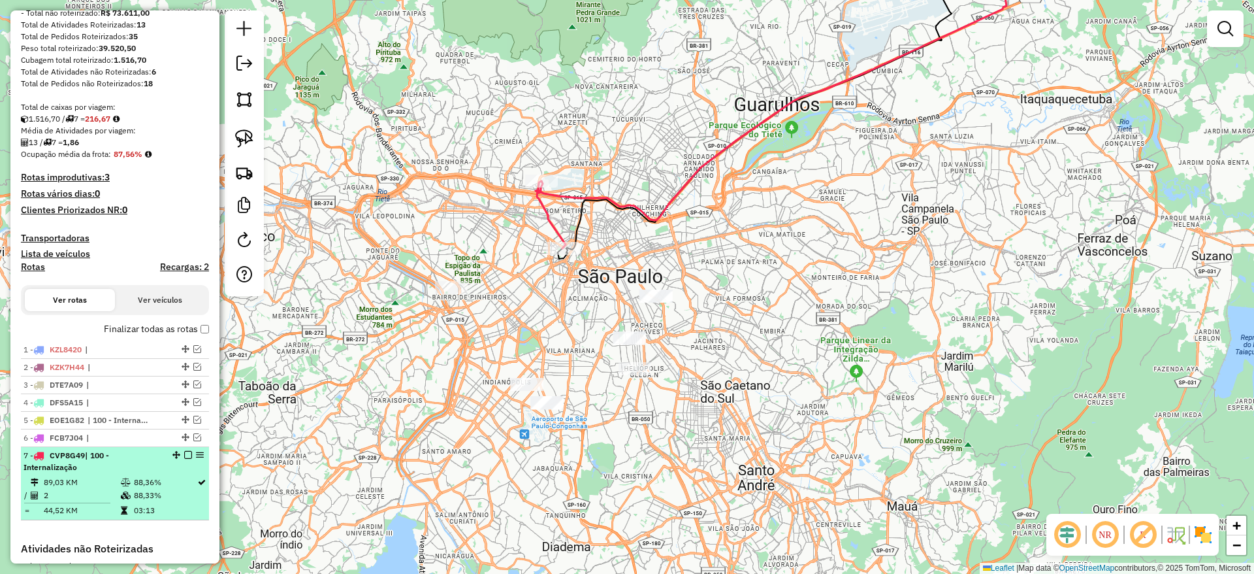
click at [187, 454] on em at bounding box center [188, 455] width 8 height 8
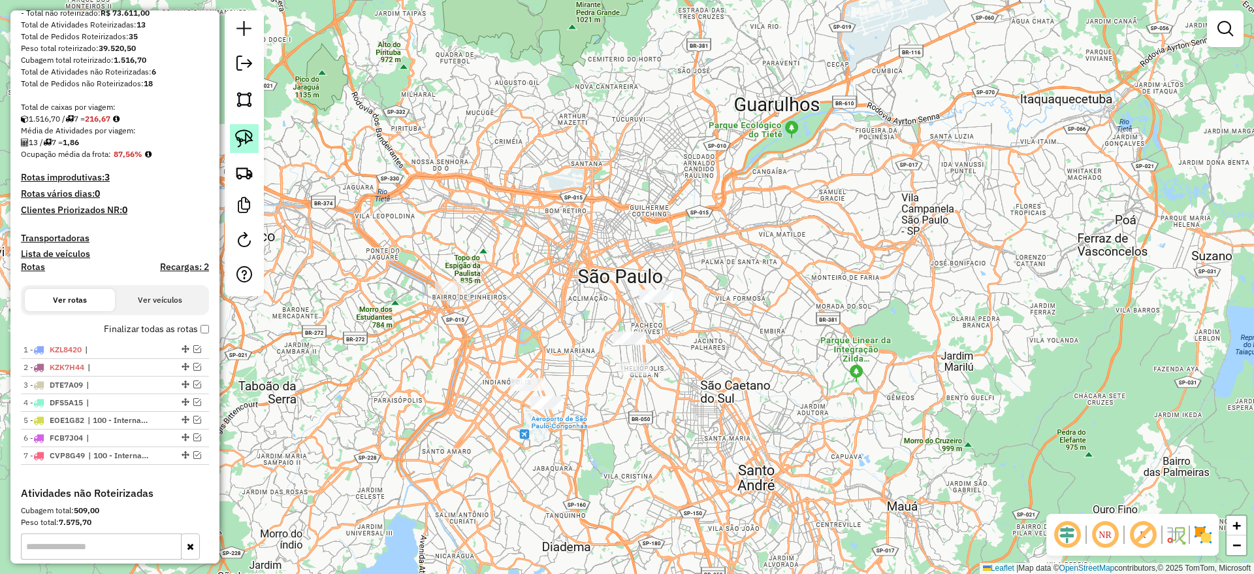
click at [233, 142] on link at bounding box center [244, 138] width 29 height 29
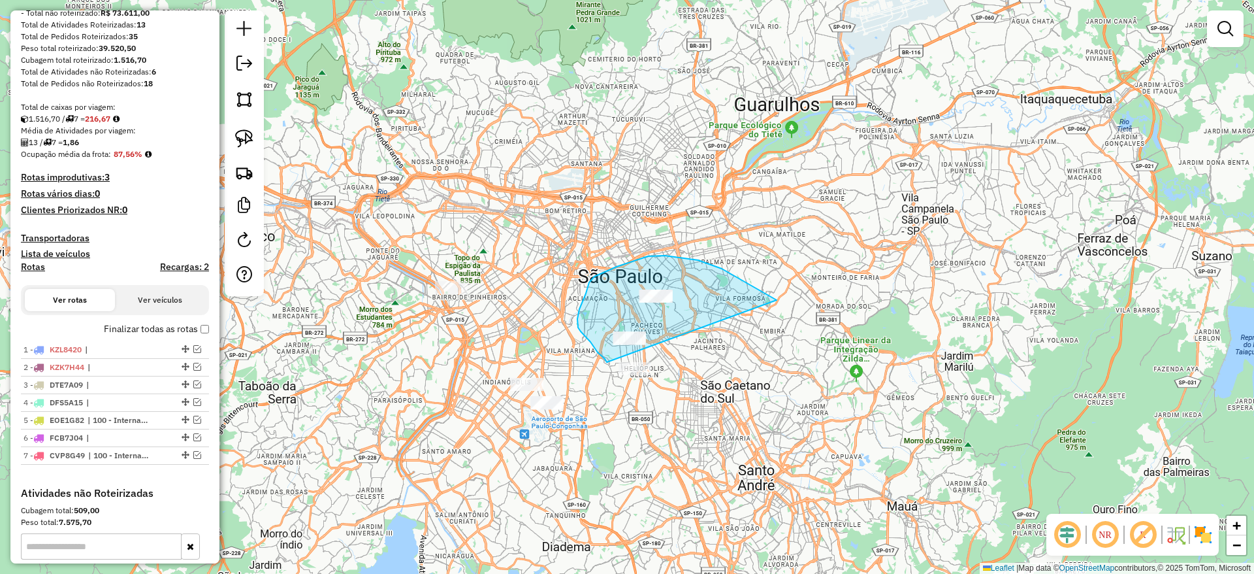
drag, startPoint x: 770, startPoint y: 296, endPoint x: 607, endPoint y: 362, distance: 176.1
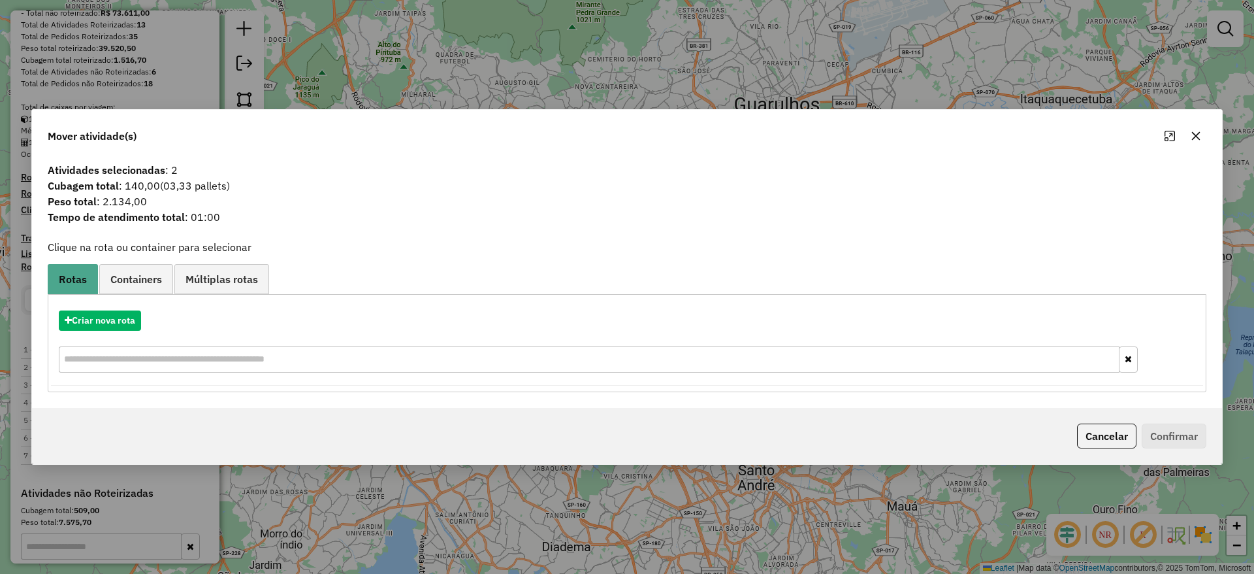
click at [1195, 131] on icon "button" at bounding box center [1196, 136] width 10 height 10
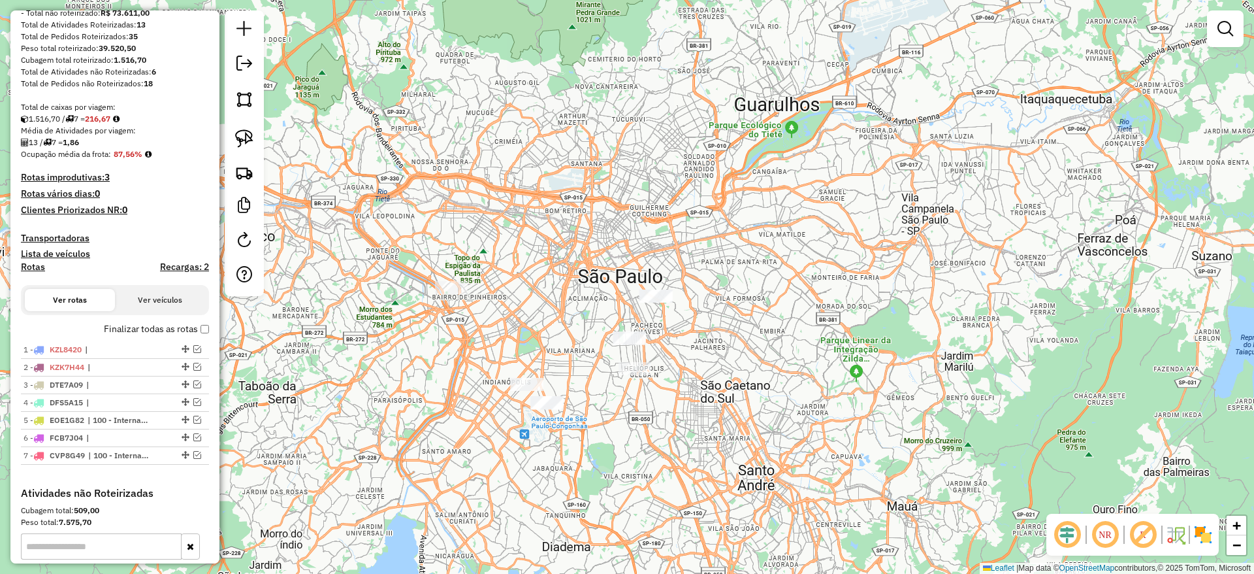
drag, startPoint x: 241, startPoint y: 138, endPoint x: 619, endPoint y: 266, distance: 399.1
click at [242, 138] on img at bounding box center [244, 138] width 18 height 18
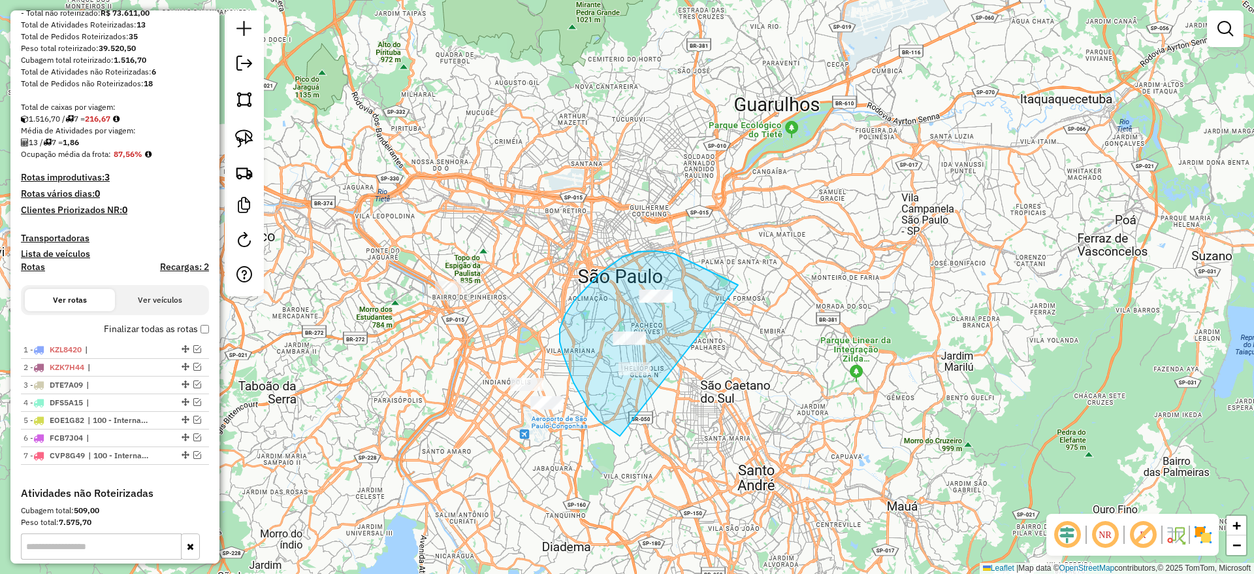
drag, startPoint x: 655, startPoint y: 251, endPoint x: 645, endPoint y: 438, distance: 187.1
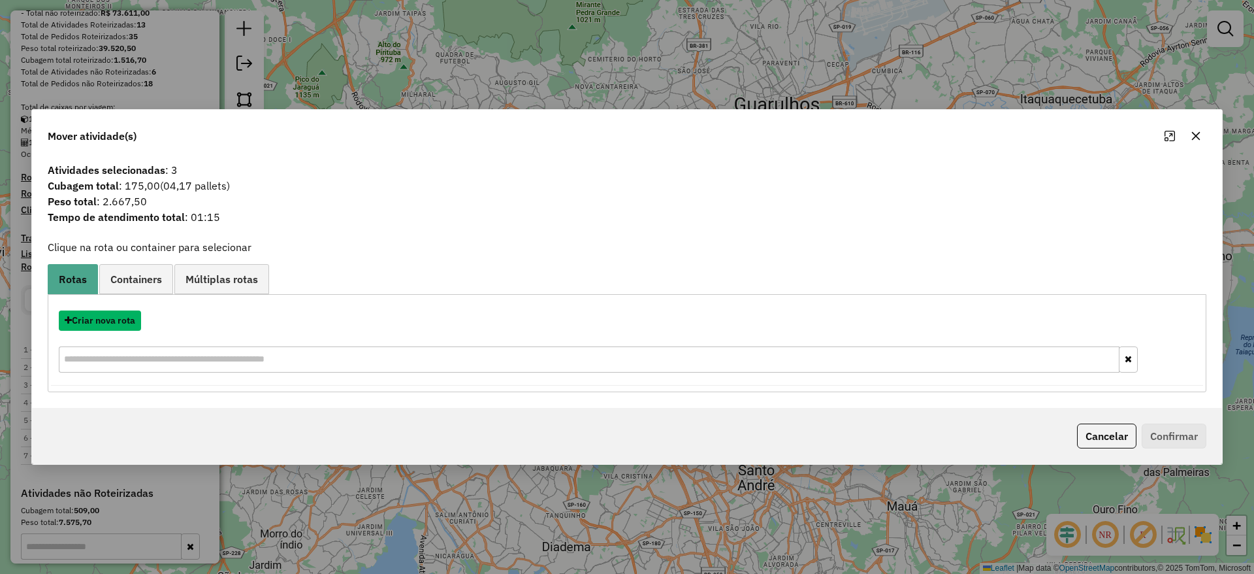
click at [108, 330] on button "Criar nova rota" at bounding box center [100, 320] width 82 height 20
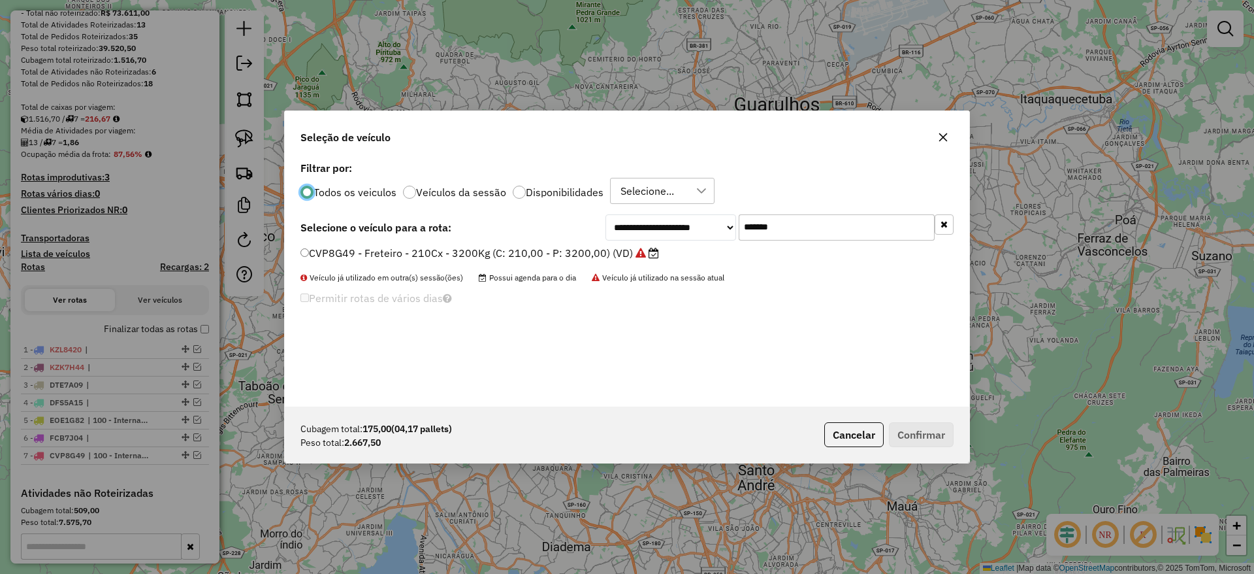
click at [104, 325] on div "**********" at bounding box center [627, 287] width 1254 height 574
drag, startPoint x: 632, startPoint y: 262, endPoint x: 601, endPoint y: 275, distance: 33.4
click at [622, 266] on div "**********" at bounding box center [627, 282] width 685 height 248
paste input "text"
type input "*******"
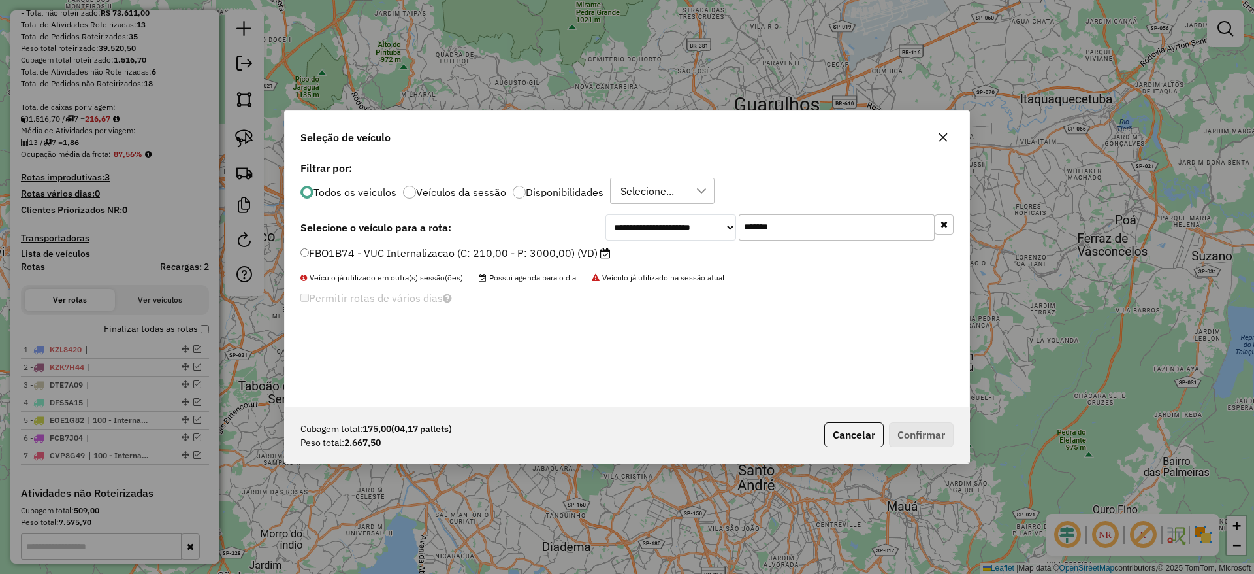
click at [529, 257] on label "FBO1B74 - VUC Internalizacao (C: 210,00 - P: 3000,00) (VD)" at bounding box center [455, 253] width 310 height 16
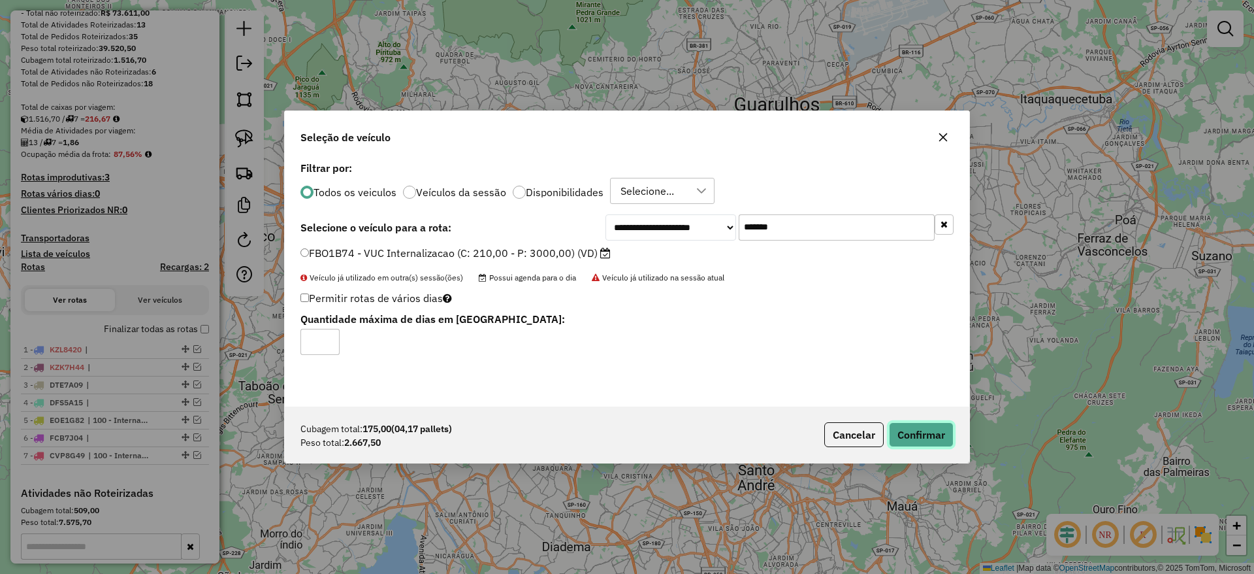
drag, startPoint x: 918, startPoint y: 435, endPoint x: 873, endPoint y: 423, distance: 46.6
click at [915, 435] on button "Confirmar" at bounding box center [921, 434] width 65 height 25
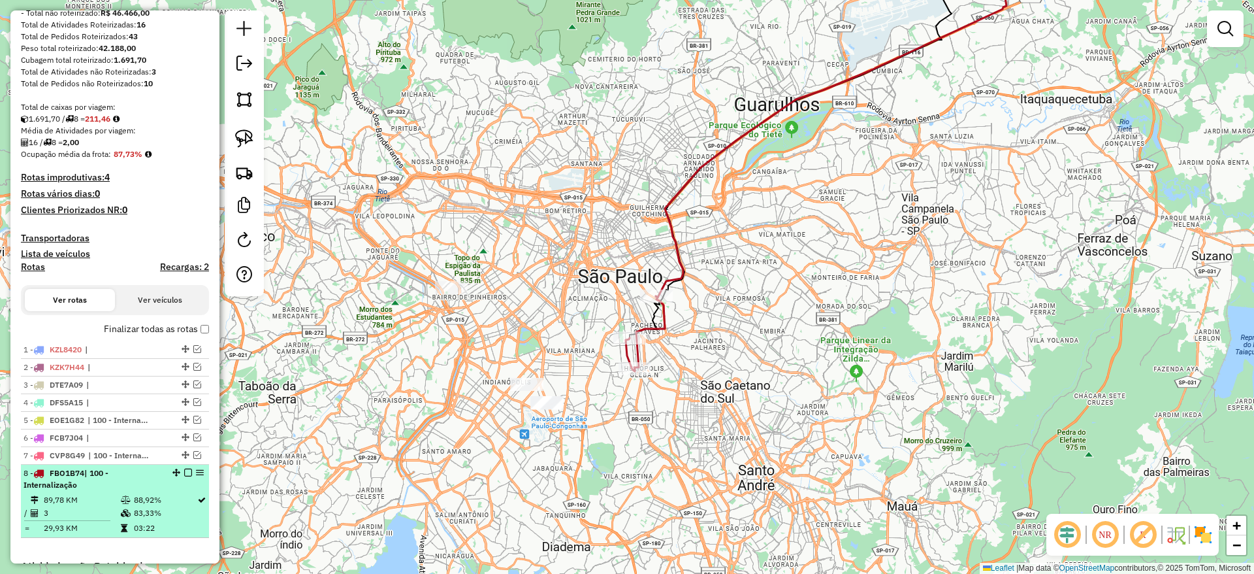
click at [184, 469] on em at bounding box center [188, 472] width 8 height 8
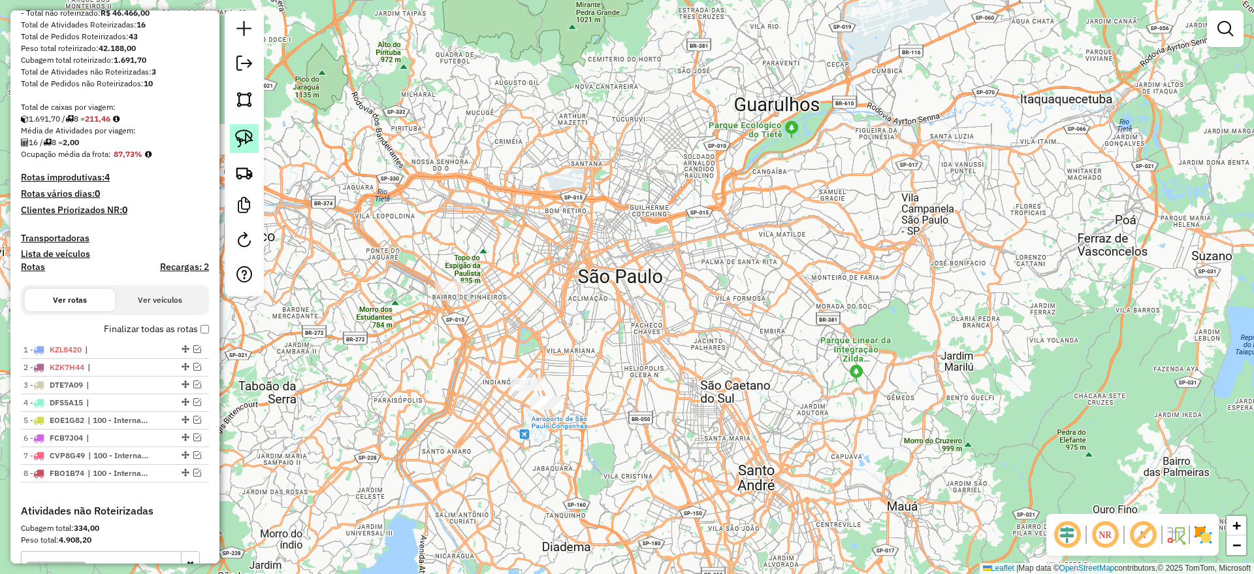
click at [245, 130] on img at bounding box center [244, 138] width 18 height 18
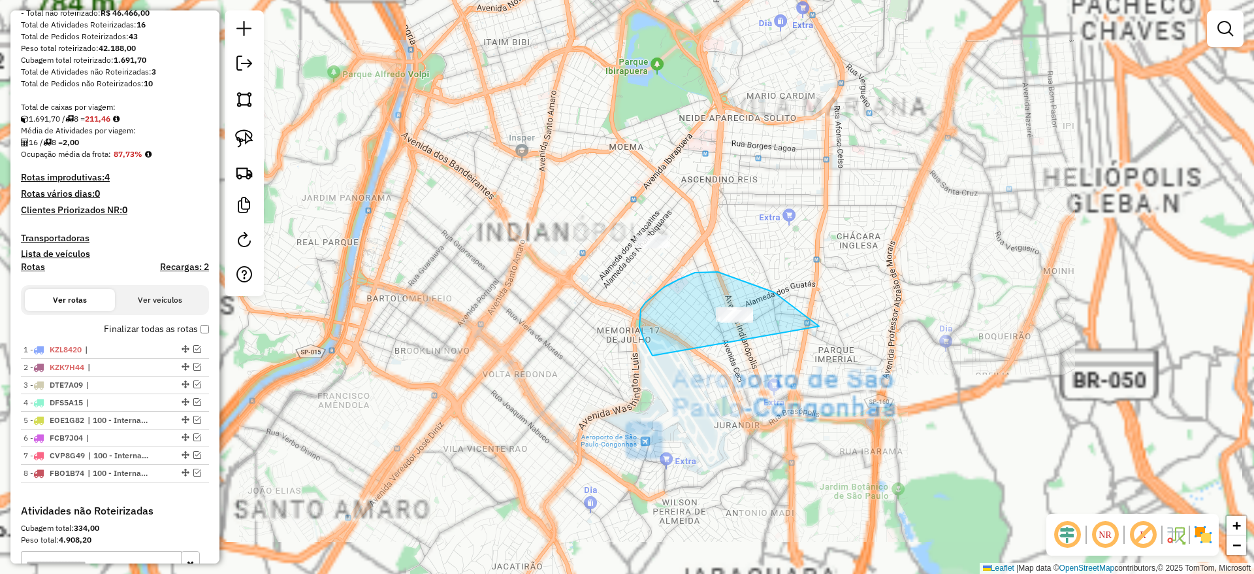
drag, startPoint x: 726, startPoint y: 274, endPoint x: 669, endPoint y: 371, distance: 112.1
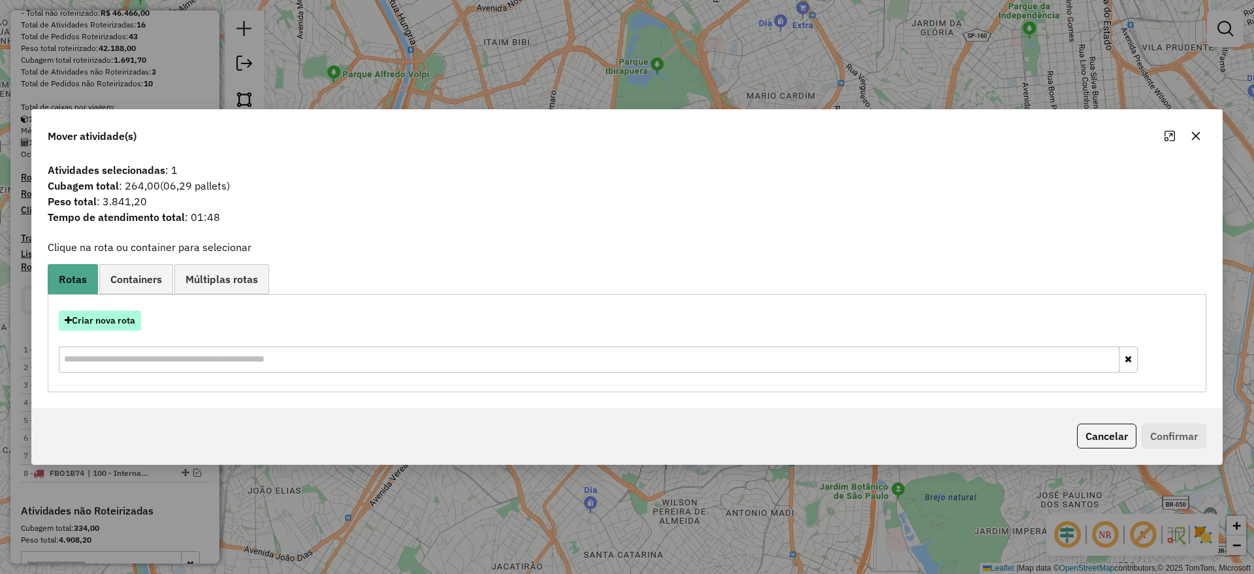
click at [131, 315] on button "Criar nova rota" at bounding box center [100, 320] width 82 height 20
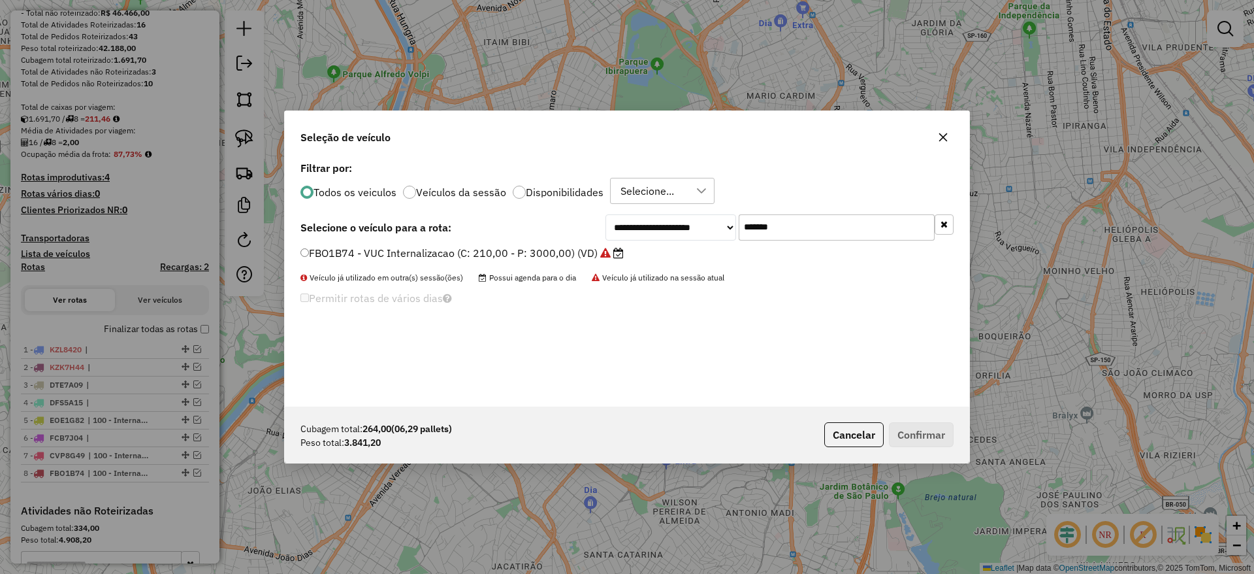
drag, startPoint x: 782, startPoint y: 228, endPoint x: 574, endPoint y: 246, distance: 209.1
click at [591, 235] on div "**********" at bounding box center [626, 227] width 653 height 26
paste input "text"
type input "*******"
drag, startPoint x: 536, startPoint y: 250, endPoint x: 763, endPoint y: 339, distance: 244.1
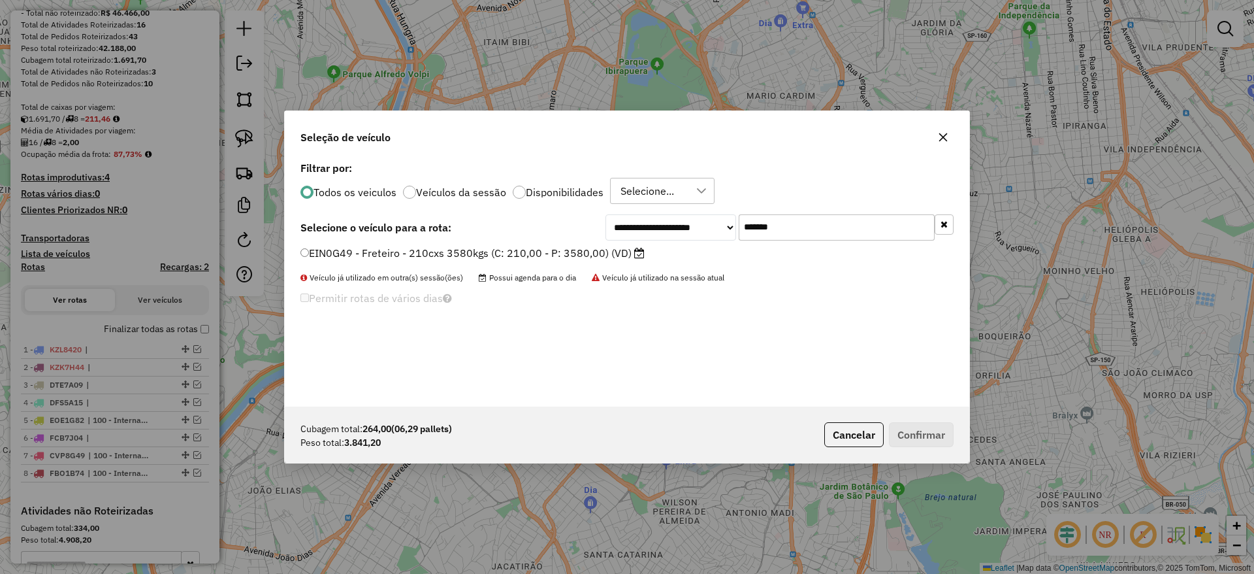
click at [536, 251] on label "EIN0G49 - Freteiro - 210cxs 3580kgs (C: 210,00 - P: 3580,00) (VD)" at bounding box center [472, 253] width 344 height 16
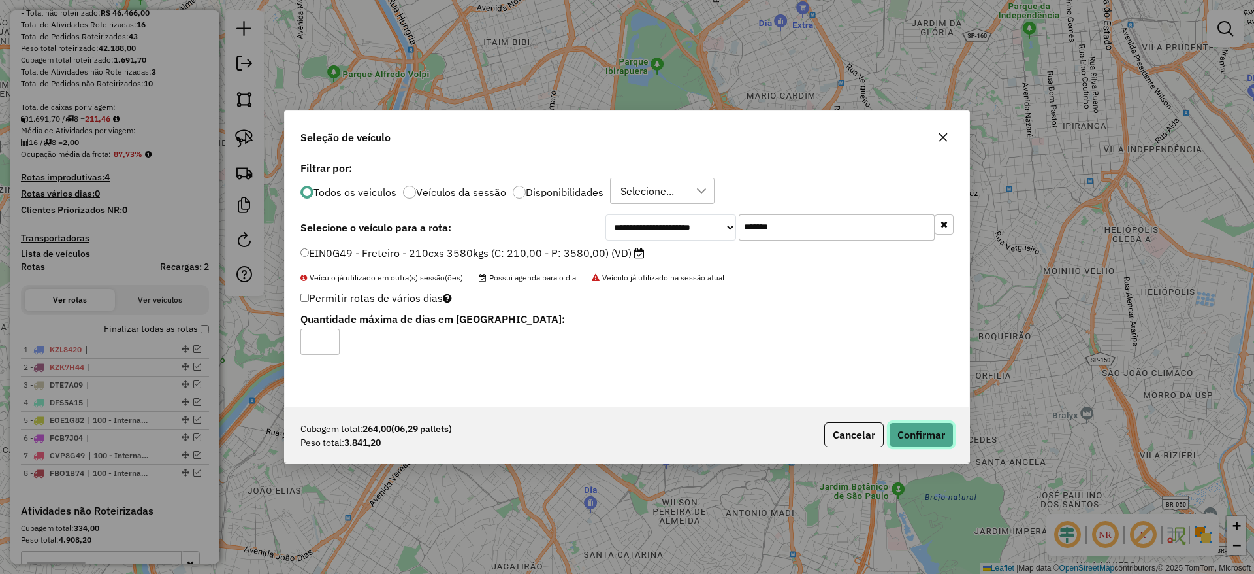
click at [940, 428] on button "Confirmar" at bounding box center [921, 434] width 65 height 25
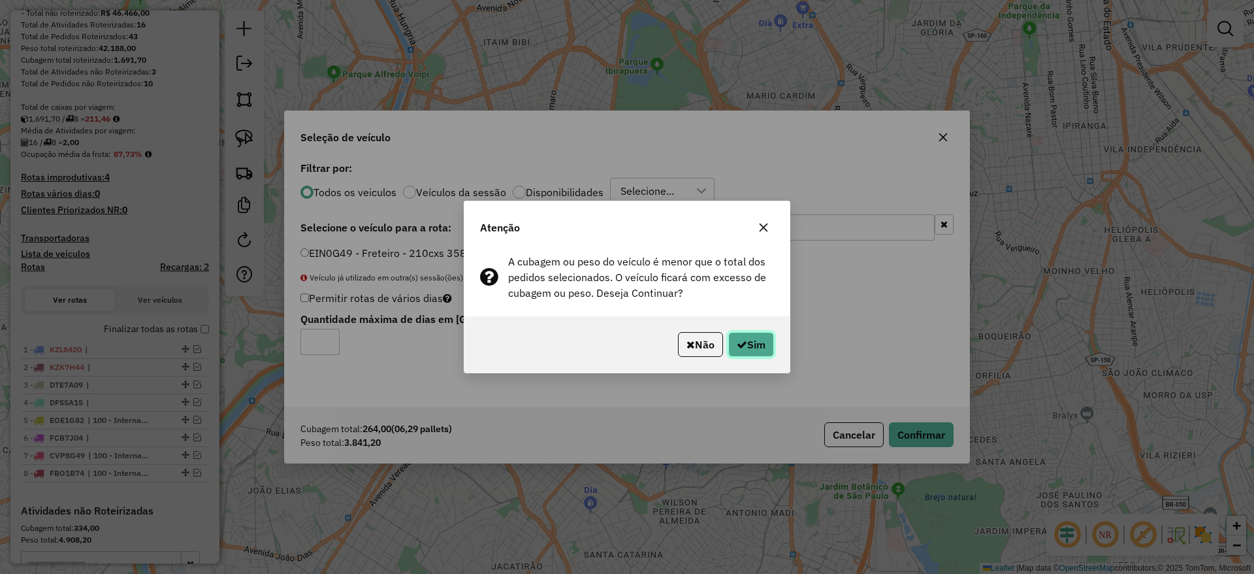
click at [759, 346] on button "Sim" at bounding box center [751, 344] width 46 height 25
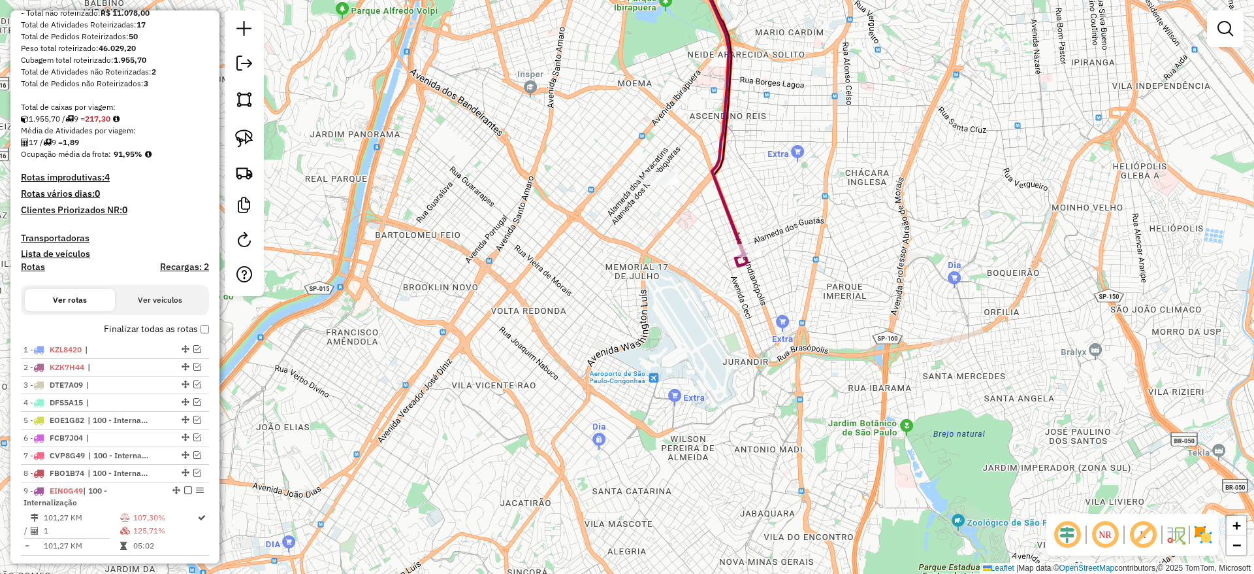
drag, startPoint x: 509, startPoint y: 393, endPoint x: 527, endPoint y: 306, distance: 88.7
click at [527, 306] on div "Janela de atendimento Grade de atendimento Capacidade Transportadoras Veículos …" at bounding box center [627, 287] width 1254 height 574
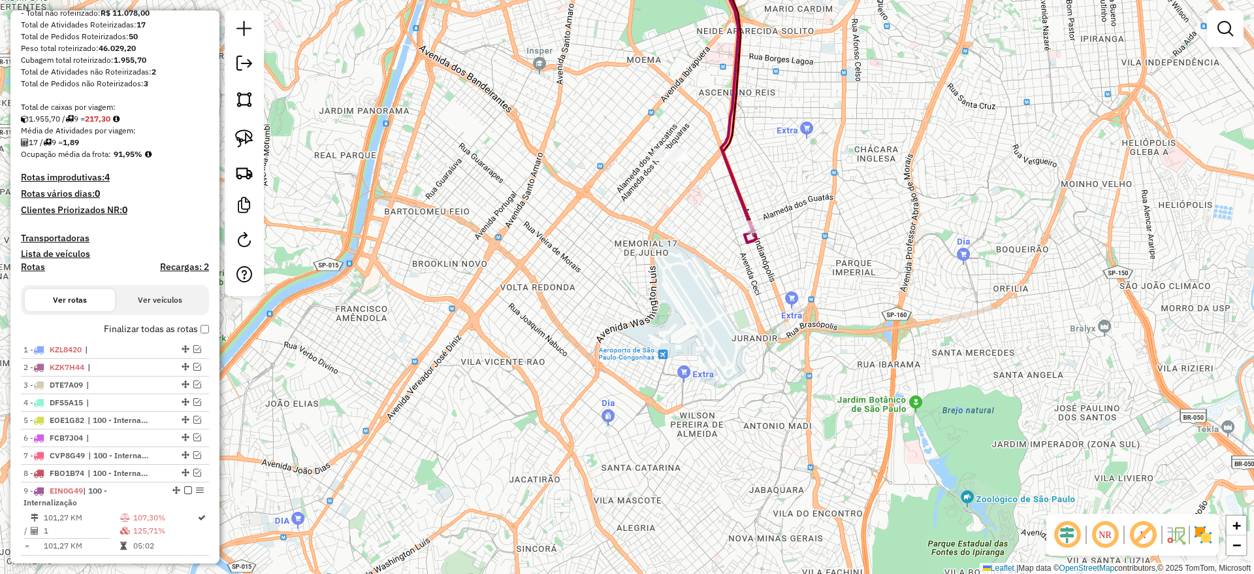
click at [766, 236] on div "Janela de atendimento Grade de atendimento Capacidade Transportadoras Veículos …" at bounding box center [627, 287] width 1254 height 574
click at [759, 233] on div at bounding box center [754, 226] width 33 height 13
select select "**********"
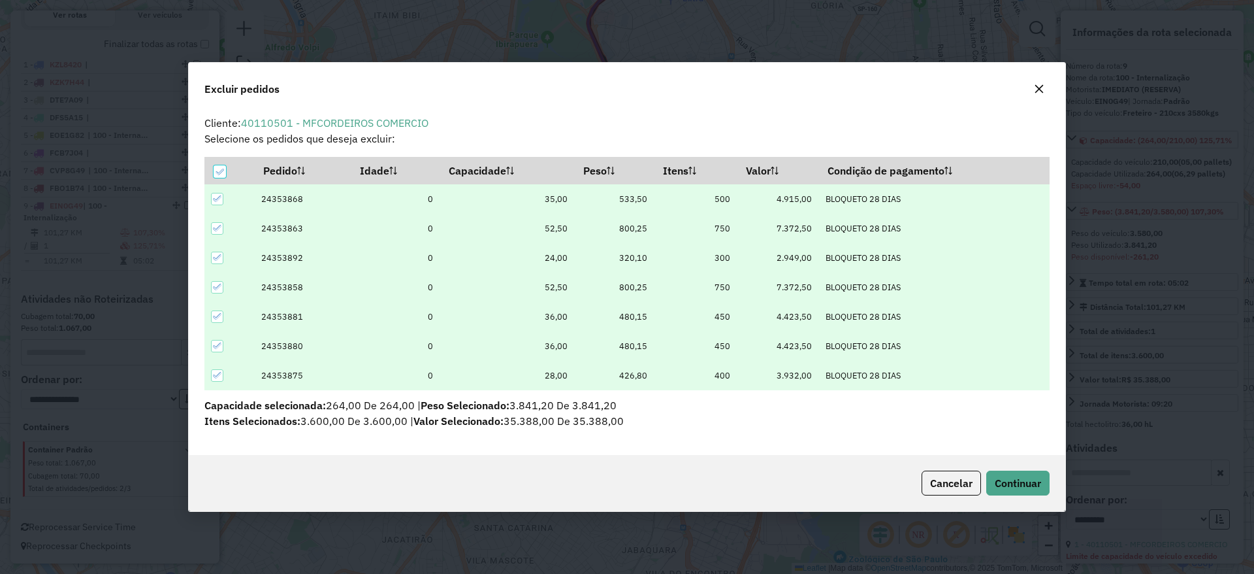
scroll to position [0, 0]
click at [215, 166] on div at bounding box center [220, 171] width 12 height 12
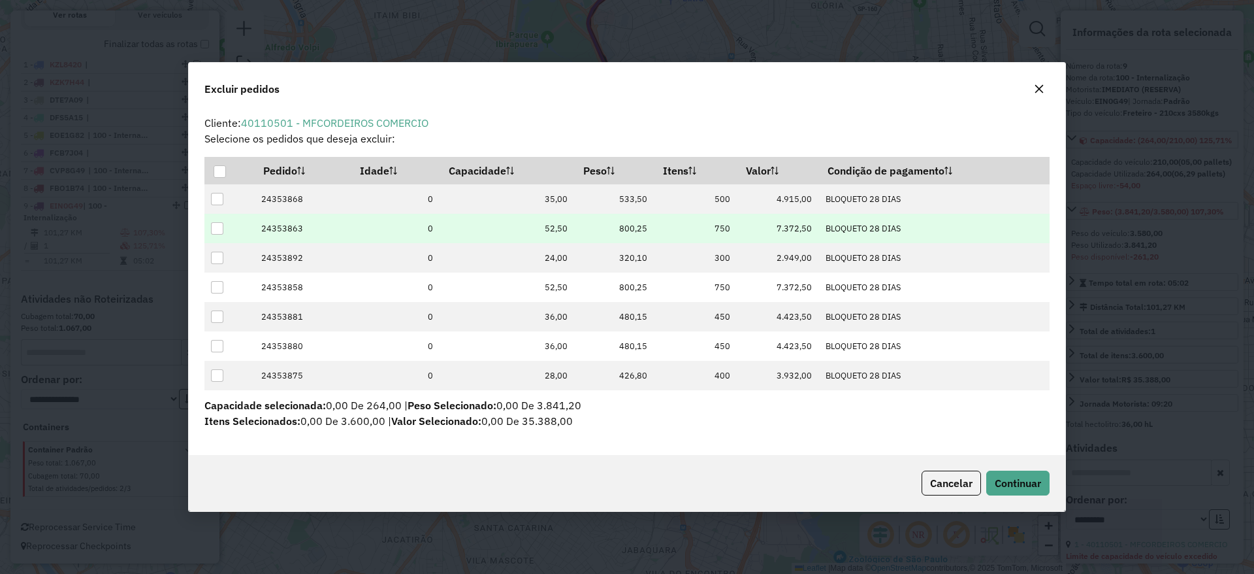
click at [216, 223] on div at bounding box center [217, 228] width 12 height 12
click at [1022, 477] on span "Continuar" at bounding box center [1018, 482] width 46 height 13
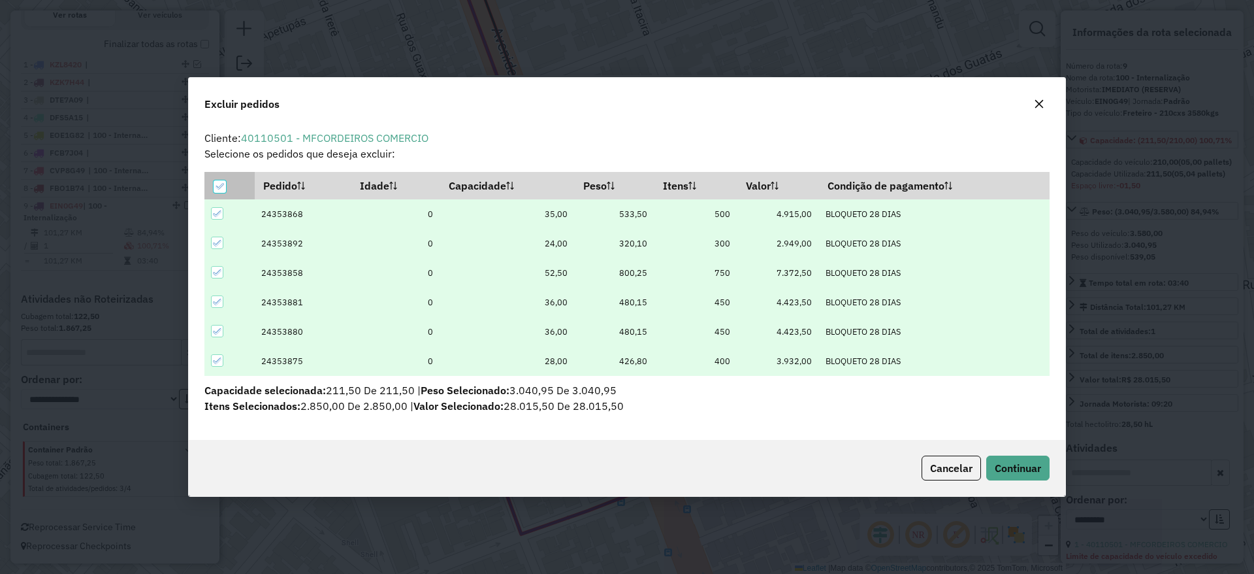
click at [227, 178] on th at bounding box center [229, 185] width 50 height 27
click at [216, 184] on icon at bounding box center [219, 186] width 9 height 9
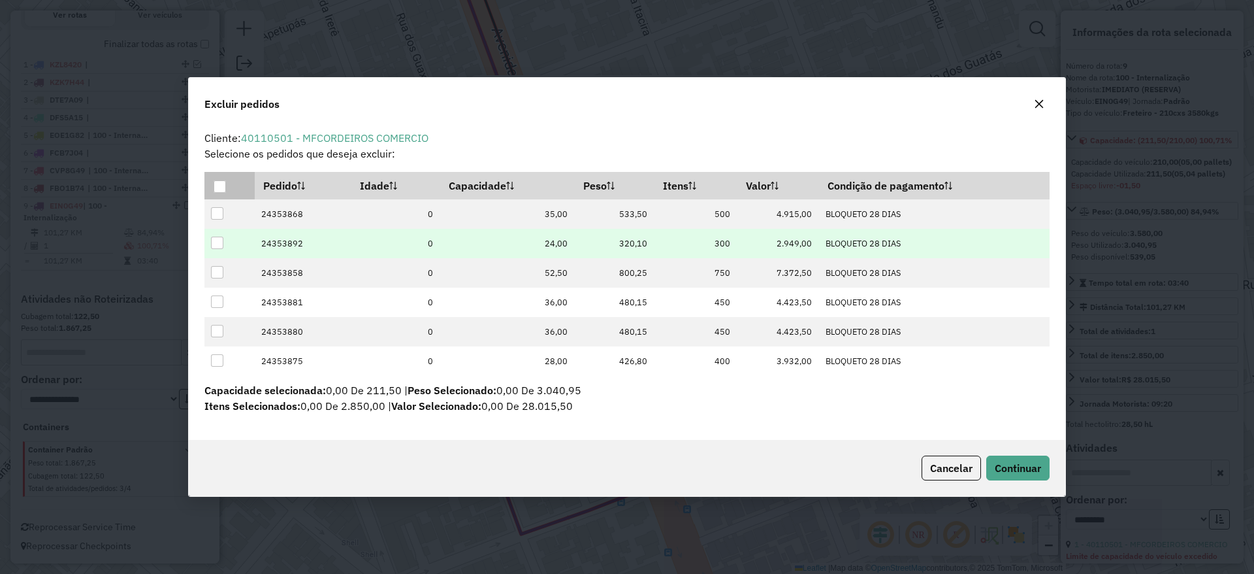
click at [211, 238] on div at bounding box center [217, 242] width 12 height 12
click at [218, 242] on icon at bounding box center [217, 242] width 9 height 9
click at [221, 246] on div at bounding box center [217, 242] width 12 height 12
click at [1026, 476] on button "Continuar" at bounding box center [1017, 467] width 63 height 25
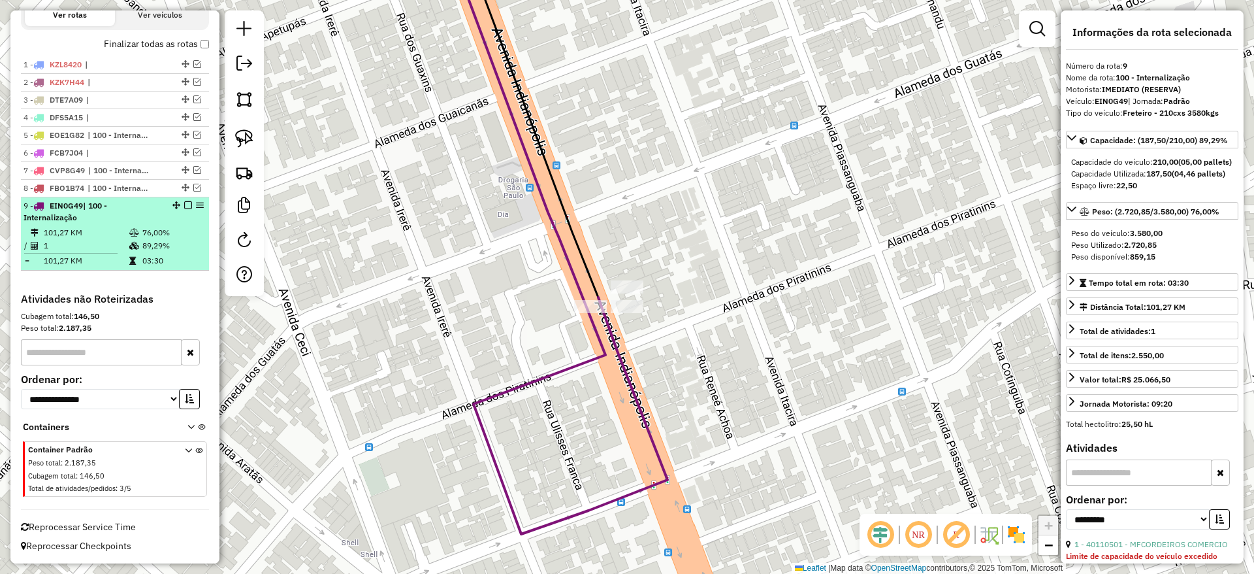
click at [184, 209] on div "9 - EIN0G49 | 100 - Internalização" at bounding box center [115, 212] width 183 height 24
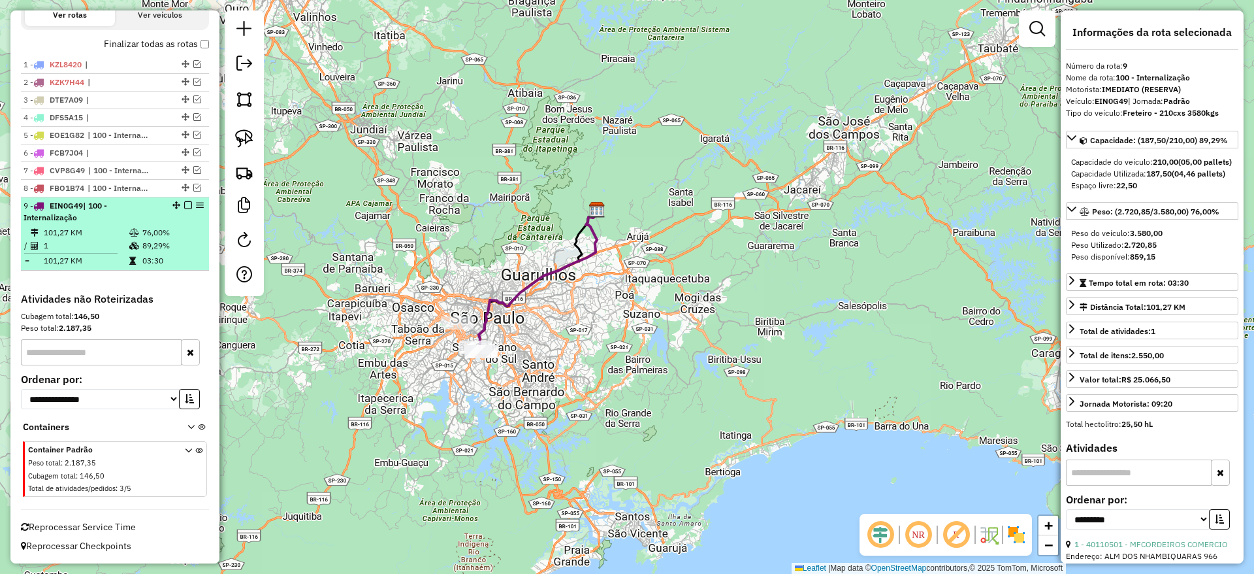
click at [184, 206] on em at bounding box center [188, 205] width 8 height 8
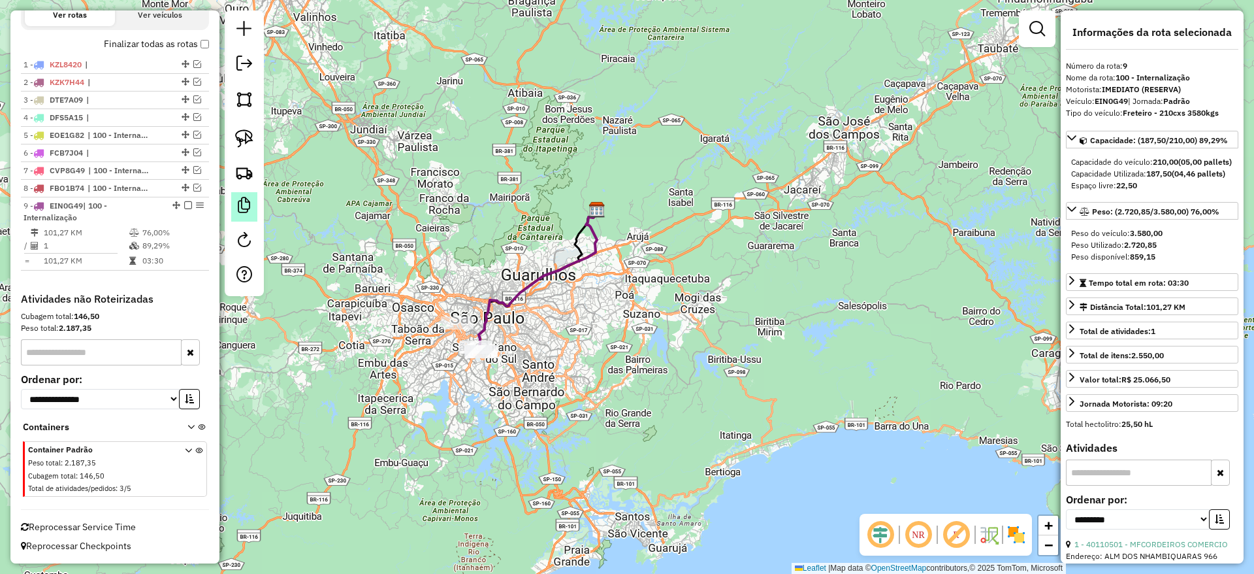
scroll to position [425, 0]
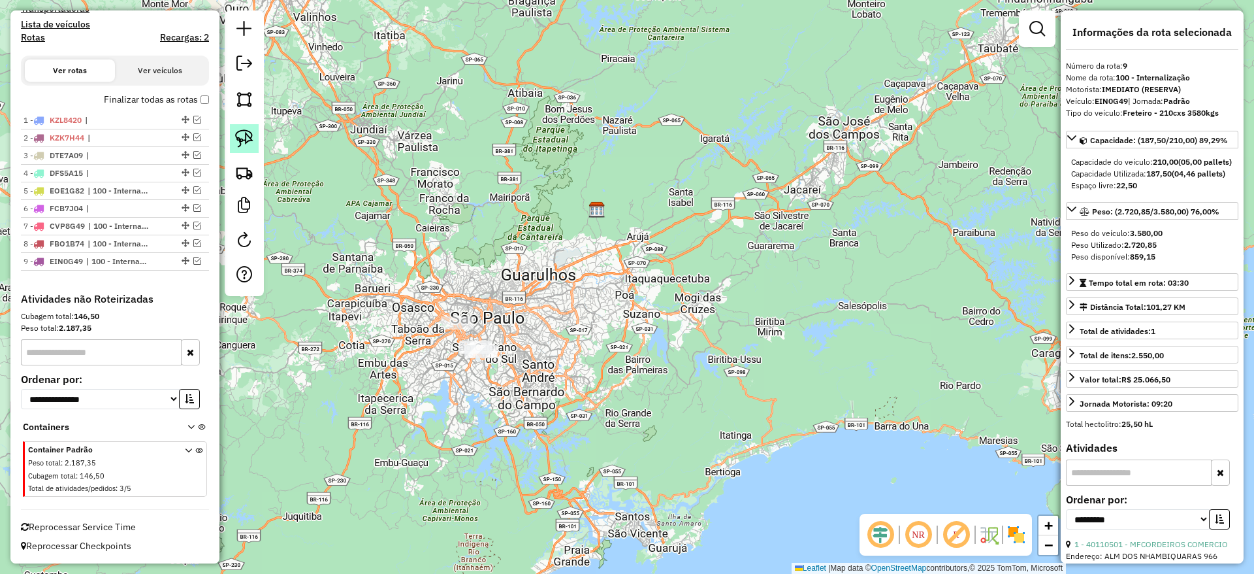
click at [242, 137] on img at bounding box center [244, 138] width 18 height 18
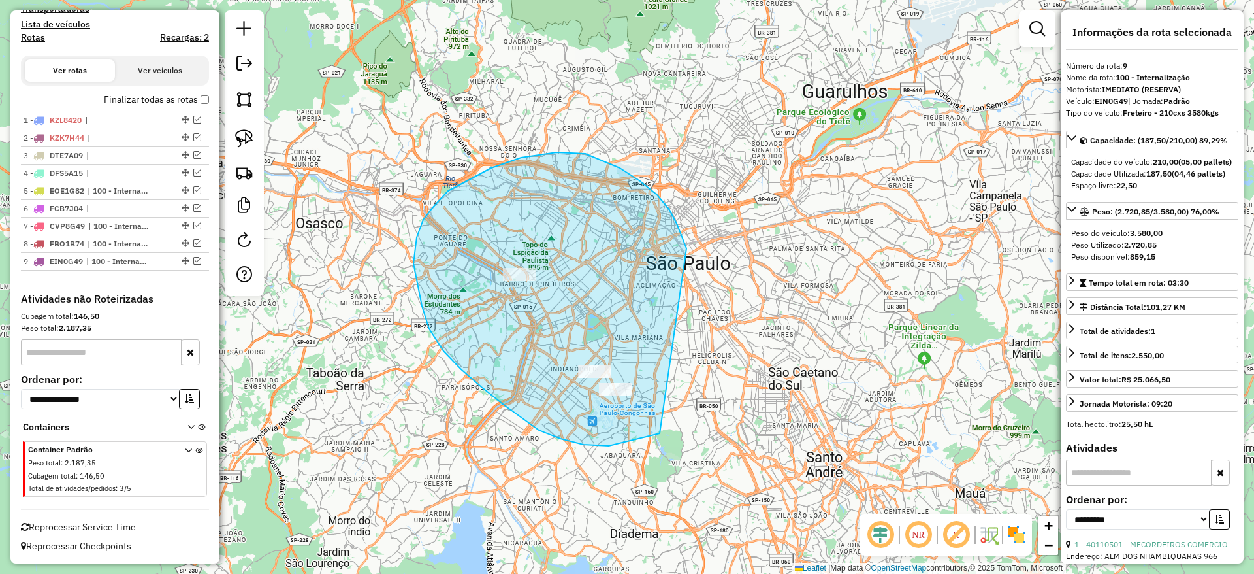
drag, startPoint x: 620, startPoint y: 168, endPoint x: 692, endPoint y: 419, distance: 261.6
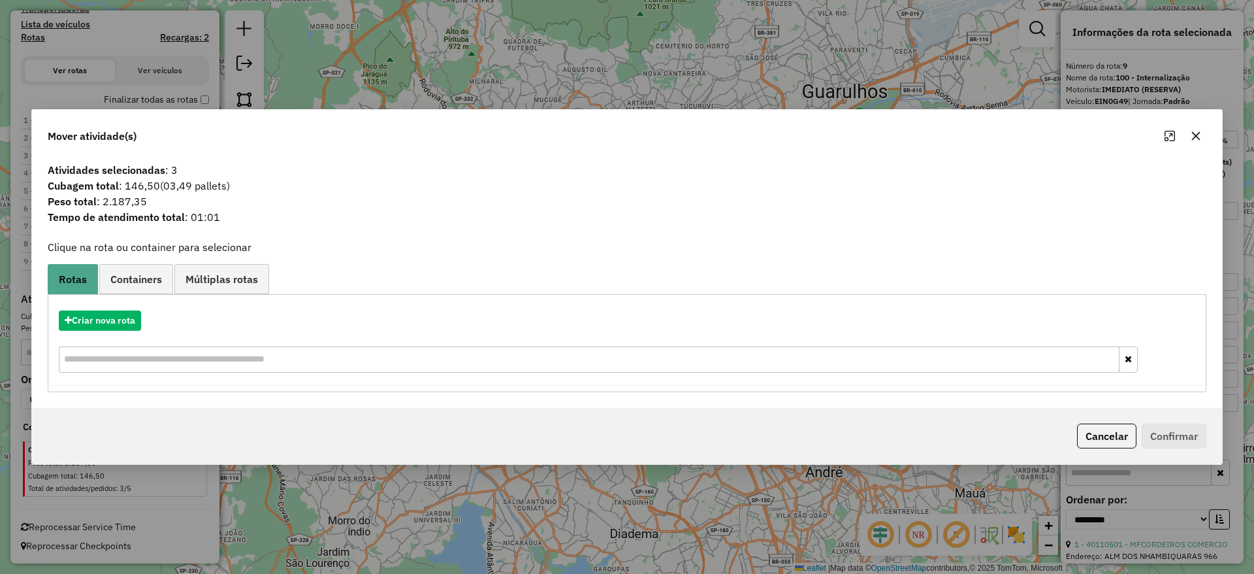
click at [1195, 137] on icon "button" at bounding box center [1196, 136] width 8 height 8
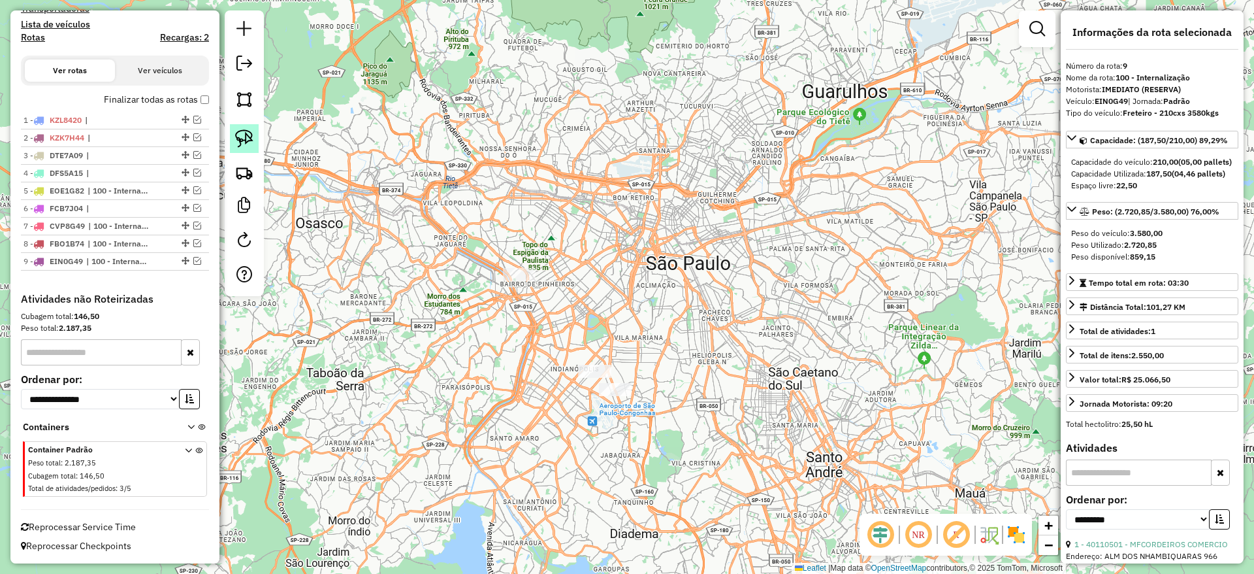
click at [236, 127] on link at bounding box center [244, 138] width 29 height 29
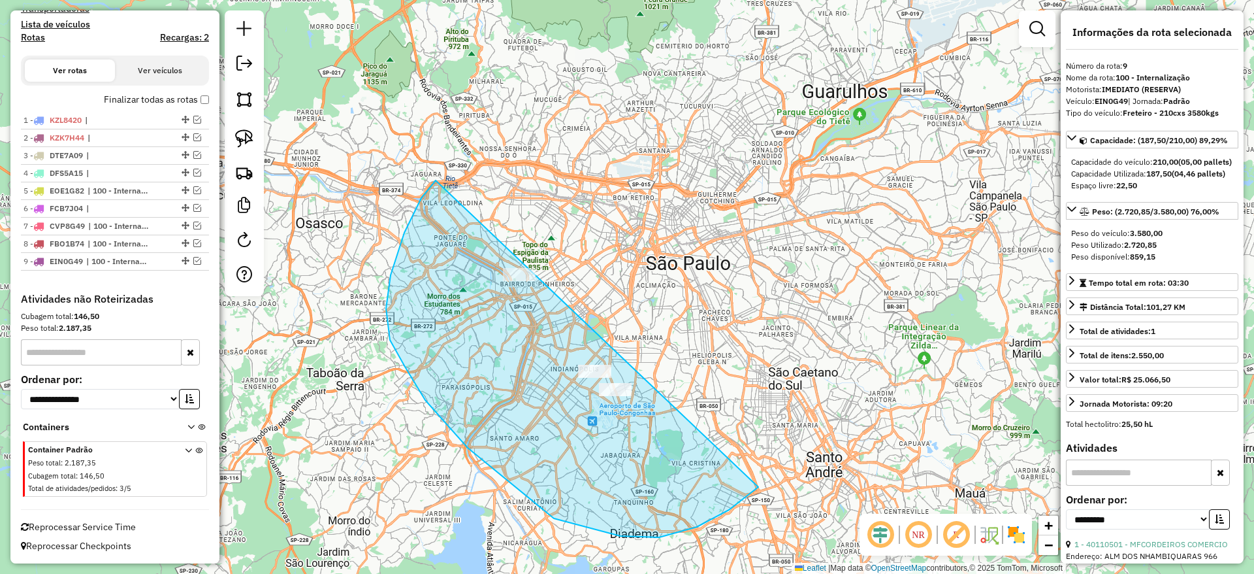
drag, startPoint x: 435, startPoint y: 180, endPoint x: 783, endPoint y: 387, distance: 404.8
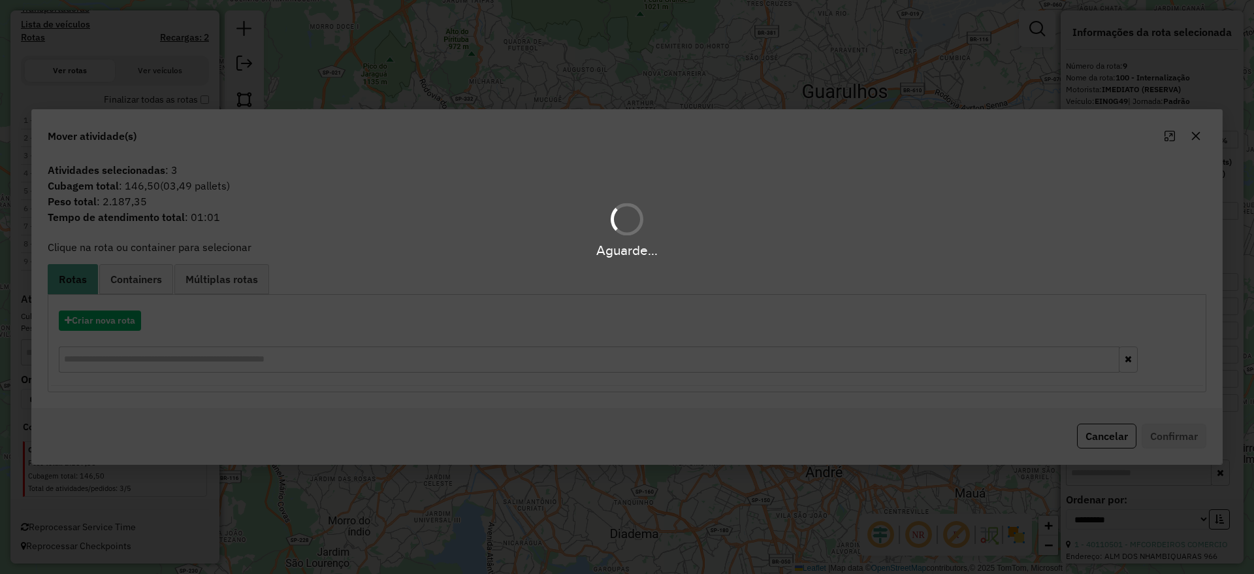
click at [101, 323] on div "Aguarde..." at bounding box center [627, 287] width 1254 height 574
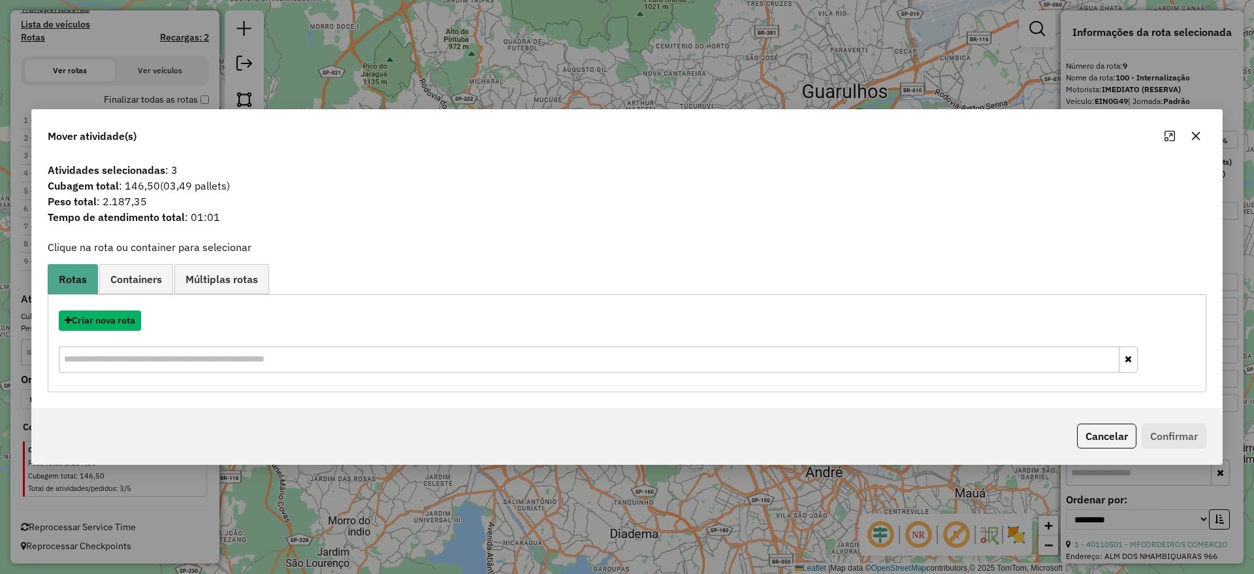
click at [101, 323] on button "Criar nova rota" at bounding box center [100, 320] width 82 height 20
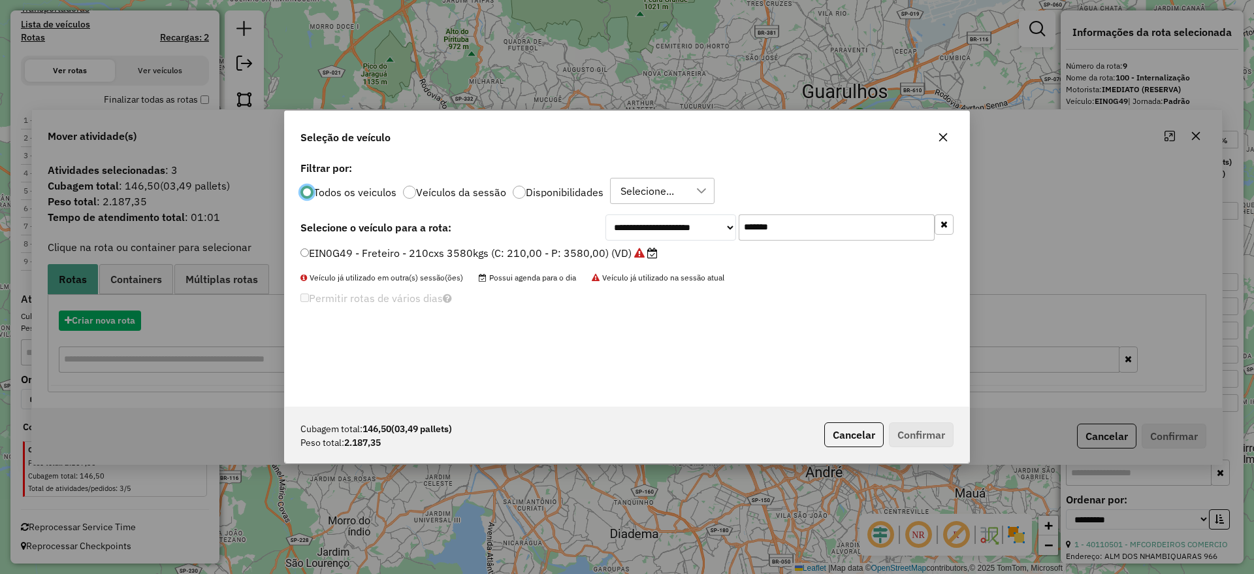
scroll to position [7, 4]
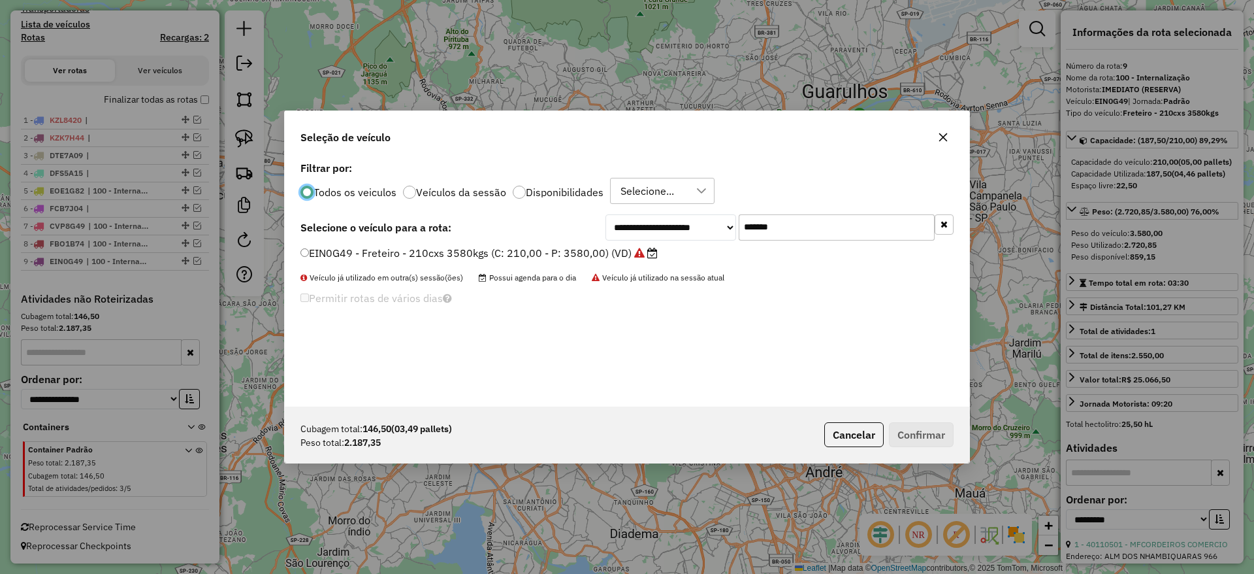
drag, startPoint x: 596, startPoint y: 252, endPoint x: 569, endPoint y: 257, distance: 27.3
click at [572, 255] on div "**********" at bounding box center [627, 282] width 685 height 248
paste input "text"
type input "*******"
click at [544, 254] on label "LVD7337 - Freteiro - 210cxs 3400kgs (C: 210,00 - P: 3400,00) (VD)" at bounding box center [472, 253] width 345 height 16
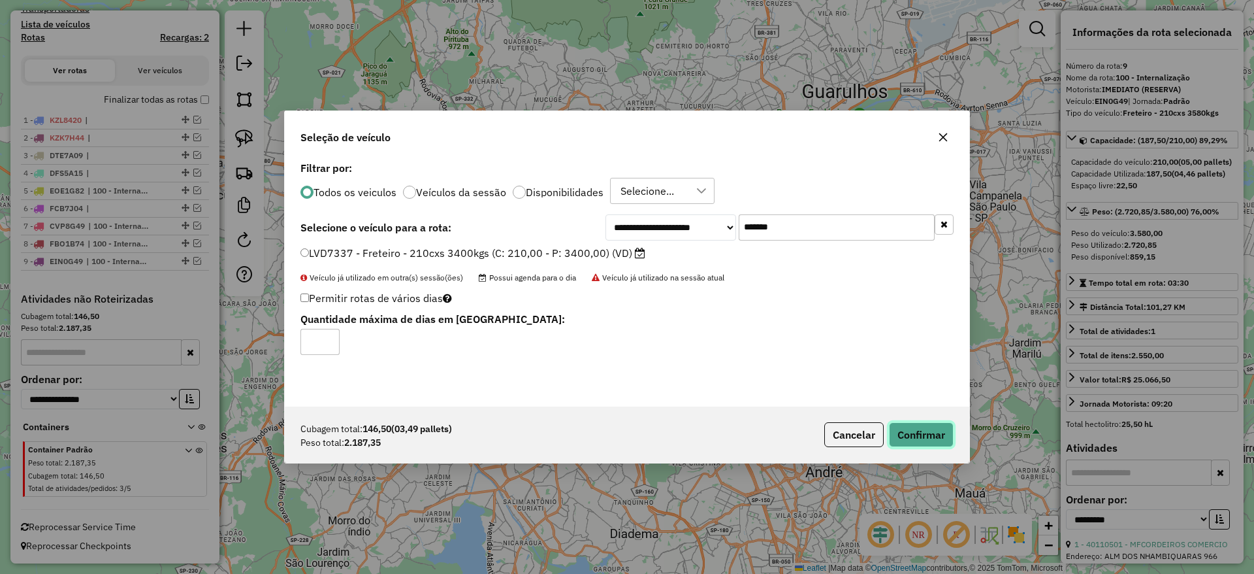
click at [916, 429] on button "Confirmar" at bounding box center [921, 434] width 65 height 25
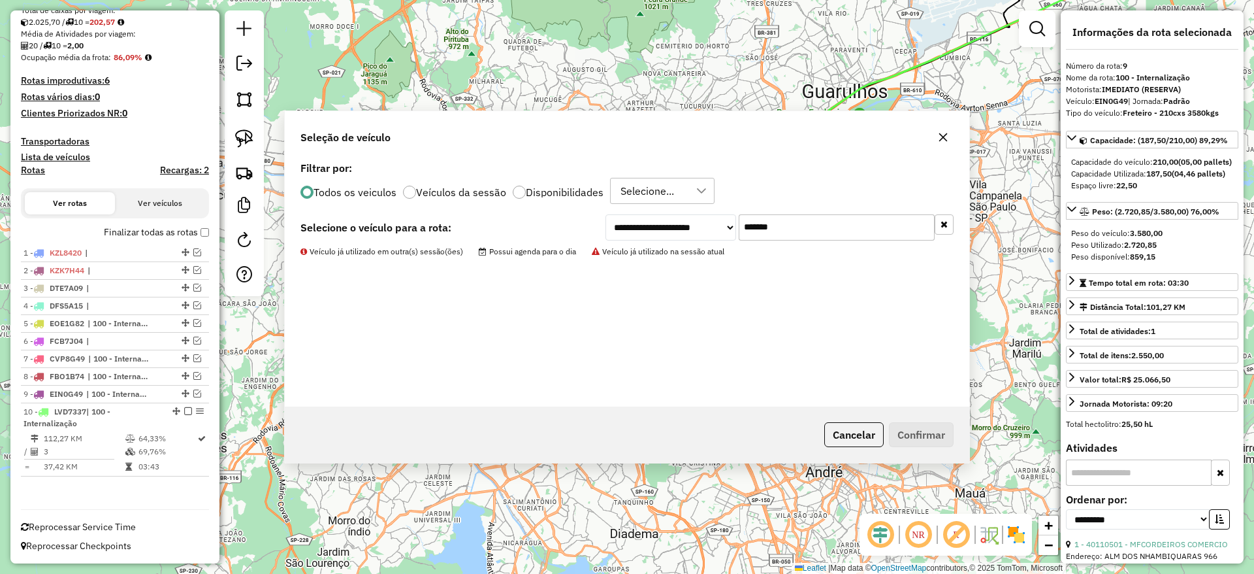
scroll to position [293, 0]
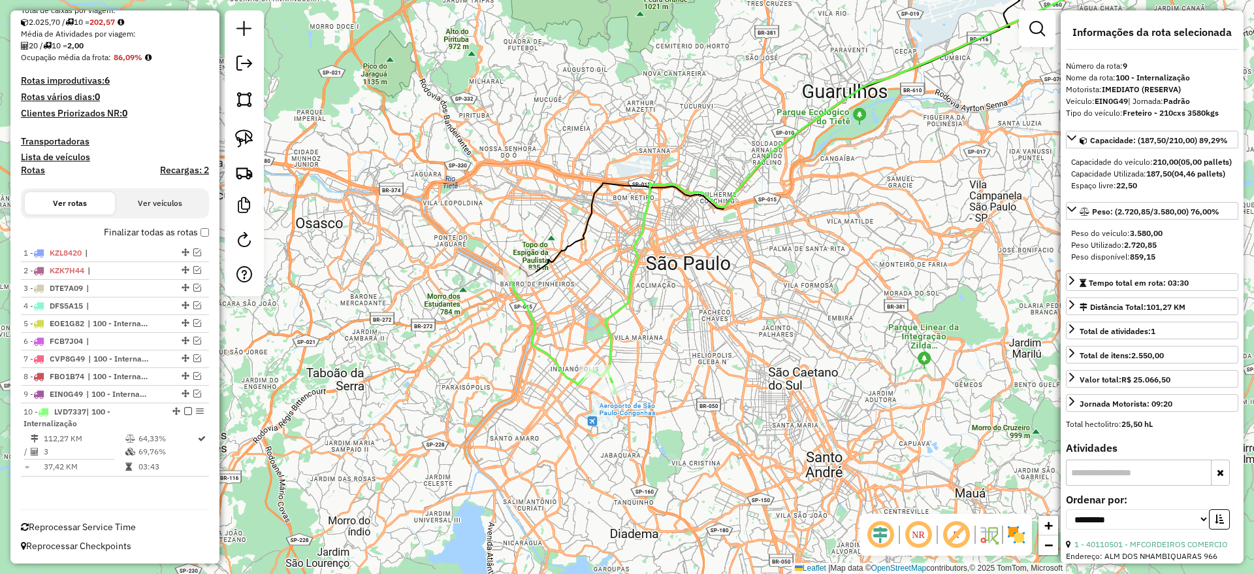
click at [525, 287] on div "Janela de atendimento Grade de atendimento Capacidade Transportadoras Veículos …" at bounding box center [627, 287] width 1254 height 574
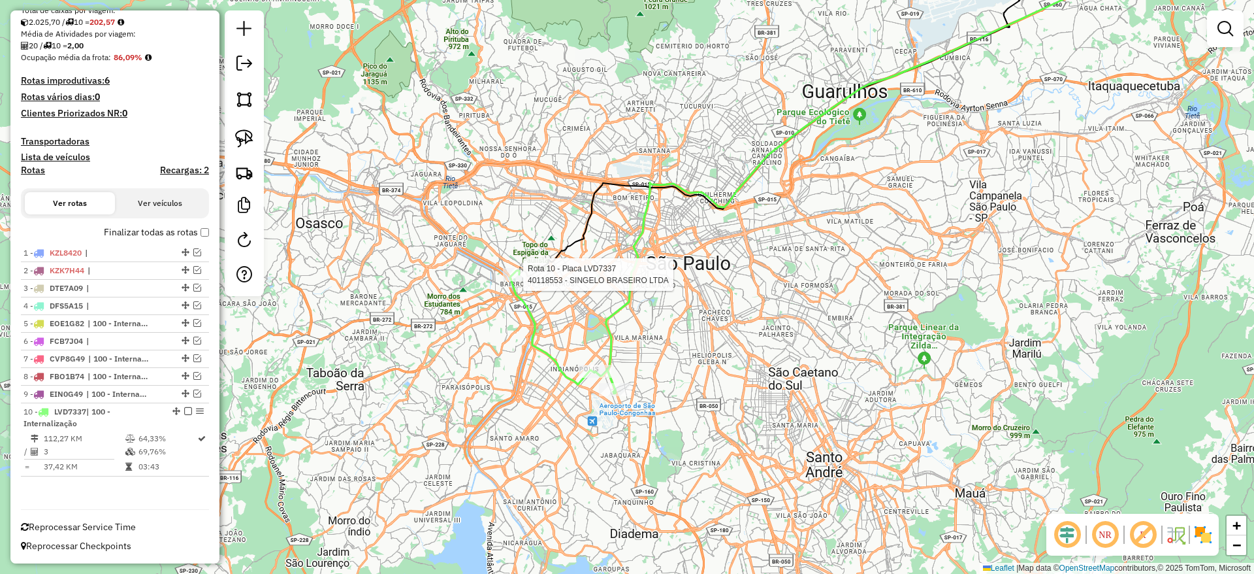
select select "**********"
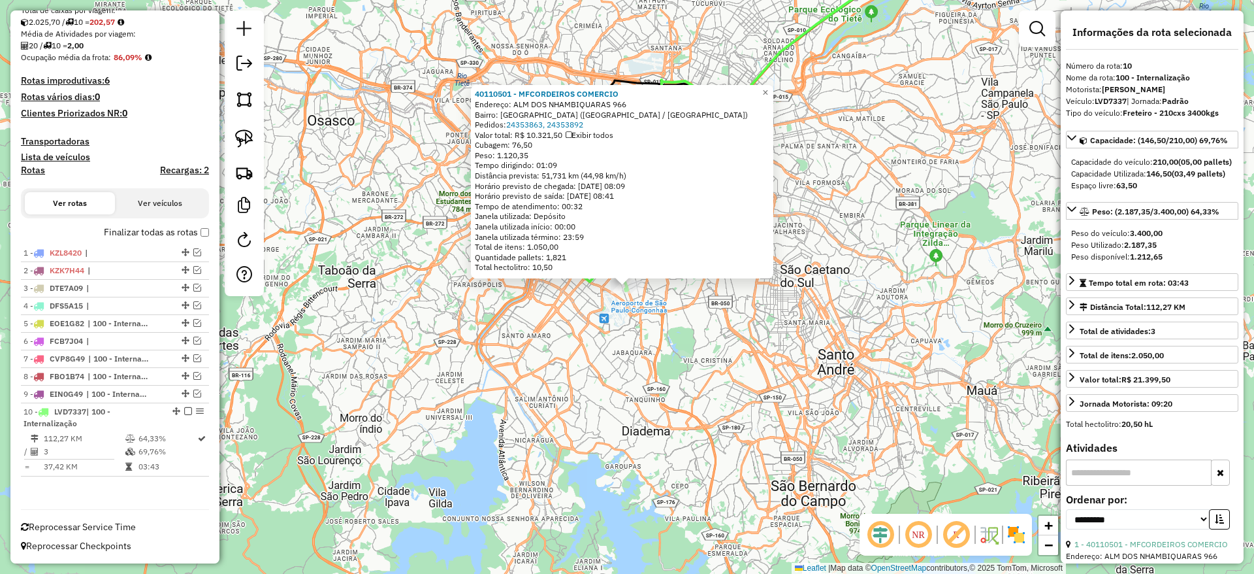
click at [507, 367] on div "40110501 - MFCORDEIROS COMERCIO Endereço: [GEOGRAPHIC_DATA] 966 Bairro: [GEOGRA…" at bounding box center [627, 287] width 1254 height 574
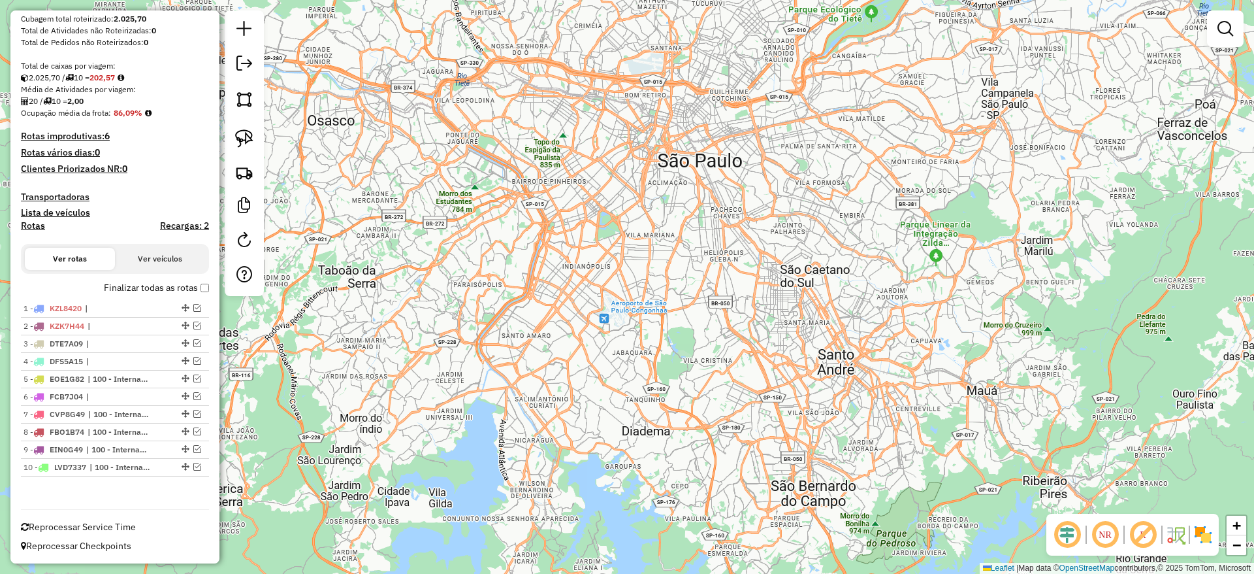
scroll to position [237, 0]
click at [239, 71] on link at bounding box center [244, 64] width 26 height 29
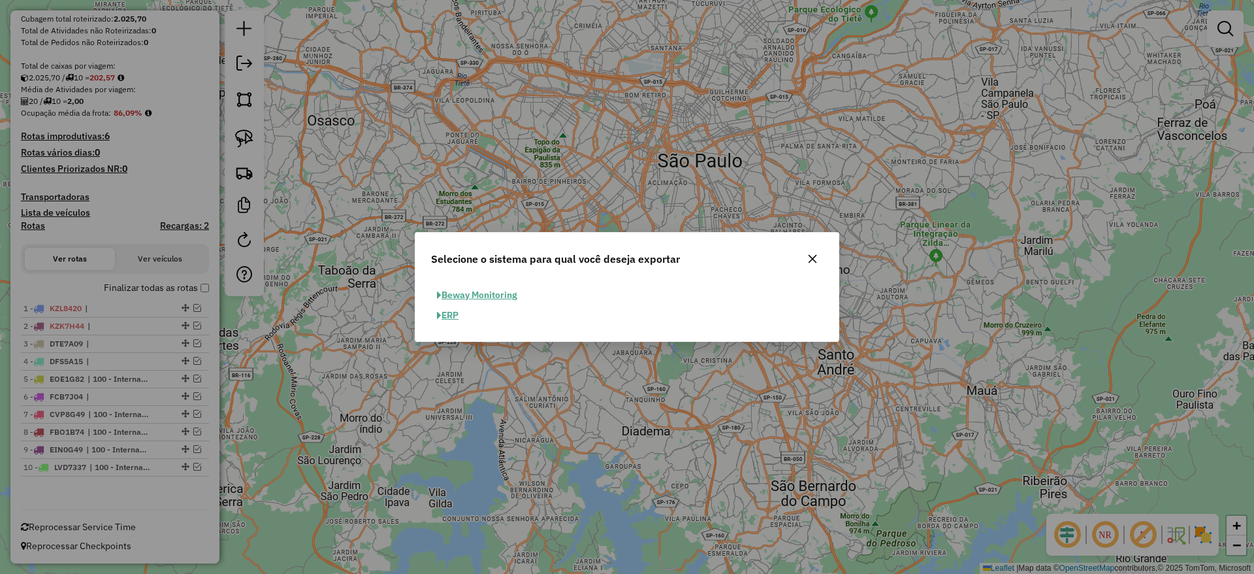
click at [452, 314] on button "ERP" at bounding box center [447, 315] width 33 height 20
select select "**"
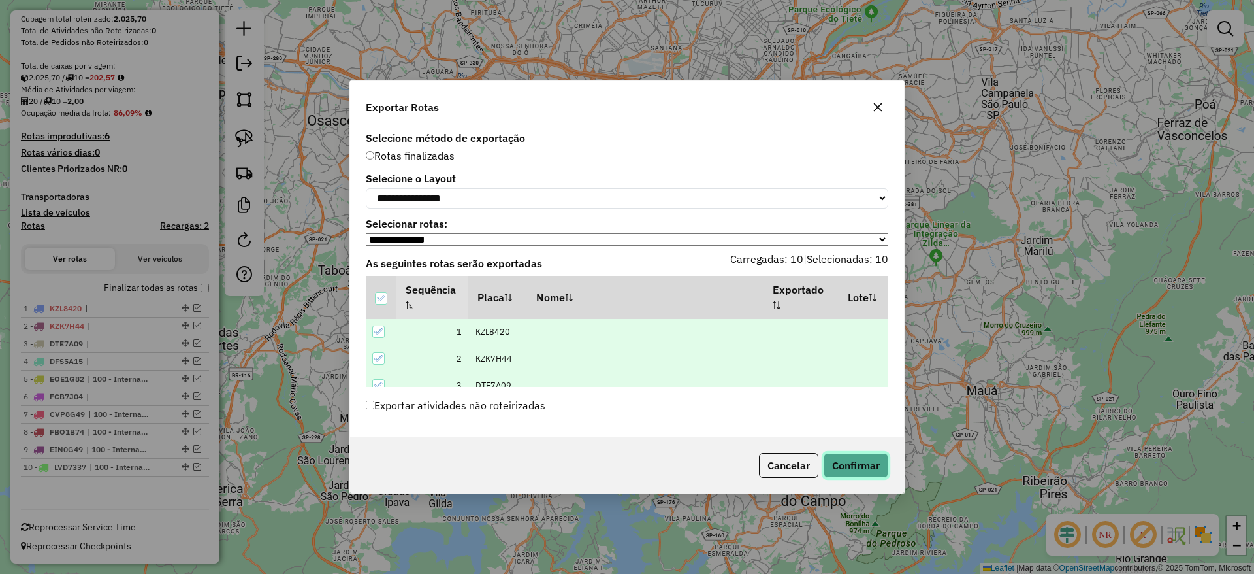
click at [870, 467] on button "Confirmar" at bounding box center [856, 465] width 65 height 25
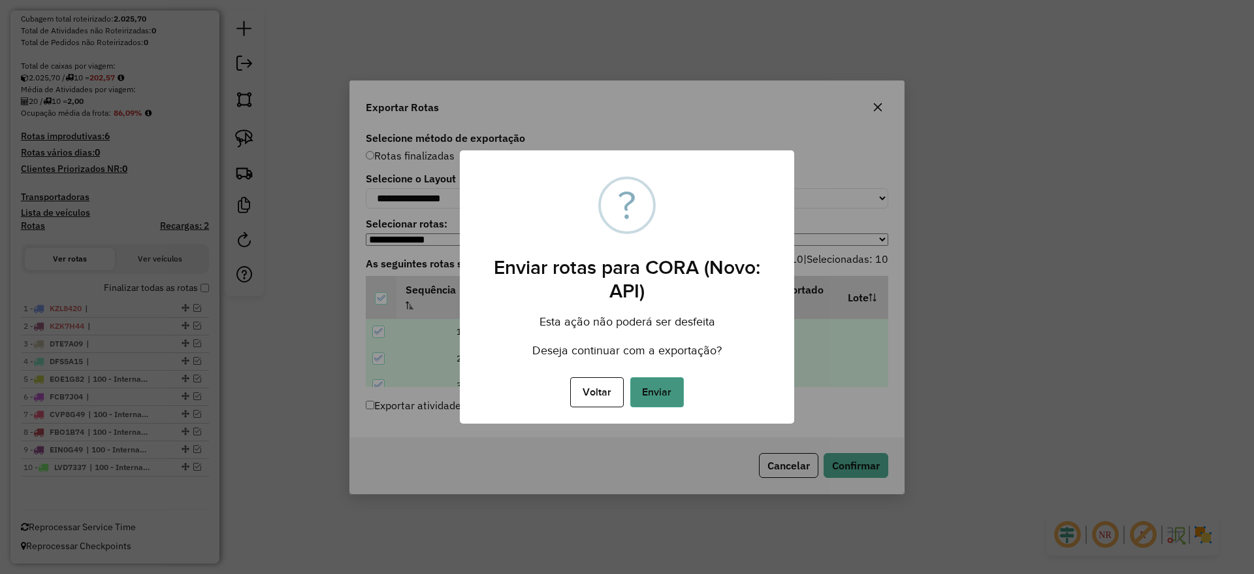
click at [674, 387] on button "Enviar" at bounding box center [657, 392] width 54 height 30
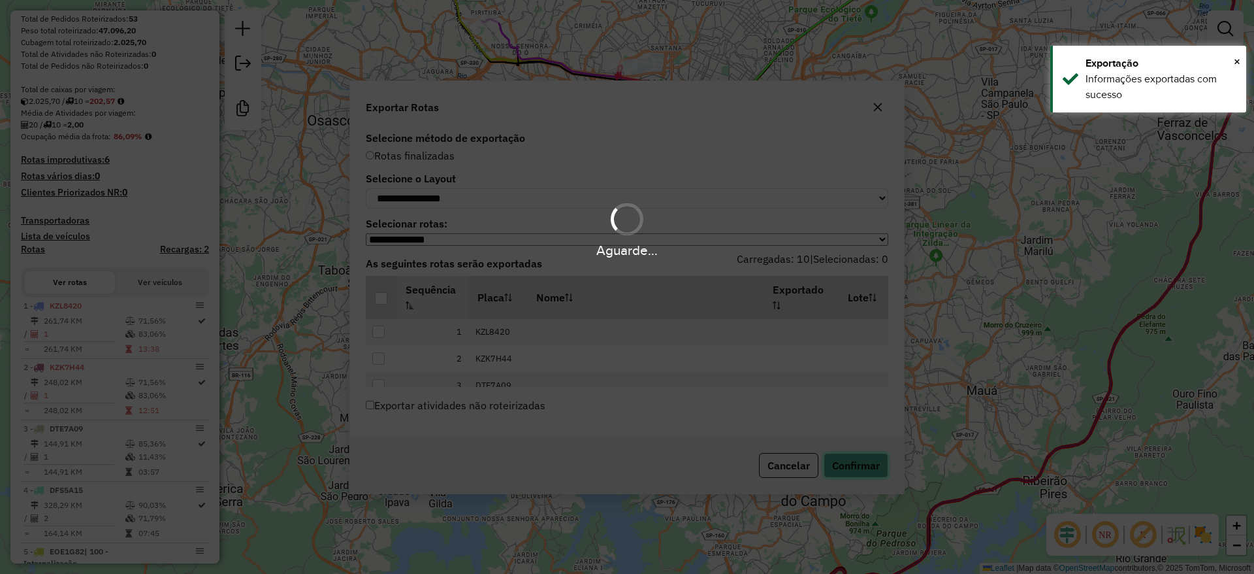
scroll to position [272, 0]
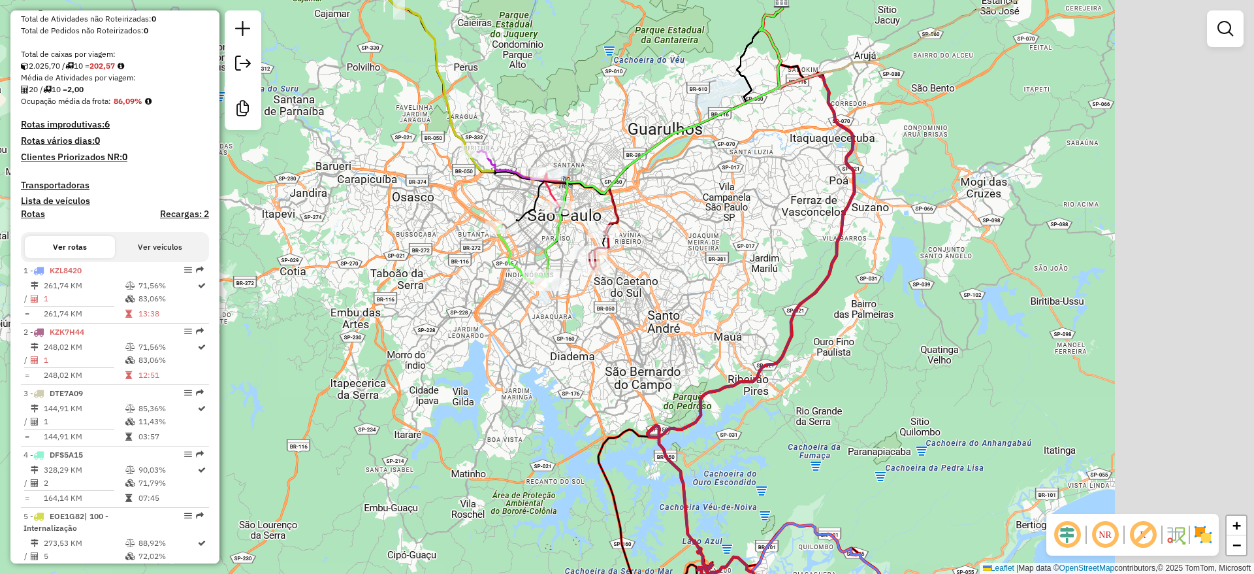
drag, startPoint x: 847, startPoint y: 278, endPoint x: 663, endPoint y: 270, distance: 184.4
click at [663, 270] on div "Janela de atendimento Grade de atendimento Capacidade Transportadoras Veículos …" at bounding box center [627, 287] width 1254 height 574
